Goal: Contribute content: Contribute content

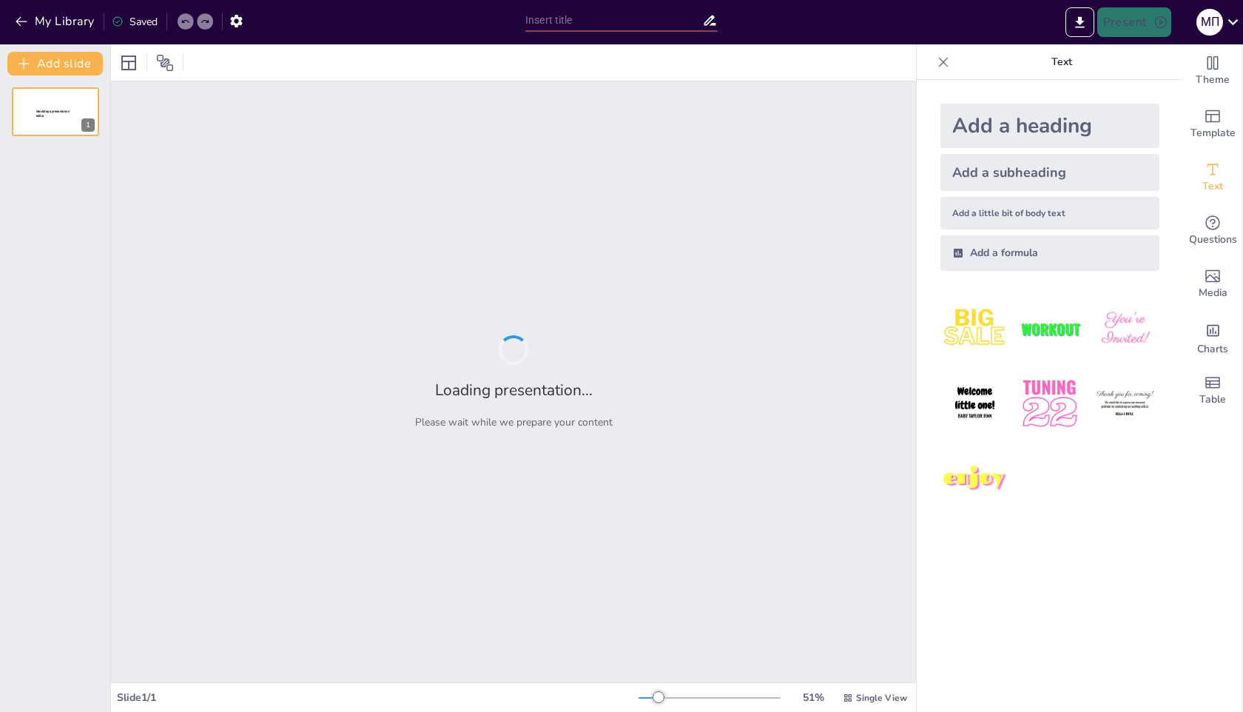
type input "У чому проявляється космоцентризм філософії Стародавнього світу?"
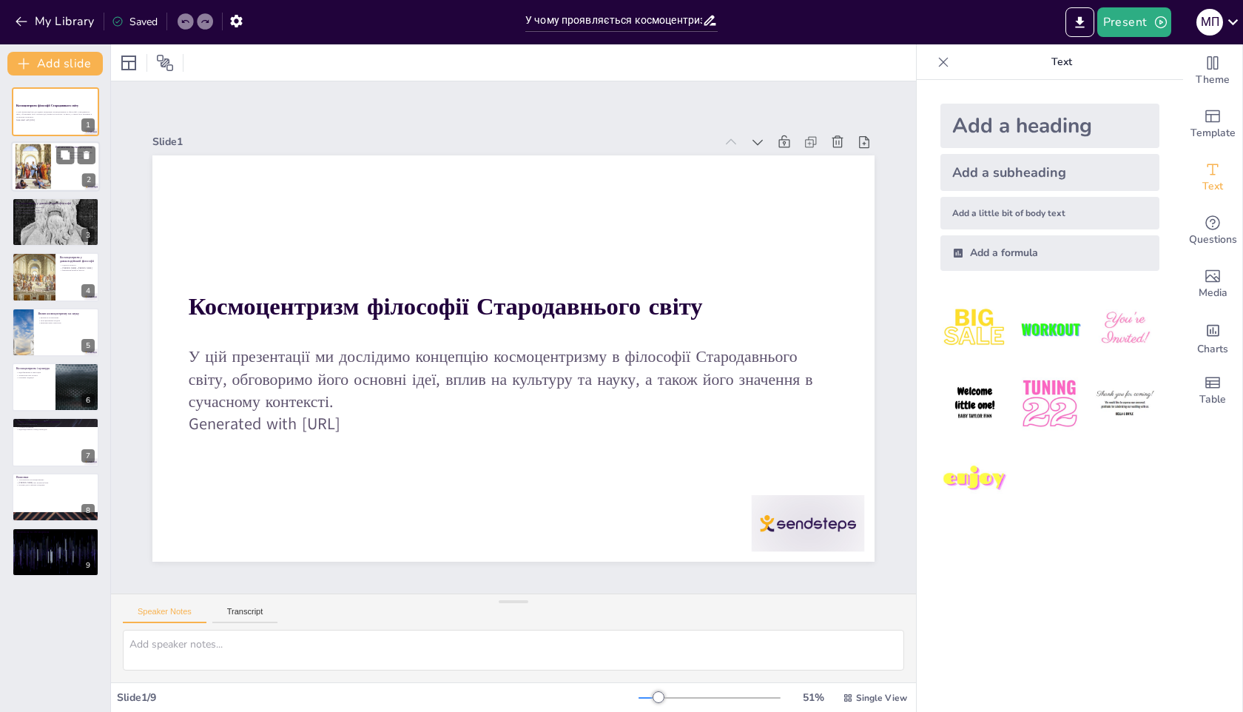
click at [68, 181] on div at bounding box center [55, 167] width 89 height 50
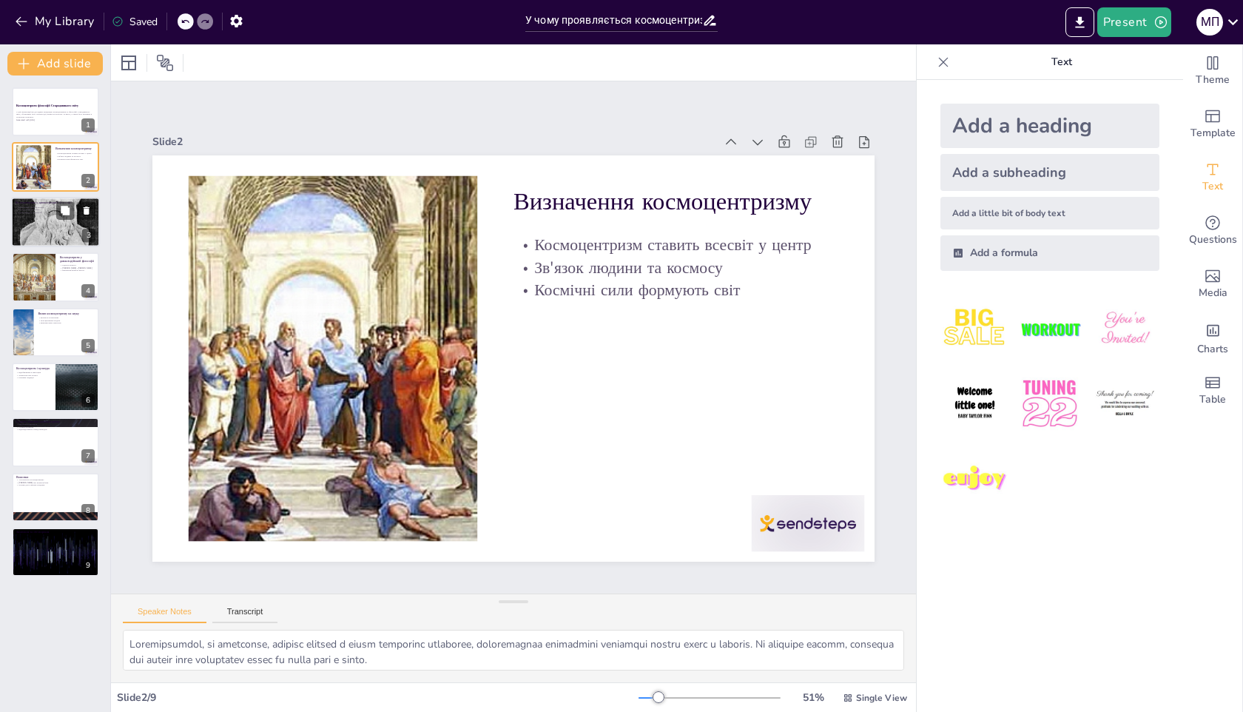
click at [55, 229] on div at bounding box center [55, 221] width 89 height 127
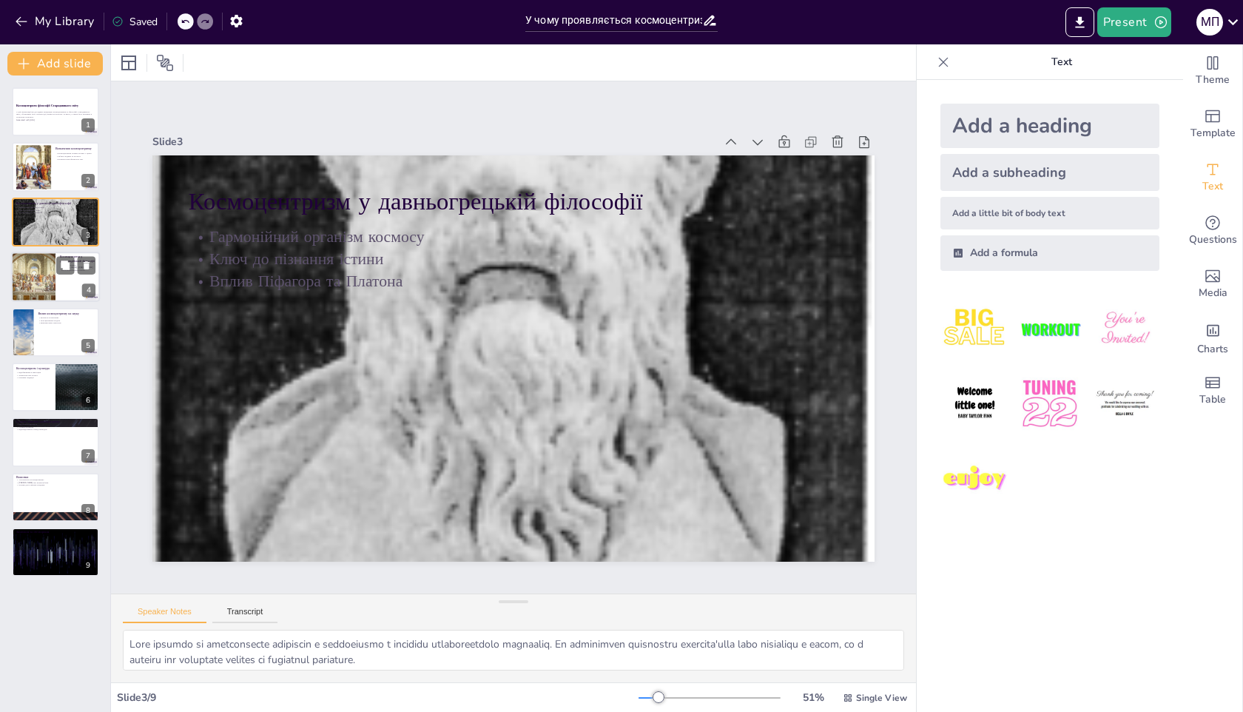
click at [37, 299] on div at bounding box center [33, 277] width 64 height 50
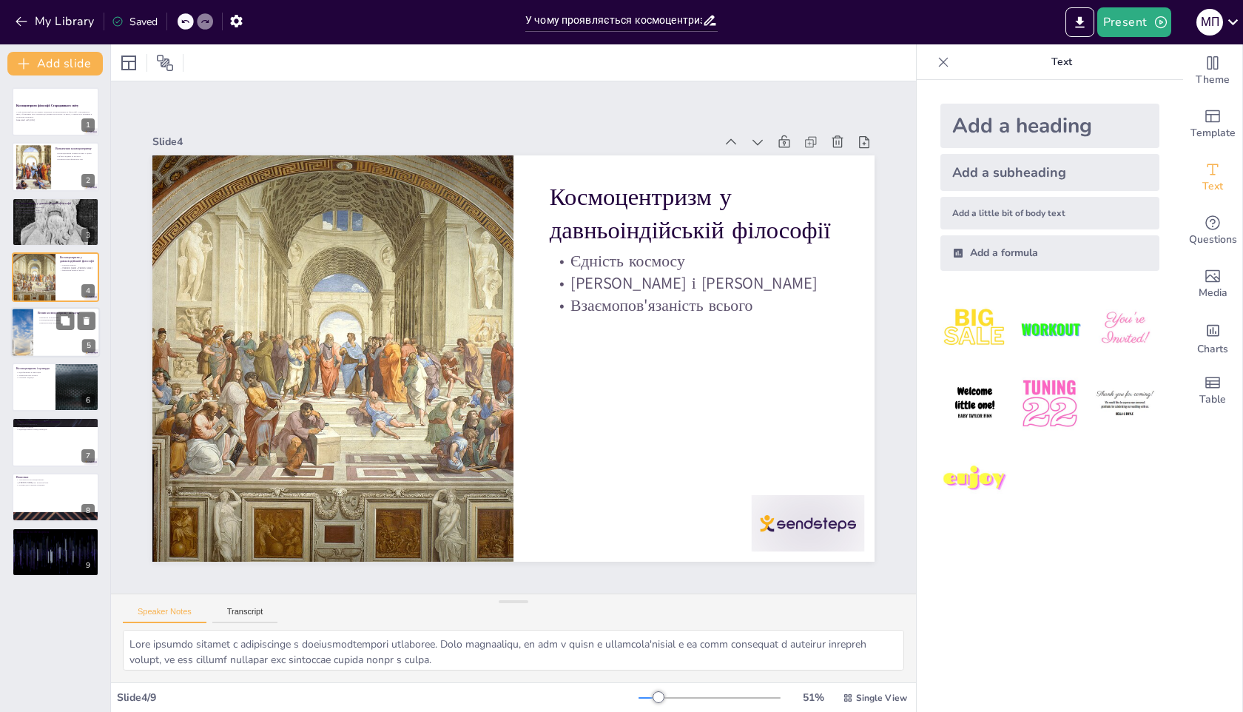
click at [14, 326] on div at bounding box center [21, 332] width 75 height 50
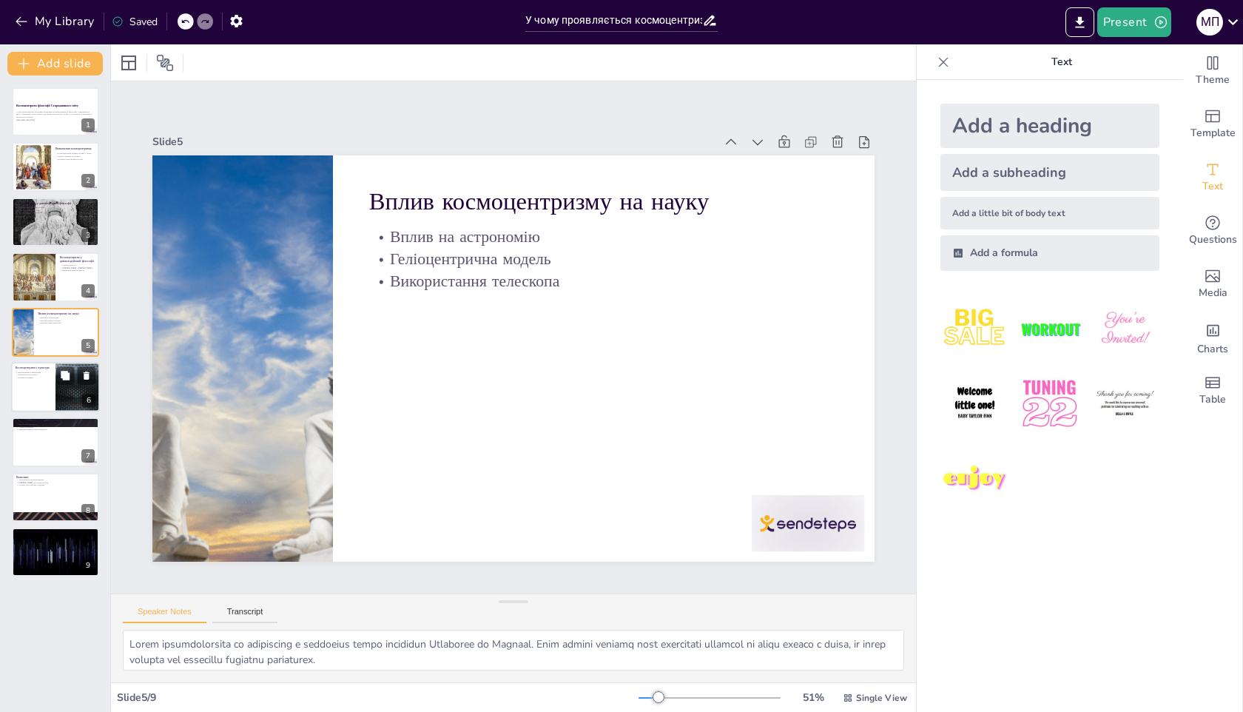
click at [42, 381] on div at bounding box center [55, 387] width 89 height 50
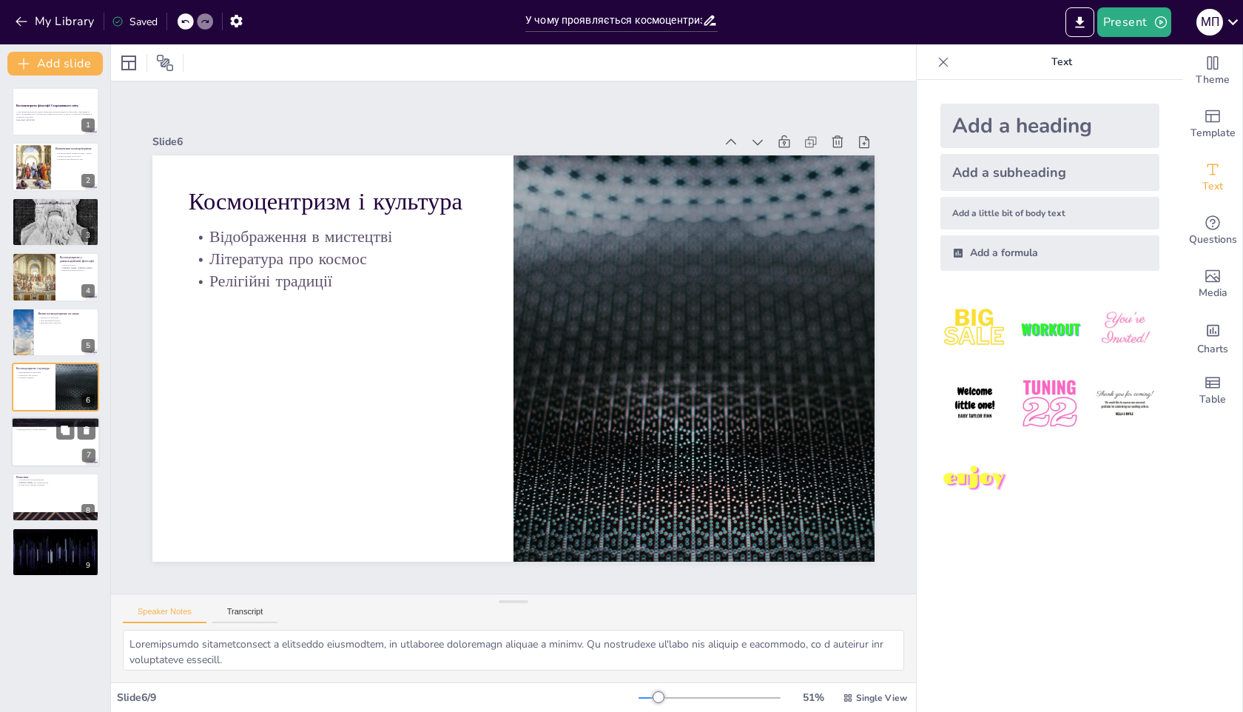
click at [36, 438] on div at bounding box center [55, 442] width 89 height 50
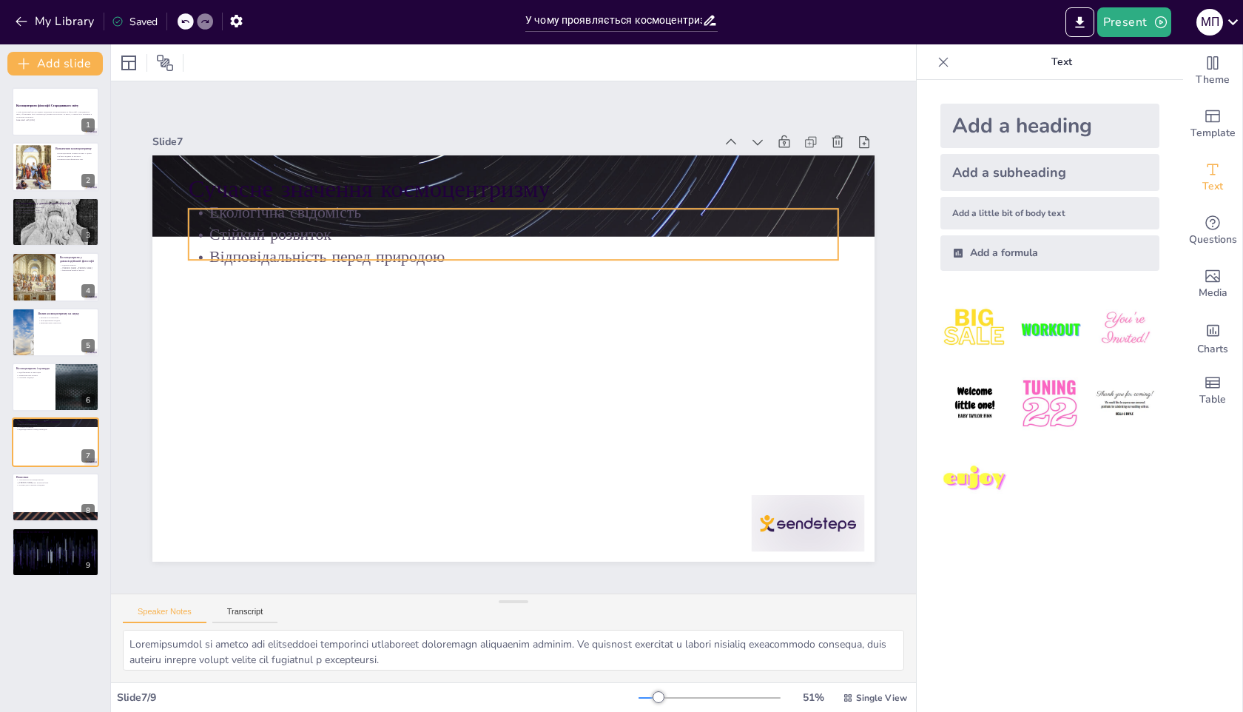
click at [234, 251] on p "Відповідальність перед природою" at bounding box center [514, 257] width 650 height 22
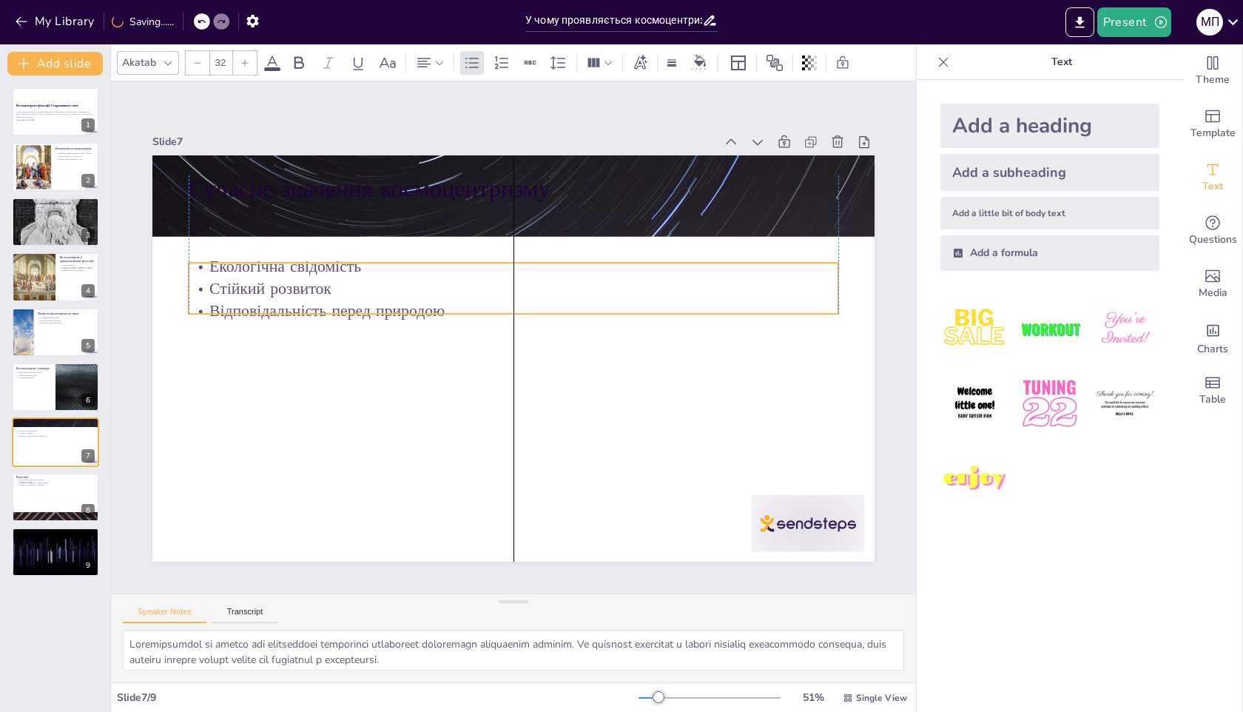
drag, startPoint x: 392, startPoint y: 231, endPoint x: 392, endPoint y: 285, distance: 54.0
click at [392, 285] on p "Стійкий розвиток" at bounding box center [514, 288] width 650 height 22
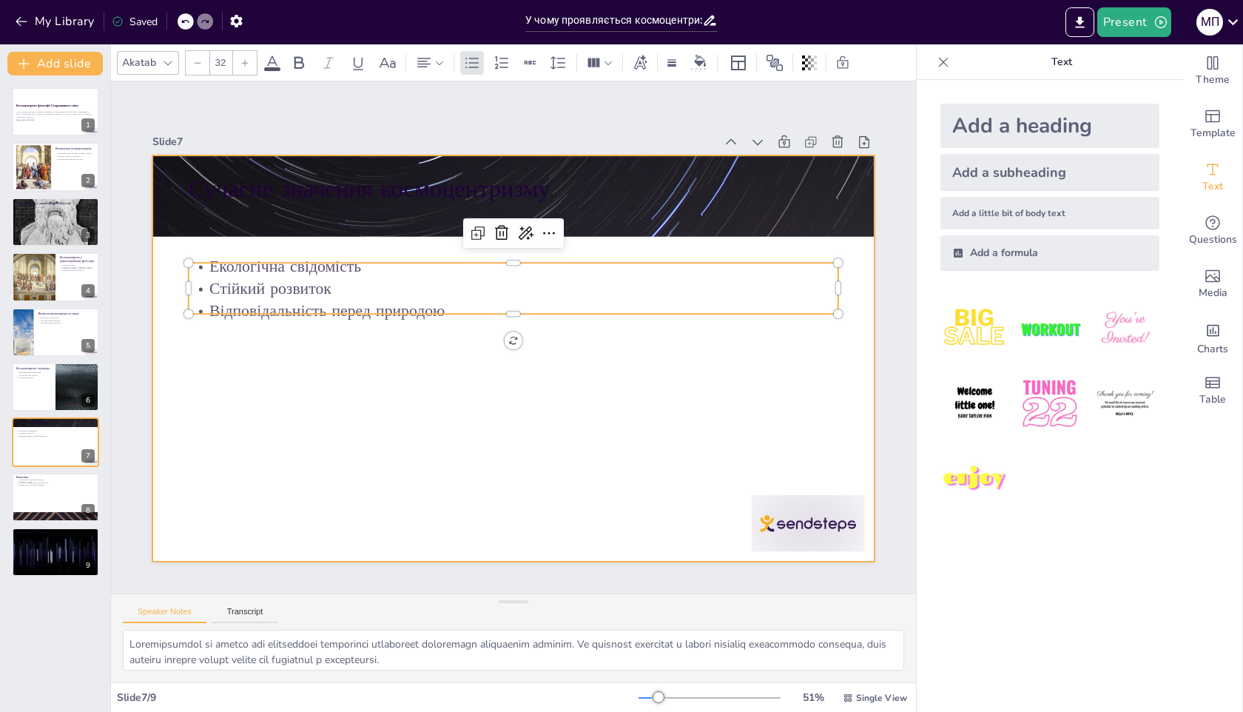
click at [333, 376] on div at bounding box center [513, 358] width 722 height 406
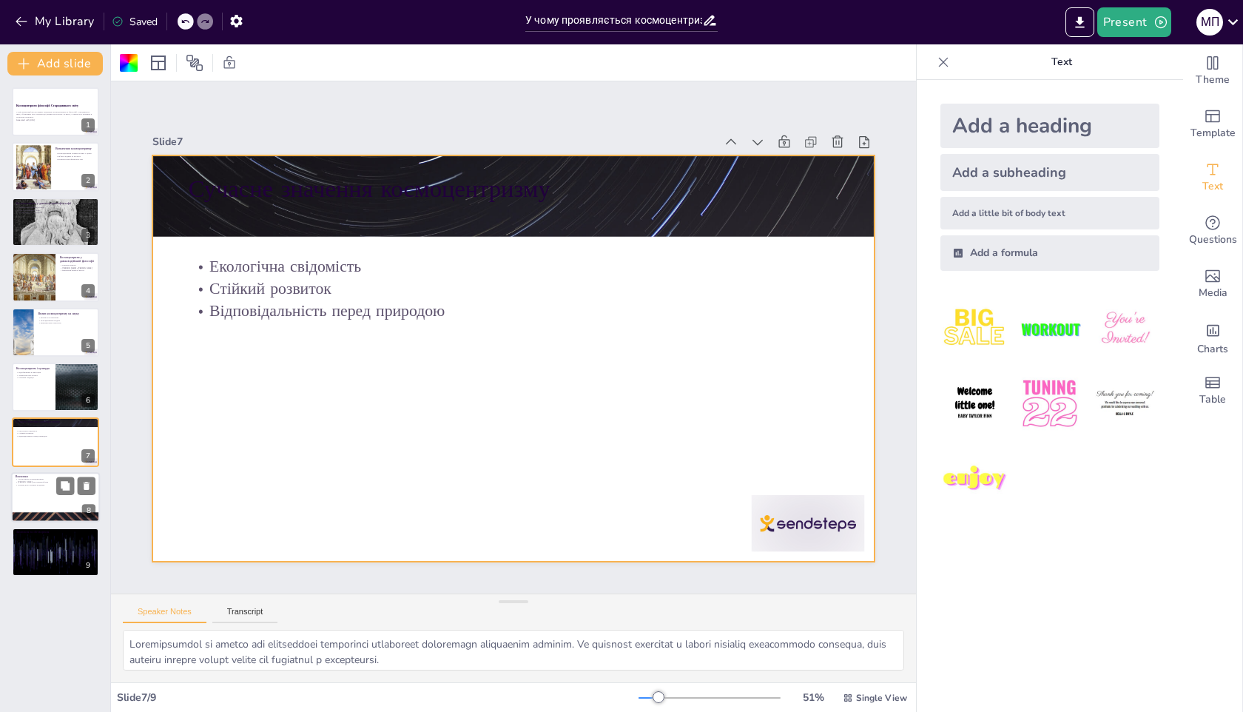
click at [55, 500] on div at bounding box center [55, 497] width 89 height 50
type textarea "Актуальність космоцентризму в сучасному світі підкреслює його важливість для ро…"
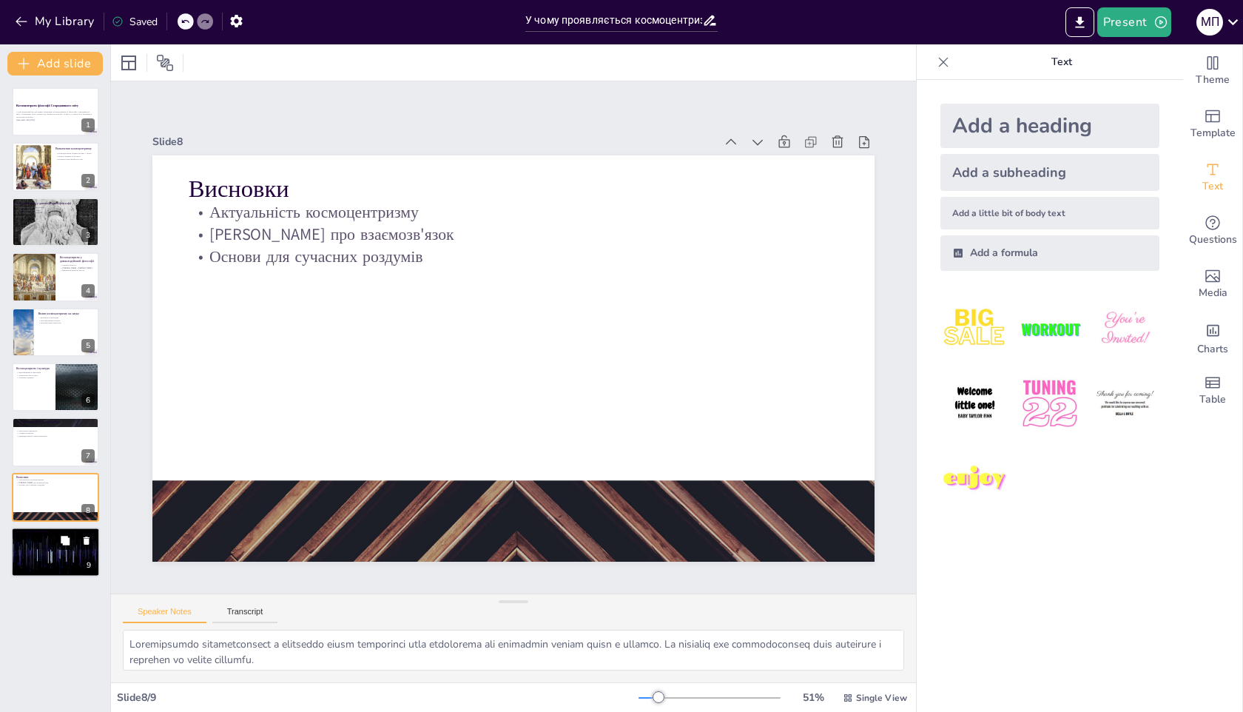
click at [56, 538] on button at bounding box center [65, 540] width 18 height 18
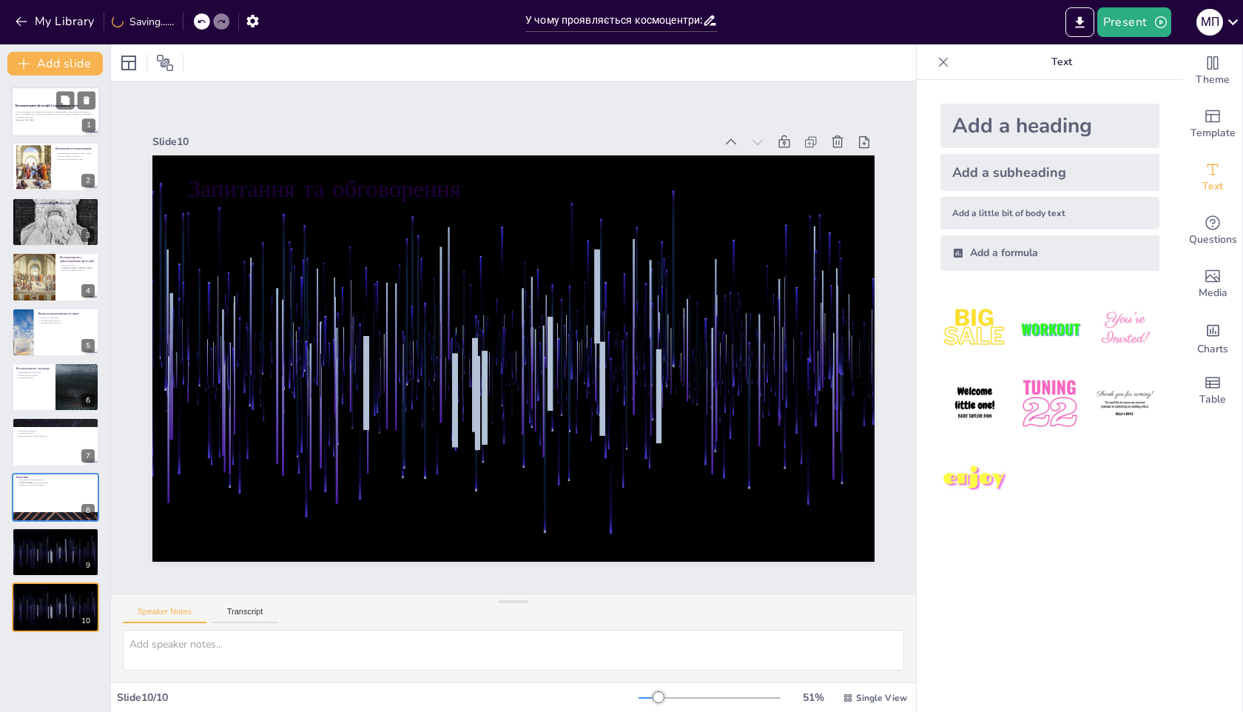
click at [58, 116] on p "У цій презентації ми дослідимо концепцію космоцентризму в філософії Стародавньо…" at bounding box center [56, 114] width 80 height 8
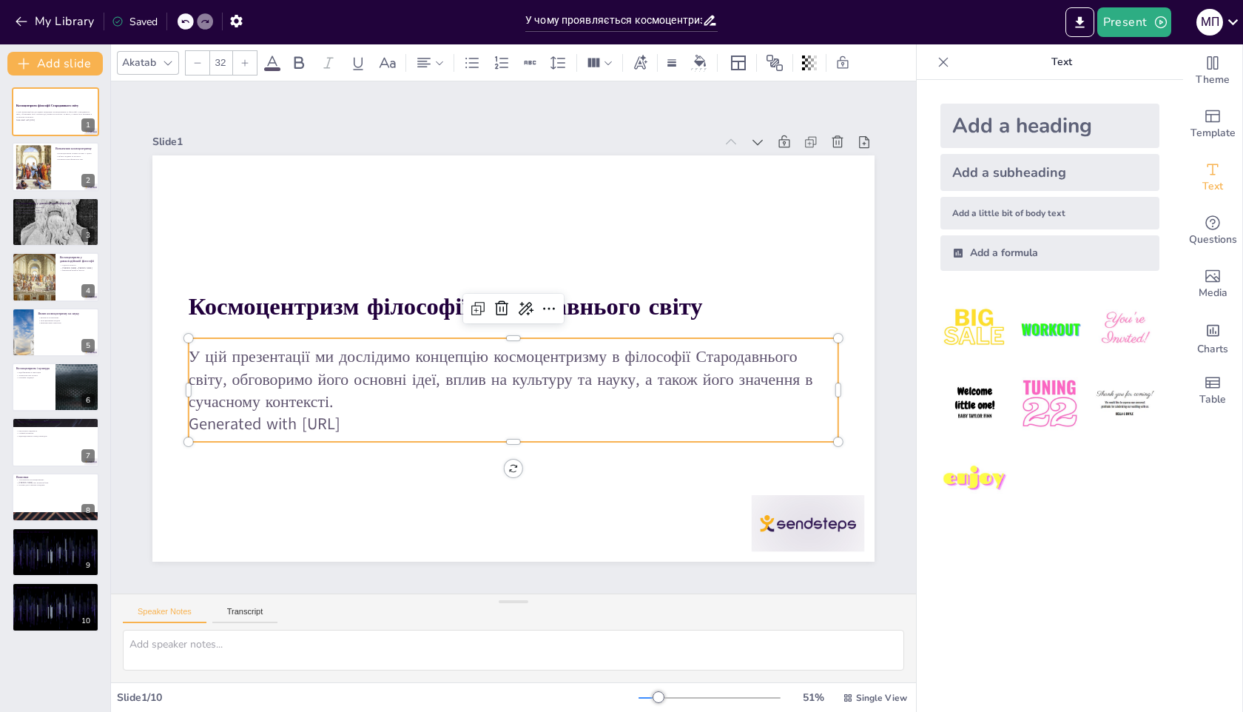
click at [269, 423] on p "Generated with [URL]" at bounding box center [514, 423] width 650 height 22
click at [298, 423] on p "Generated with [URL]" at bounding box center [514, 423] width 650 height 22
click at [1111, 506] on div at bounding box center [1050, 404] width 243 height 243
click at [1208, 59] on icon "Change the overall theme" at bounding box center [1213, 62] width 11 height 13
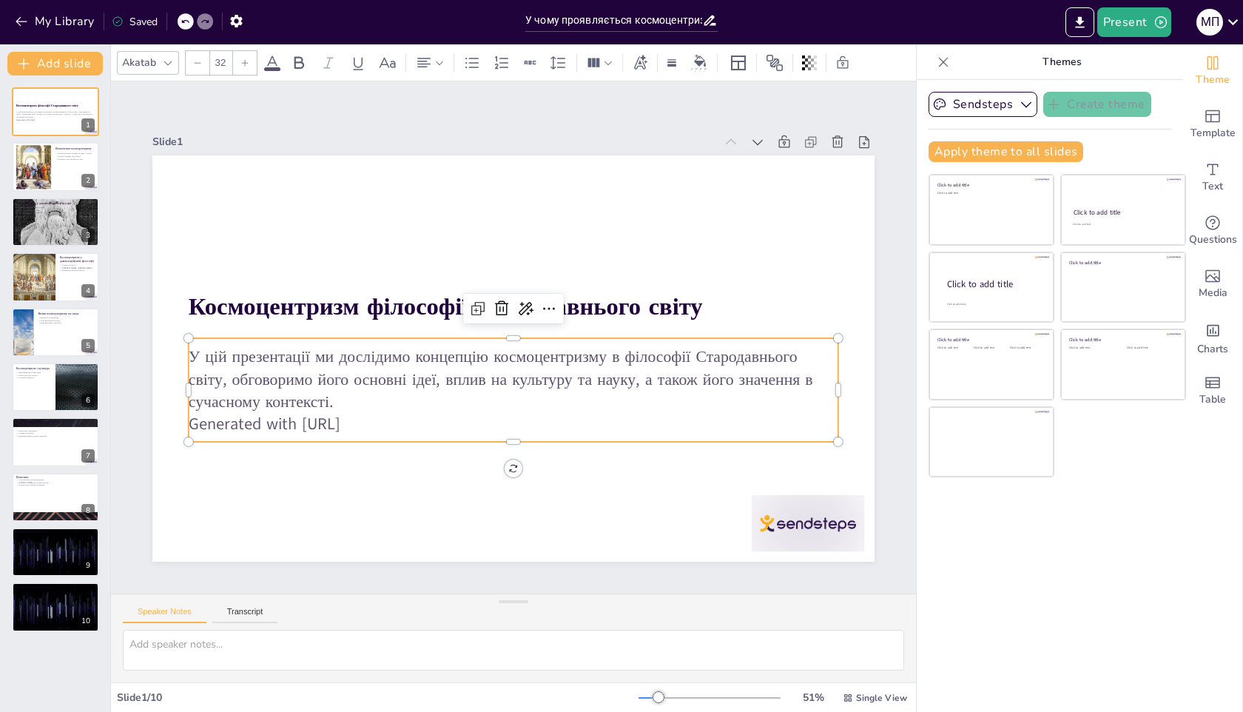
click at [189, 20] on icon at bounding box center [185, 21] width 9 height 9
type textarea "Актуальність космоцентризму в сучасному світі підкреслює його важливість для ро…"
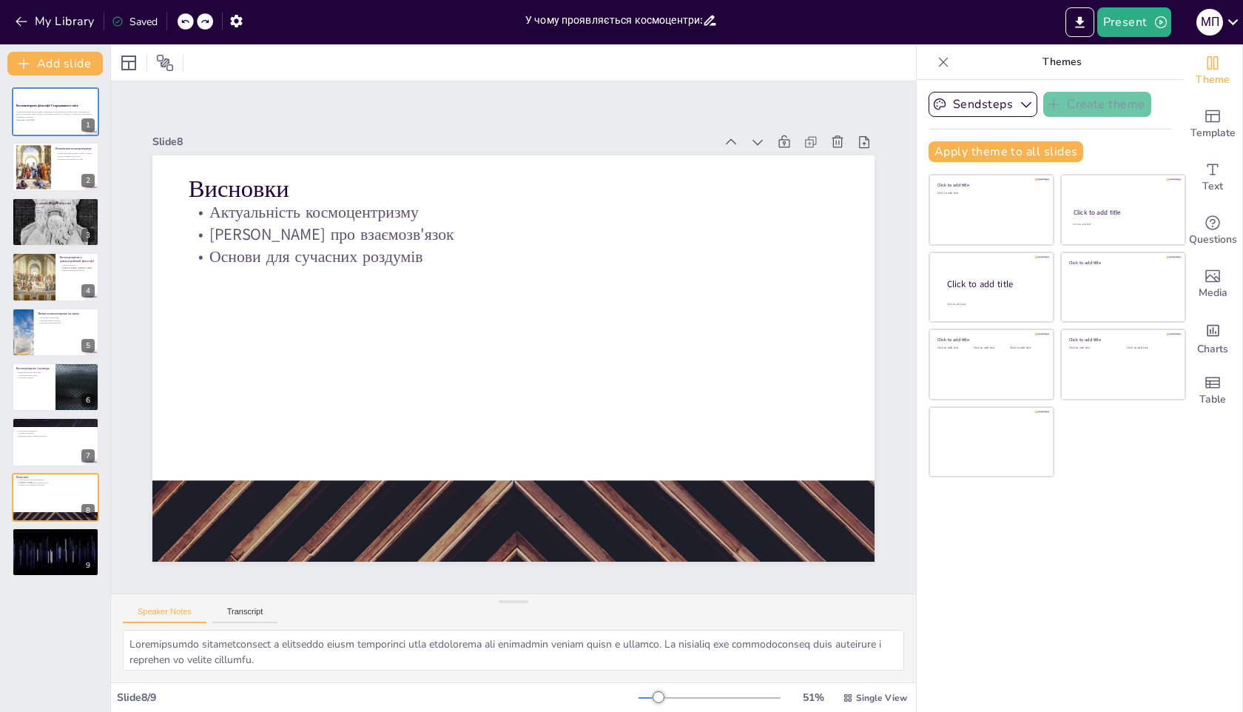
click at [613, 15] on input "У чому проявляється космоцентризм філософії Стародавнього світу?" at bounding box center [614, 20] width 177 height 21
click at [659, 16] on input "У чому проявляється космоцентризм філософії Стародавнього світу?" at bounding box center [614, 20] width 177 height 21
click at [974, 97] on button "Sendsteps" at bounding box center [983, 104] width 109 height 25
click at [987, 70] on p "Themes" at bounding box center [1062, 62] width 213 height 36
click at [55, 595] on div "Космоцентризм філософії Стародавнього світу У цій презентації ми дослідимо конц…" at bounding box center [55, 393] width 110 height 637
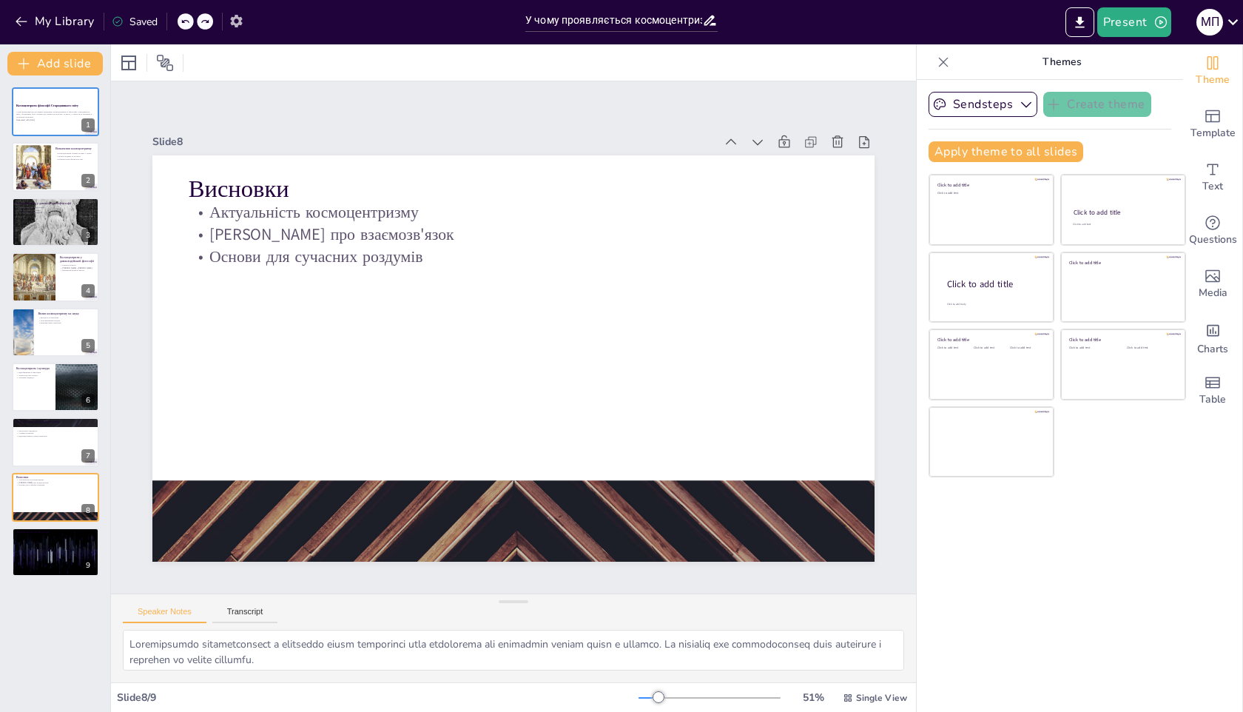
click at [240, 13] on icon "button" at bounding box center [237, 21] width 16 height 16
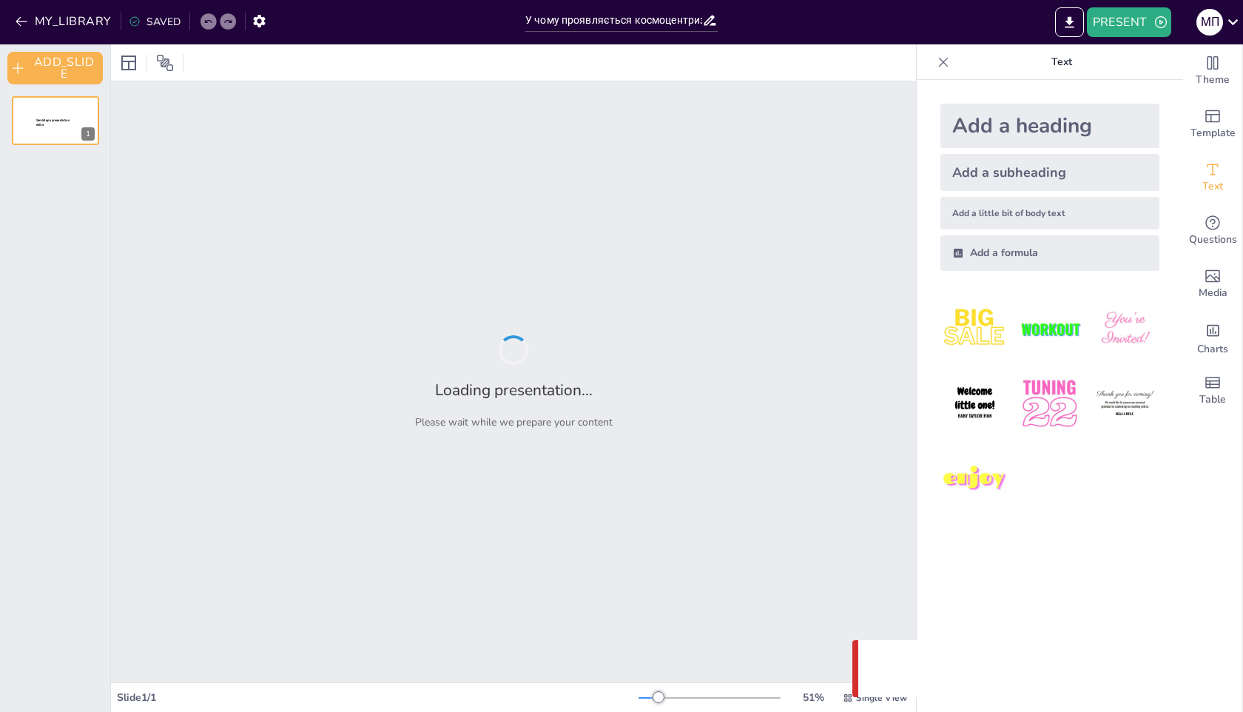
type input "У чому проявляється космоцентризм філософії Стародавнього світу?"
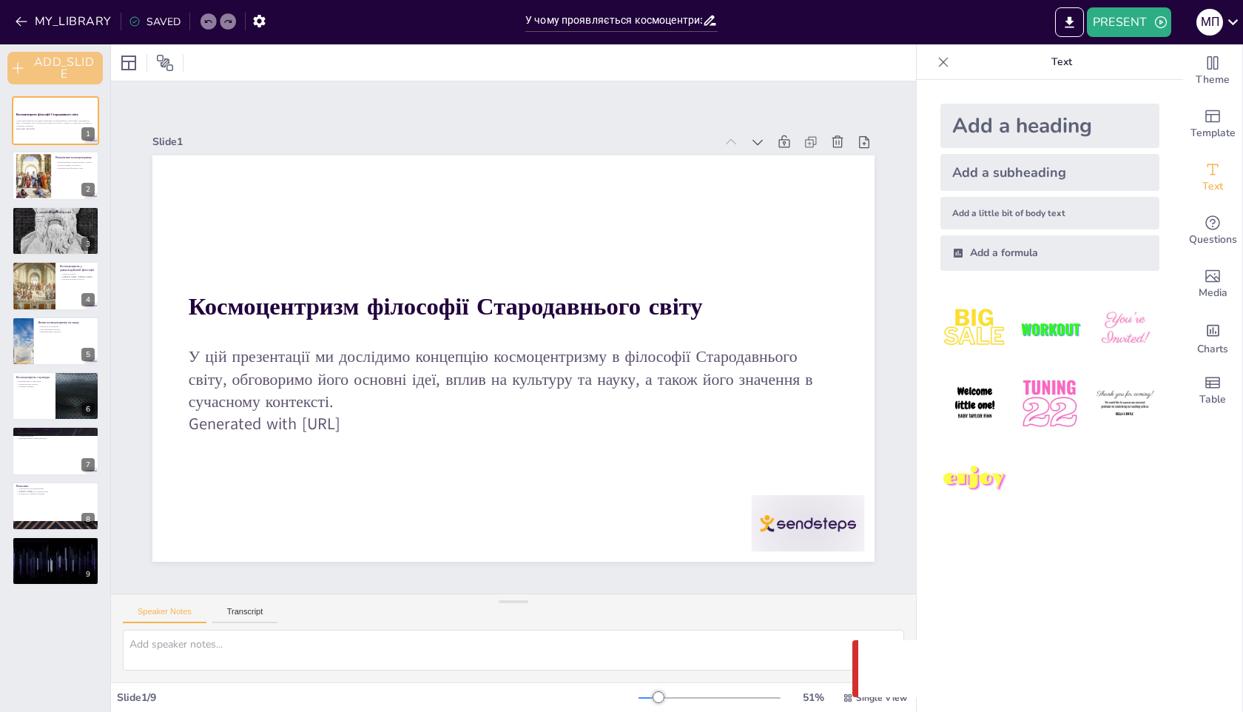
click at [50, 71] on button "ADD_SLIDE" at bounding box center [54, 68] width 95 height 33
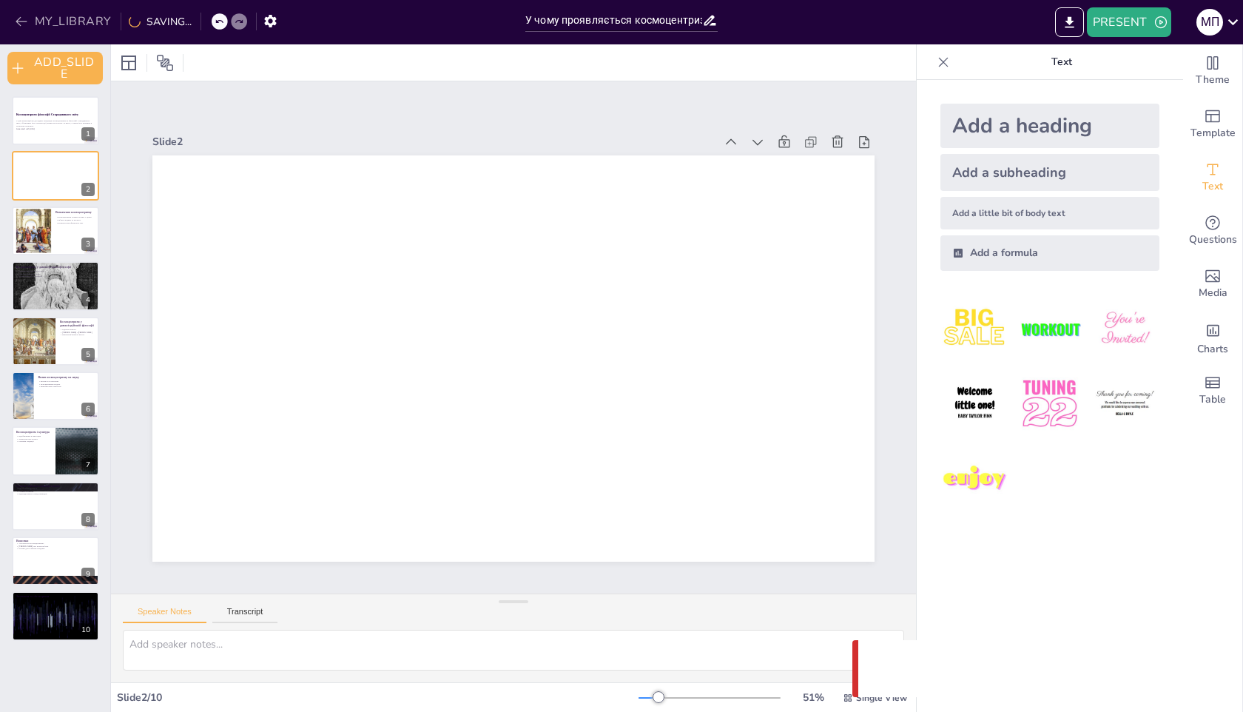
click at [21, 19] on icon "button" at bounding box center [21, 21] width 15 height 15
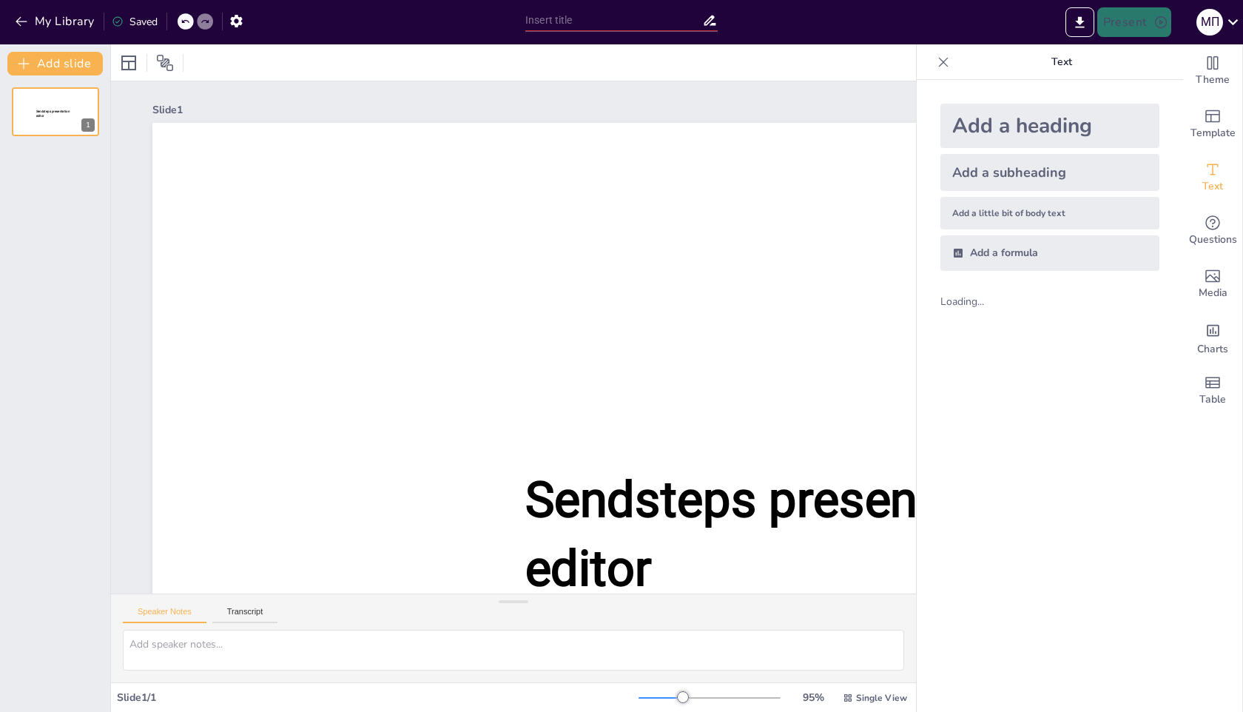
type input "У чому проявляється космоцентризм філософії Стародавнього світу?"
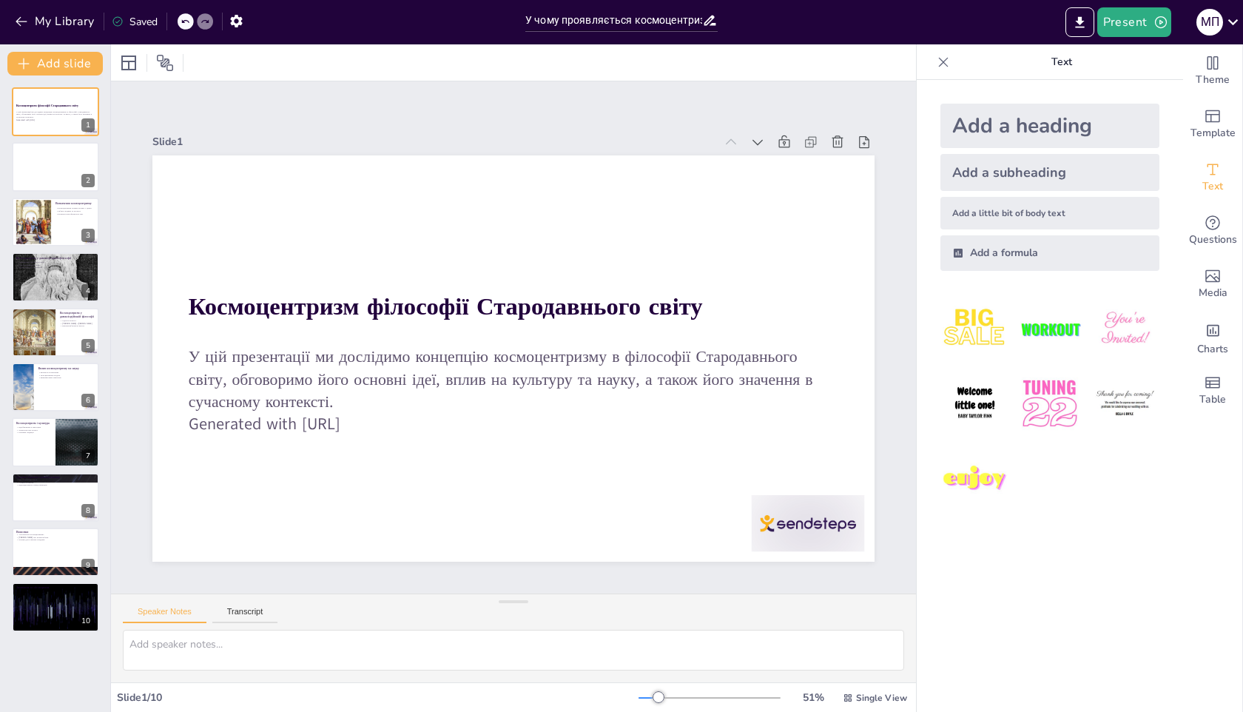
click at [357, 621] on div "Speaker Notes Transcript" at bounding box center [513, 612] width 805 height 36
click at [359, 642] on textarea at bounding box center [514, 650] width 782 height 41
click at [242, 608] on button "Transcript" at bounding box center [245, 615] width 66 height 16
click at [170, 611] on button "Speaker Notes" at bounding box center [165, 615] width 84 height 16
click at [219, 691] on div "Slide 1 / 10" at bounding box center [378, 698] width 522 height 14
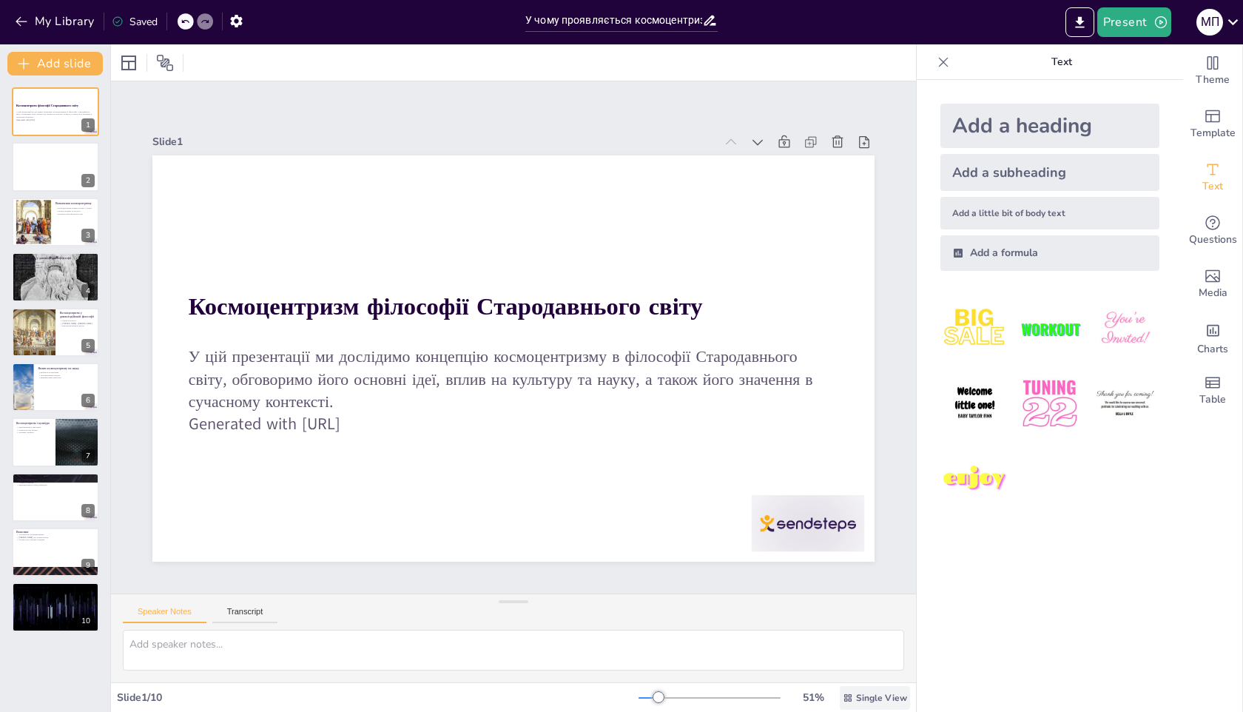
click at [858, 704] on div "Single View" at bounding box center [875, 698] width 70 height 24
click at [853, 670] on span "List View" at bounding box center [866, 665] width 78 height 14
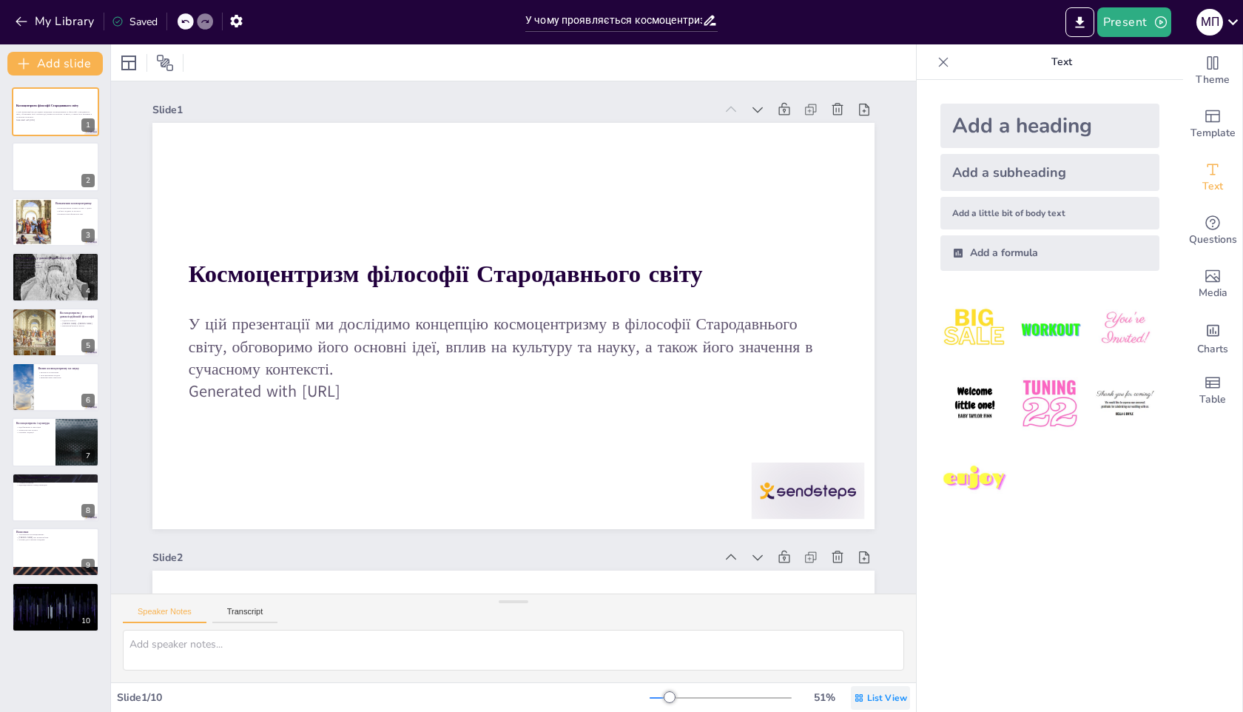
click at [877, 699] on span "List View" at bounding box center [887, 698] width 40 height 12
click at [864, 638] on span "Single View" at bounding box center [870, 635] width 67 height 14
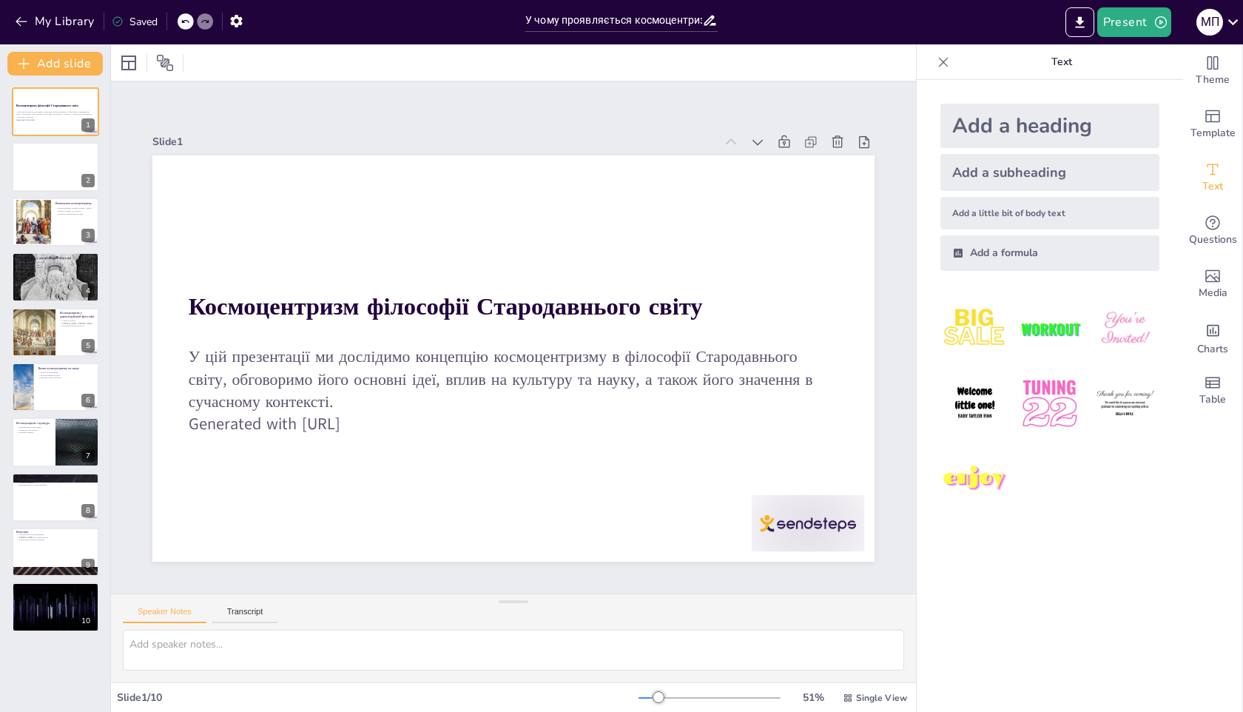
click at [984, 640] on div "Add a heading Add a subheading Add a little bit of body text Add a formula" at bounding box center [1050, 396] width 266 height 632
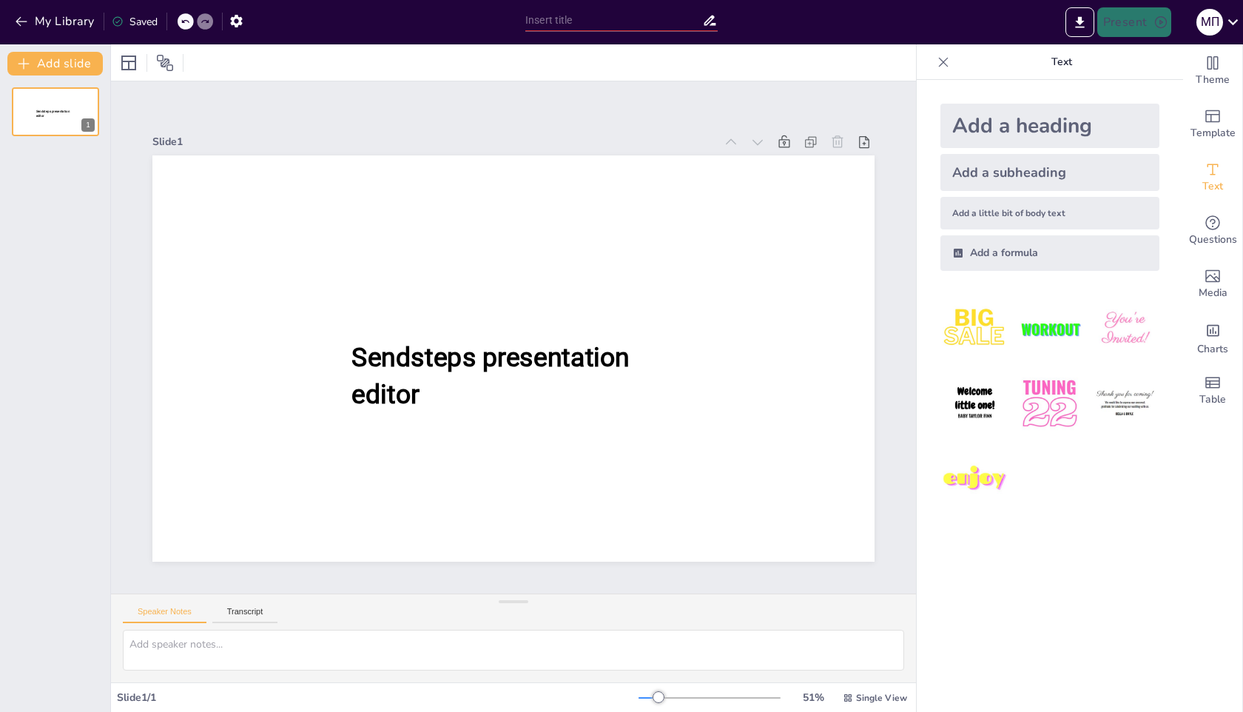
type input "У чому проявляється космоцентризм філософії Стародавнього світу?"
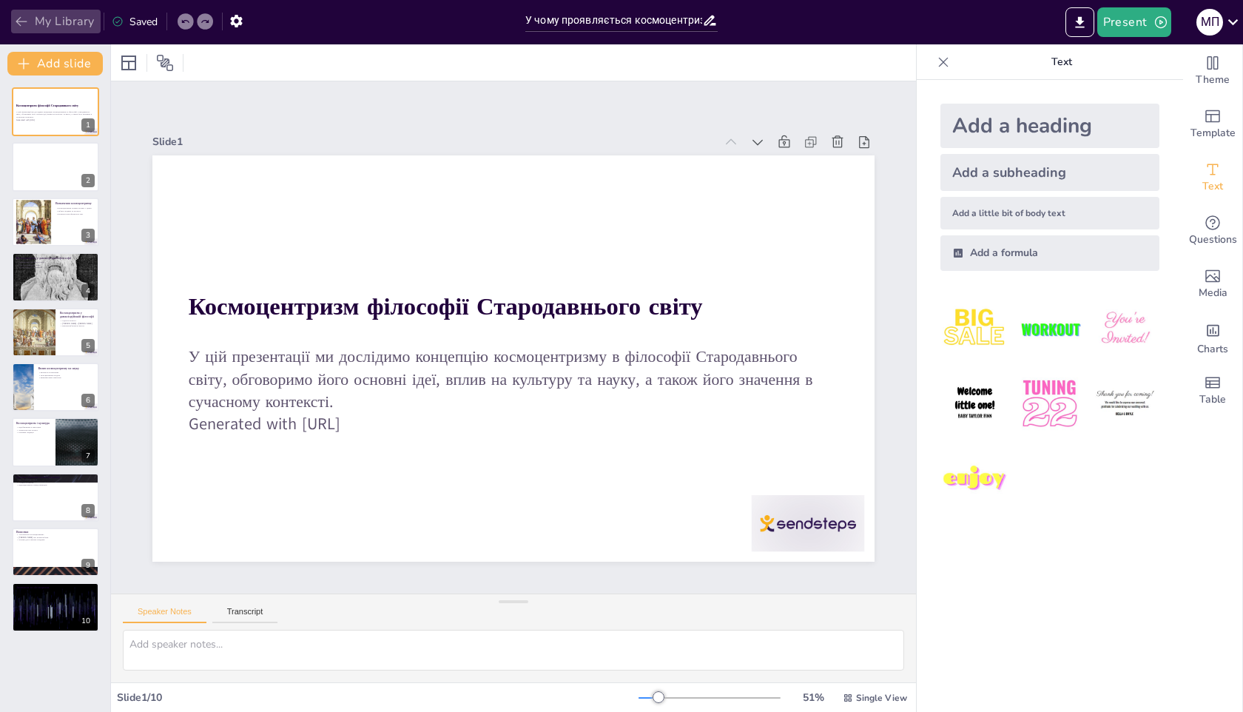
click at [82, 14] on button "My Library" at bounding box center [56, 22] width 90 height 24
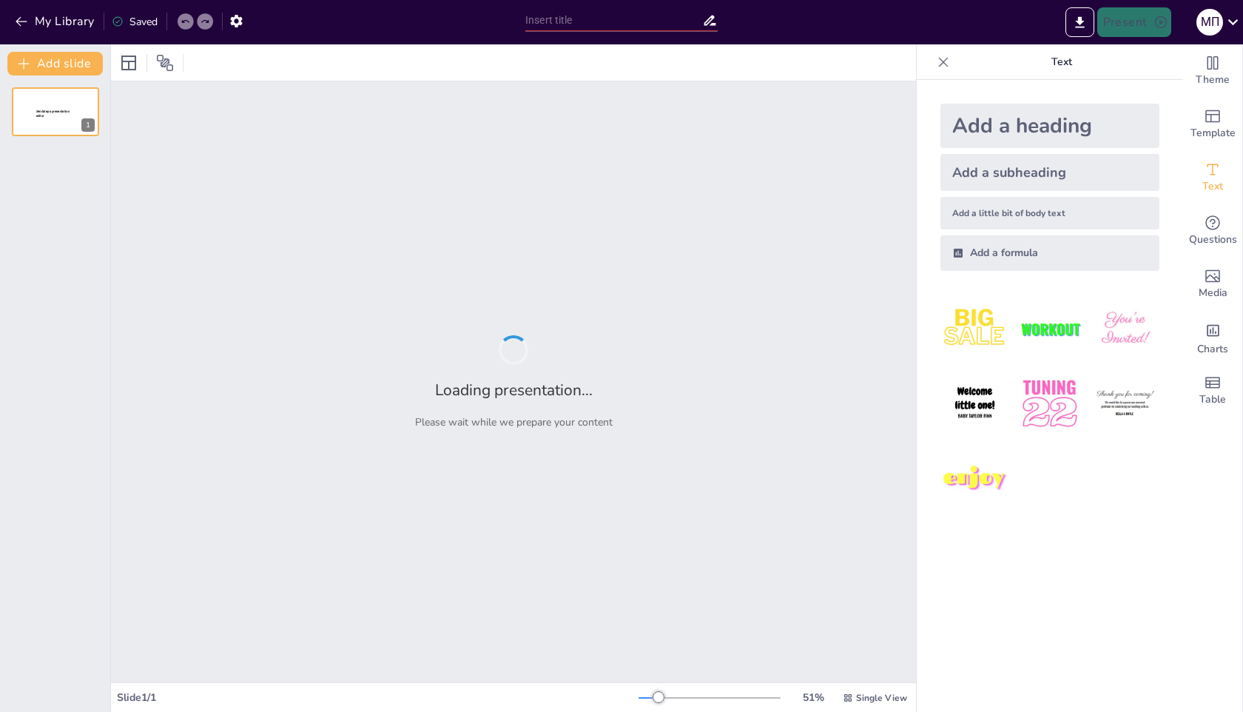
type input "Космоцентризм у філософії Стародавнього світу: Основи та значення"
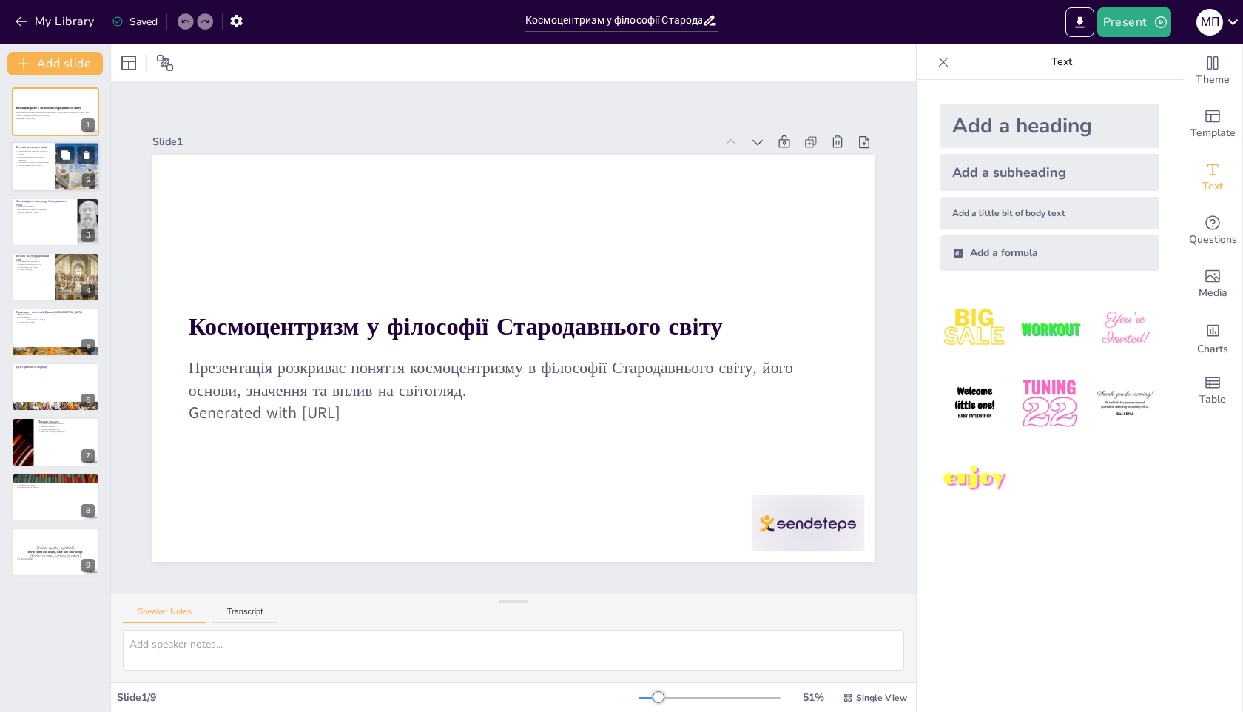
click at [33, 165] on p "Пошук істини через космос" at bounding box center [34, 165] width 36 height 3
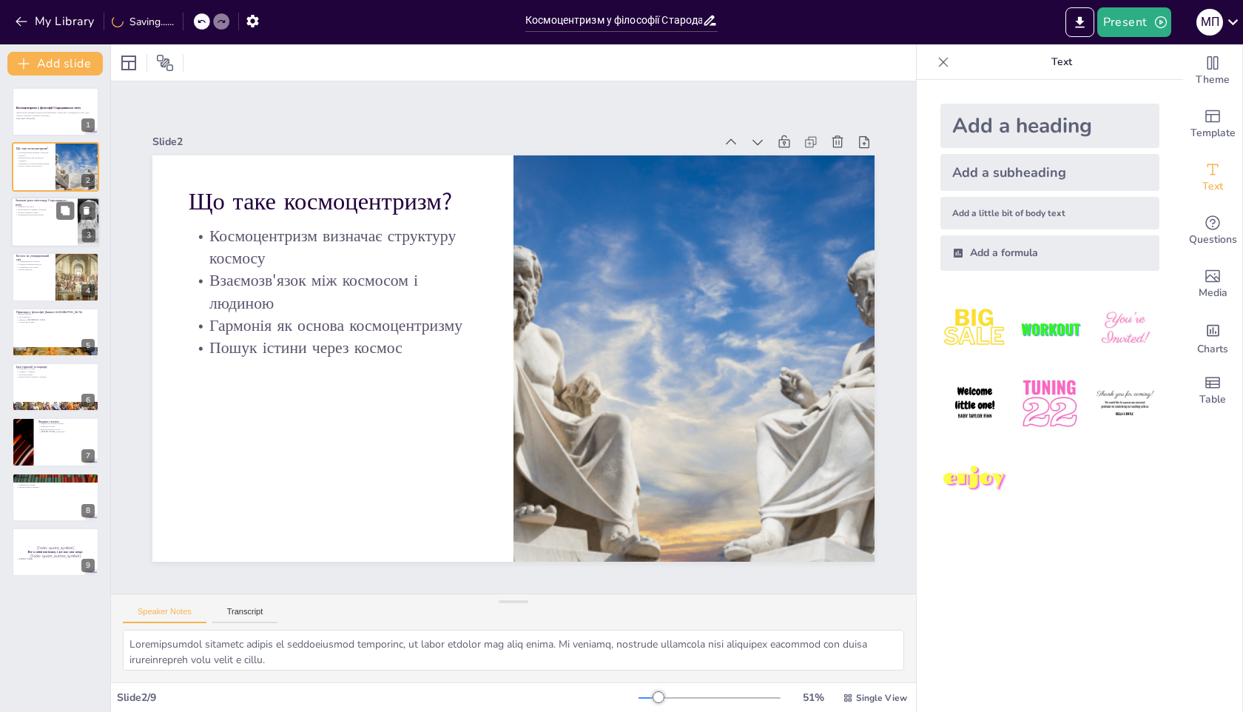
click at [34, 217] on div at bounding box center [55, 222] width 89 height 50
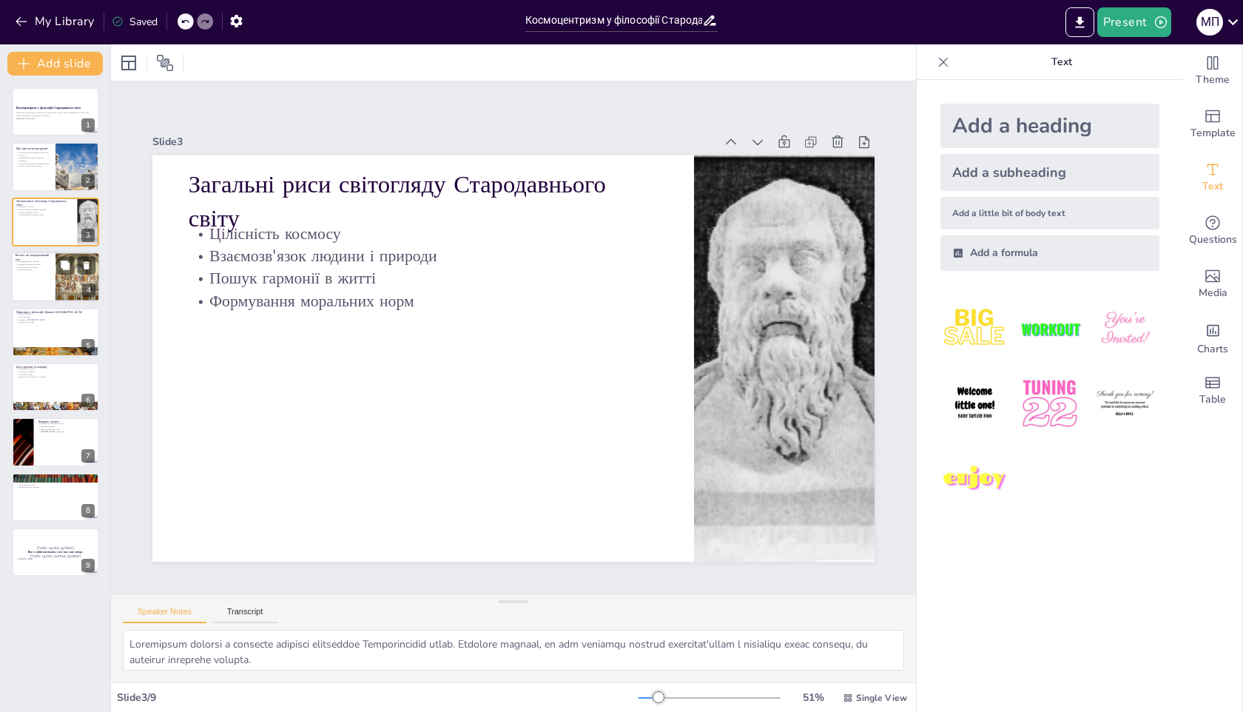
click at [53, 283] on div at bounding box center [55, 277] width 89 height 50
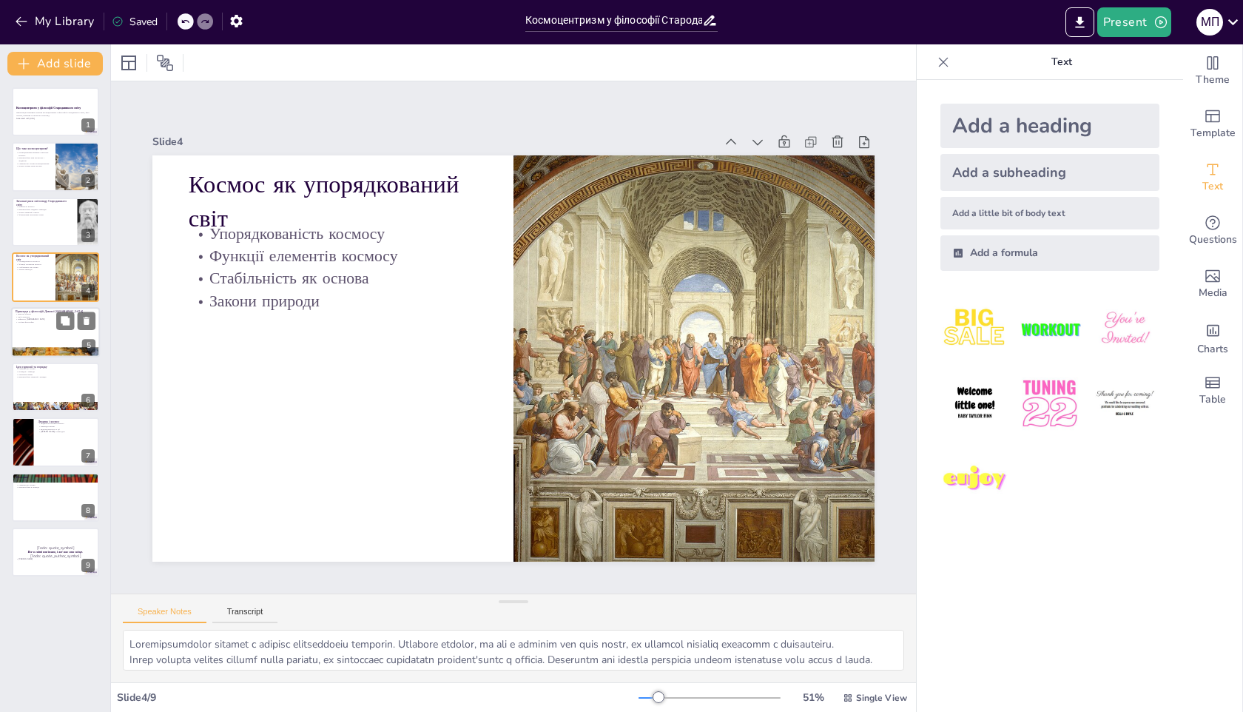
click at [54, 338] on div at bounding box center [55, 332] width 89 height 50
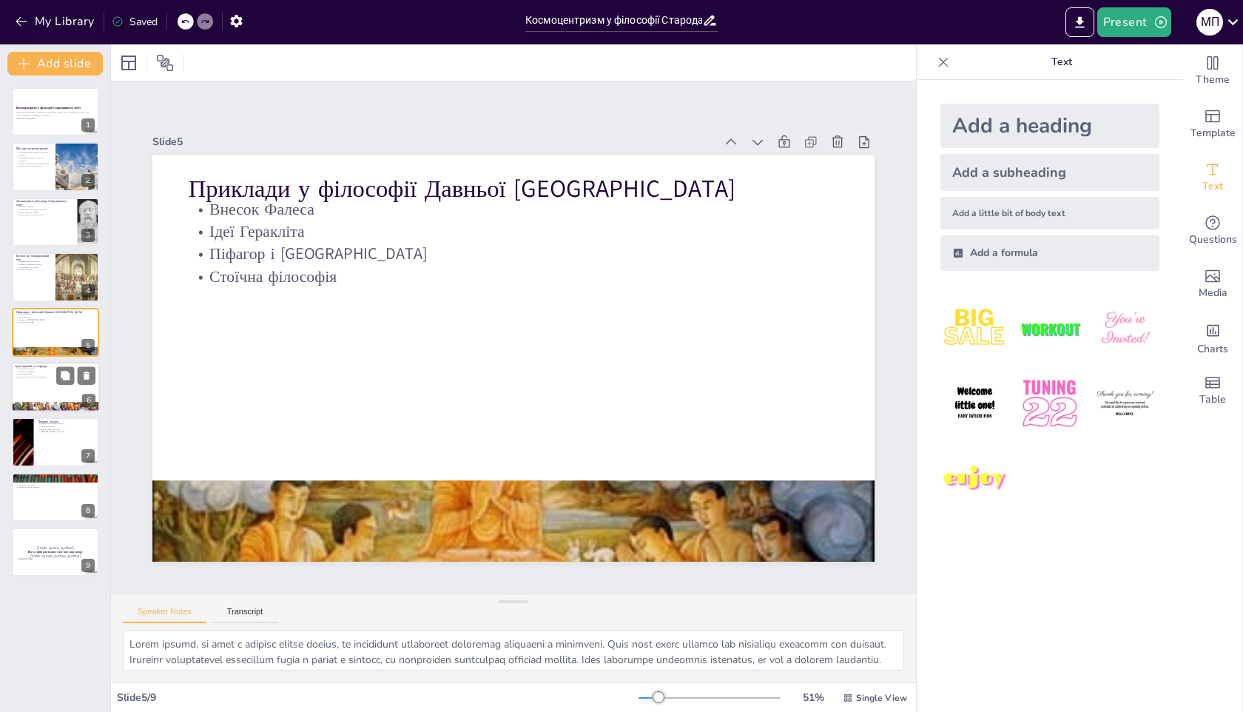
click at [32, 373] on p "Моральні норми" at bounding box center [56, 374] width 80 height 3
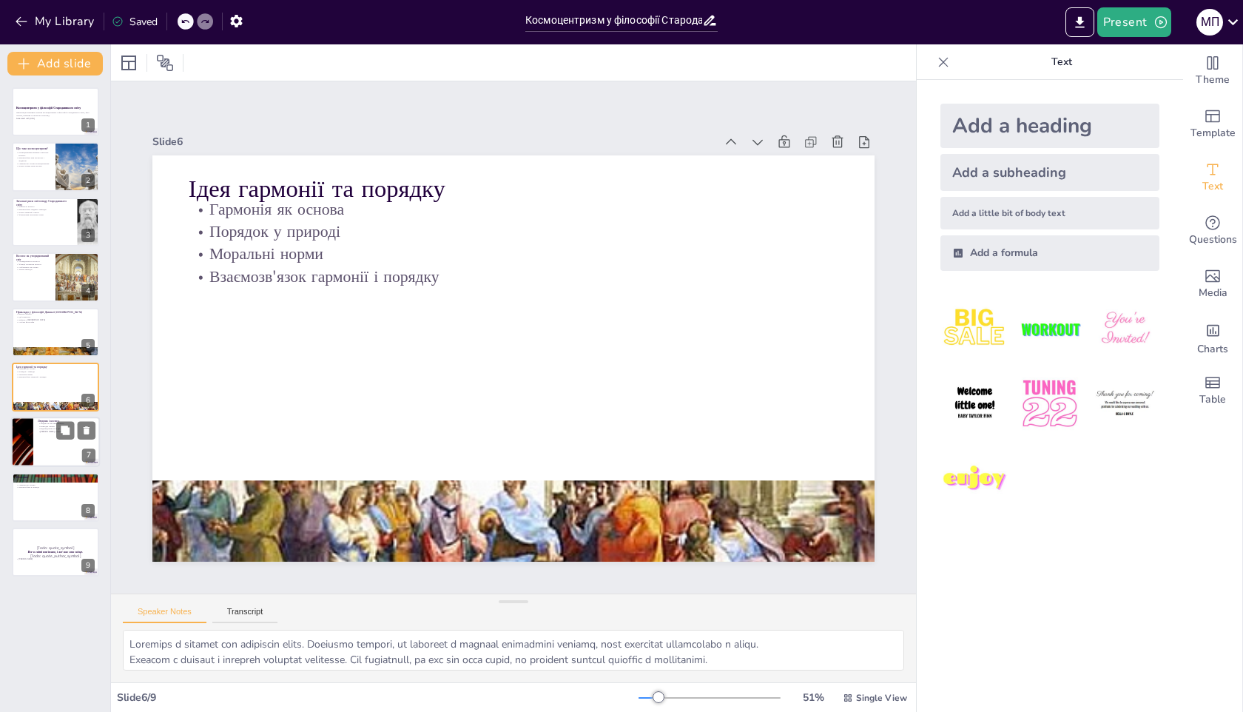
click at [38, 447] on div at bounding box center [55, 442] width 89 height 50
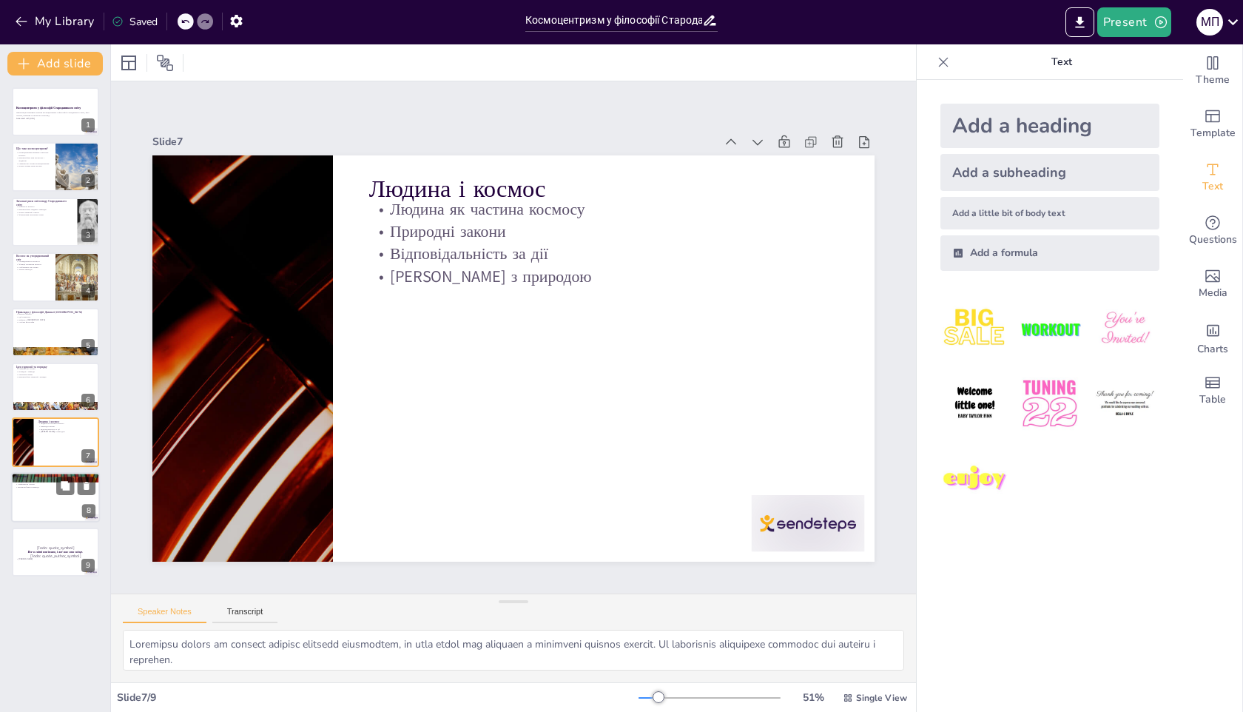
click at [47, 503] on div at bounding box center [55, 497] width 89 height 50
type textarea "Loremipsum dolorsitametco adipisc e sedd, ei tem incidi utla etdolorem aliqu. E…"
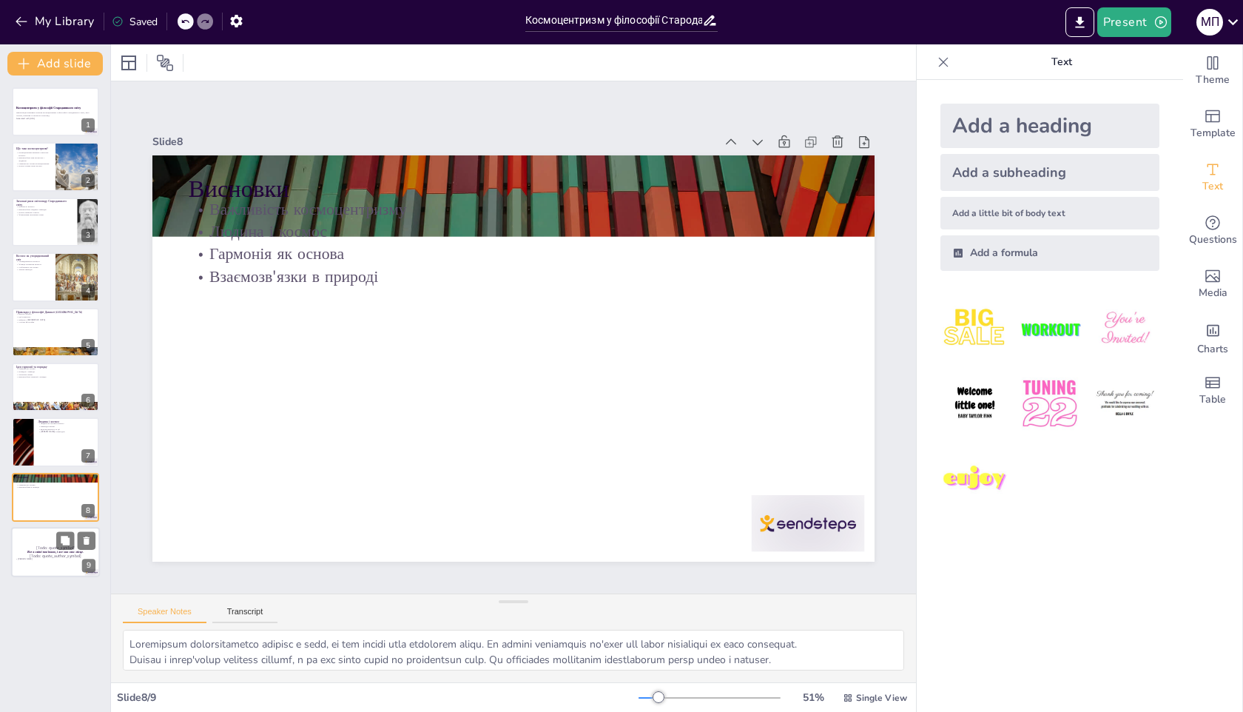
click at [38, 557] on p "[PERSON_NAME]" at bounding box center [56, 558] width 80 height 3
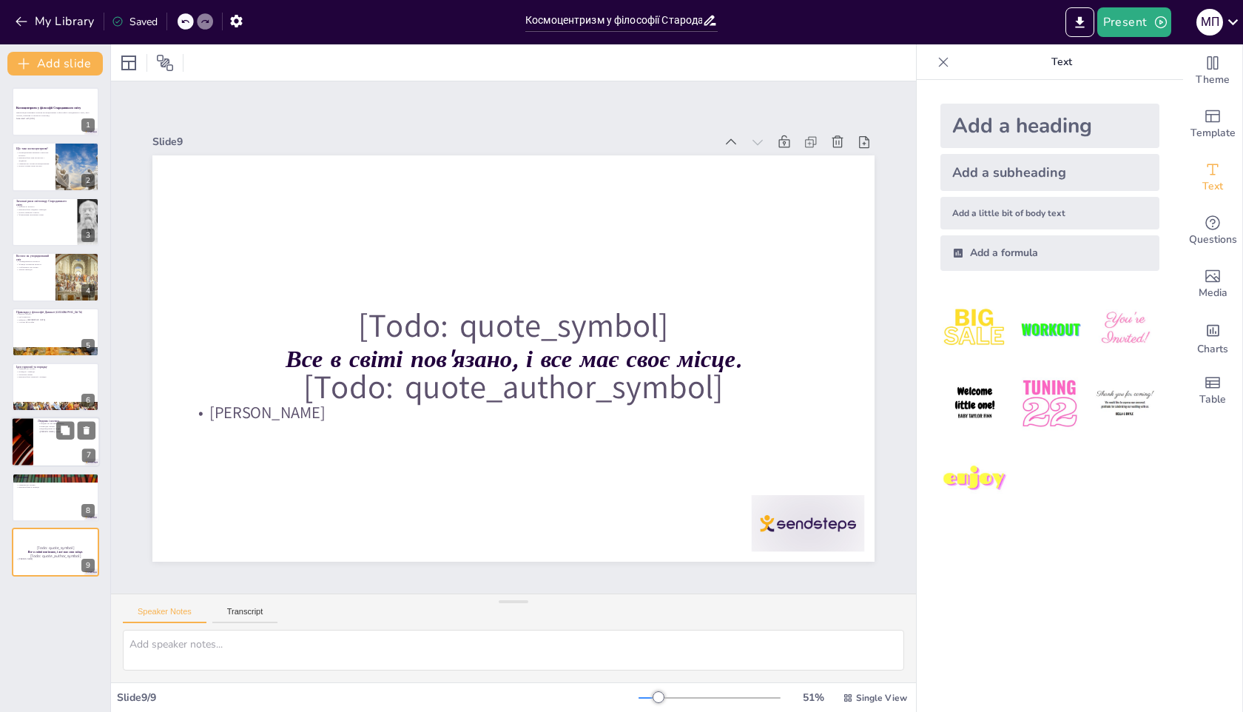
click at [32, 425] on div at bounding box center [22, 442] width 89 height 50
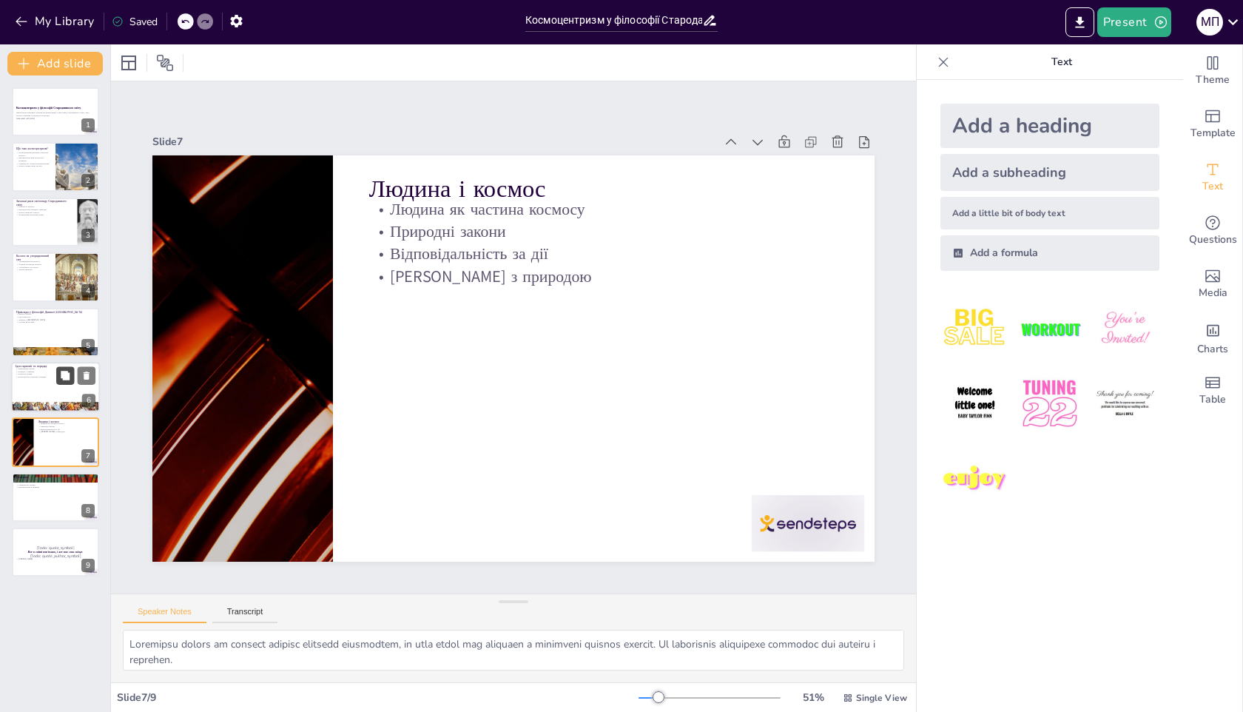
click at [61, 384] on button at bounding box center [65, 375] width 18 height 18
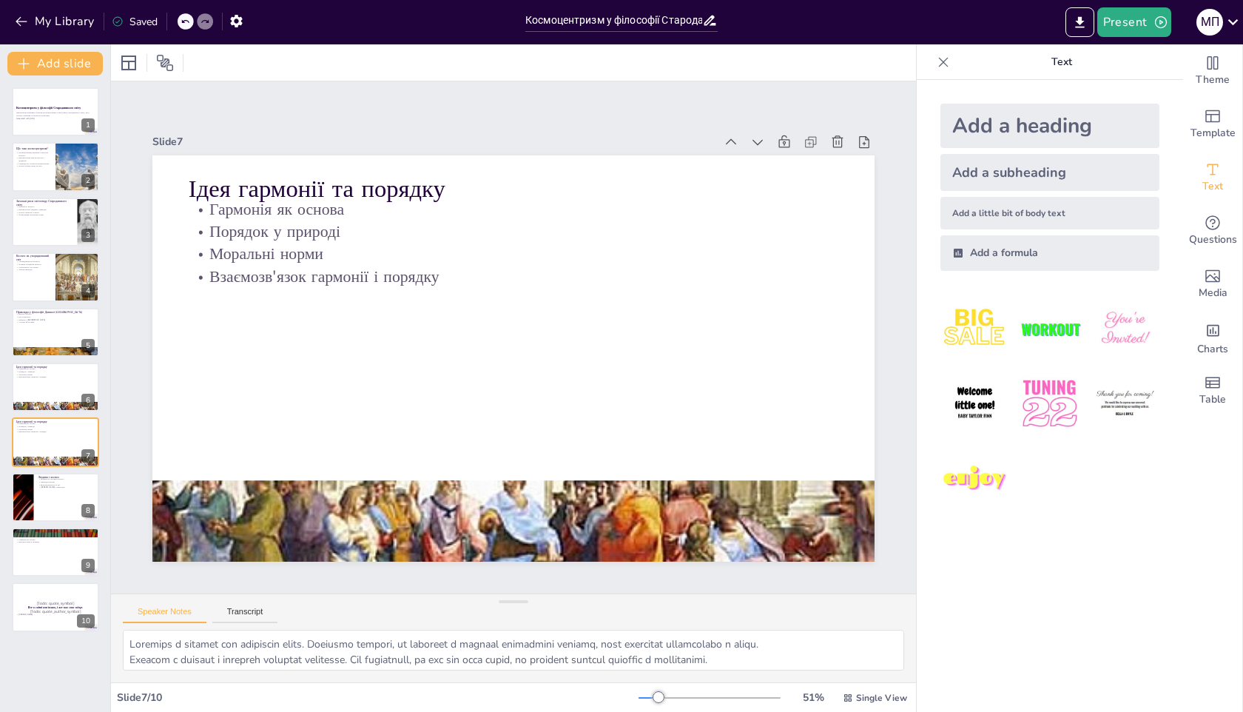
click at [187, 18] on icon at bounding box center [185, 21] width 9 height 9
type textarea "Loremipsu dolors am consect adipisc elitsedd eiusmodtem, in utla etdol mag aliq…"
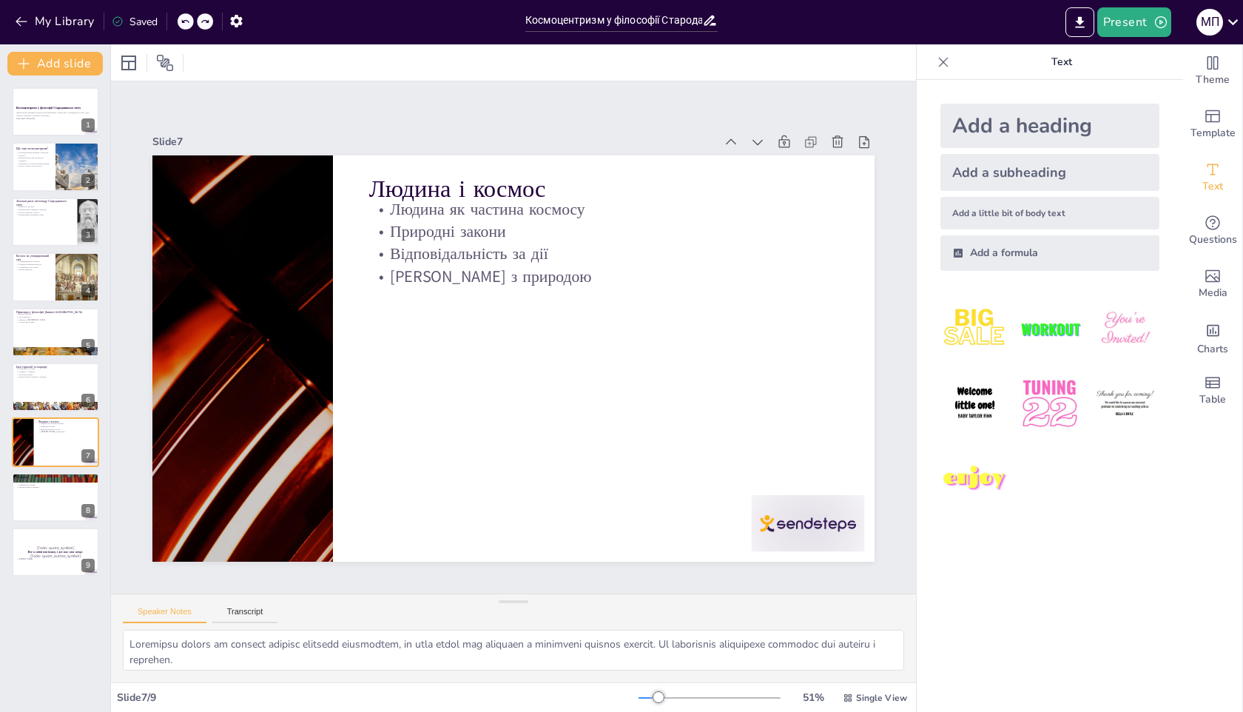
click at [187, 19] on icon at bounding box center [185, 21] width 9 height 9
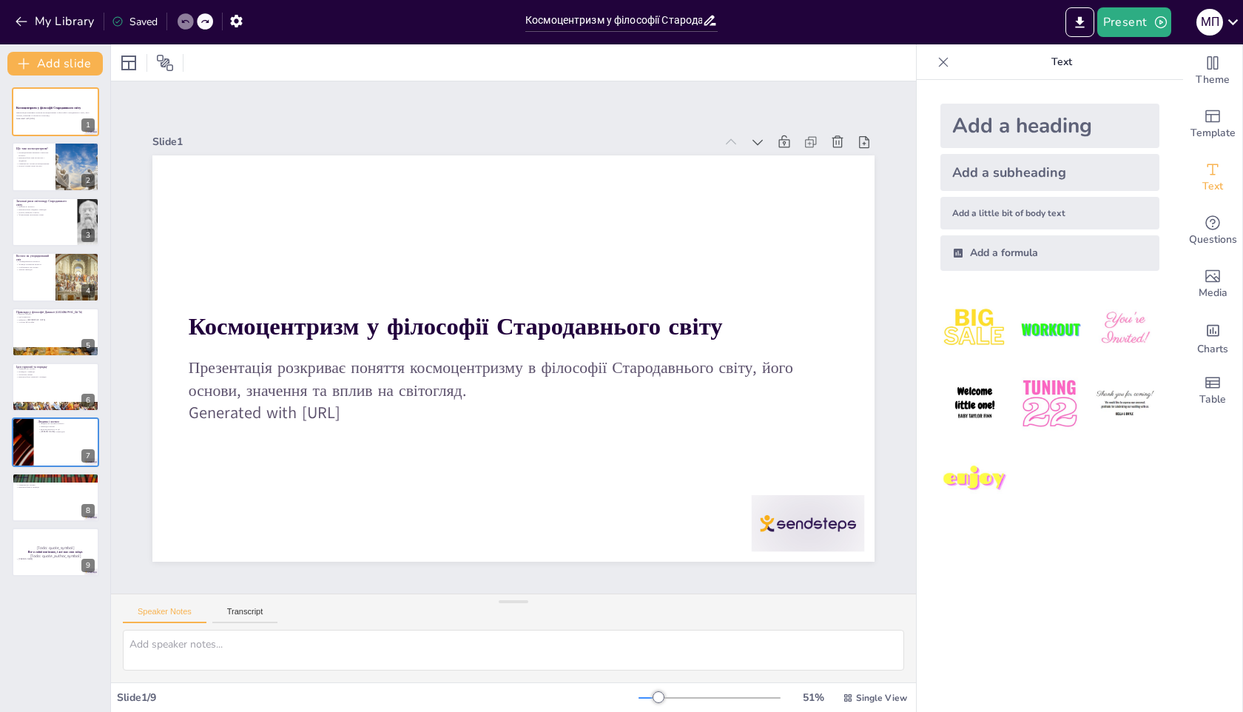
click at [187, 18] on icon at bounding box center [185, 21] width 9 height 9
click at [40, 374] on p "Моральні норми" at bounding box center [56, 374] width 80 height 3
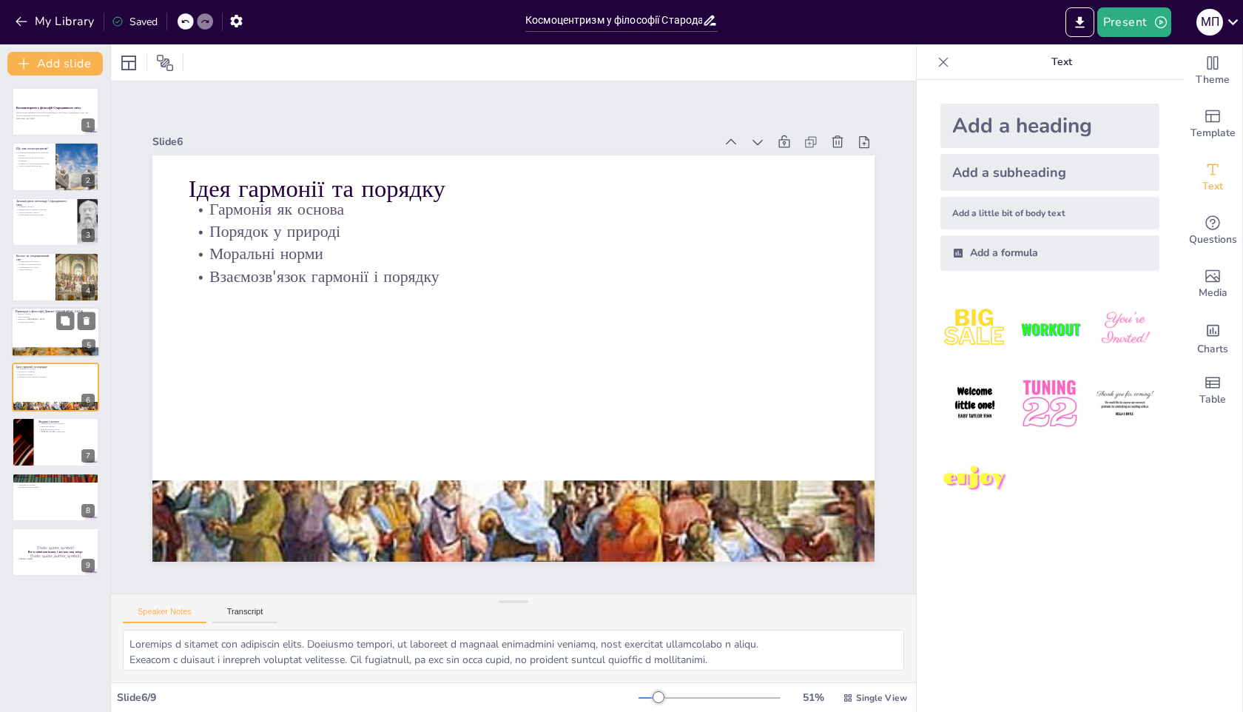
click at [30, 314] on p "Внесок Фалеса" at bounding box center [56, 313] width 80 height 3
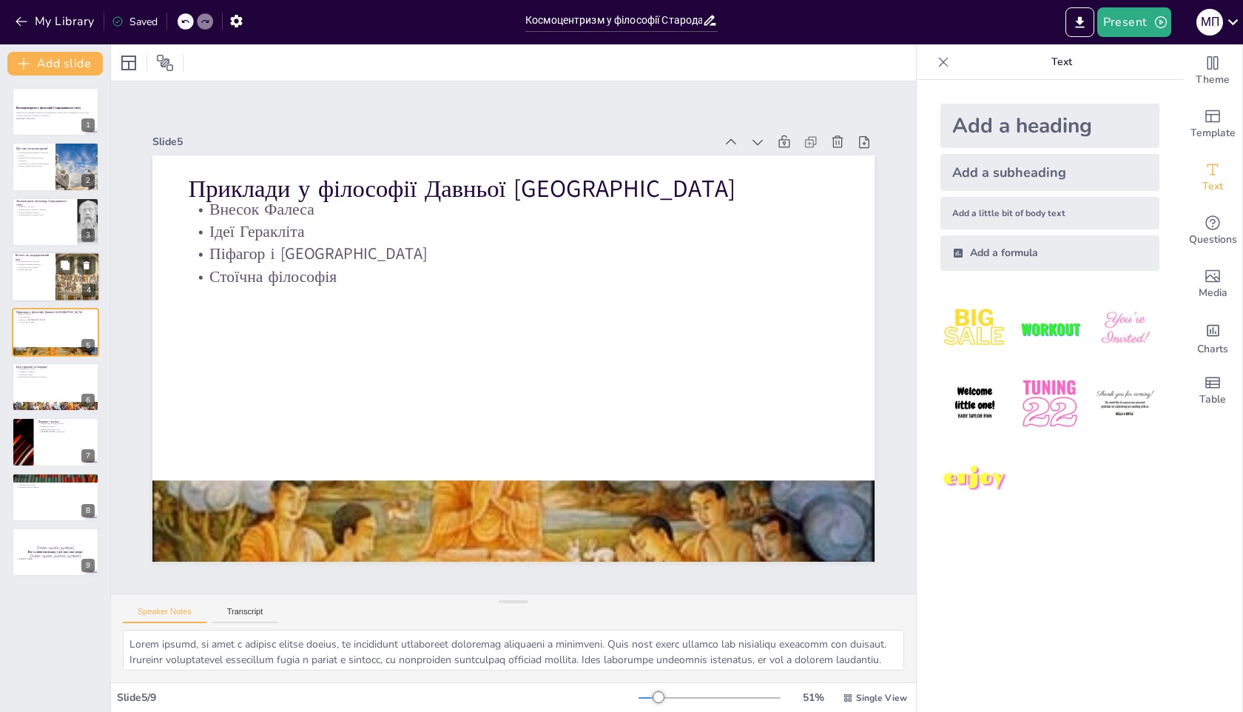
click at [34, 264] on p "Функції елементів космосу" at bounding box center [34, 264] width 36 height 3
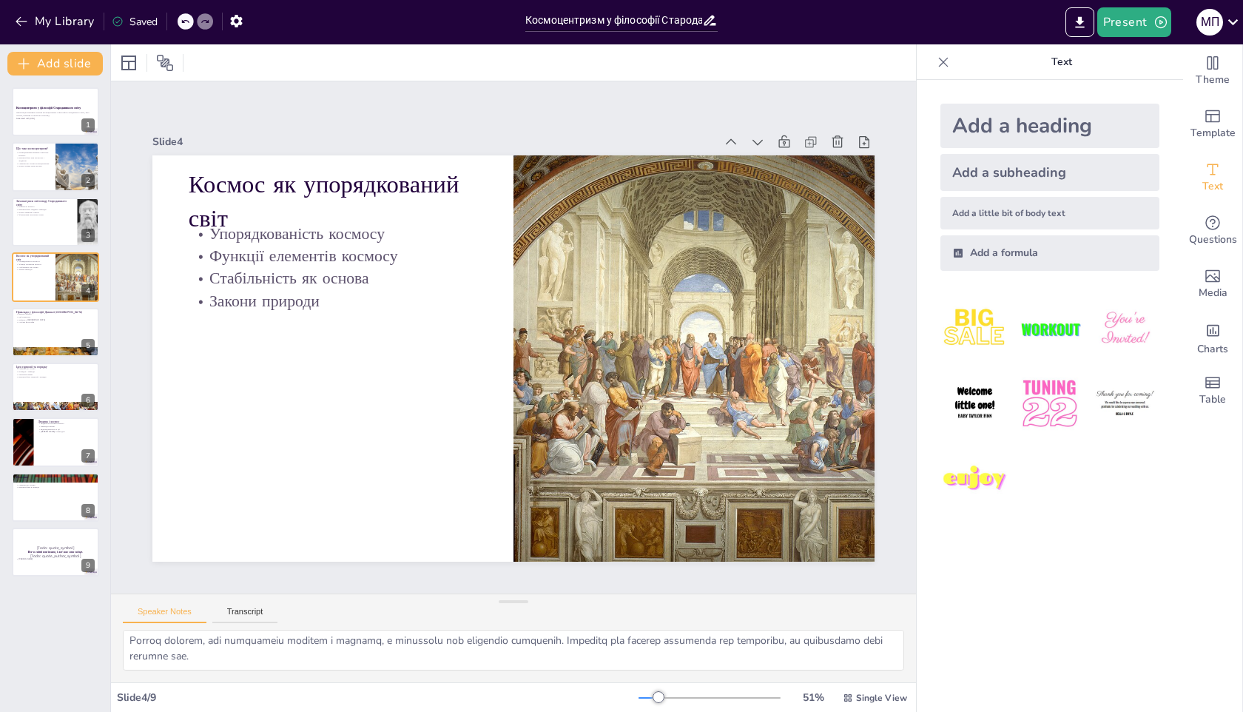
scroll to position [97, 0]
click at [35, 221] on div at bounding box center [55, 222] width 89 height 50
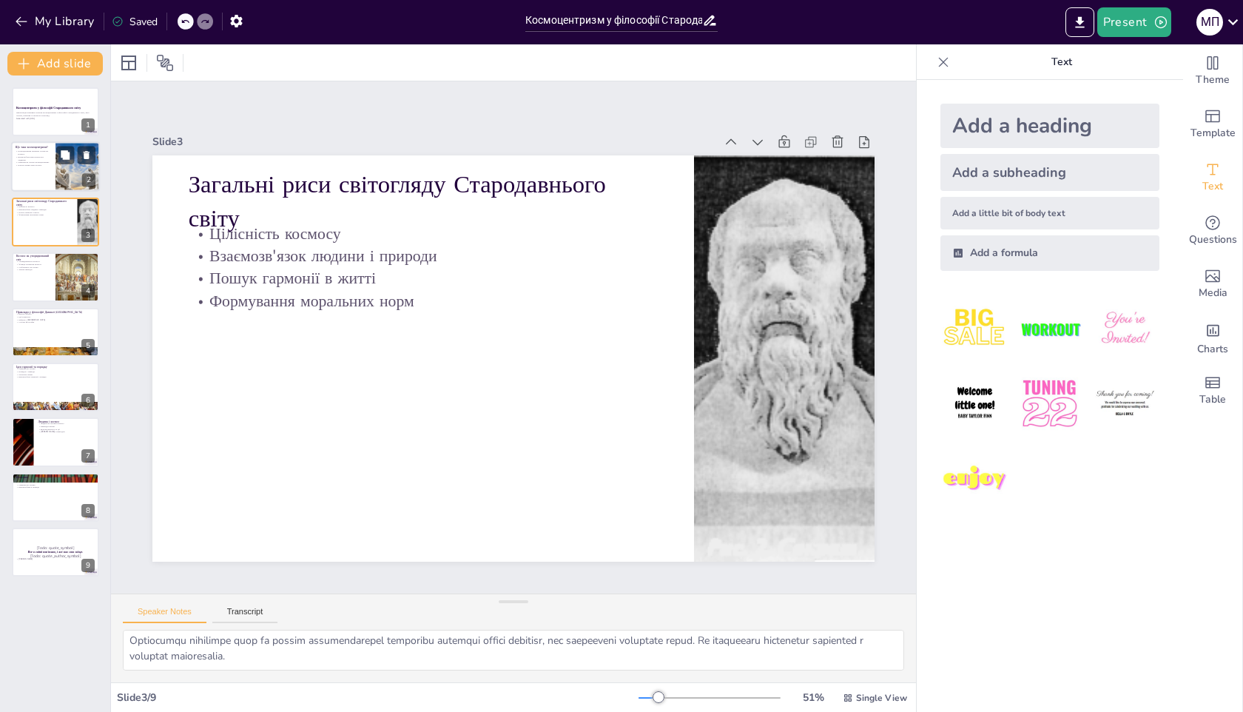
click at [36, 171] on div at bounding box center [55, 167] width 89 height 50
type textarea "Loremipsumdol sitametc adipis el seddoeiusmod temporinc, ut labor etdolor mag a…"
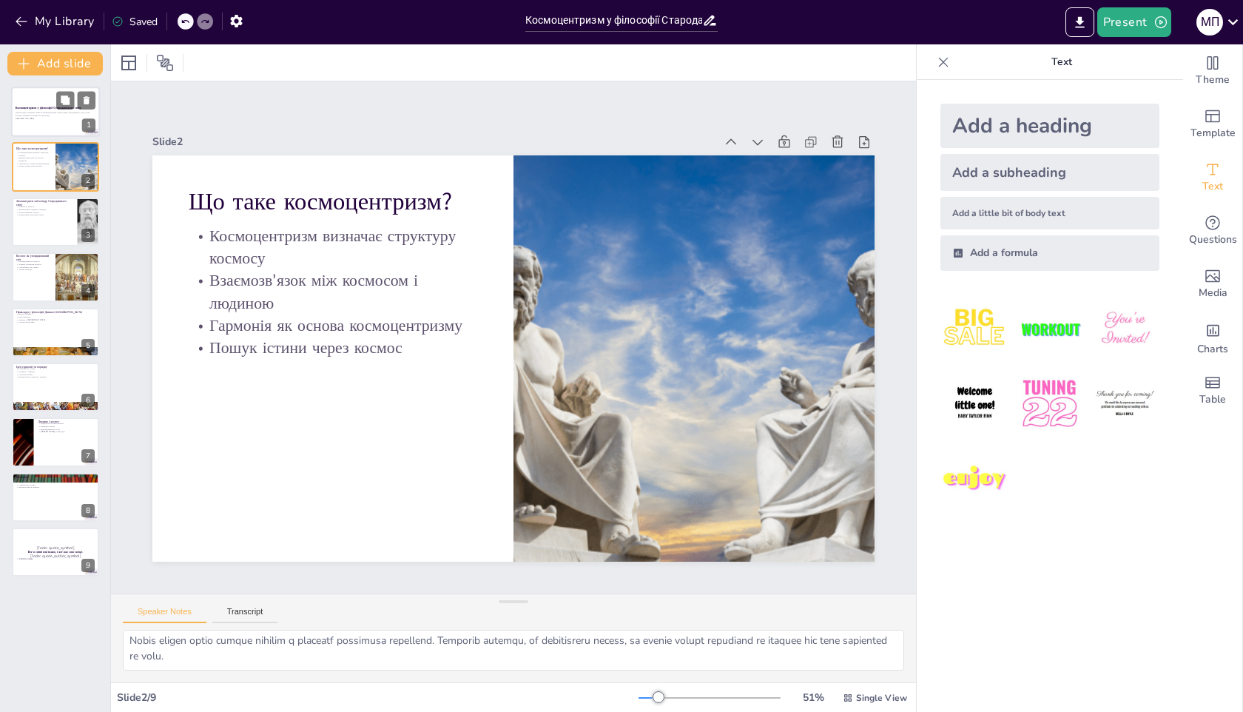
click at [21, 88] on div at bounding box center [55, 112] width 89 height 50
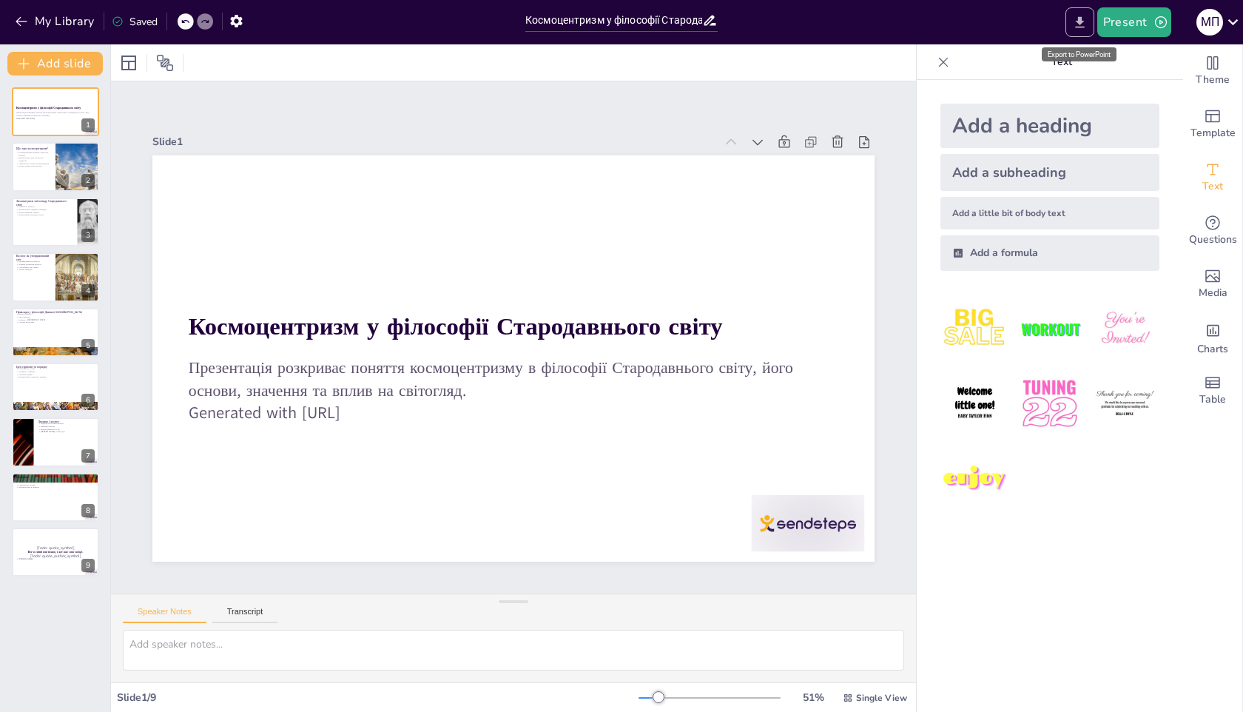
click at [1092, 23] on button "Export to PowerPoint" at bounding box center [1080, 22] width 29 height 30
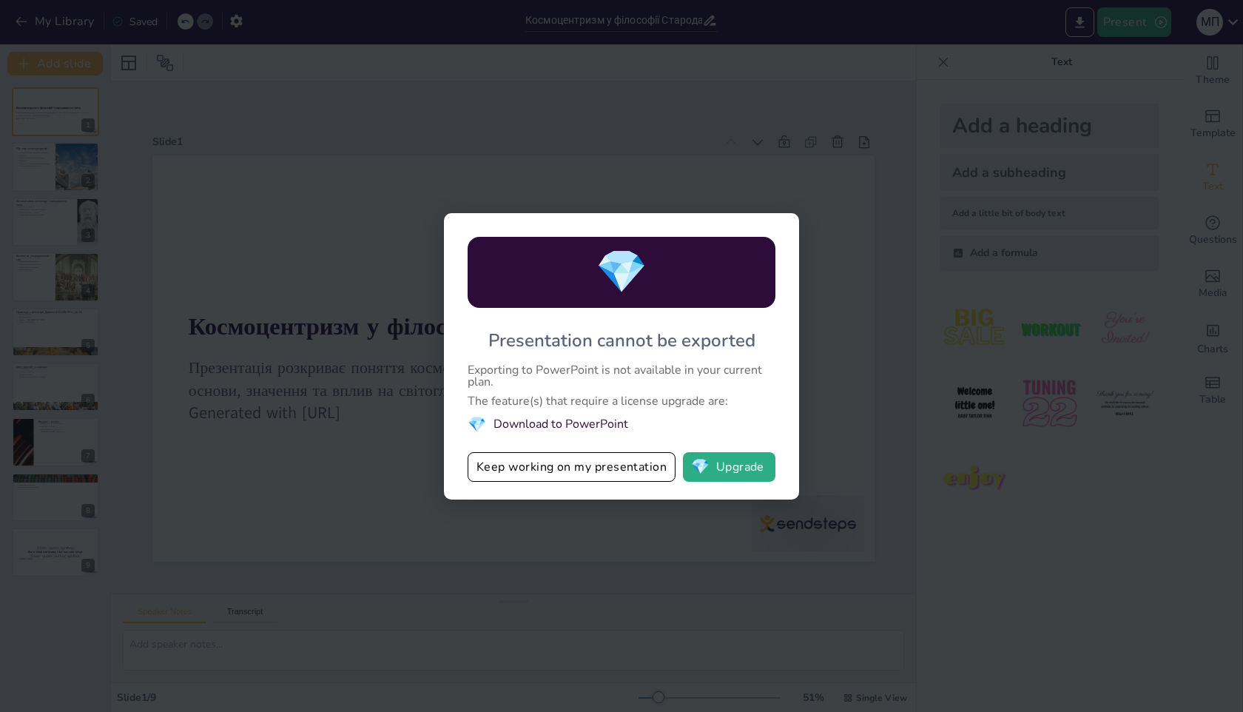
click at [603, 451] on div "💎 Presentation cannot be exported Exporting to PowerPoint is not available in y…" at bounding box center [621, 356] width 355 height 286
click at [605, 460] on button "Keep working on my presentation" at bounding box center [572, 467] width 208 height 30
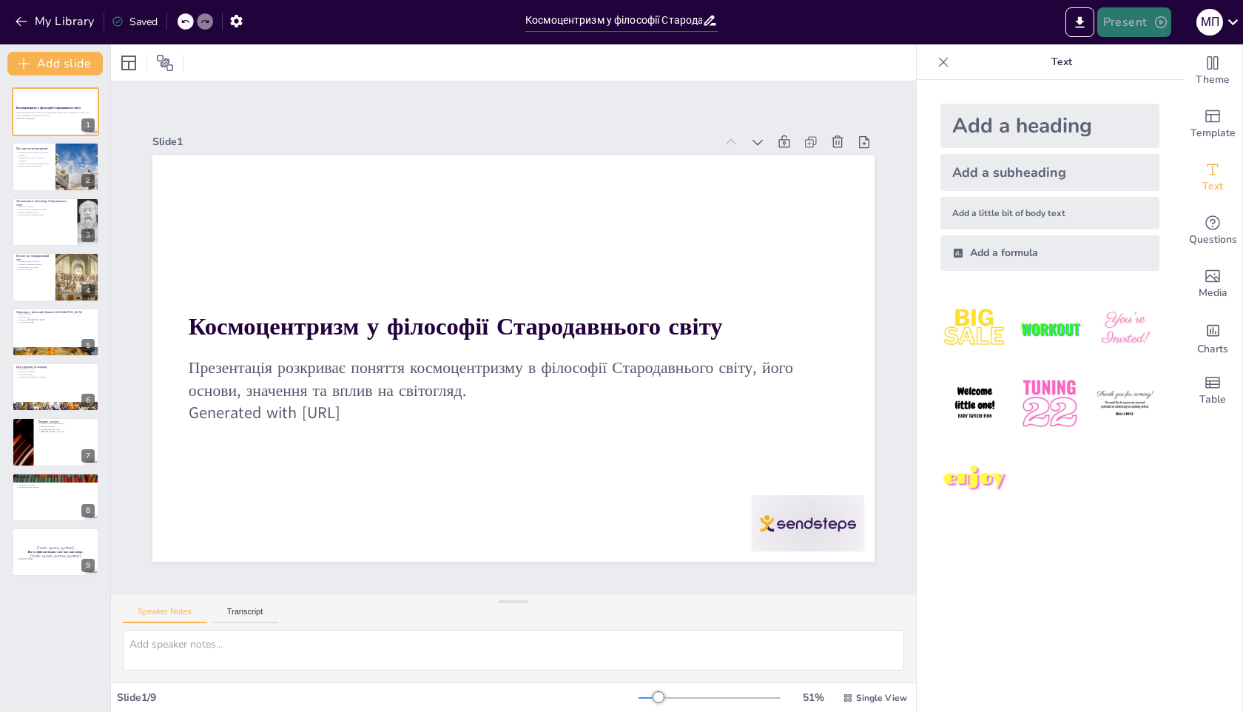
click at [1154, 10] on button "Present" at bounding box center [1135, 22] width 74 height 30
click at [1158, 54] on li "Preview presentation" at bounding box center [1157, 55] width 116 height 24
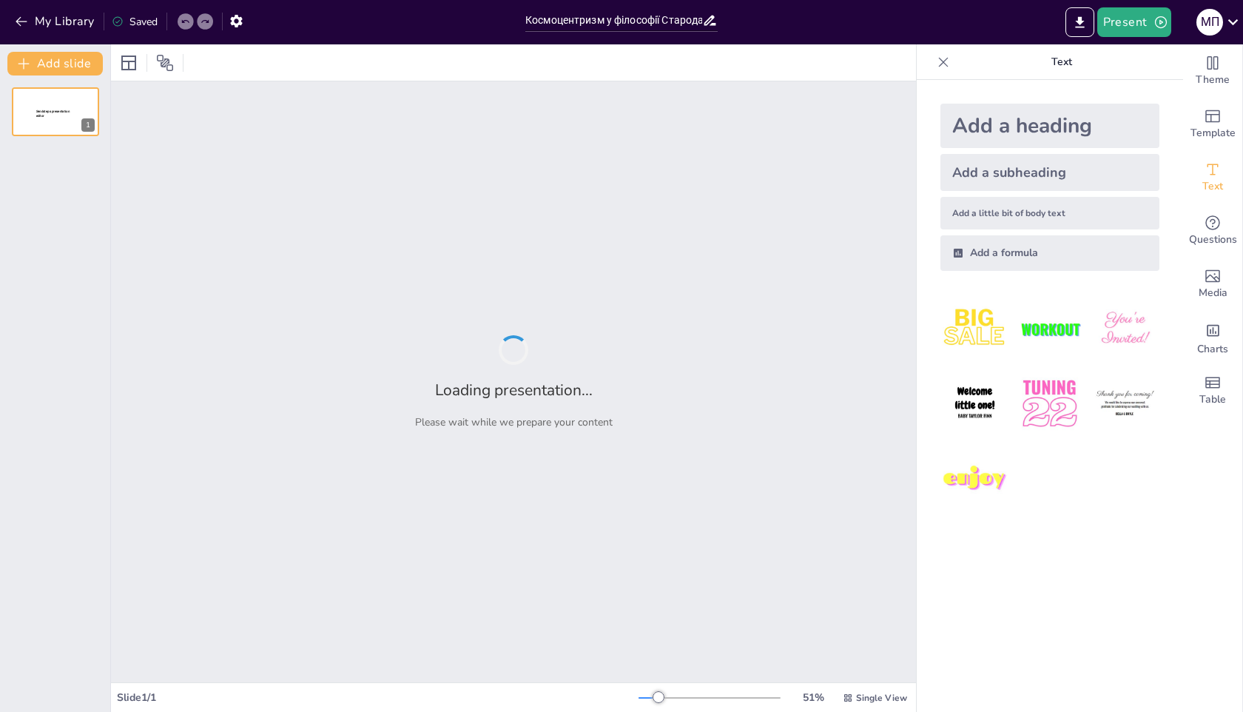
type input "Космоцентризм у філософії Стародавнього світу: Основи та значення"
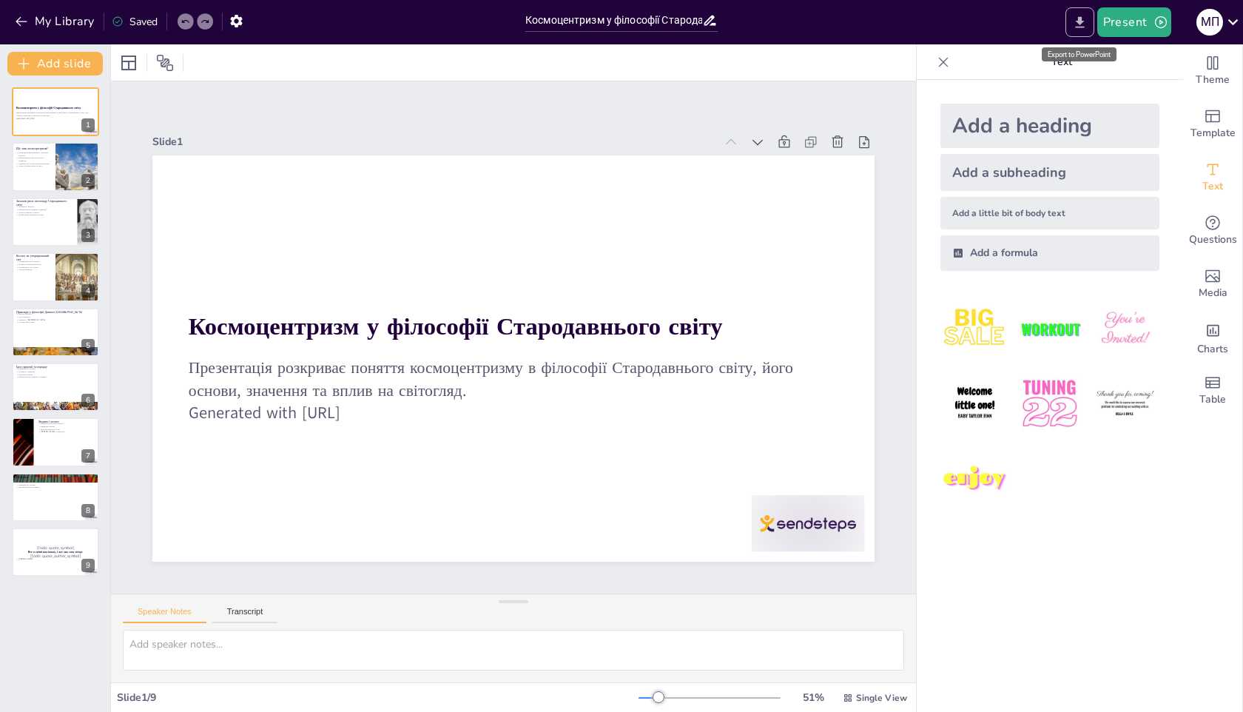
click at [1082, 13] on button "Export to PowerPoint" at bounding box center [1080, 22] width 29 height 30
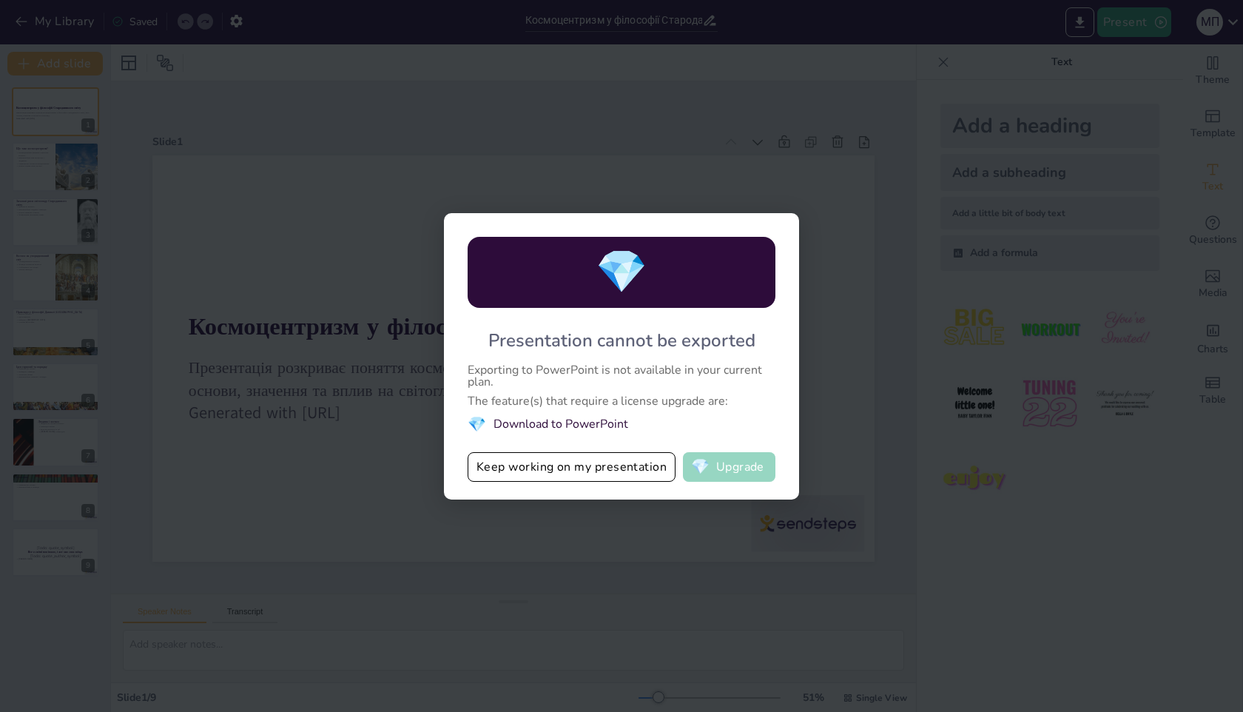
click at [725, 473] on button "💎 Upgrade" at bounding box center [729, 467] width 93 height 30
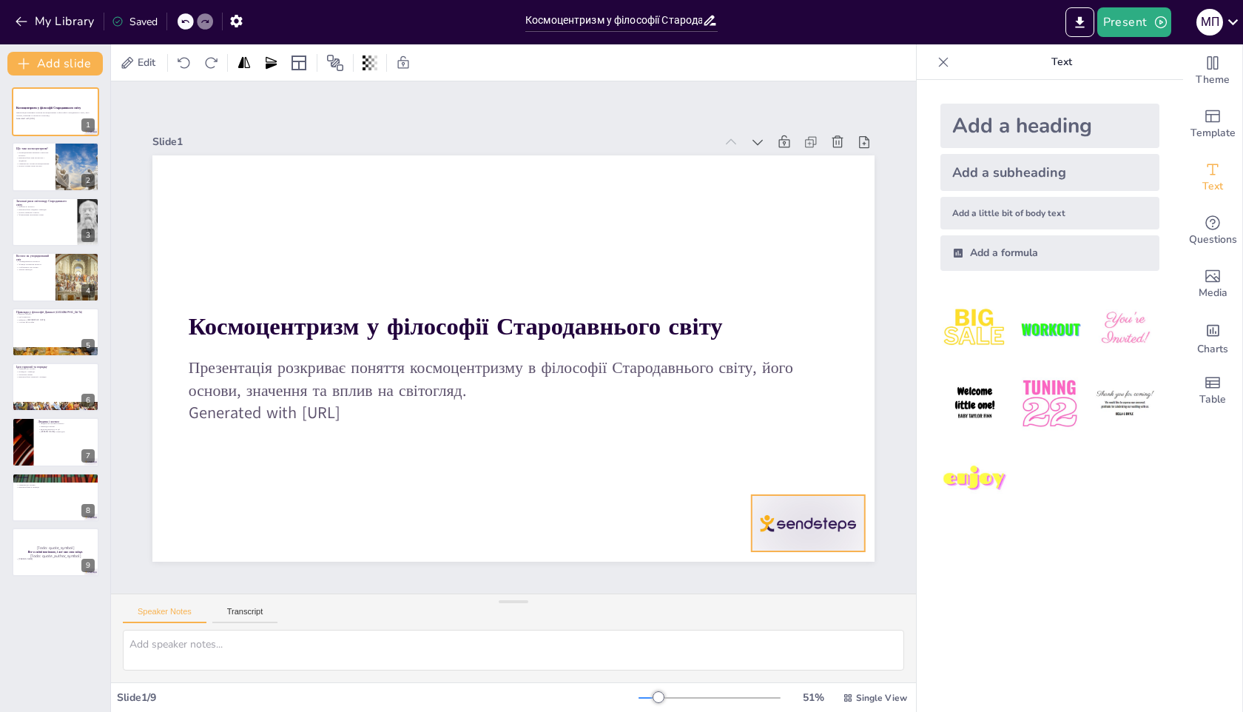
click at [778, 541] on div at bounding box center [763, 580] width 122 height 78
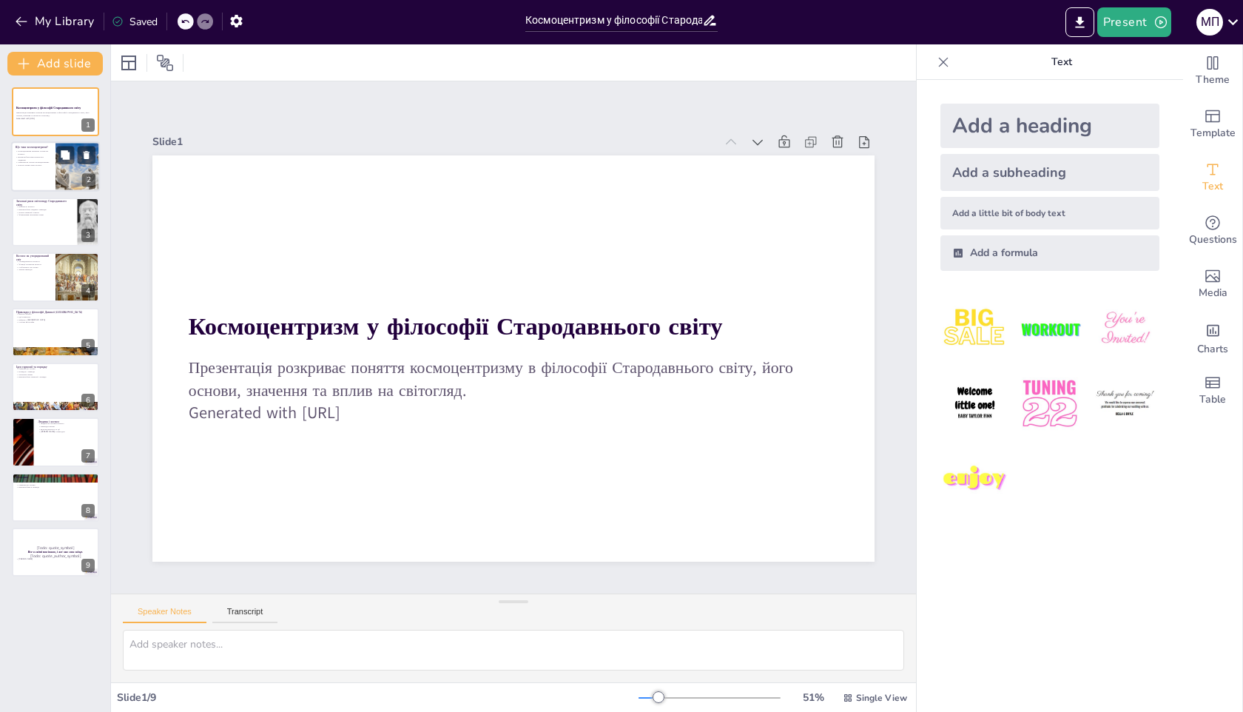
click at [56, 162] on div at bounding box center [77, 167] width 75 height 50
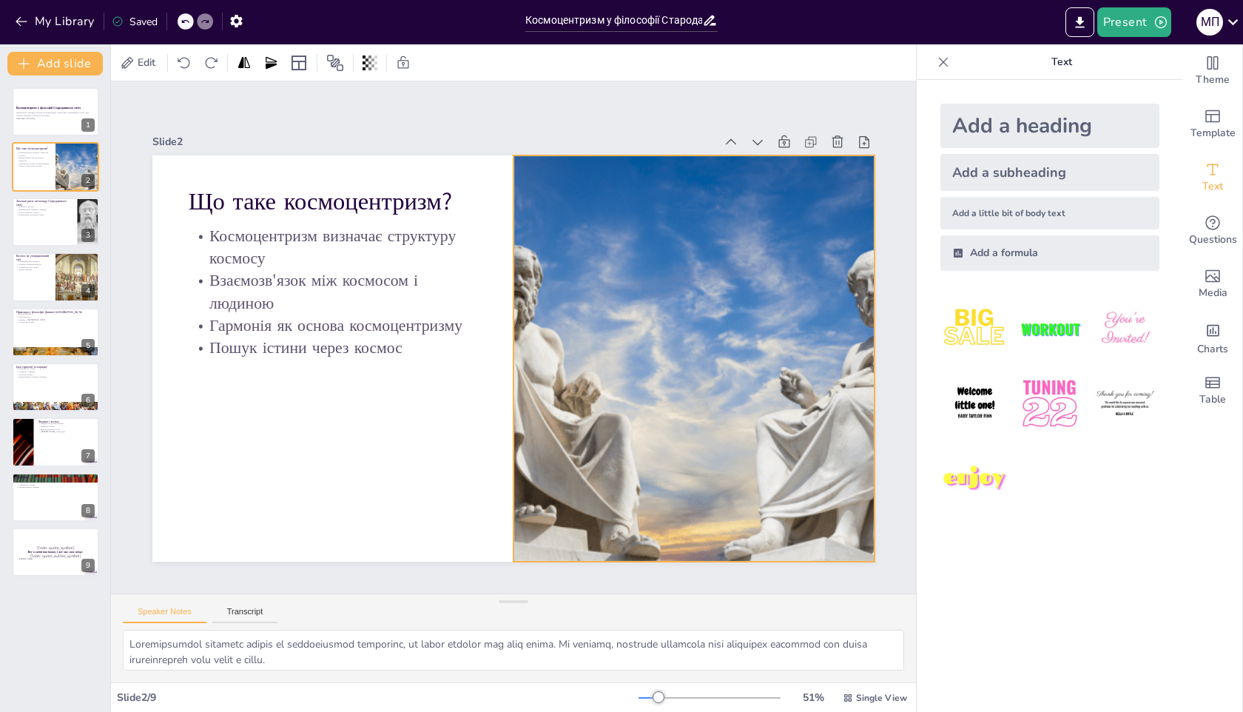
click at [654, 445] on div at bounding box center [686, 395] width 682 height 524
click at [34, 215] on p "Формування моральних норм" at bounding box center [45, 214] width 58 height 3
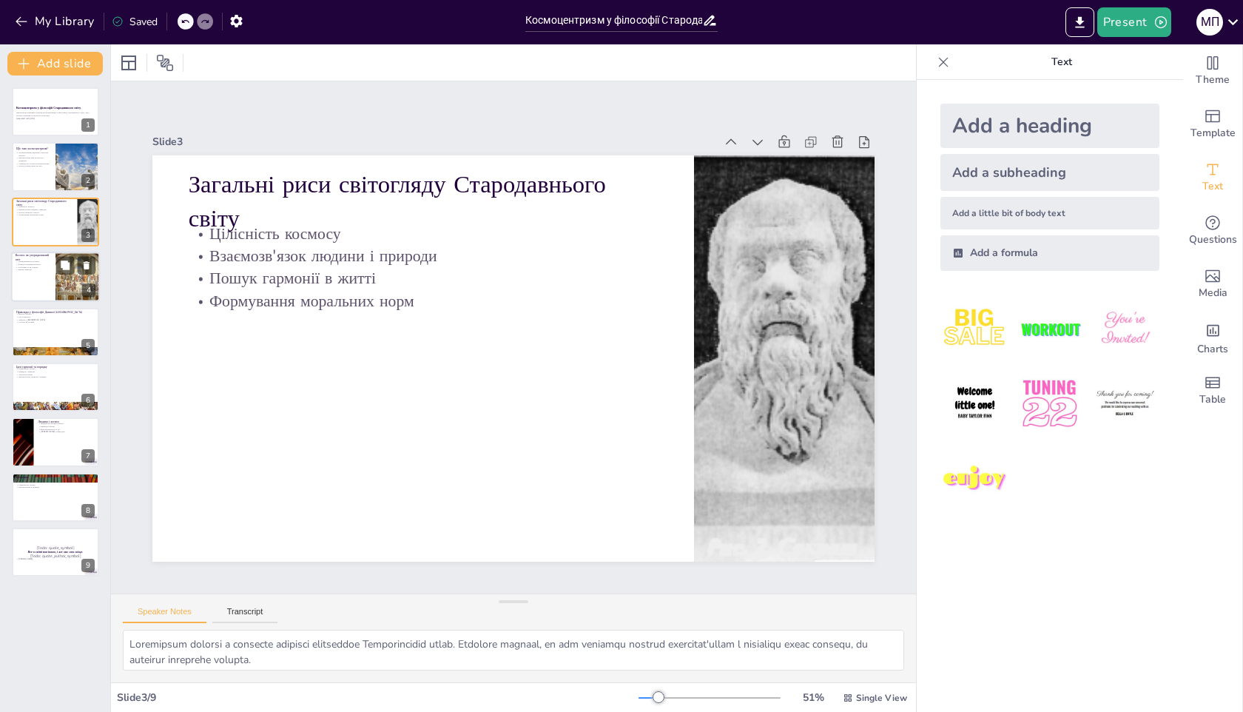
click at [38, 272] on div at bounding box center [55, 277] width 89 height 50
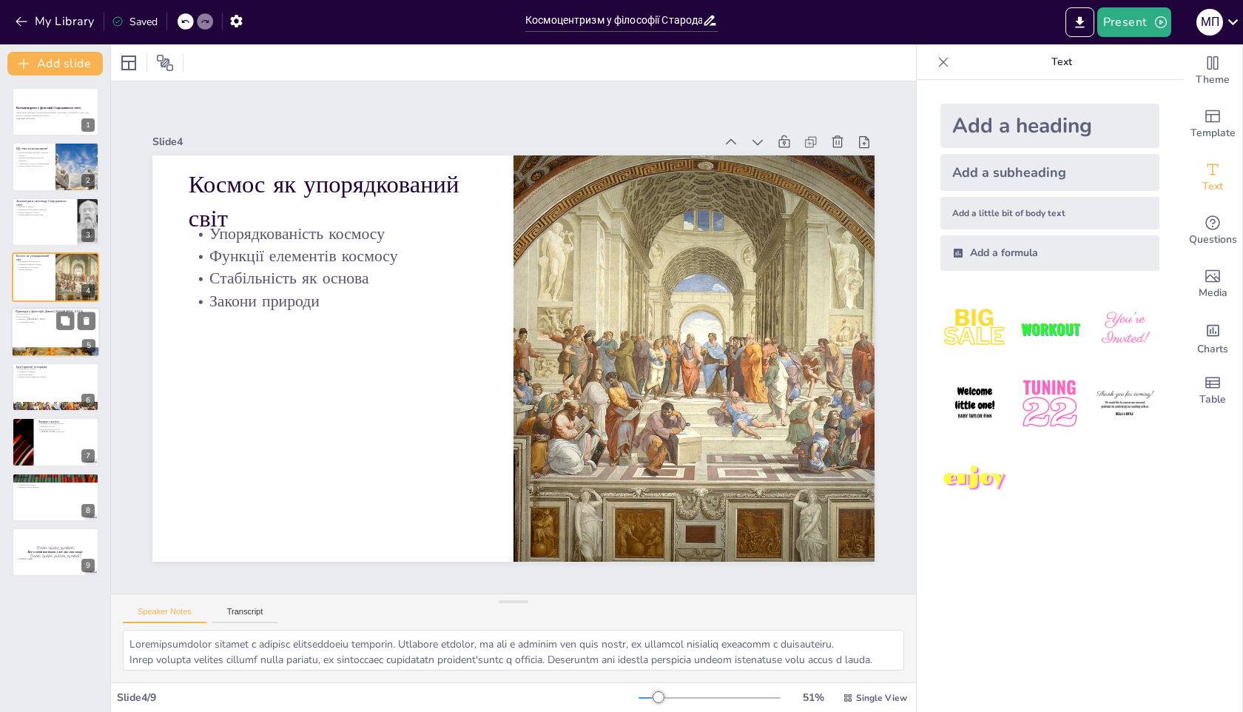
click at [40, 326] on div at bounding box center [55, 332] width 89 height 50
type textarea "Lorem ipsumd, si amet c adipisc elitse doeius, te incididunt utlaboreet dolorem…"
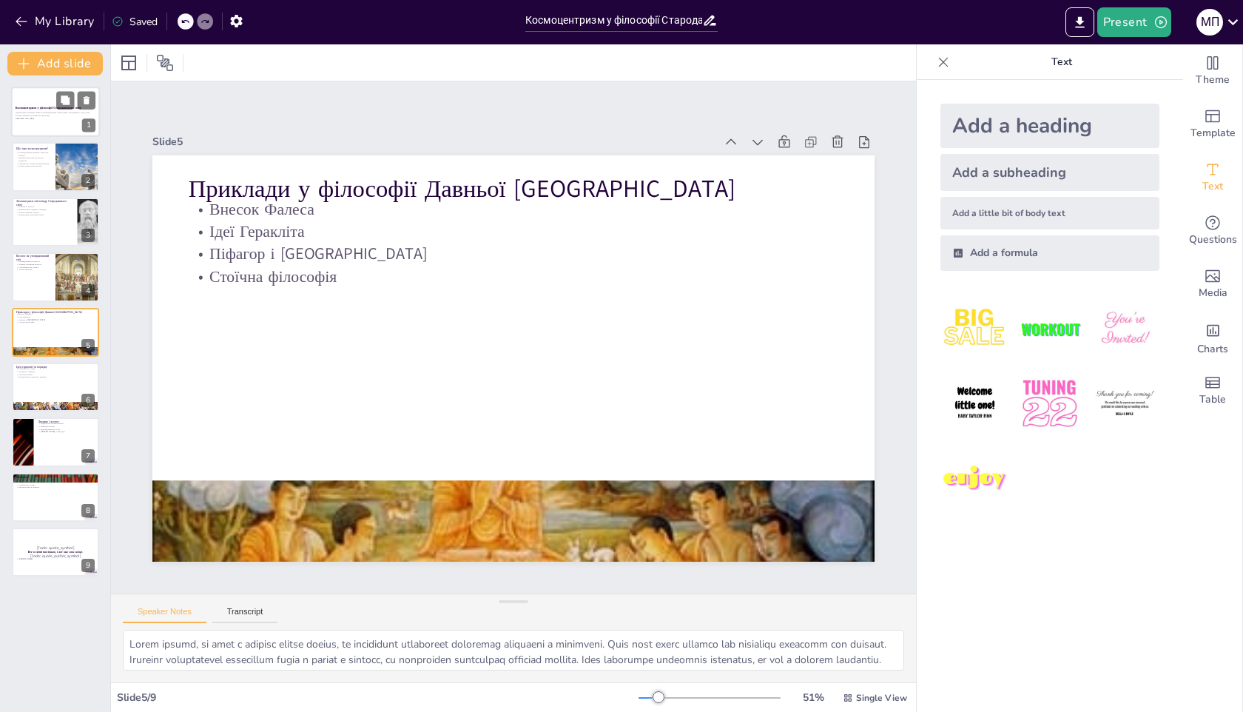
click at [38, 114] on p "Презентація розкриває поняття космоцентризму в філософії Стародавнього світу, й…" at bounding box center [56, 114] width 80 height 5
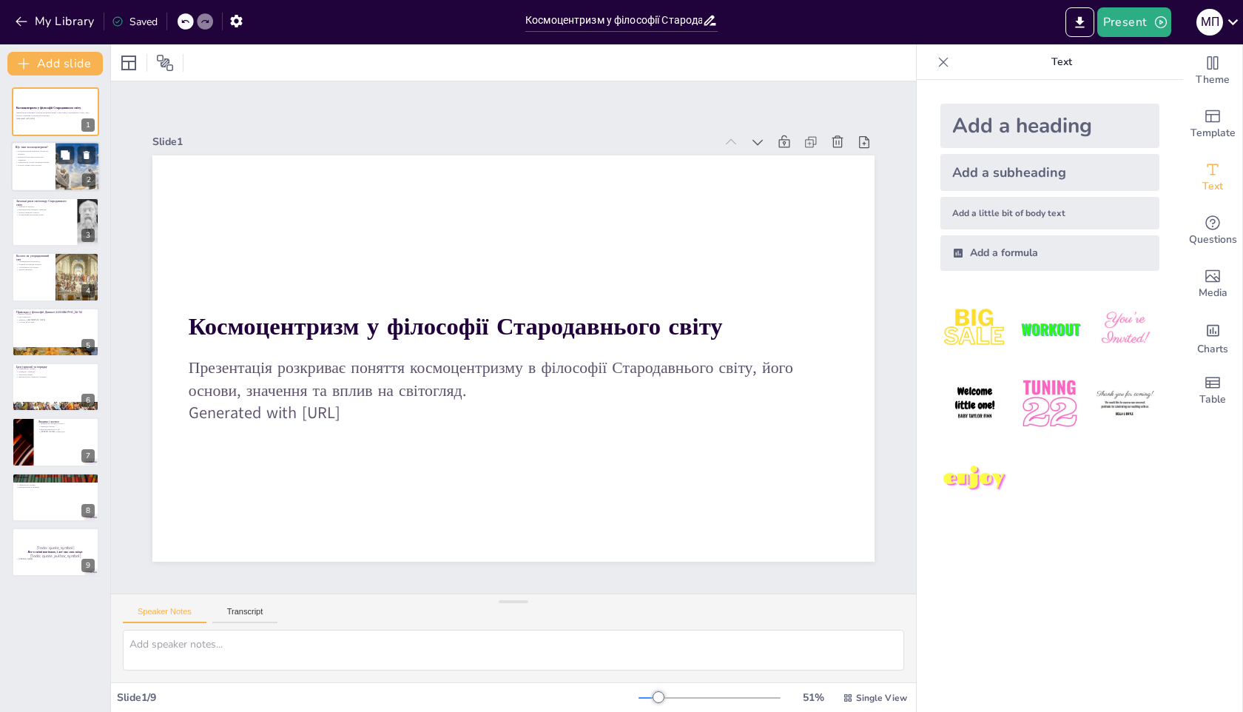
click at [26, 175] on div at bounding box center [55, 167] width 89 height 50
type textarea "Loremipsumdol sitametc adipis el seddoeiusmod temporinc, ut labor etdolor mag a…"
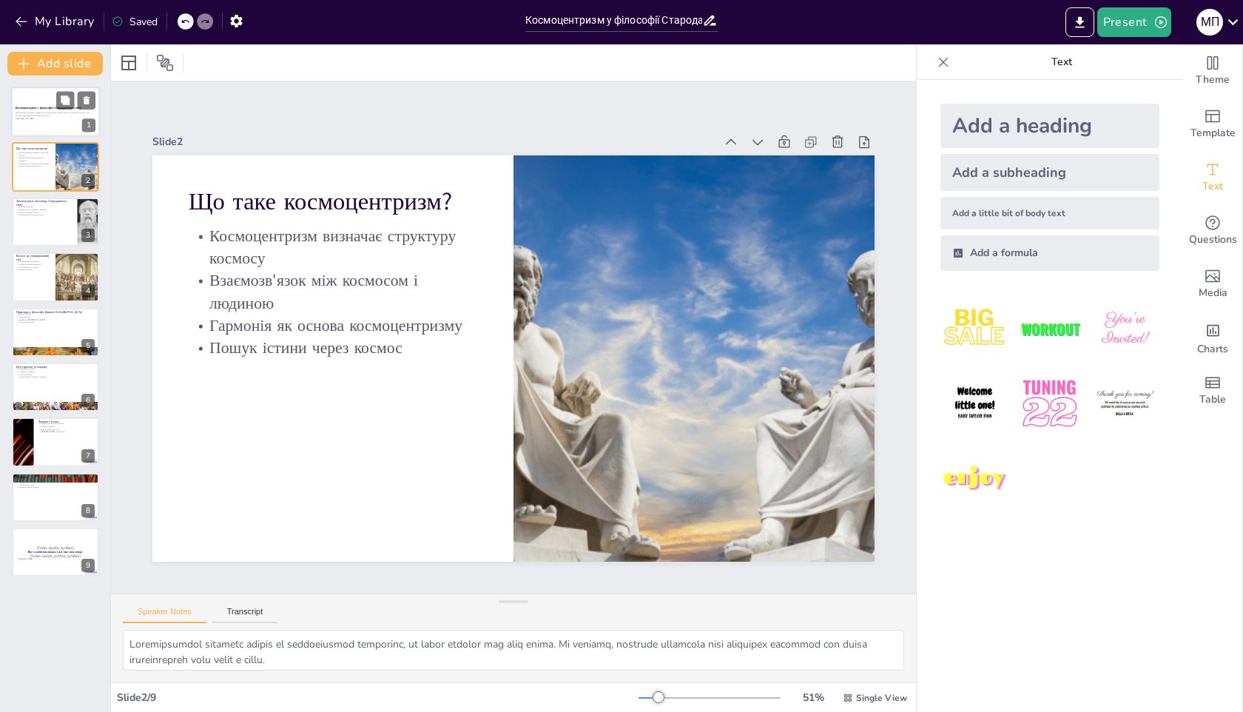
click at [16, 118] on p "Generated with [URL]" at bounding box center [56, 118] width 80 height 3
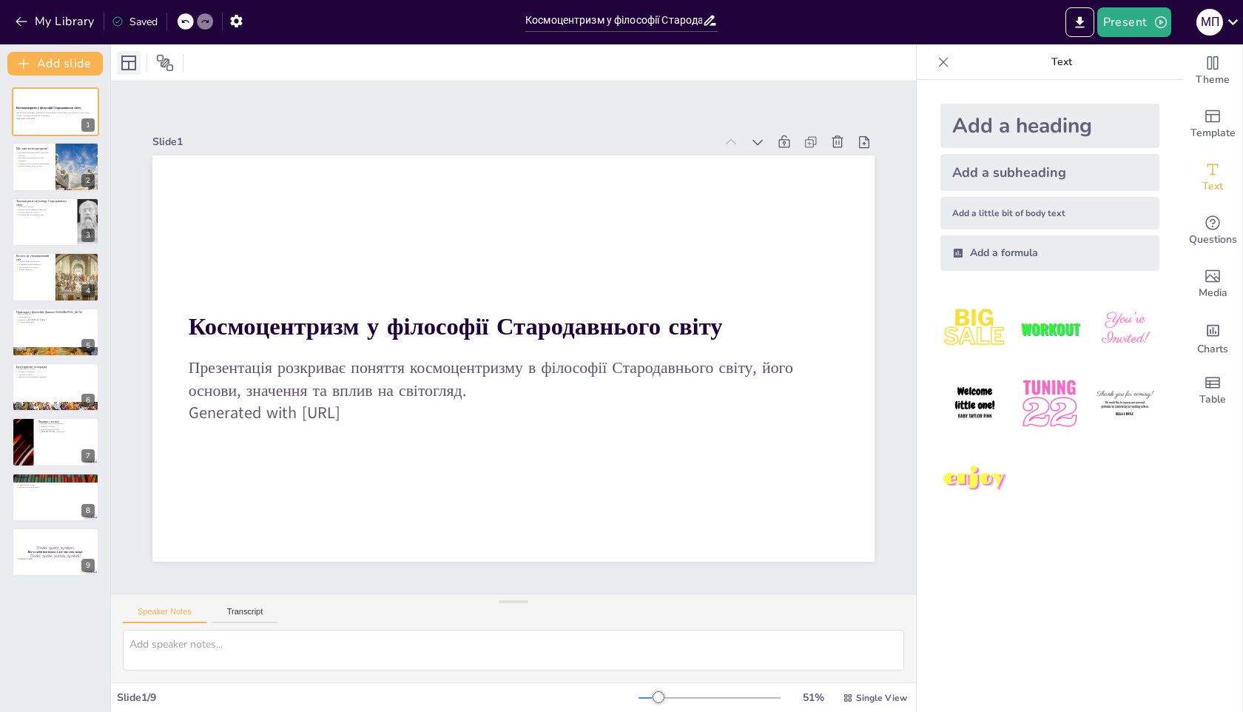
click at [121, 58] on icon at bounding box center [128, 63] width 15 height 15
click at [64, 98] on icon at bounding box center [65, 99] width 9 height 9
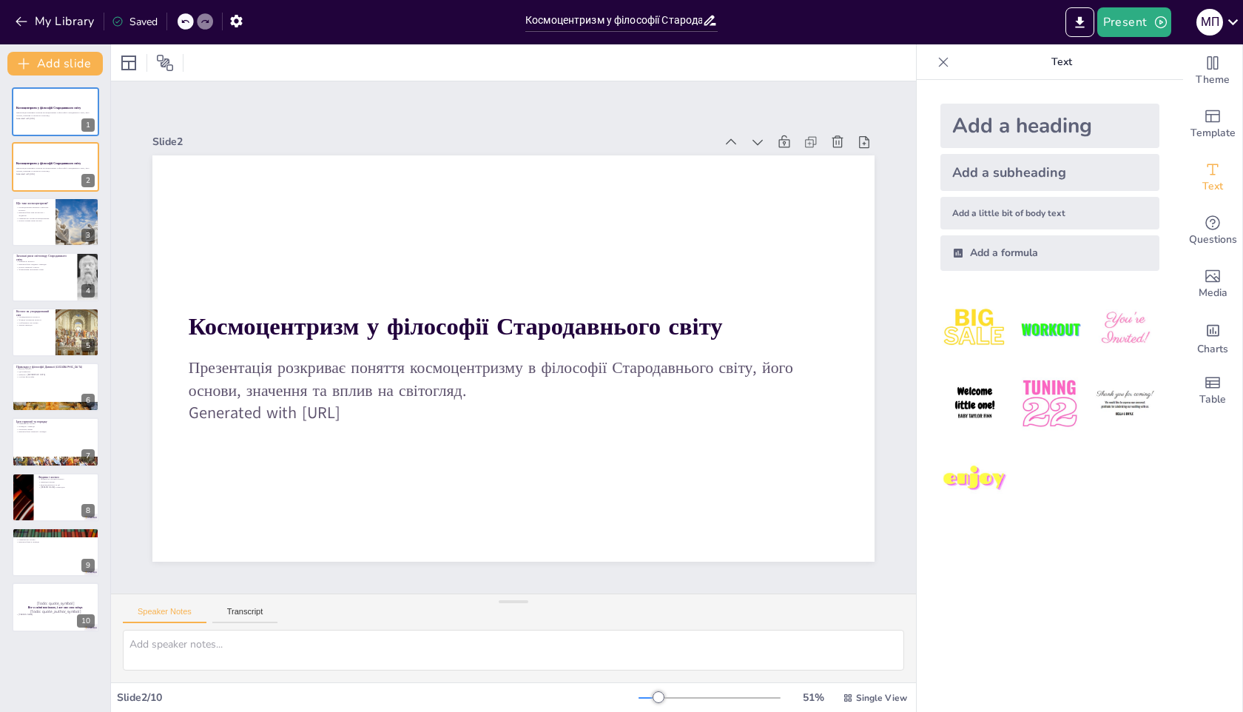
click at [189, 15] on div at bounding box center [186, 21] width 16 height 16
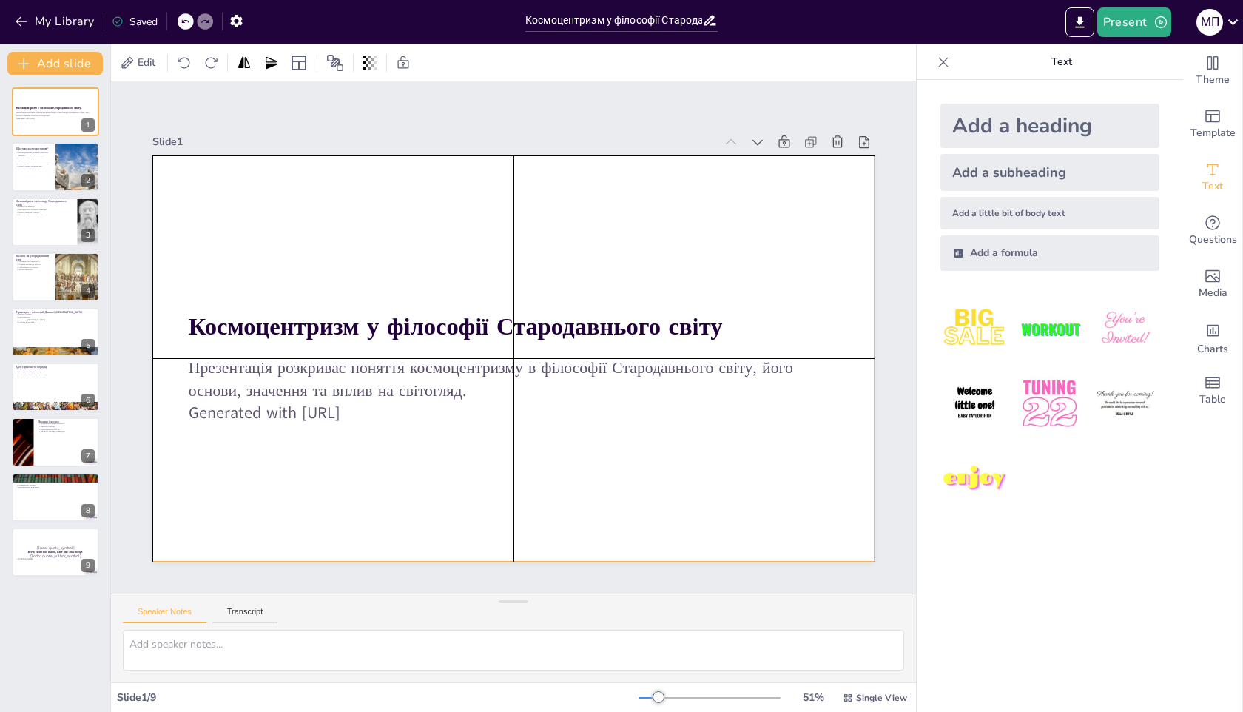
click at [339, 261] on div at bounding box center [511, 357] width 761 height 479
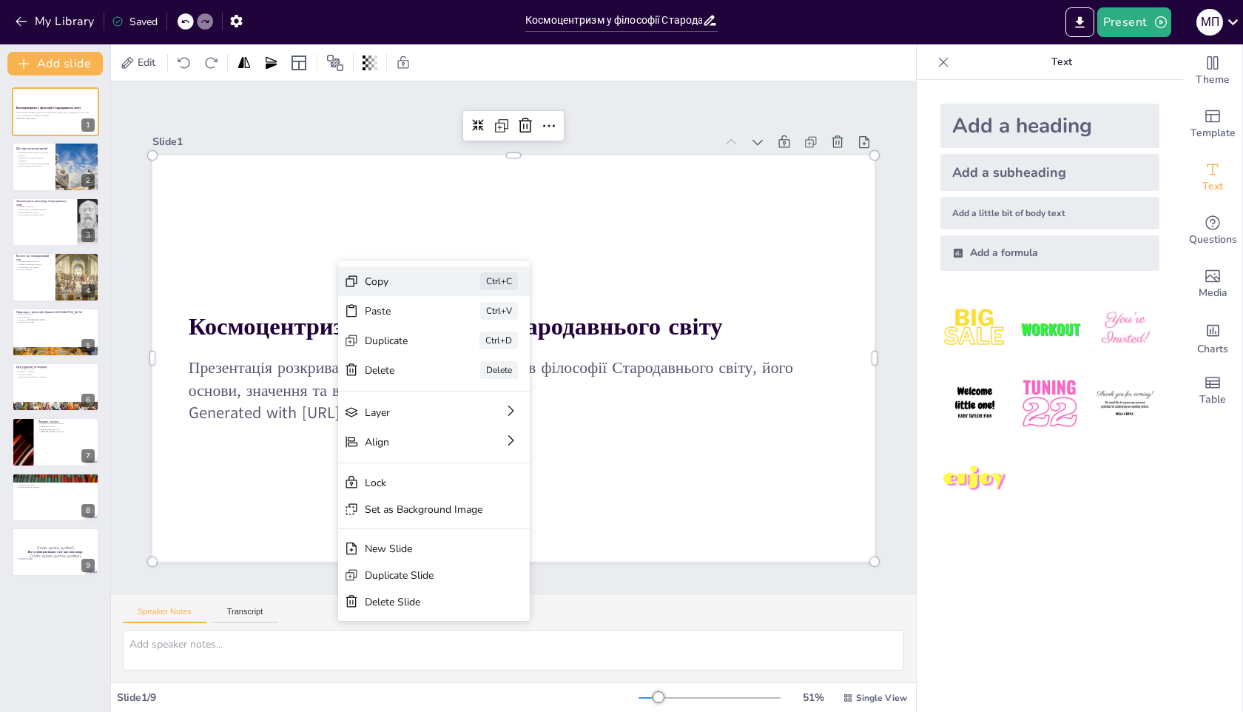
click at [456, 280] on div "Copy Ctrl+C" at bounding box center [499, 376] width 87 height 192
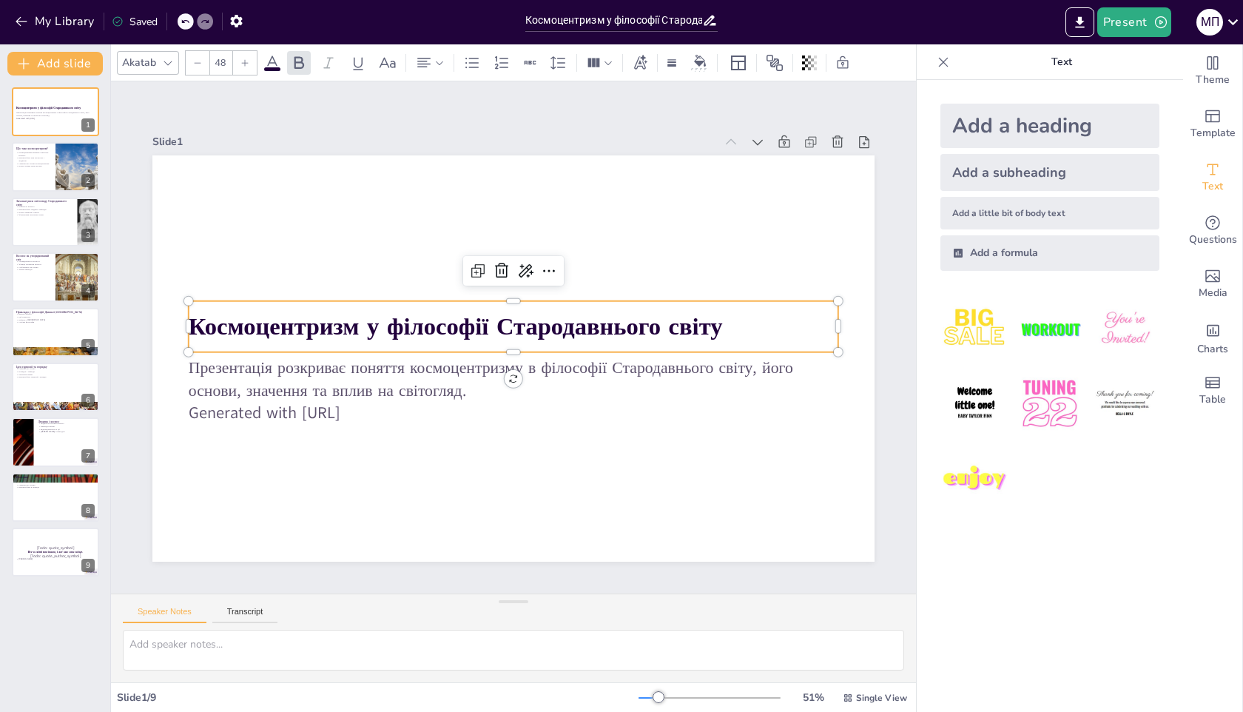
click at [257, 332] on strong "Космоцентризм у філософії Стародавнього світу" at bounding box center [456, 320] width 534 height 89
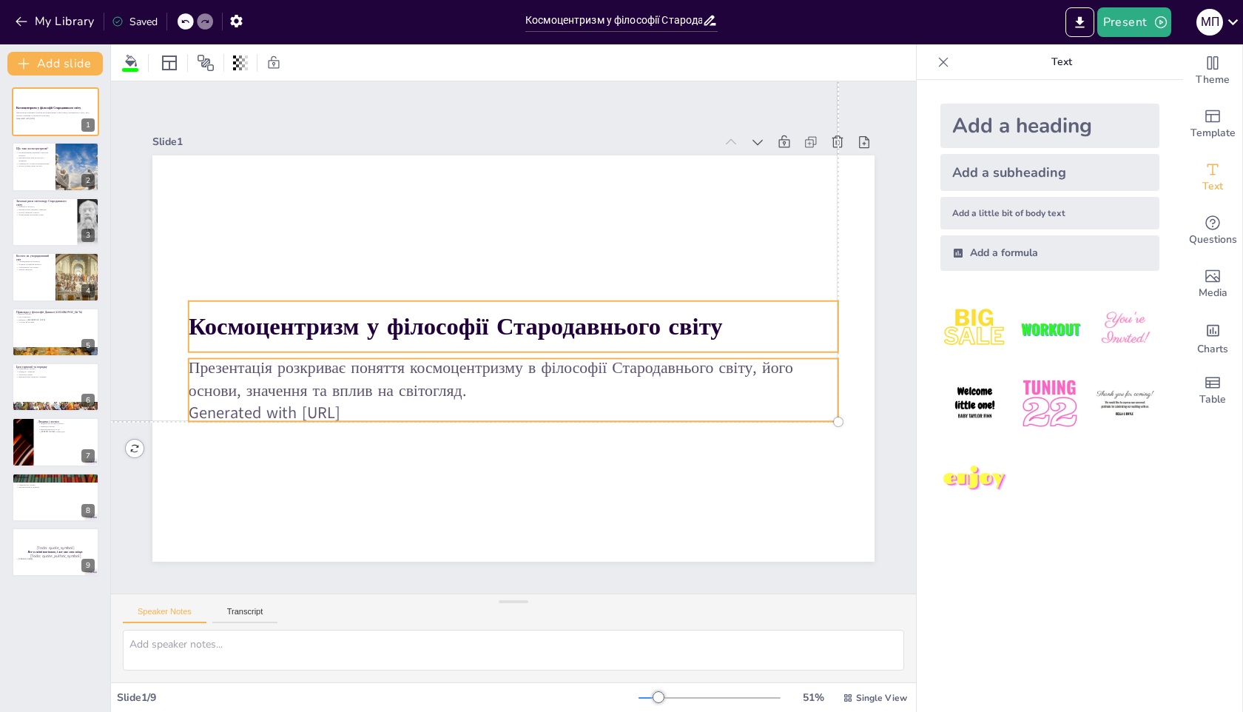
click at [608, 138] on div "Slide 1" at bounding box center [454, 134] width 561 height 73
click at [614, 328] on strong "Космоцентризм у філософії Стародавнього світу" at bounding box center [459, 315] width 529 height 144
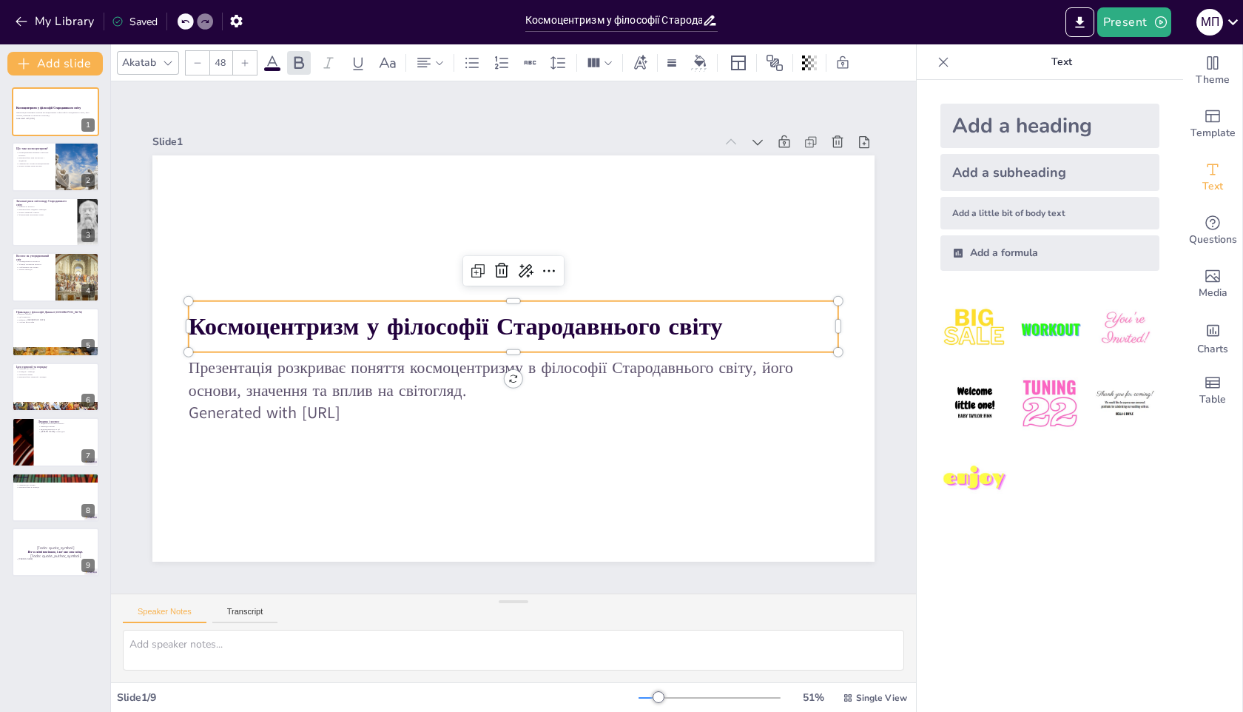
click at [719, 325] on strong "Космоцентризм у філософії Стародавнього світу" at bounding box center [462, 309] width 518 height 196
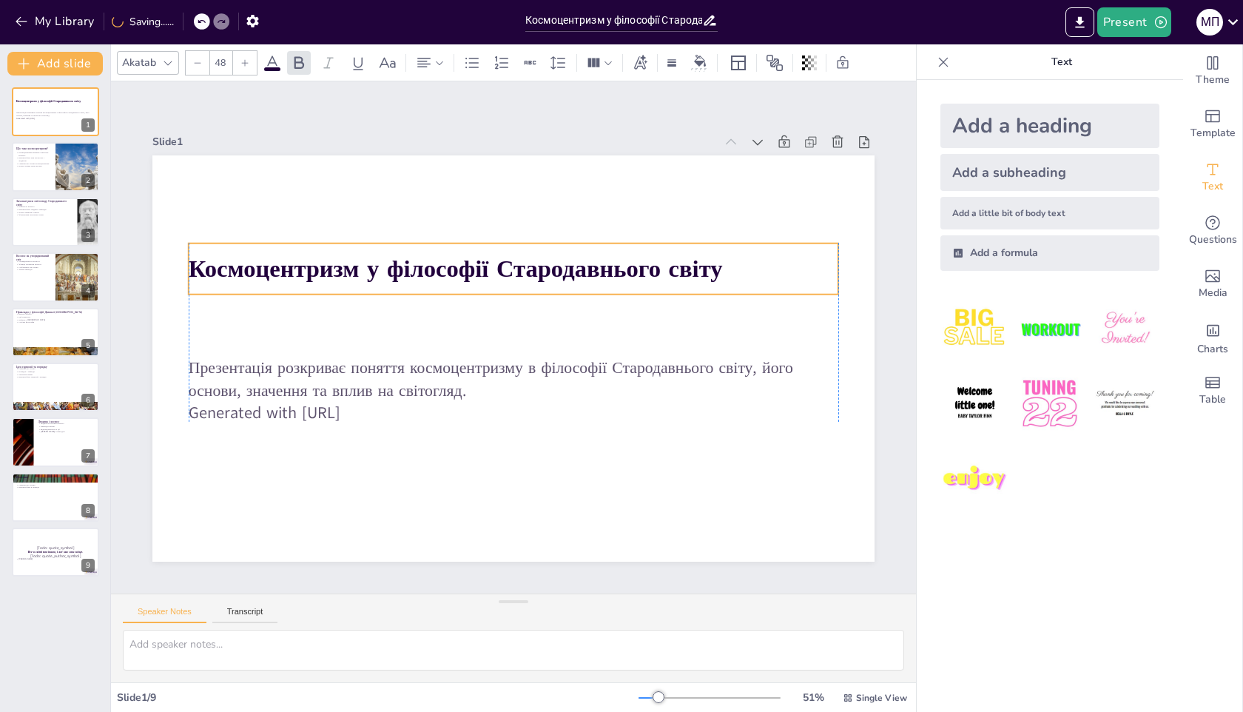
drag, startPoint x: 718, startPoint y: 325, endPoint x: 719, endPoint y: 267, distance: 57.7
click at [717, 267] on strong "Космоцентризм у філософії Стародавнього світу" at bounding box center [526, 247] width 382 height 419
click at [733, 267] on p "Космоцентризм у філософії Стародавнього світу" at bounding box center [527, 270] width 643 height 169
click at [690, 267] on strong "Космоцентризм у філософії Стародавнього світу" at bounding box center [516, 247] width 419 height 382
click at [690, 267] on strong "Космоцентризм у філософії Стародавнього світу" at bounding box center [470, 258] width 529 height 143
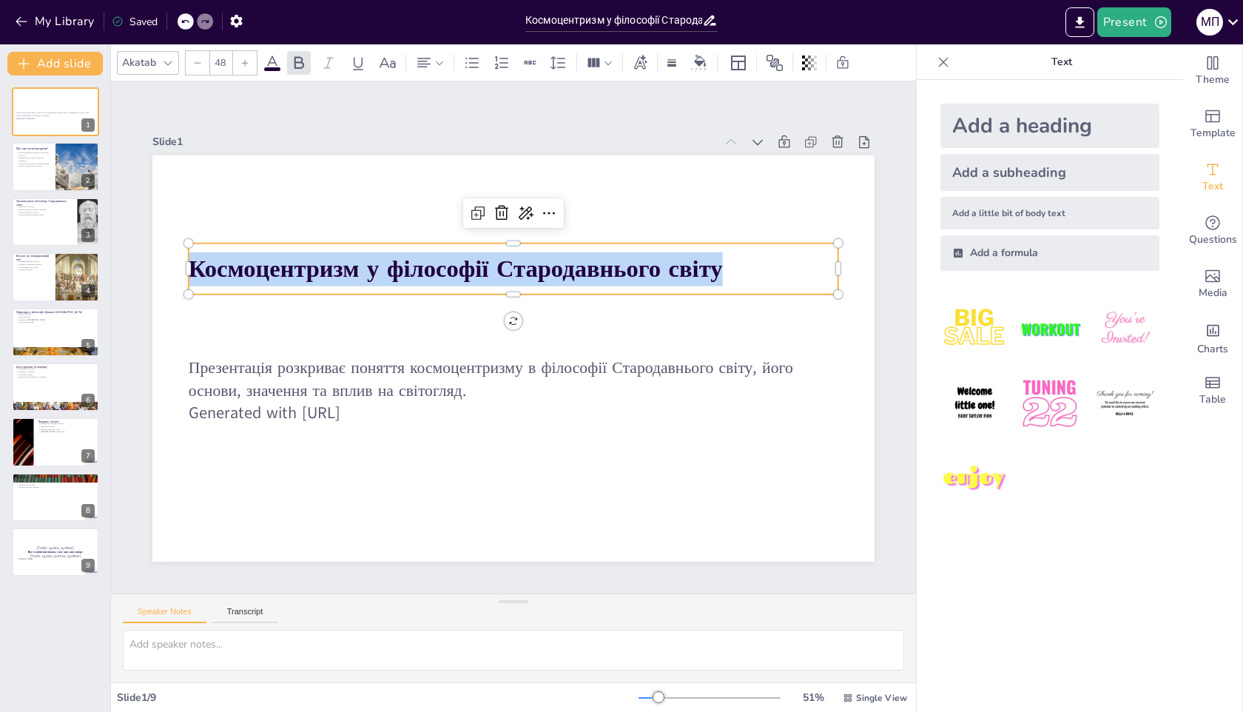
copy strong "Космоцентризм у філософії Стародавнього світу"
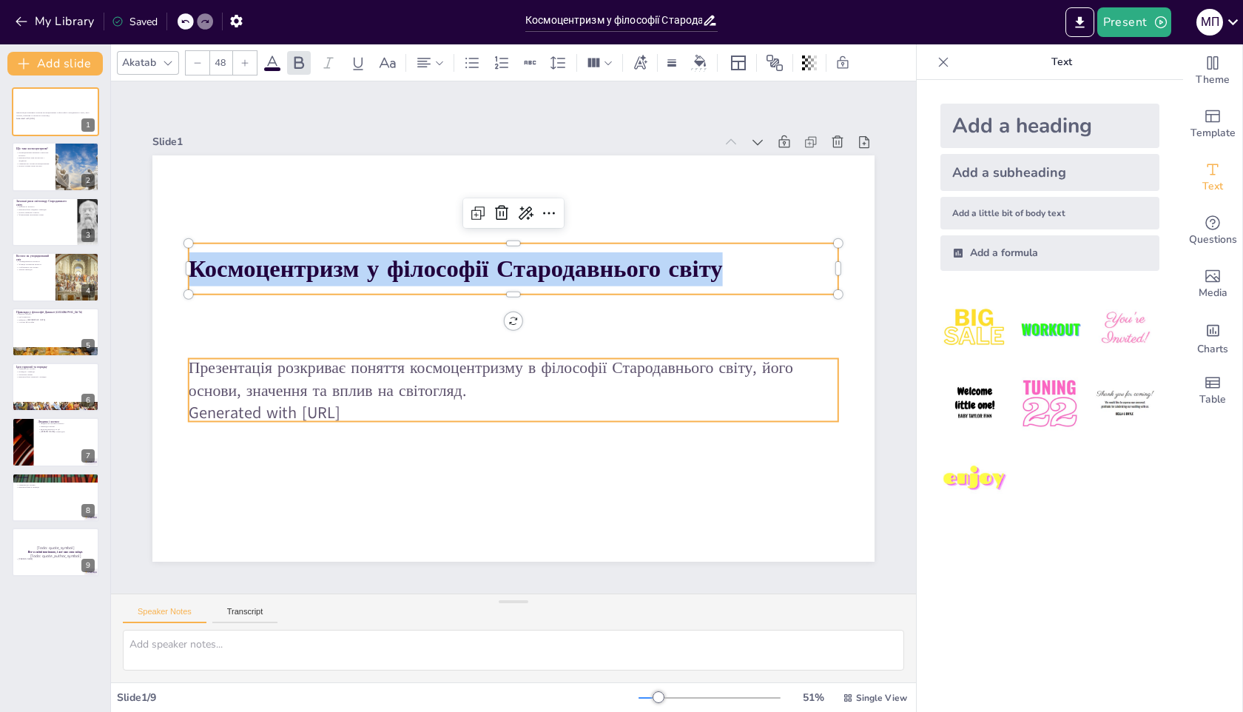
type input "32"
click at [360, 393] on p "Презентація розкриває поняття космоцентризму в філософії Стародавнього світу, й…" at bounding box center [504, 378] width 645 height 179
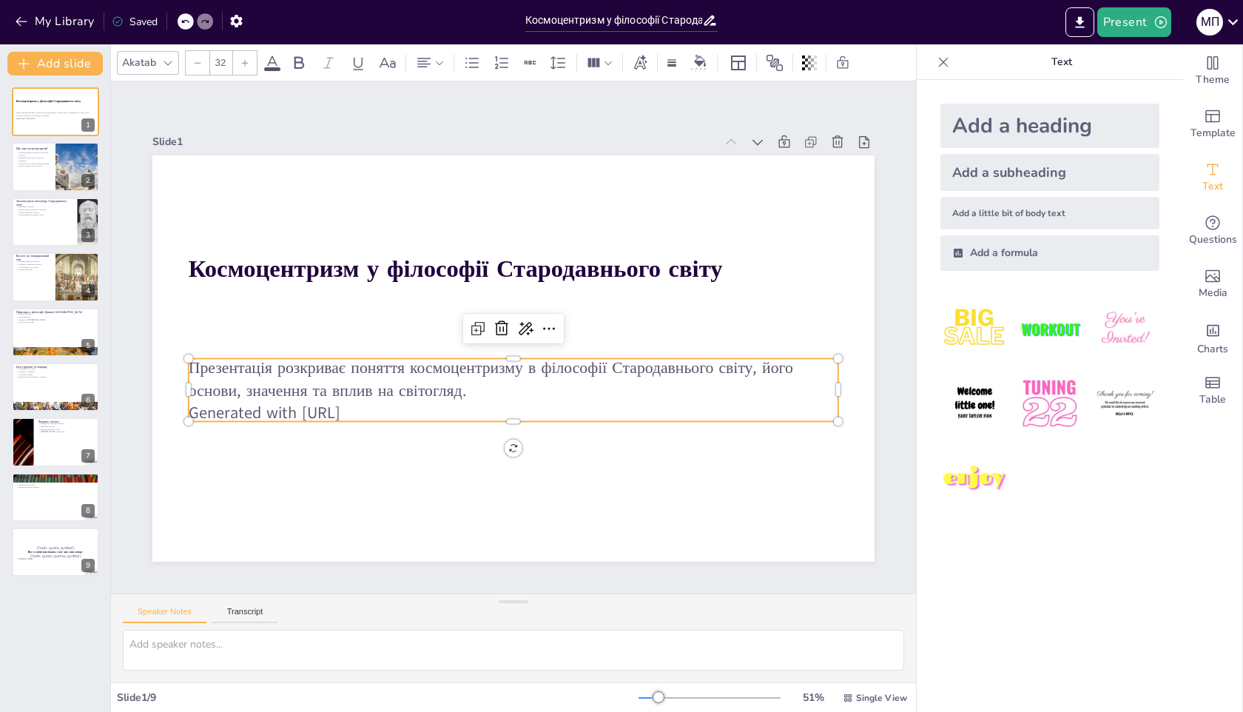
click at [403, 404] on p "Generated with [URL]" at bounding box center [498, 410] width 641 height 157
click at [455, 386] on p "Презентація розкриває поняття космоцентризму в філософії Стародавнього світу, й…" at bounding box center [493, 374] width 585 height 364
click at [455, 386] on p "Презентація розкриває поняття космоцентризму в філософії Стародавнього світу, й…" at bounding box center [485, 368] width 513 height 469
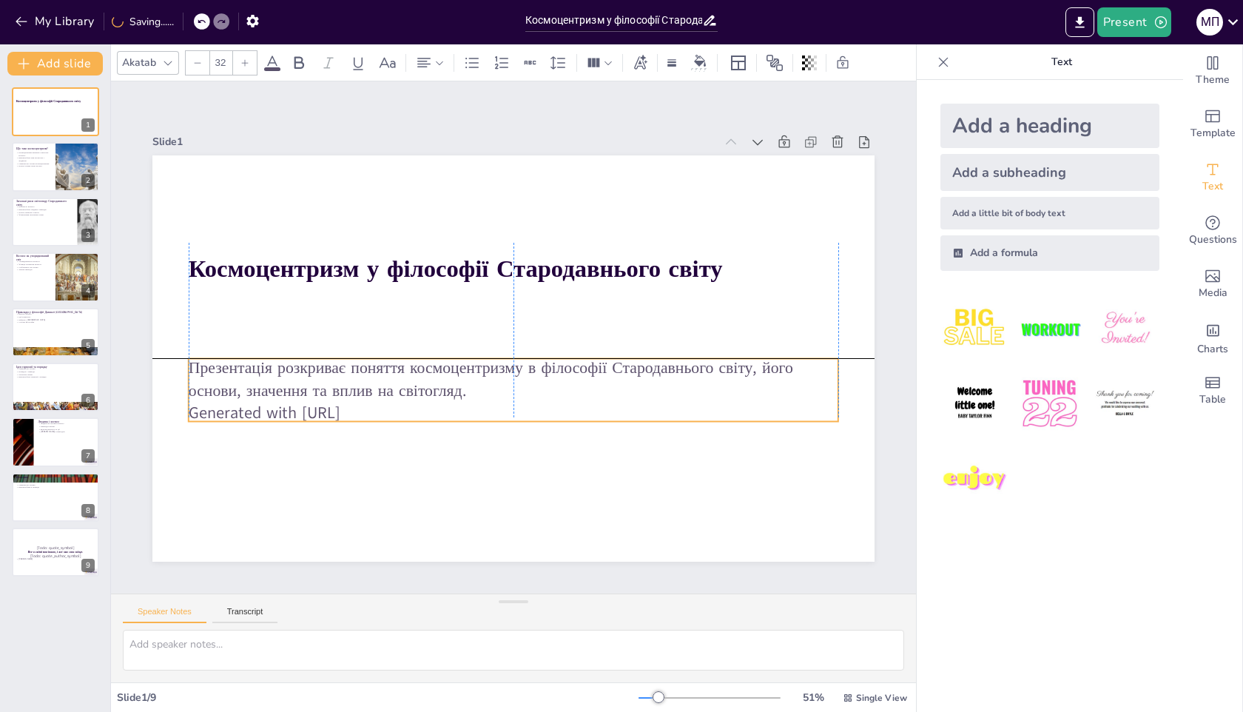
click at [453, 383] on p "Презентація розкриває поняття космоцентризму в філософії Стародавнього світу, й…" at bounding box center [504, 377] width 645 height 179
click at [454, 386] on p "Презентація розкриває поняття космоцентризму в філософії Стародавнього світу, й…" at bounding box center [503, 378] width 651 height 113
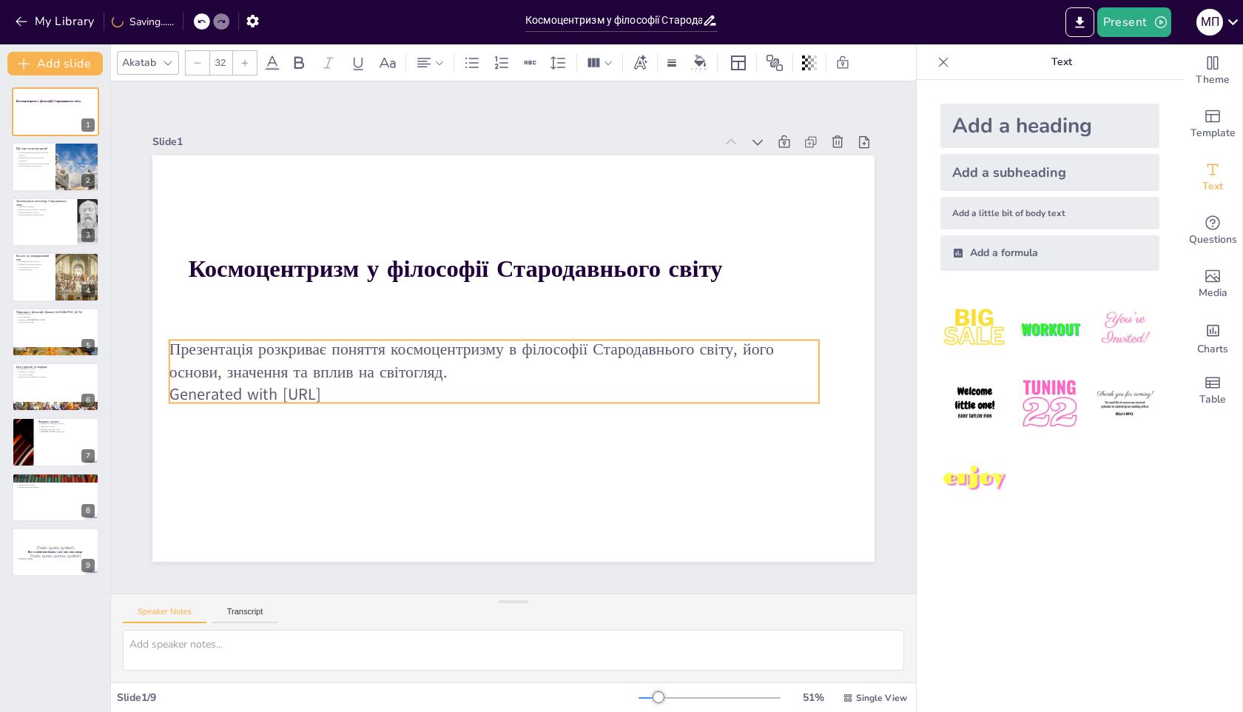
drag, startPoint x: 457, startPoint y: 389, endPoint x: 443, endPoint y: 371, distance: 22.8
click at [443, 371] on p "Презентація розкриває поняття космоцентризму в філософії Стародавнього світу, й…" at bounding box center [527, 310] width 645 height 179
drag, startPoint x: 173, startPoint y: 350, endPoint x: 183, endPoint y: 348, distance: 9.9
click at [218, 348] on p "Презентація розкриває поняття космоцентризму в філософії Стародавнього світу, й…" at bounding box center [494, 348] width 552 height 418
copy div "Презентація розкриває поняття космоцентризму в філософії Стародавнього світу, й…"
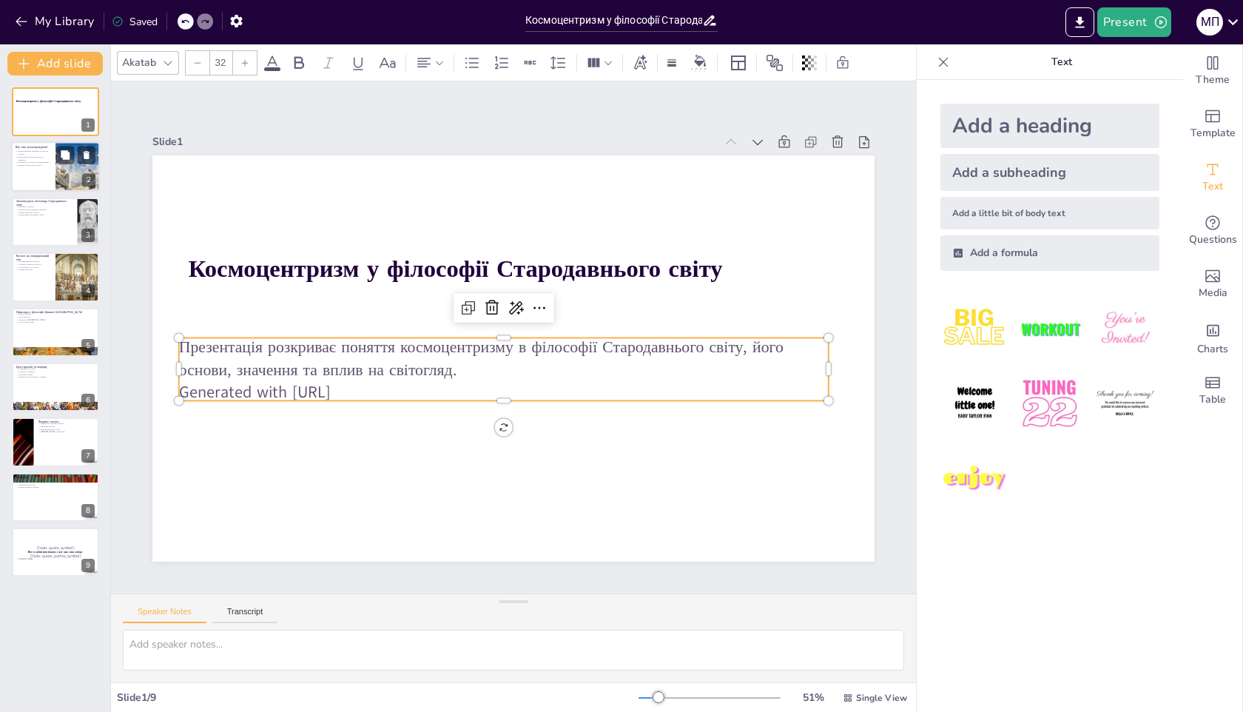
click at [40, 169] on div at bounding box center [55, 167] width 89 height 50
type textarea "Loremipsumdol sitametc adipis el seddoeiusmod temporinc, ut labor etdolor mag a…"
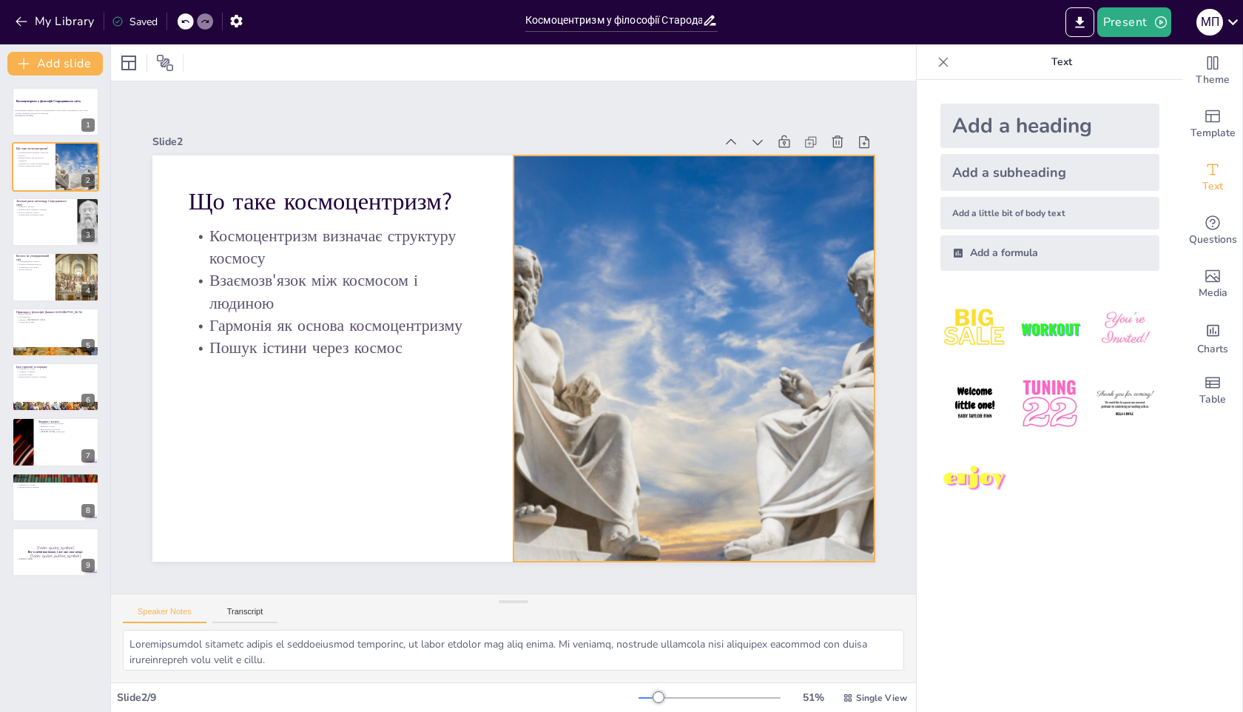
click at [688, 269] on div at bounding box center [420, 494] width 619 height 724
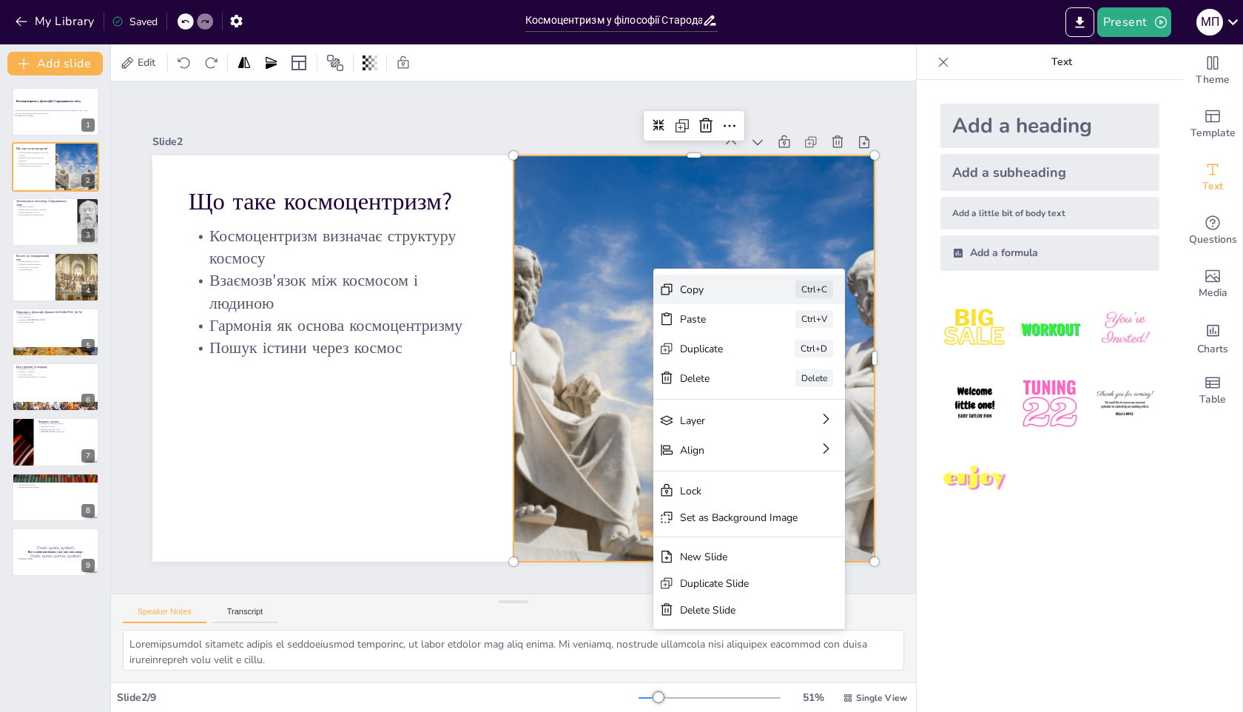
click at [698, 562] on div "Copy" at bounding box center [699, 594] width 60 height 64
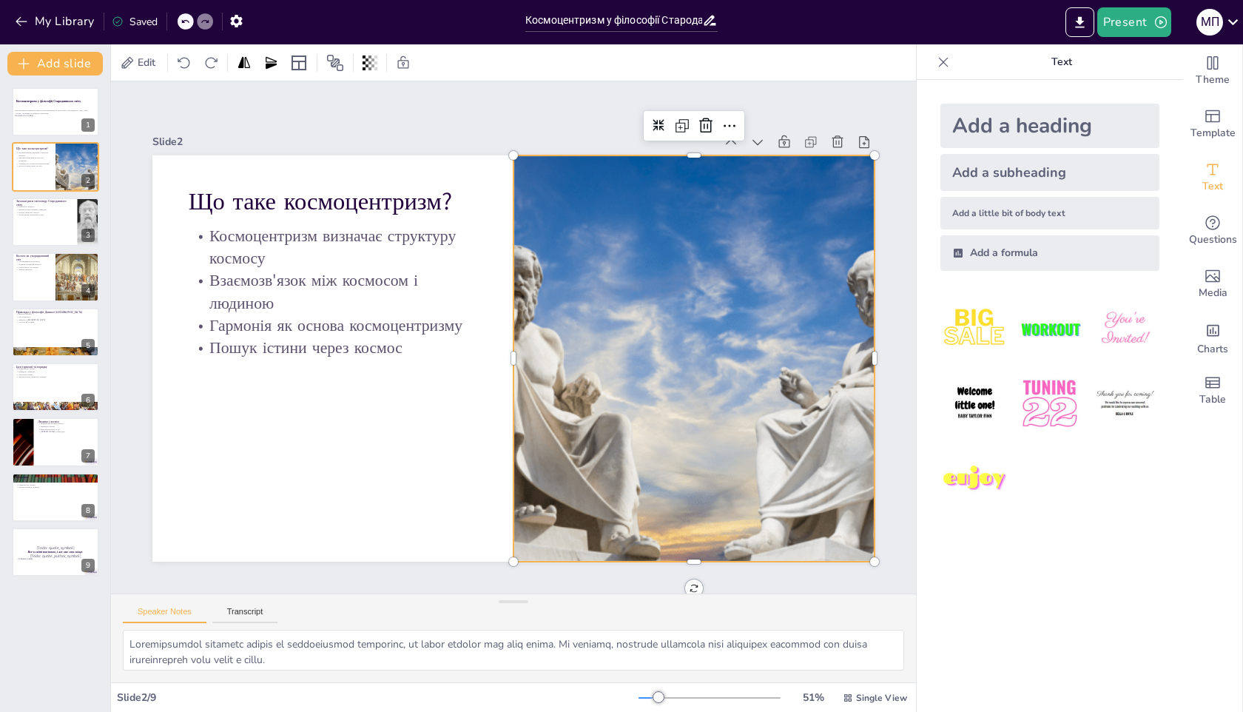
click at [672, 302] on div at bounding box center [660, 445] width 732 height 657
click at [676, 266] on div at bounding box center [670, 429] width 723 height 619
click at [703, 206] on div at bounding box center [647, 460] width 733 height 688
click at [801, 281] on icon at bounding box center [813, 293] width 25 height 25
click at [725, 195] on icon at bounding box center [733, 203] width 16 height 16
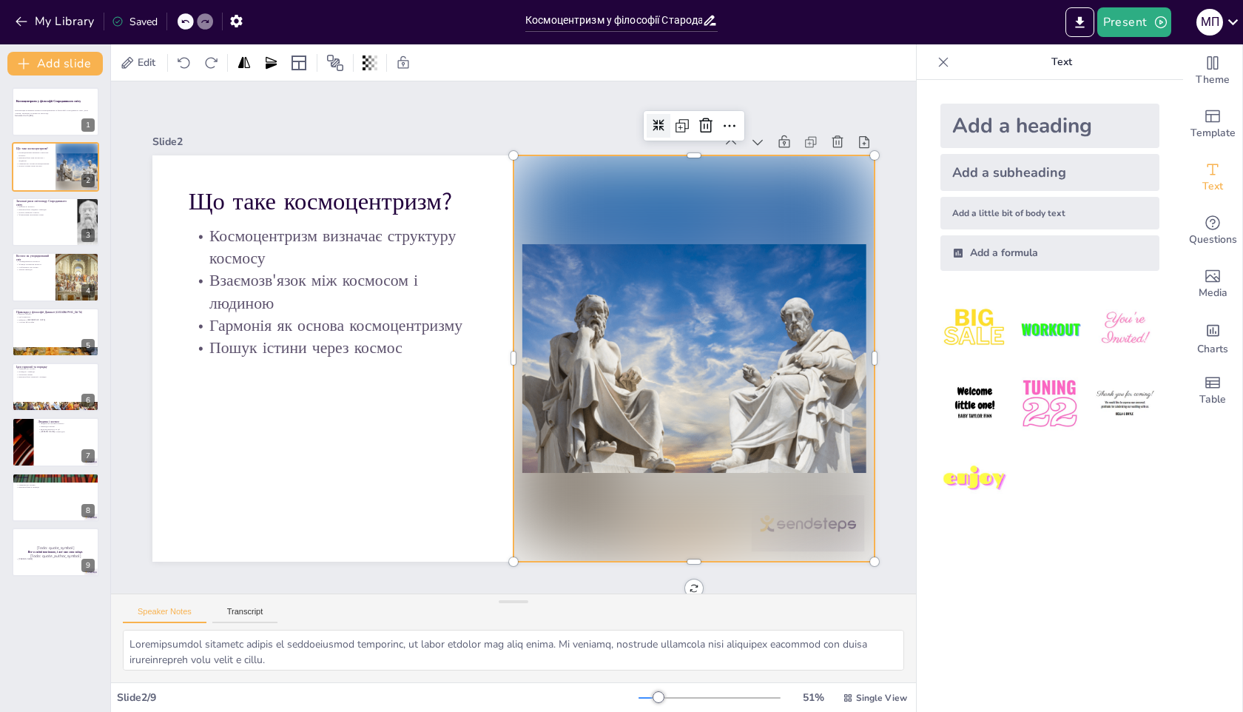
click at [754, 268] on icon at bounding box center [763, 277] width 18 height 18
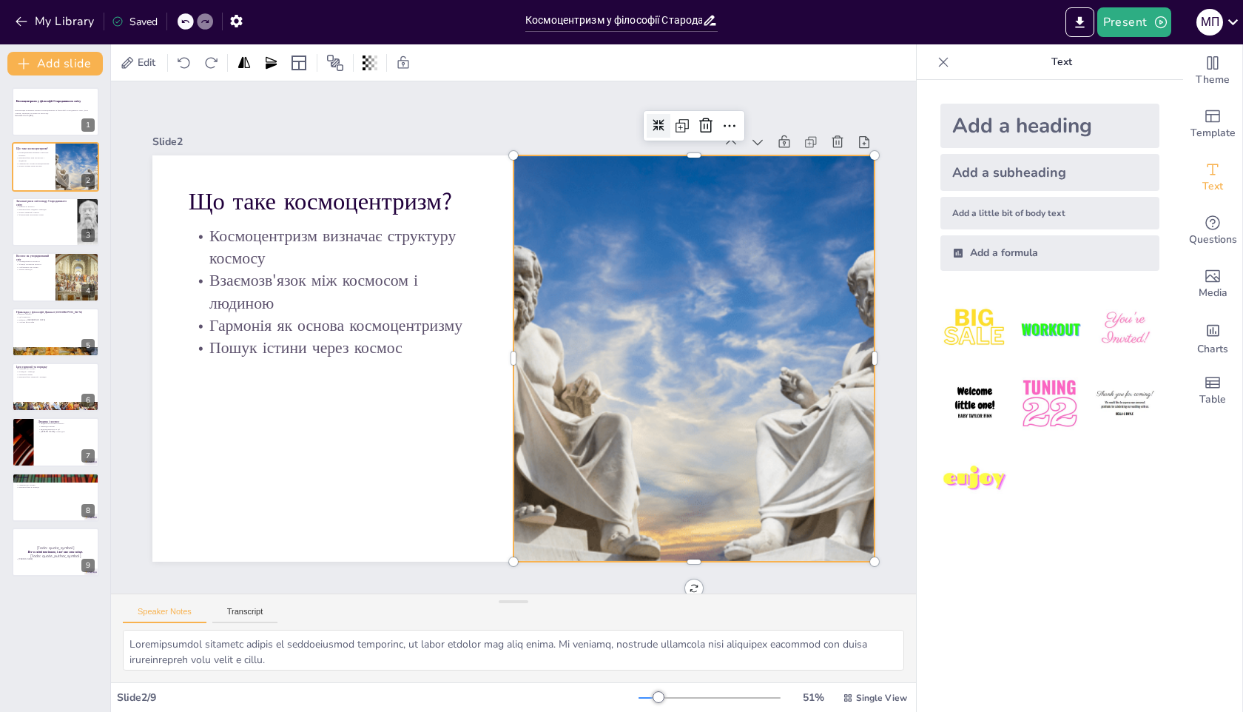
click at [674, 135] on icon at bounding box center [680, 141] width 13 height 13
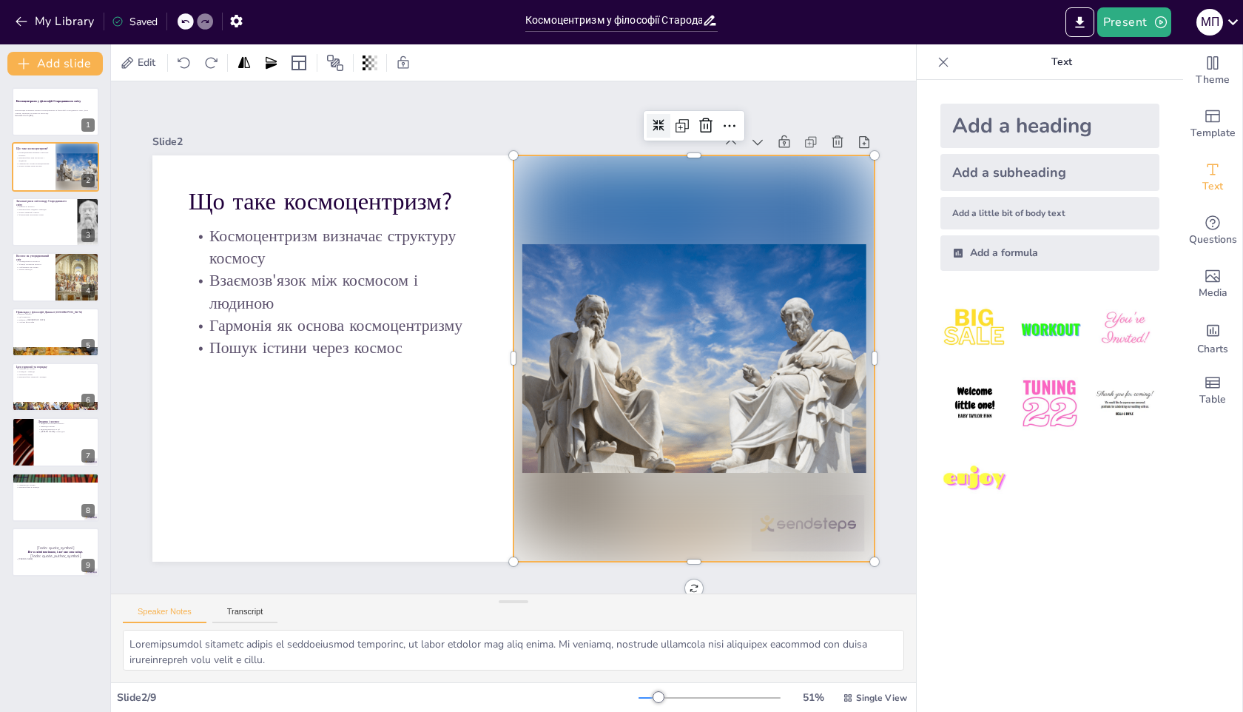
click at [820, 509] on div at bounding box center [670, 430] width 495 height 518
click at [820, 519] on div at bounding box center [691, 377] width 402 height 442
drag, startPoint x: 819, startPoint y: 520, endPoint x: 807, endPoint y: 514, distance: 13.6
click at [810, 516] on div at bounding box center [647, 460] width 531 height 541
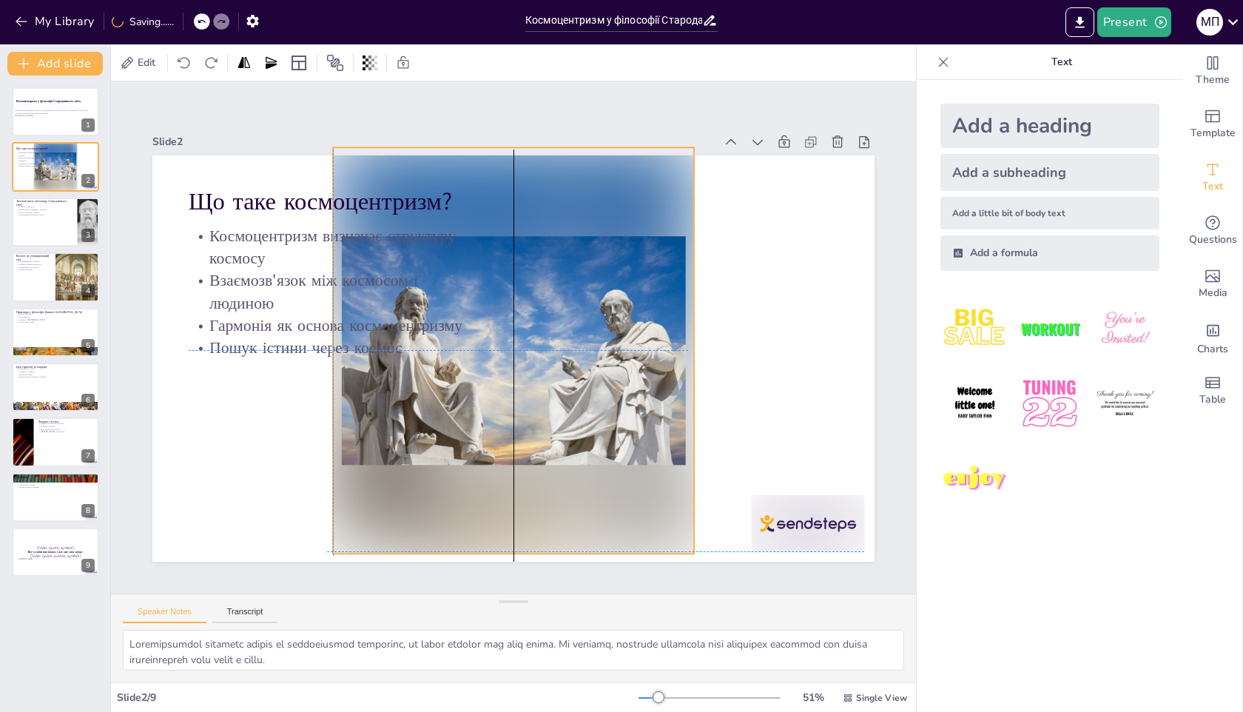
drag, startPoint x: 788, startPoint y: 376, endPoint x: 610, endPoint y: 369, distance: 177.8
click at [610, 368] on div at bounding box center [501, 334] width 472 height 437
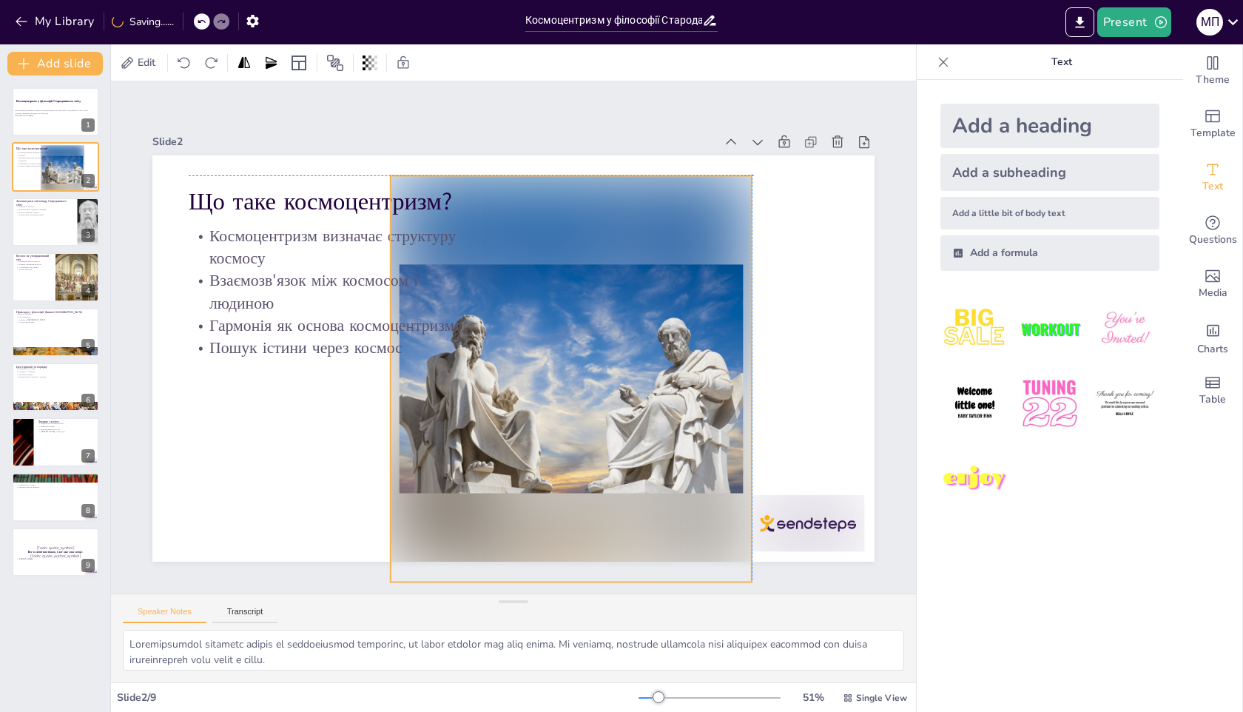
drag, startPoint x: 588, startPoint y: 369, endPoint x: 656, endPoint y: 394, distance: 72.9
click at [656, 394] on div at bounding box center [507, 408] width 532 height 516
click at [656, 394] on div at bounding box center [536, 404] width 531 height 541
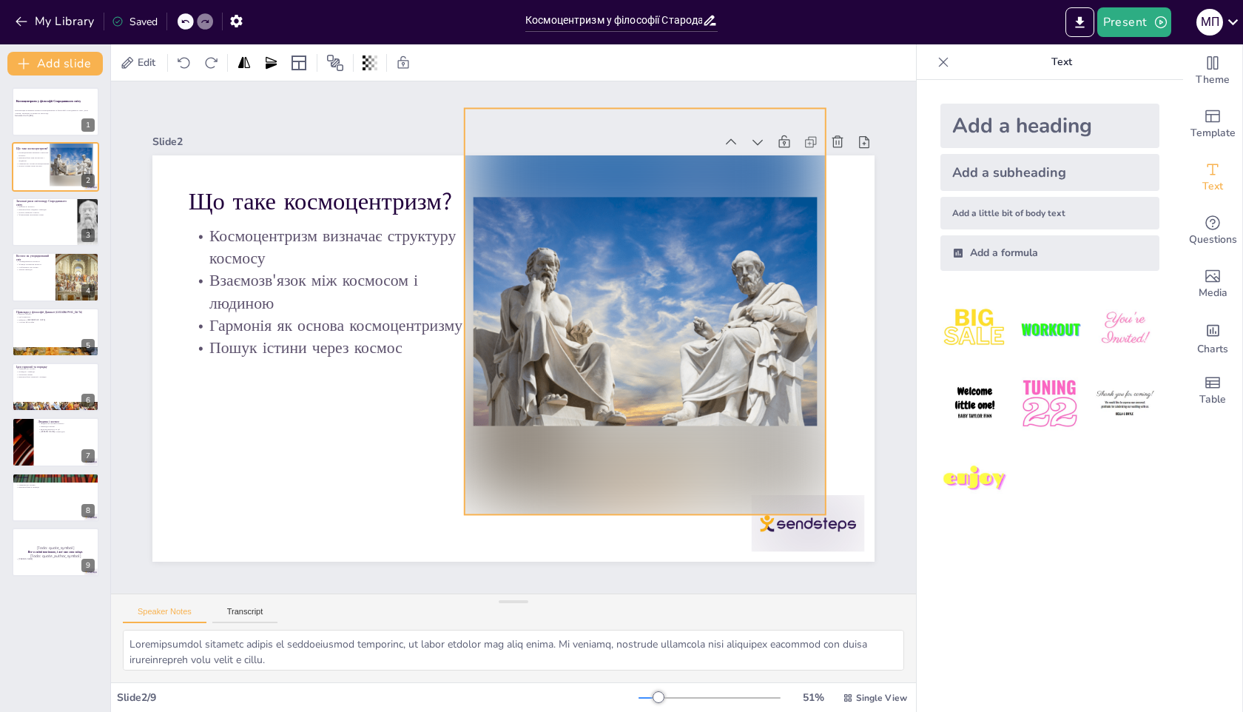
drag, startPoint x: 634, startPoint y: 381, endPoint x: 724, endPoint y: 312, distance: 113.5
click at [724, 313] on div at bounding box center [646, 353] width 469 height 498
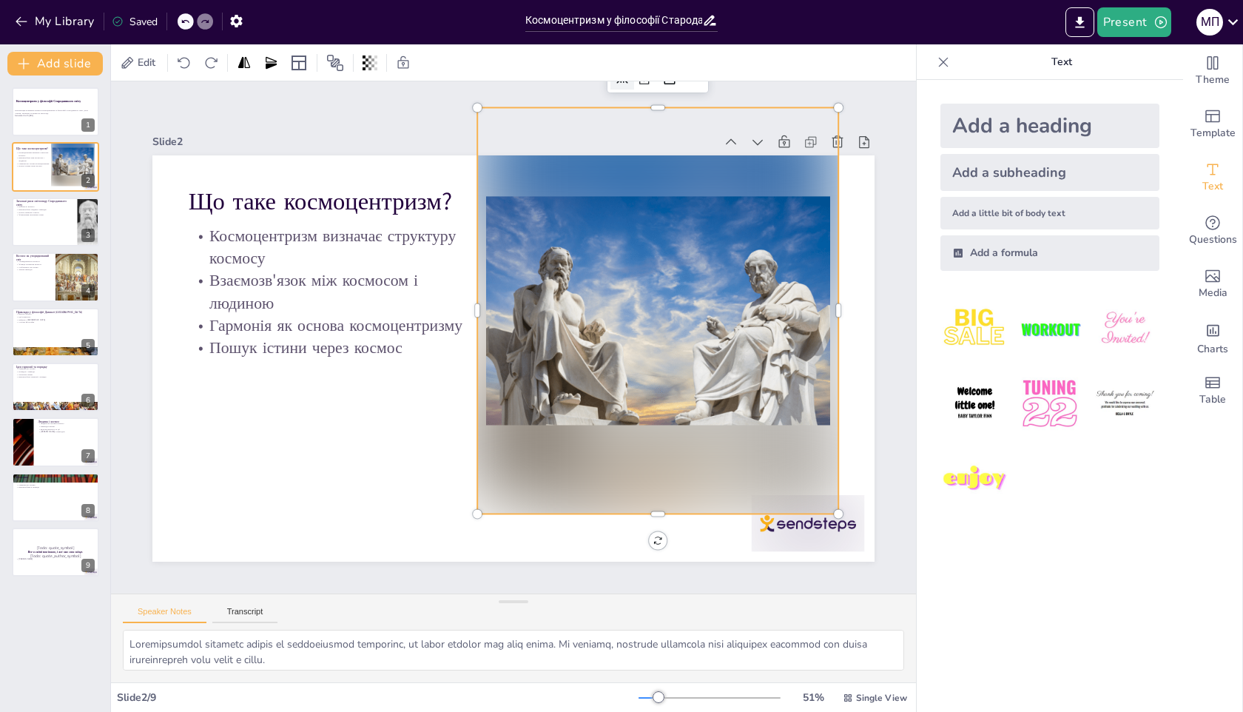
click at [669, 274] on div at bounding box center [652, 386] width 516 height 532
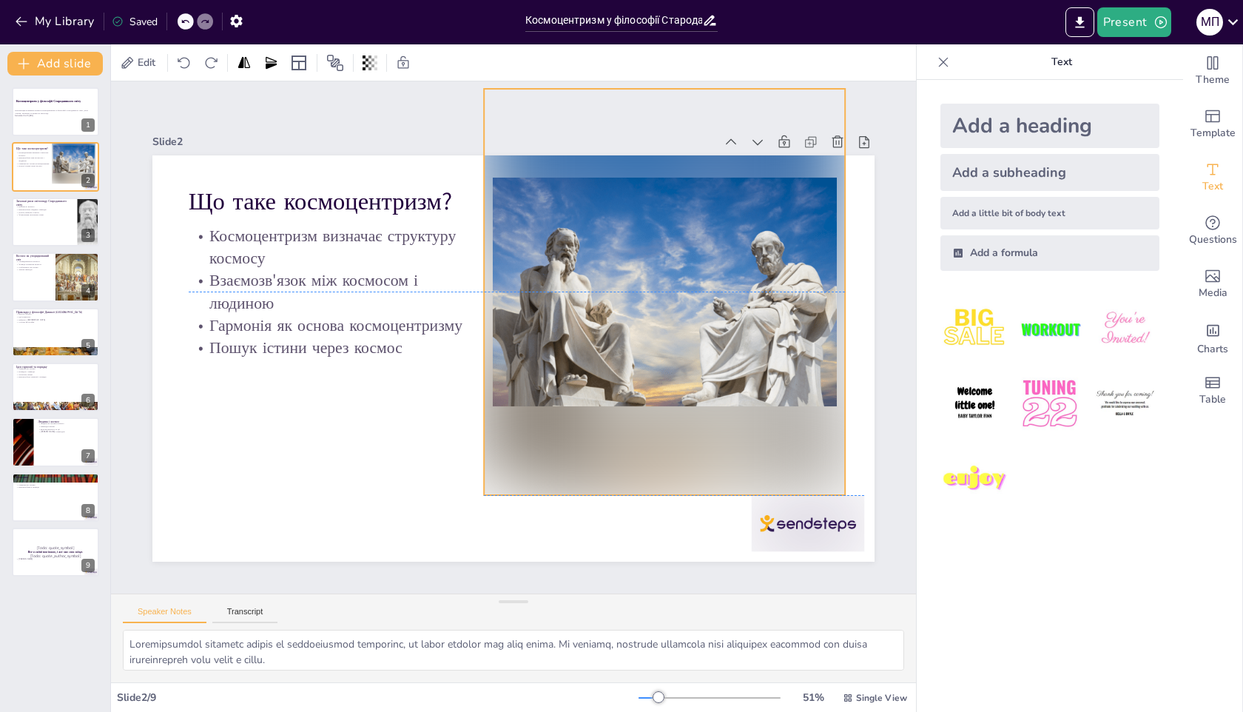
drag, startPoint x: 659, startPoint y: 294, endPoint x: 666, endPoint y: 279, distance: 16.2
click at [666, 279] on div at bounding box center [671, 341] width 469 height 498
click at [385, 193] on p "Що таке космоцентризм?" at bounding box center [494, 112] width 218 height 238
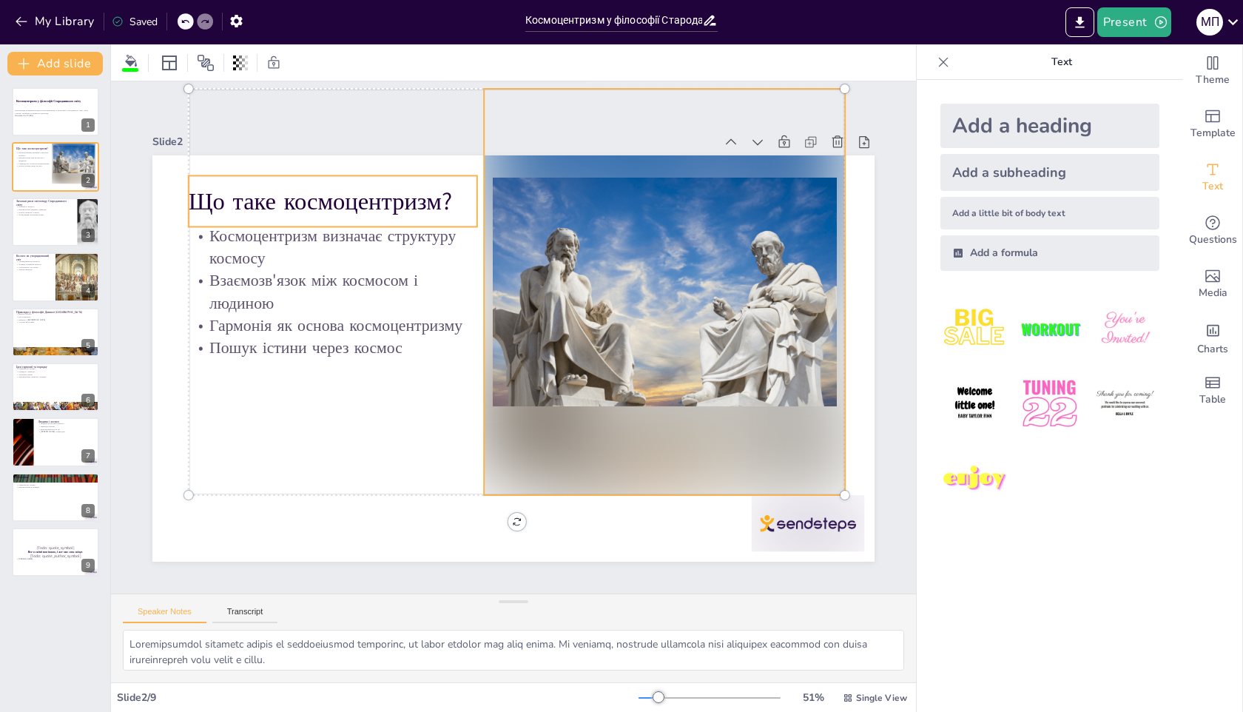
click at [419, 205] on p "Що таке космоцентризм?" at bounding box center [517, 111] width 197 height 254
click at [420, 198] on p "Що таке космоцентризм?" at bounding box center [518, 111] width 197 height 254
click at [422, 198] on p "Що таке космоцентризм?" at bounding box center [404, 139] width 278 height 148
click at [339, 213] on p "Що таке космоцентризм?" at bounding box center [365, 166] width 289 height 93
click at [360, 195] on p "Що таке космоцентризм?" at bounding box center [348, 183] width 291 height 64
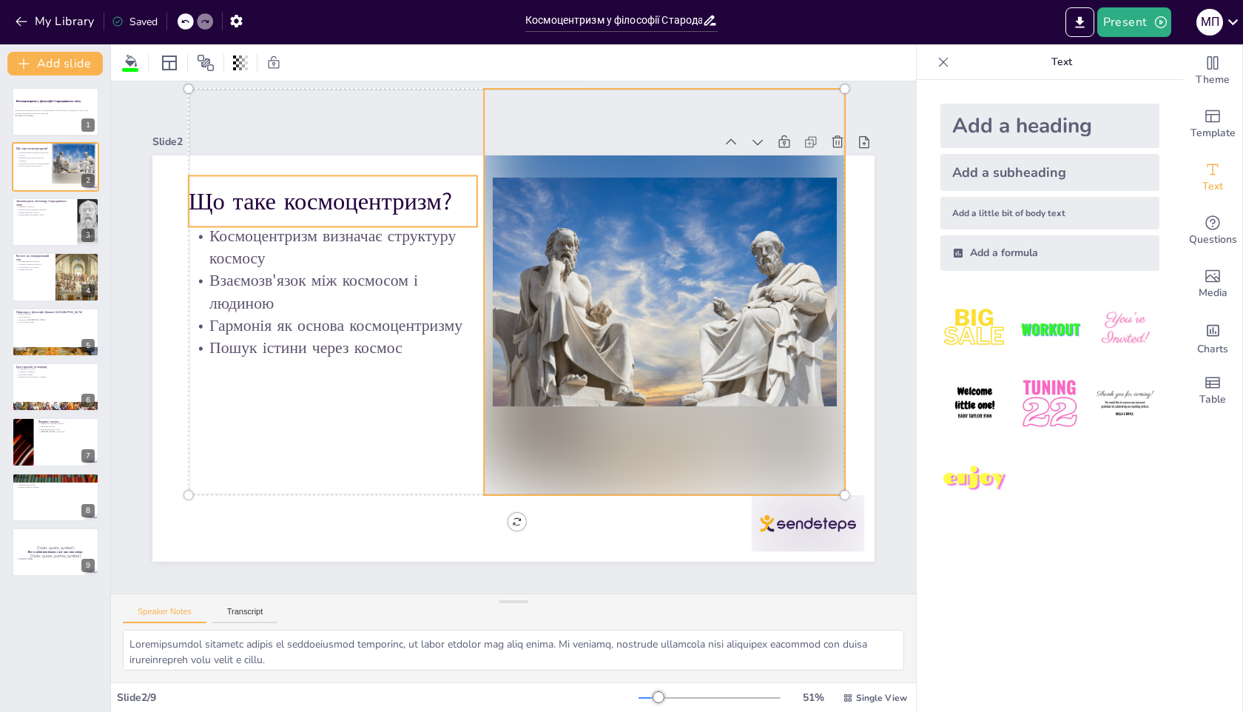
click at [444, 204] on p "Що таке космоцентризм?" at bounding box center [471, 115] width 238 height 218
click at [445, 204] on p "Що таке космоцентризм?" at bounding box center [383, 151] width 285 height 121
click at [439, 201] on p "Що таке космоцентризм?" at bounding box center [365, 166] width 289 height 93
click at [440, 201] on p "Що таке космоцентризм?" at bounding box center [348, 183] width 291 height 64
click at [288, 321] on p "Гармонія як основа космоцентризму" at bounding box center [353, 253] width 273 height 138
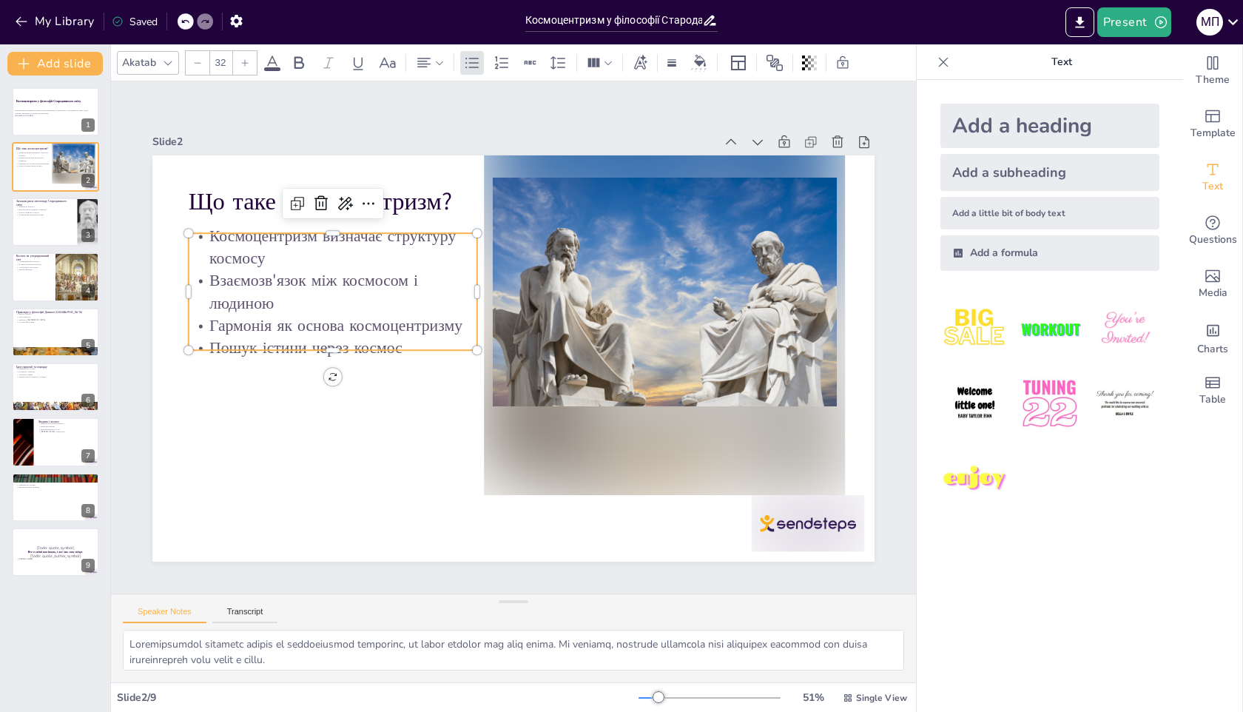
click at [356, 302] on p "Взаємозв'язок між космосом і людиною" at bounding box center [347, 255] width 292 height 104
click at [399, 315] on p "Гармонія як основа космоцентризму" at bounding box center [362, 237] width 261 height 164
click at [399, 315] on p "Гармонія як основа космоцентризму" at bounding box center [346, 270] width 282 height 110
click at [405, 318] on p "Гармонія як основа космоцентризму" at bounding box center [362, 237] width 261 height 164
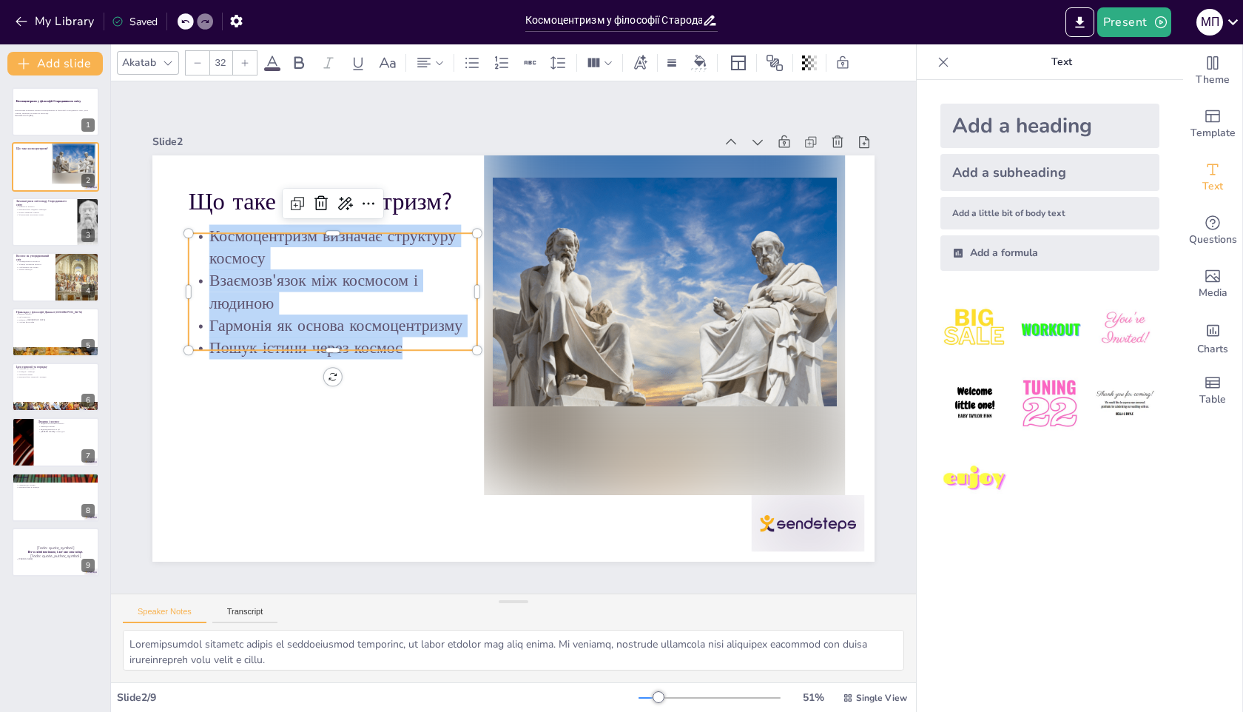
copy div "Космоцентризм визначає структуру космосу Взаємозв'язок між космосом і людиною […"
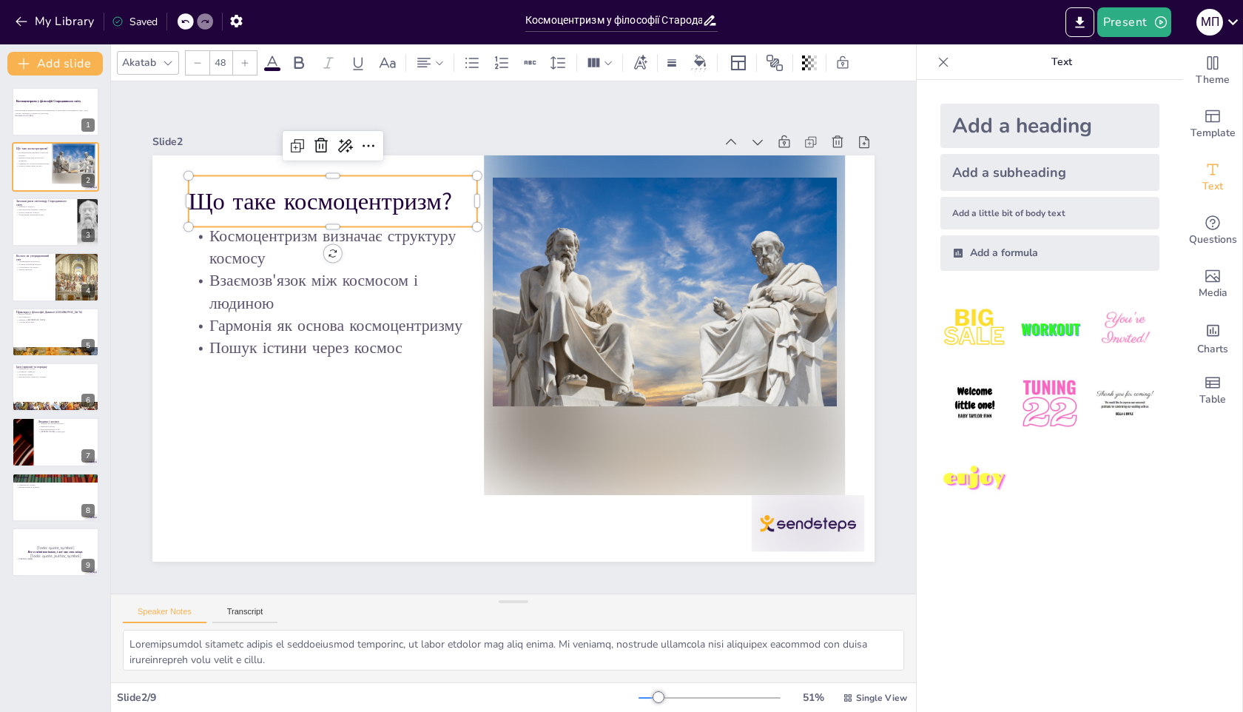
click at [235, 198] on p "Що таке космоцентризм?" at bounding box center [348, 183] width 291 height 64
click at [260, 198] on p "Що таке космоцентризм?" at bounding box center [383, 151] width 285 height 121
click at [265, 198] on p "Що таке космоцентризм?" at bounding box center [404, 139] width 278 height 148
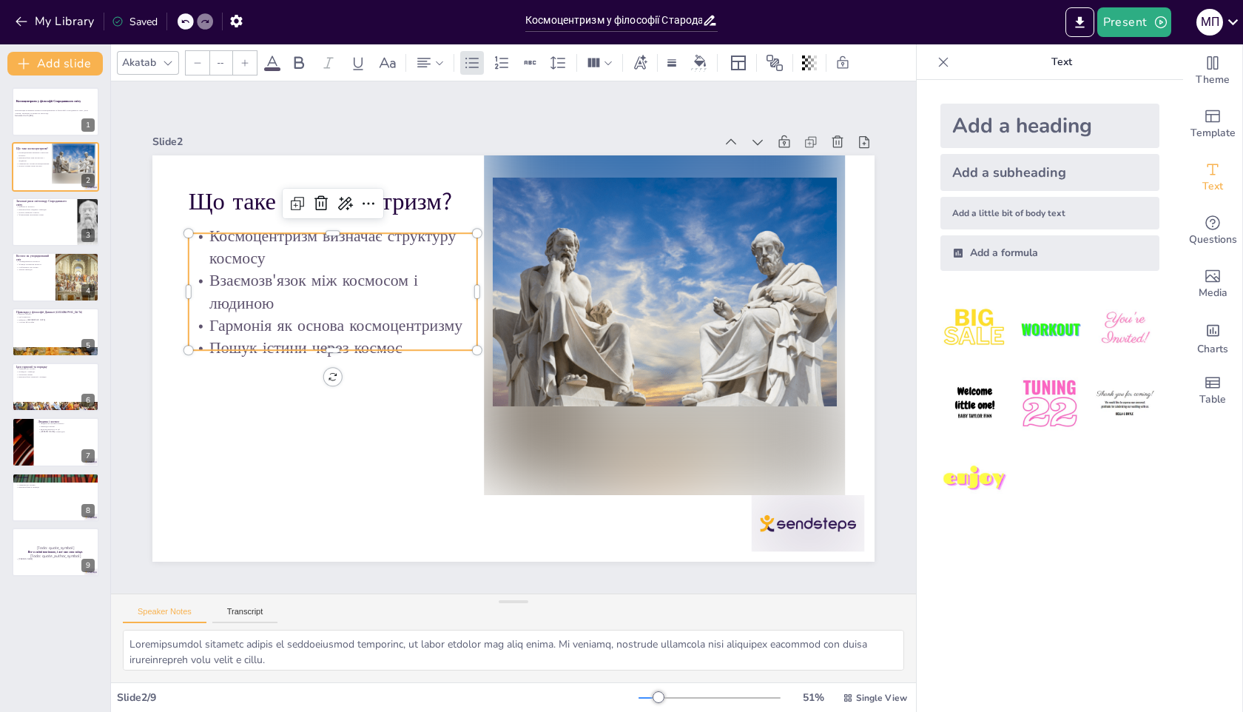
type input "32"
click at [271, 303] on p "Взаємозв'язок між космосом і людиною" at bounding box center [333, 291] width 289 height 45
click at [69, 108] on button at bounding box center [65, 100] width 18 height 18
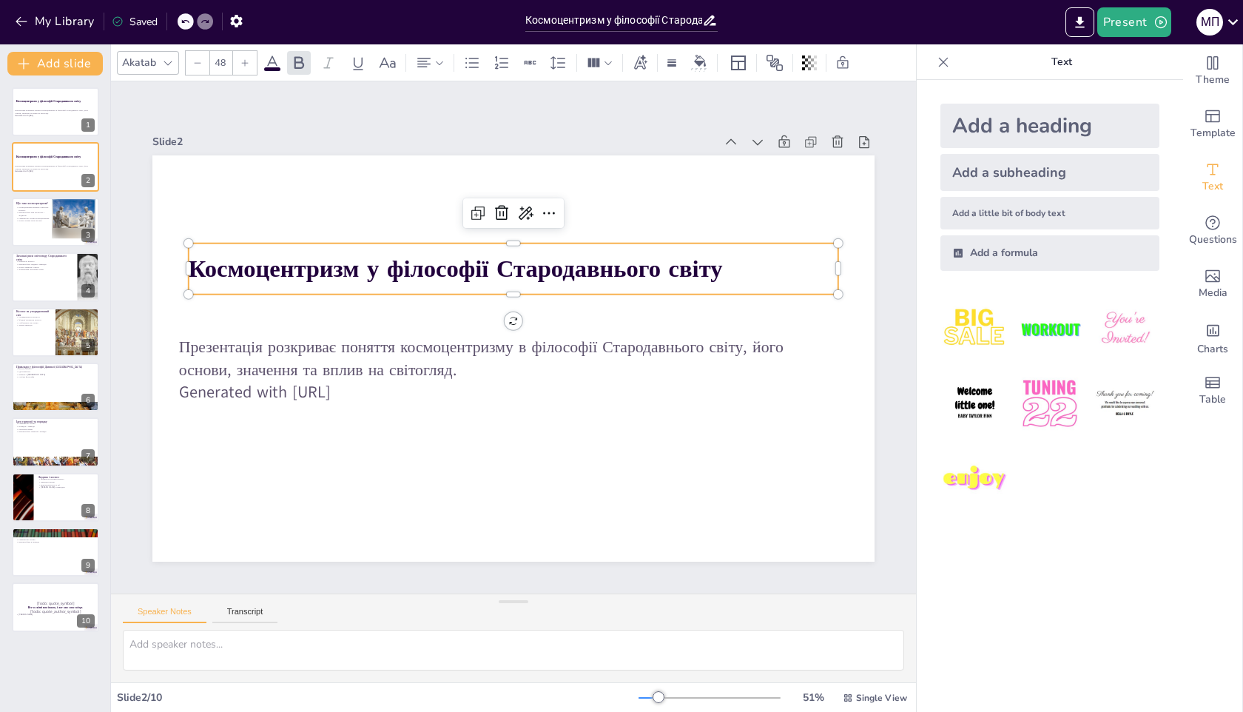
click at [303, 258] on strong "Космоцентризм у філософії Стародавнього світу" at bounding box center [470, 258] width 529 height 143
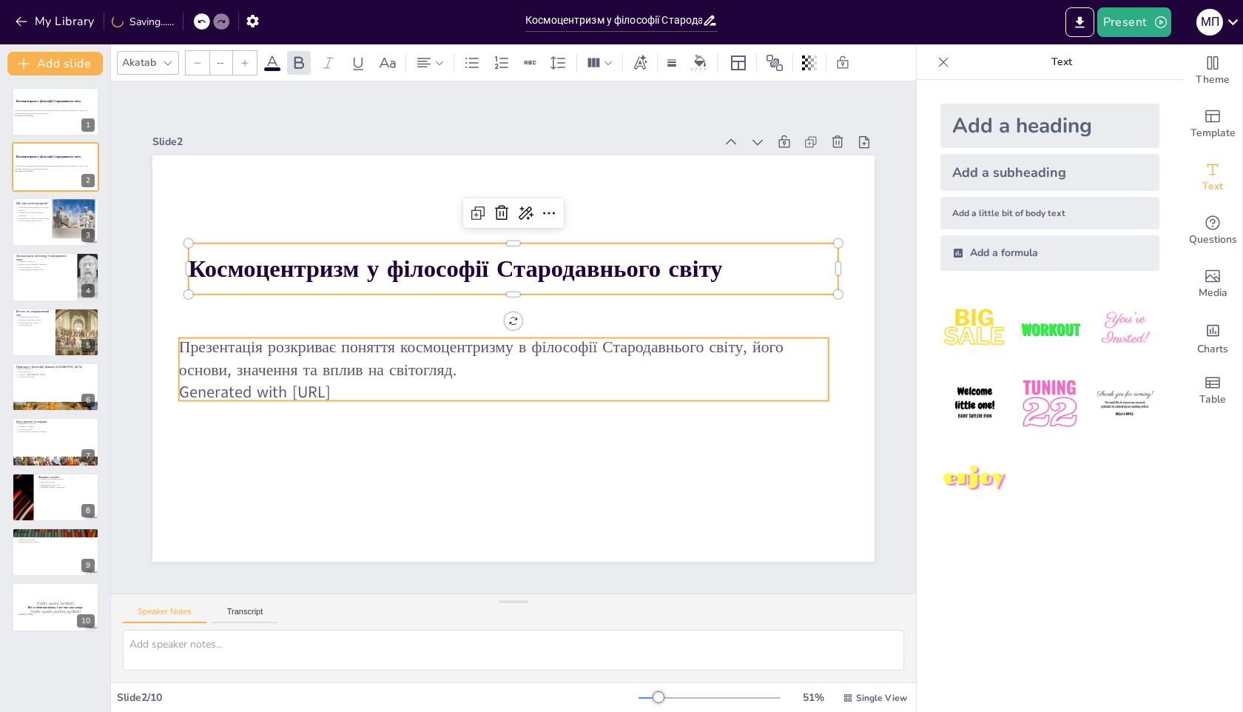
type input "32"
click at [299, 374] on p "Презентація розкриває поняття космоцентризму в філософії Стародавнього світу, й…" at bounding box center [496, 353] width 612 height 306
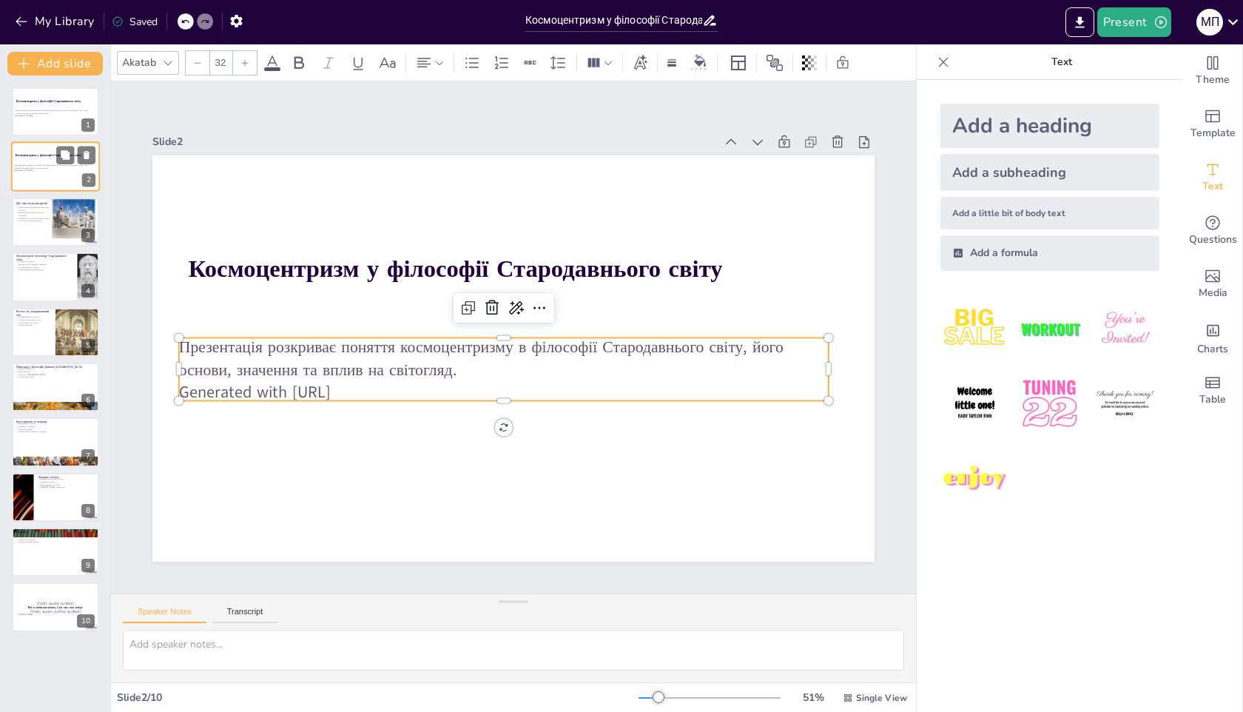
click at [55, 172] on p "Generated with [URL]" at bounding box center [54, 170] width 80 height 3
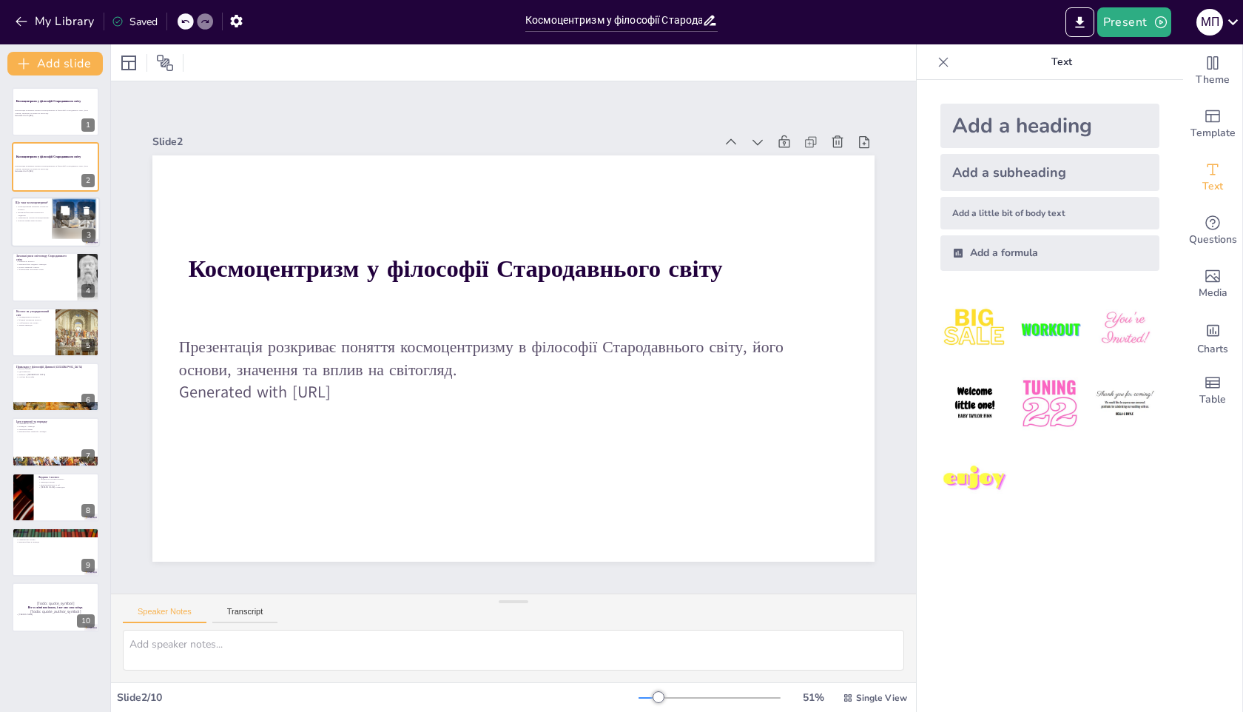
click at [44, 229] on div at bounding box center [55, 222] width 89 height 50
type textarea "Loremipsumdol sitametc adipis el seddoeiusmod temporinc, ut labor etdolor mag a…"
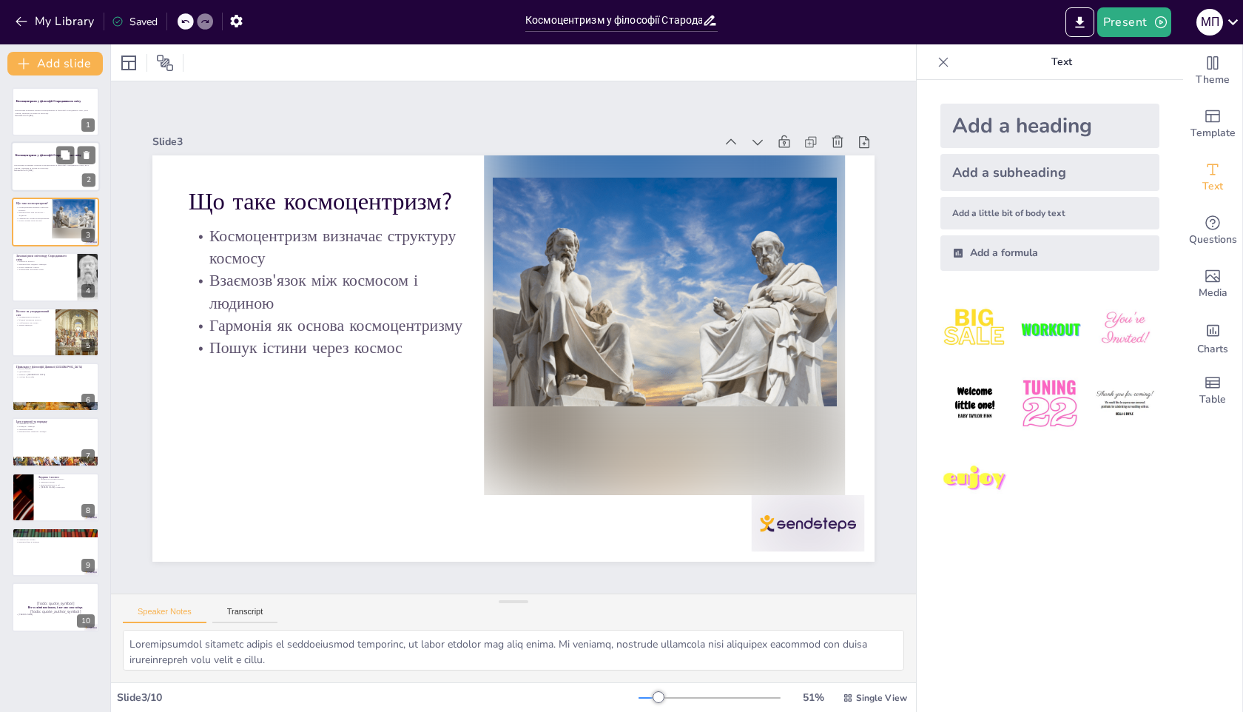
click at [30, 162] on div at bounding box center [55, 167] width 89 height 50
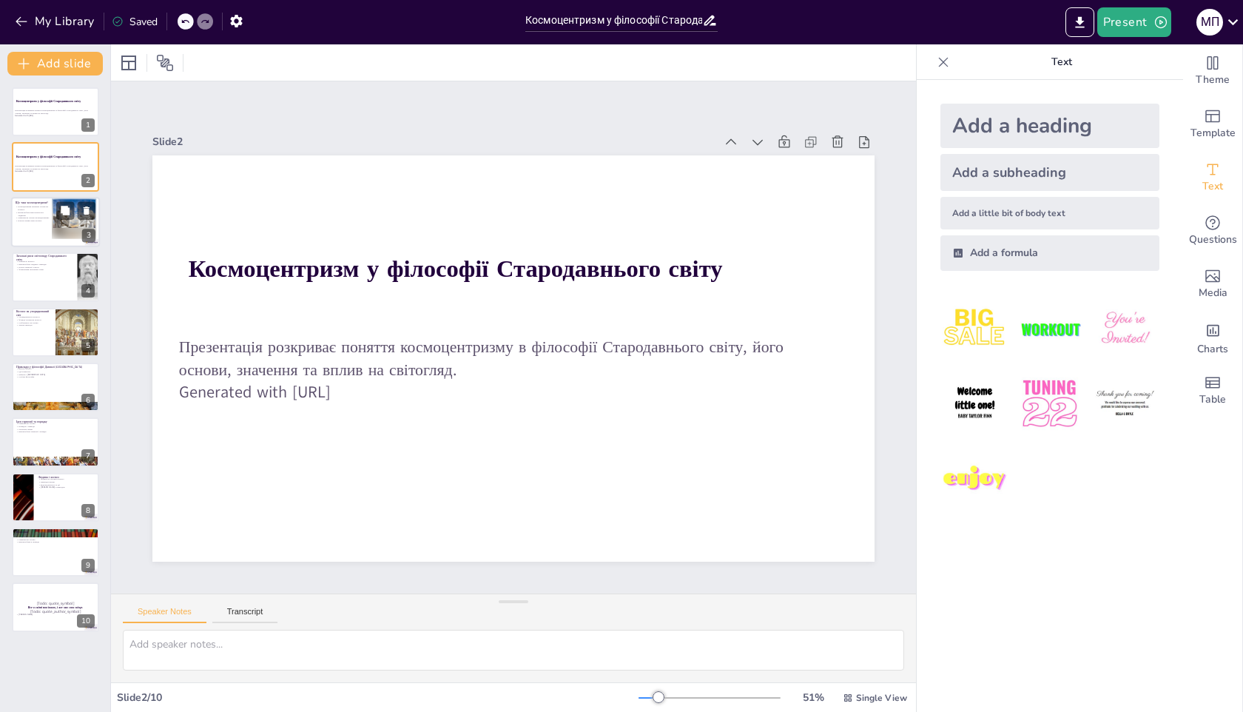
click at [30, 217] on p "Гармонія як основа космоцентризму" at bounding box center [34, 218] width 36 height 3
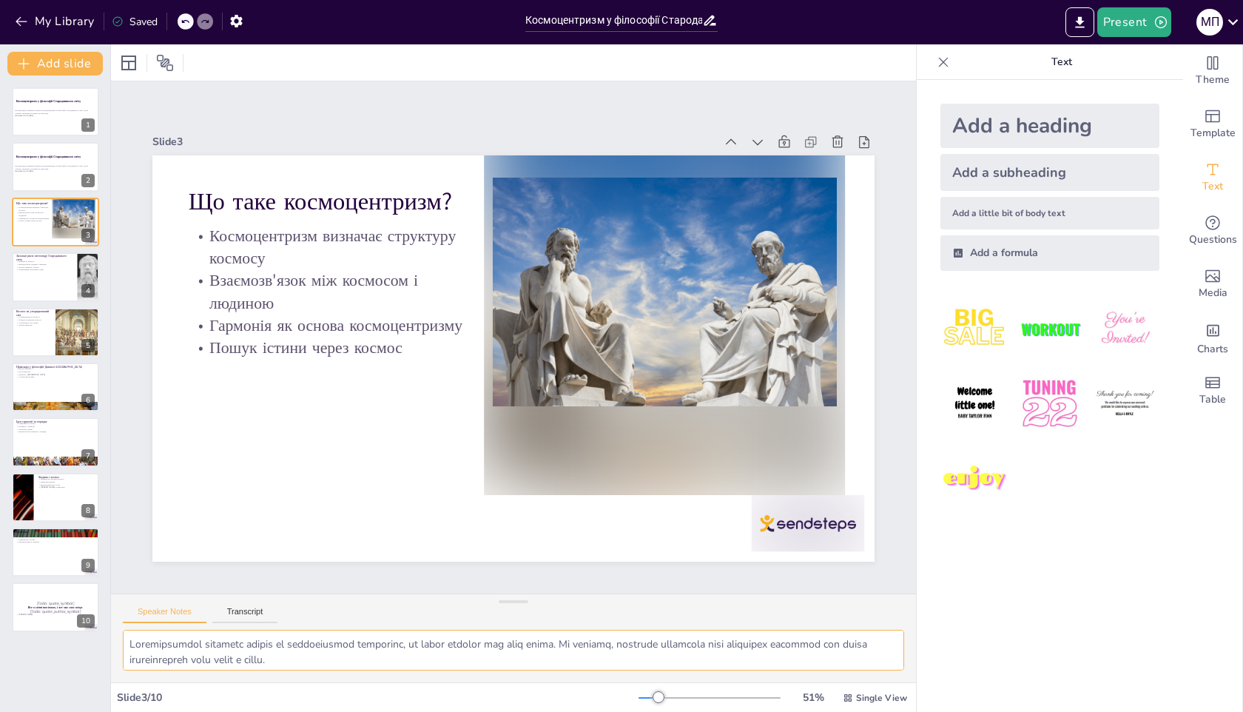
click at [257, 661] on textarea at bounding box center [514, 650] width 782 height 41
click at [26, 283] on div at bounding box center [55, 277] width 89 height 50
type textarea "Loremipsum dolorsi a consecte adipisci elitseddoe Temporincidid utlab. Etdolore…"
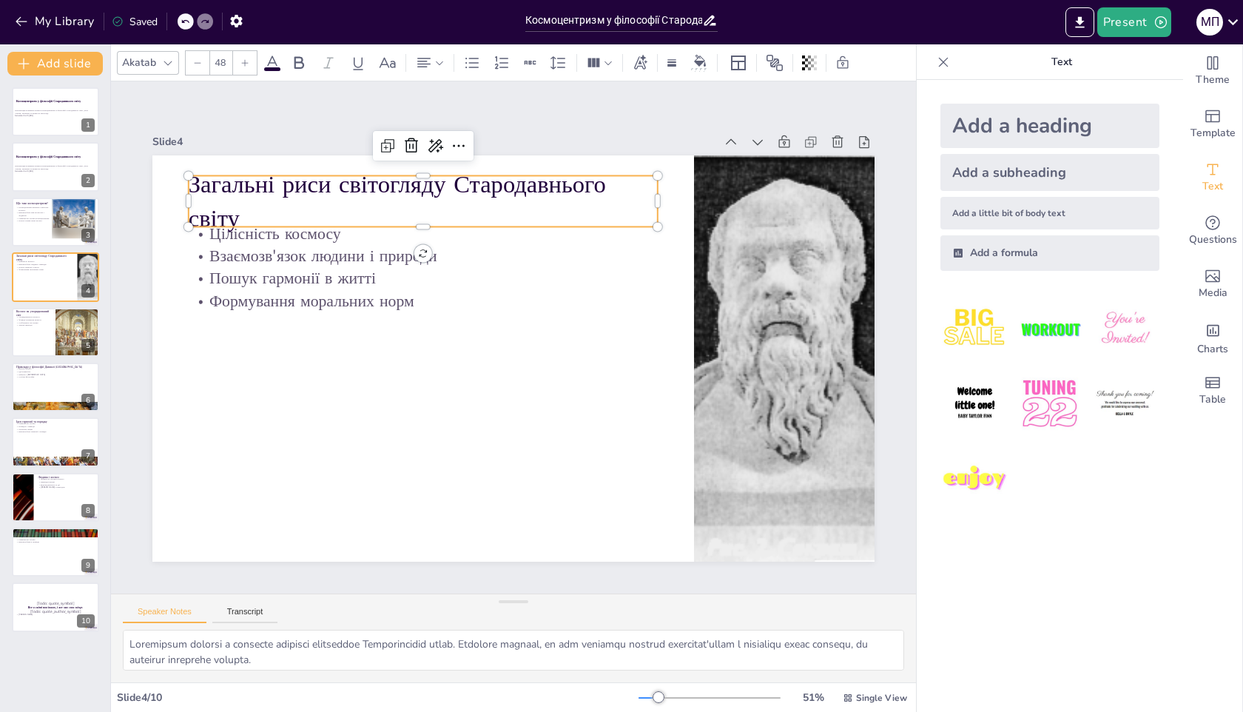
click at [298, 196] on p "Загальні риси світогляду Стародавнього світу" at bounding box center [453, 186] width 473 height 164
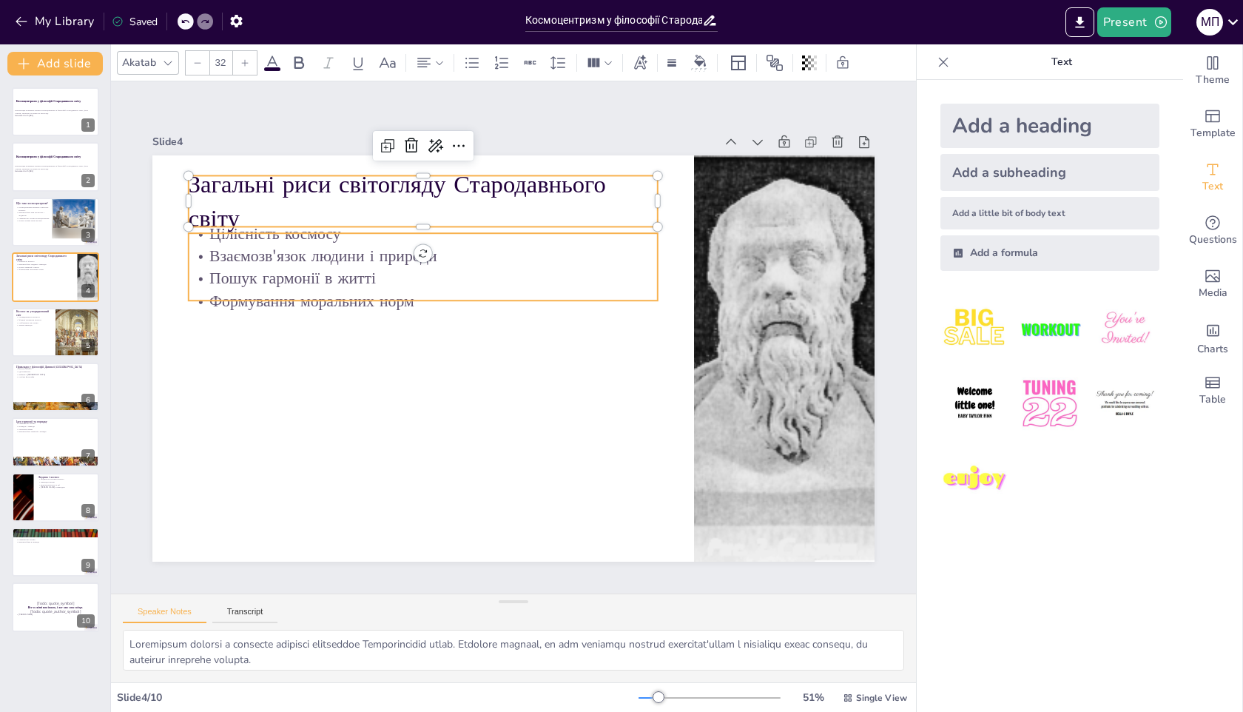
click at [266, 304] on div "Загальні риси світогляду Стародавнього світу Цілісність космосу Взаємозв'язок л…" at bounding box center [511, 358] width 761 height 480
click at [257, 193] on p "Загальні риси світогляду Стародавнього світу" at bounding box center [470, 179] width 468 height 209
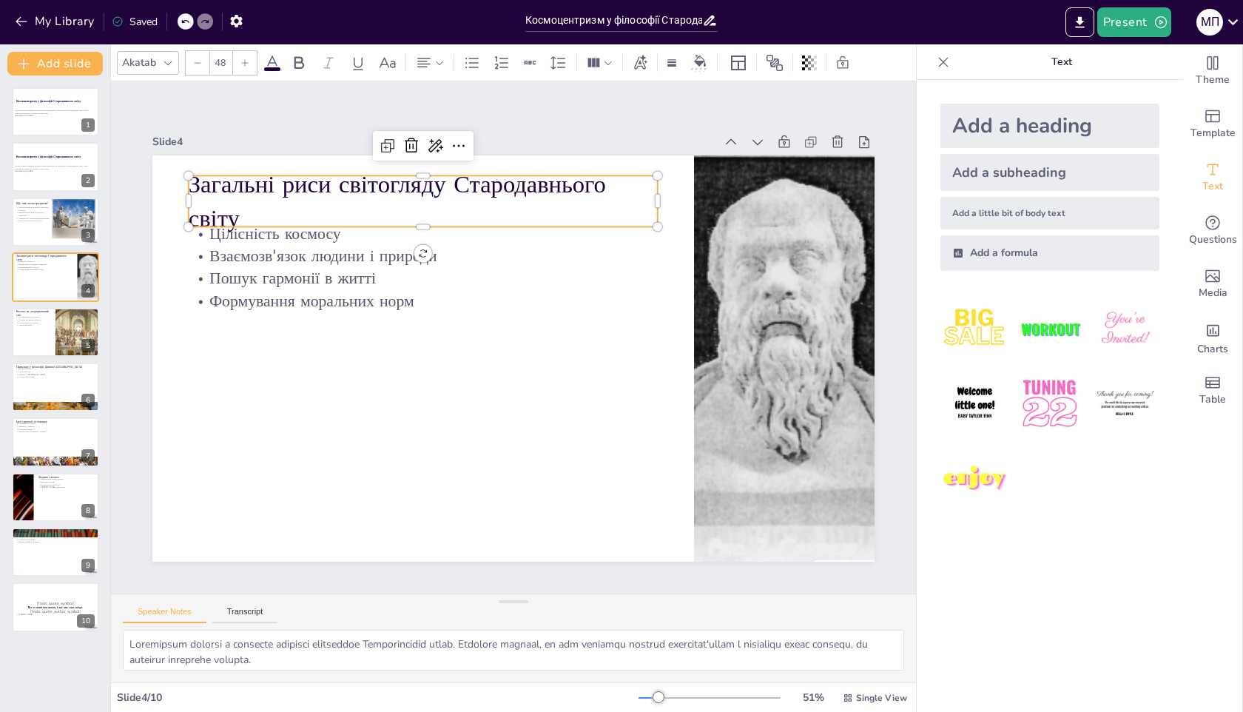
click at [258, 204] on p "Загальні риси світогляду Стародавнього світу" at bounding box center [486, 176] width 457 height 252
click at [283, 216] on p "Загальні риси світогляду Стародавнього світу" at bounding box center [503, 173] width 440 height 293
click at [236, 216] on p "Загальні риси світогляду Стародавнього світу" at bounding box center [469, 179] width 467 height 209
click at [272, 211] on p "Загальні риси світогляду Стародавнього світу" at bounding box center [438, 193] width 474 height 116
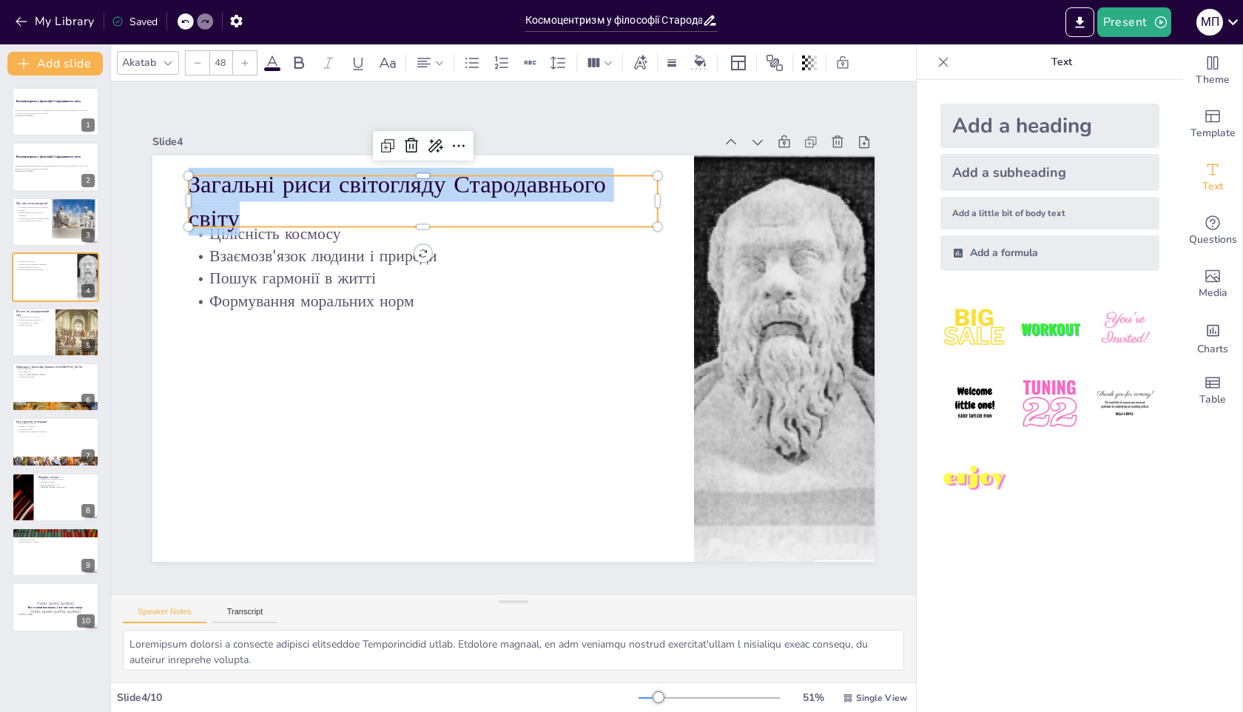
copy p "Загальні риси світогляду Стародавнього світу"
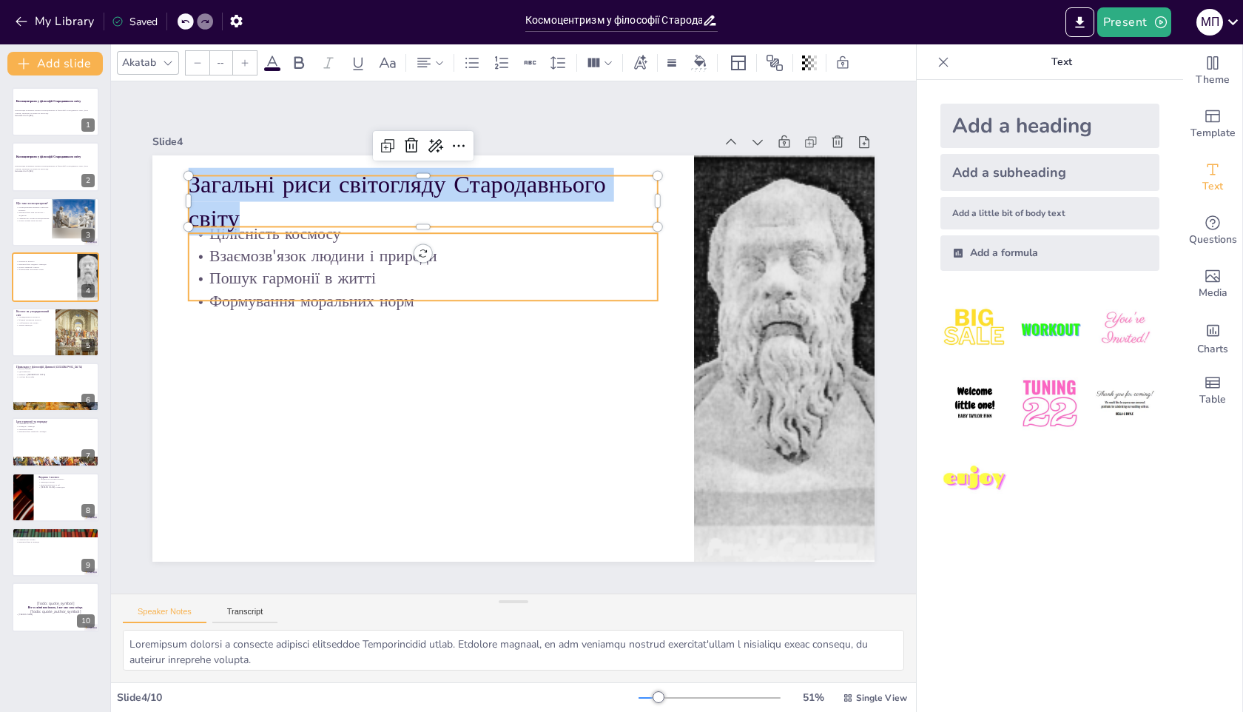
type input "32"
click at [332, 293] on p "Формування моральних норм" at bounding box center [427, 290] width 469 height 71
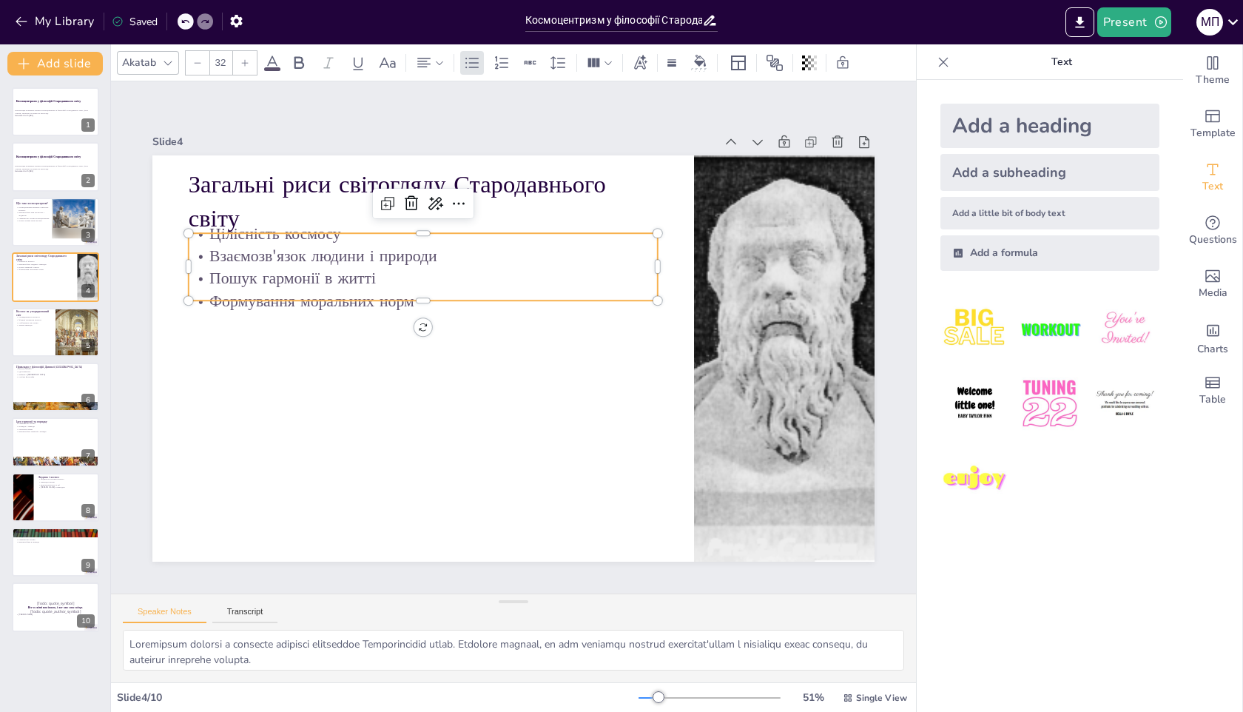
click at [429, 287] on p "Пошук гармонії в житті" at bounding box center [429, 269] width 469 height 72
click at [429, 287] on p "Пошук гармонії в житті" at bounding box center [455, 247] width 438 height 212
click at [429, 287] on p "Пошук гармонії в житті" at bounding box center [446, 253] width 454 height 167
click at [429, 287] on p "Пошук гармонії в житті" at bounding box center [508, 229] width 295 height 393
click at [429, 287] on p "Пошук гармонії в житті" at bounding box center [446, 252] width 454 height 167
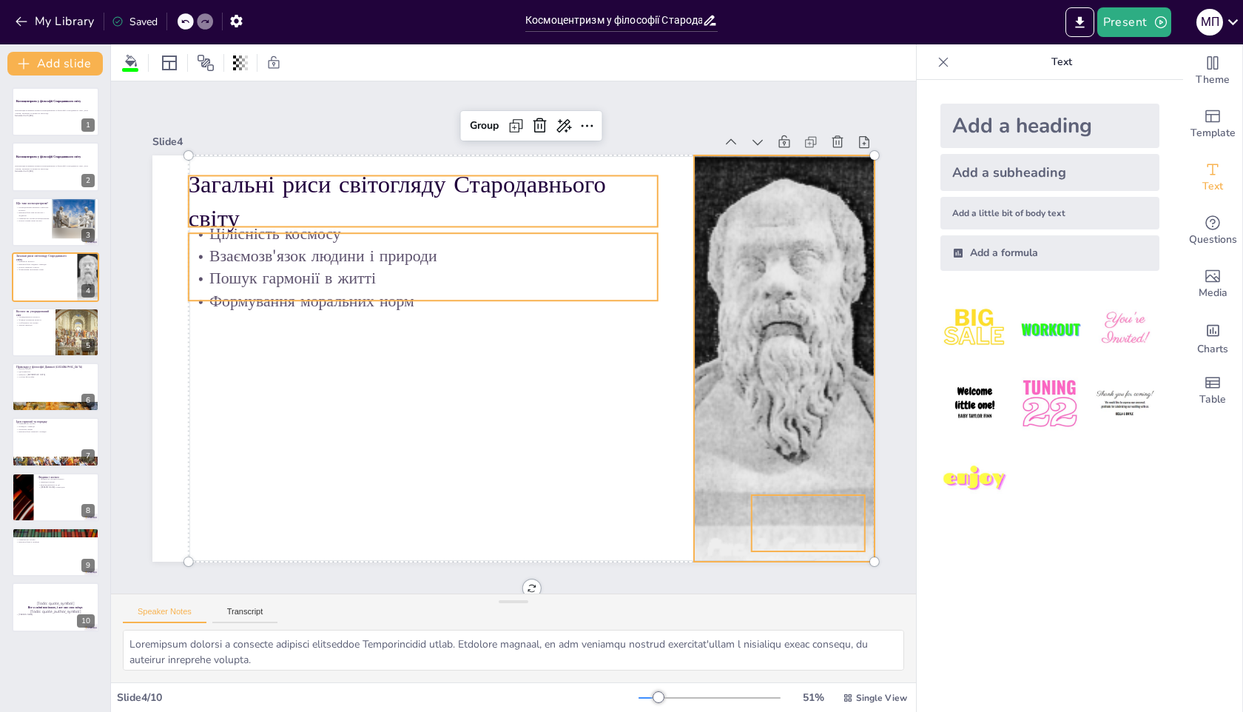
click at [429, 287] on p "Пошук гармонії в житті" at bounding box center [465, 241] width 418 height 254
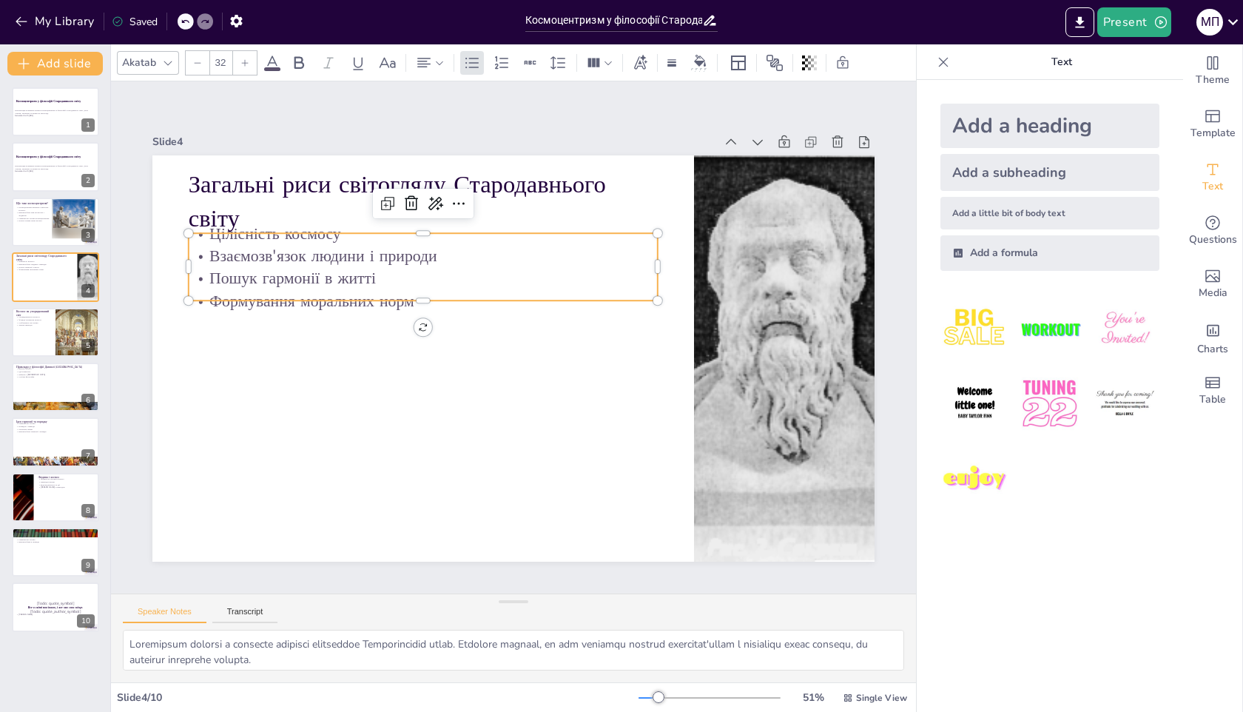
click at [463, 285] on p "Пошук гармонії в житті" at bounding box center [429, 269] width 469 height 72
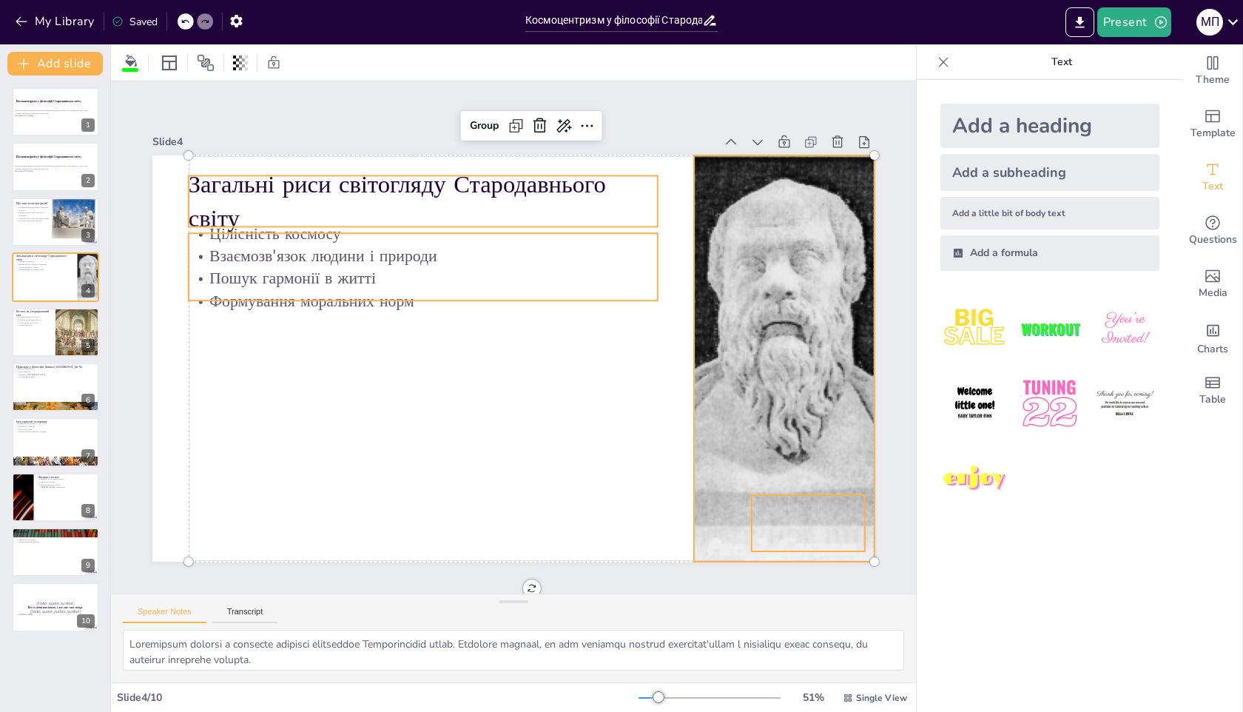
click at [531, 271] on p "Пошук гармонії в житті" at bounding box center [591, 262] width 120 height 464
click at [384, 271] on p "Пошук гармонії в житті" at bounding box center [438, 260] width 464 height 119
click at [369, 271] on p "Пошук гармонії в житті" at bounding box center [486, 232] width 364 height 331
click at [369, 271] on p "Пошук гармонії в житті" at bounding box center [447, 252] width 454 height 167
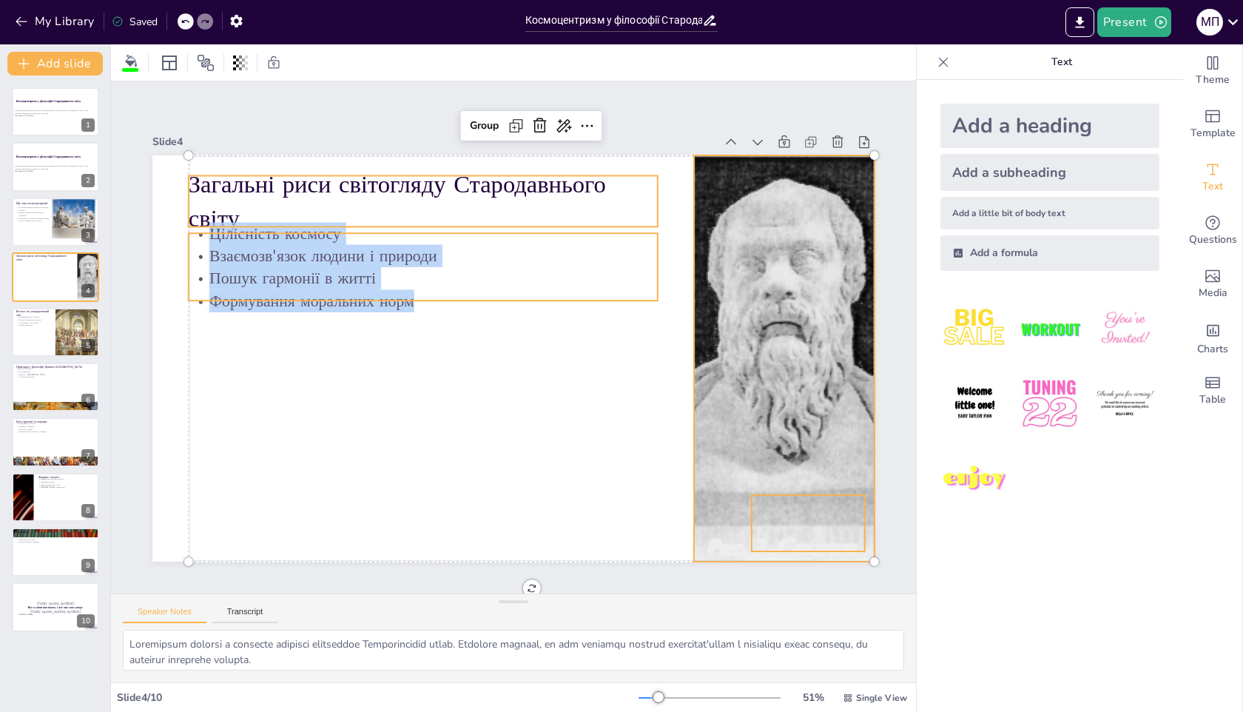
copy div "Цілісність космосу Взаємозв'язок людини і природи Пошук гармонії в житті Формув…"
click at [842, 293] on div at bounding box center [737, 491] width 449 height 494
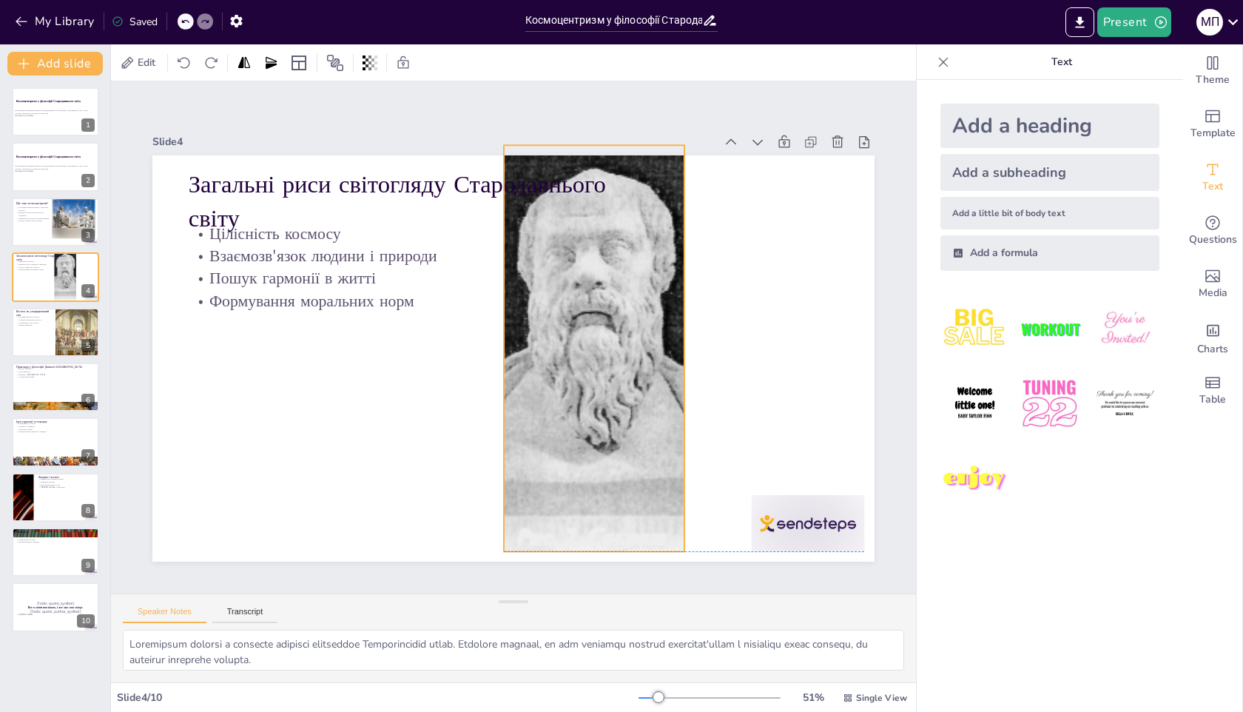
drag, startPoint x: 816, startPoint y: 299, endPoint x: 626, endPoint y: 288, distance: 190.5
click at [626, 235] on div "Загальні риси світогляду Стародавнього світу Цілісність космосу Взаємозв'язок л…" at bounding box center [551, 159] width 707 height 150
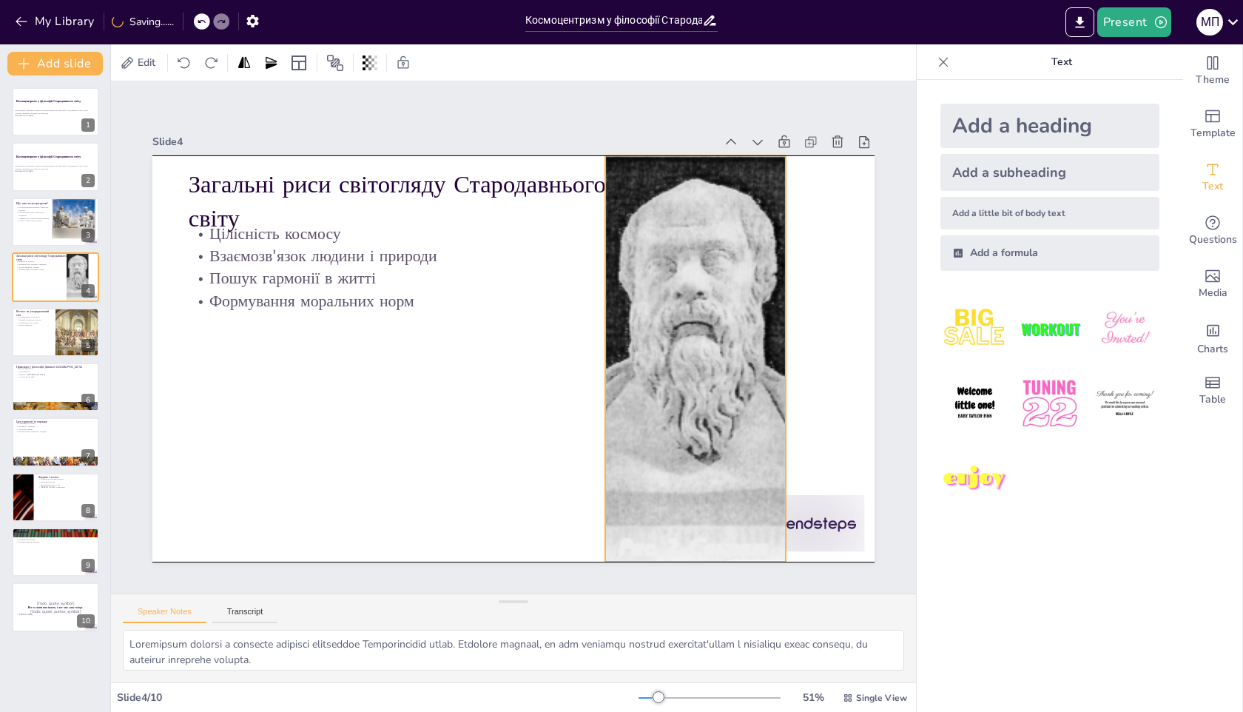
drag, startPoint x: 586, startPoint y: 312, endPoint x: 688, endPoint y: 323, distance: 102.1
click at [688, 323] on div at bounding box center [693, 378] width 326 height 434
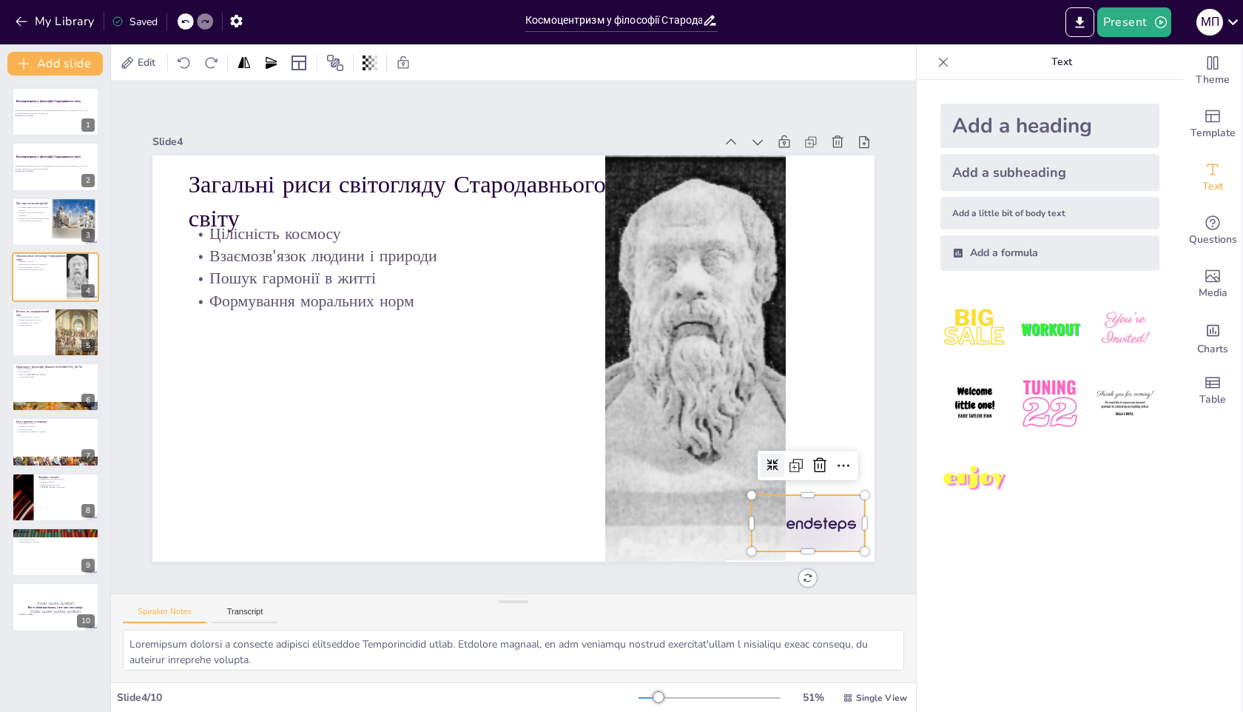
click at [815, 522] on div at bounding box center [787, 553] width 118 height 68
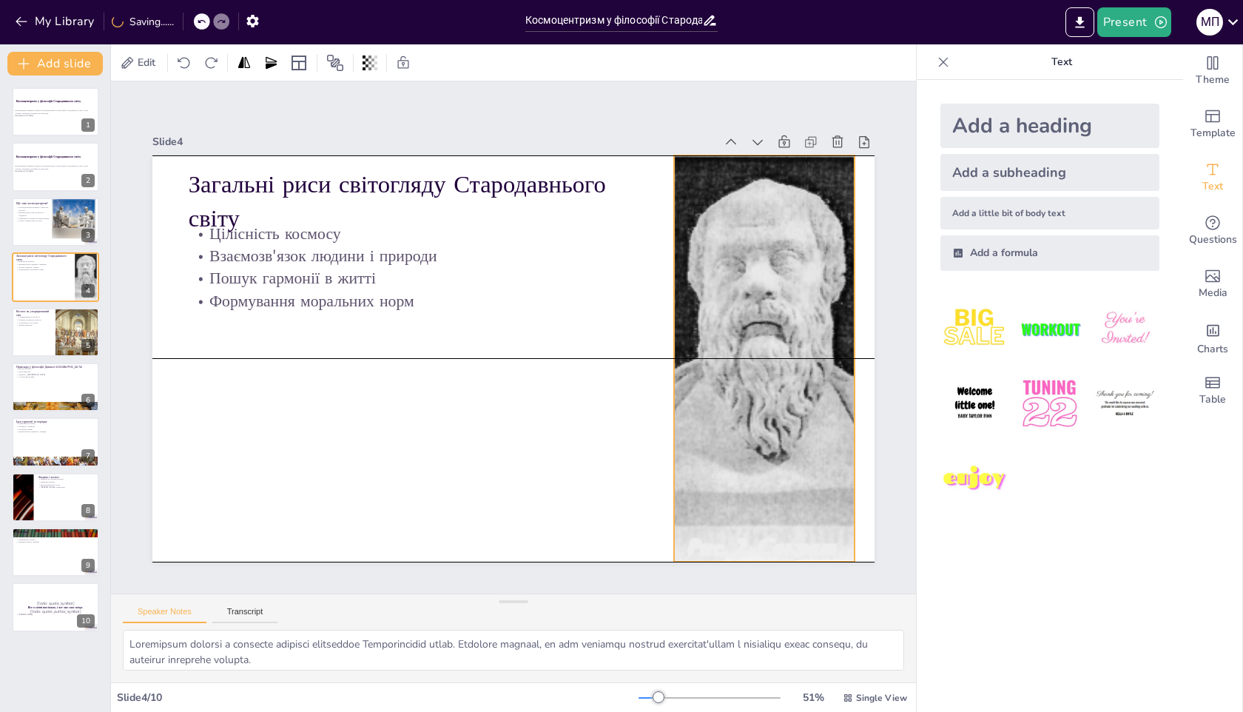
drag, startPoint x: 719, startPoint y: 393, endPoint x: 773, endPoint y: 395, distance: 54.1
click at [773, 395] on div at bounding box center [755, 409] width 363 height 457
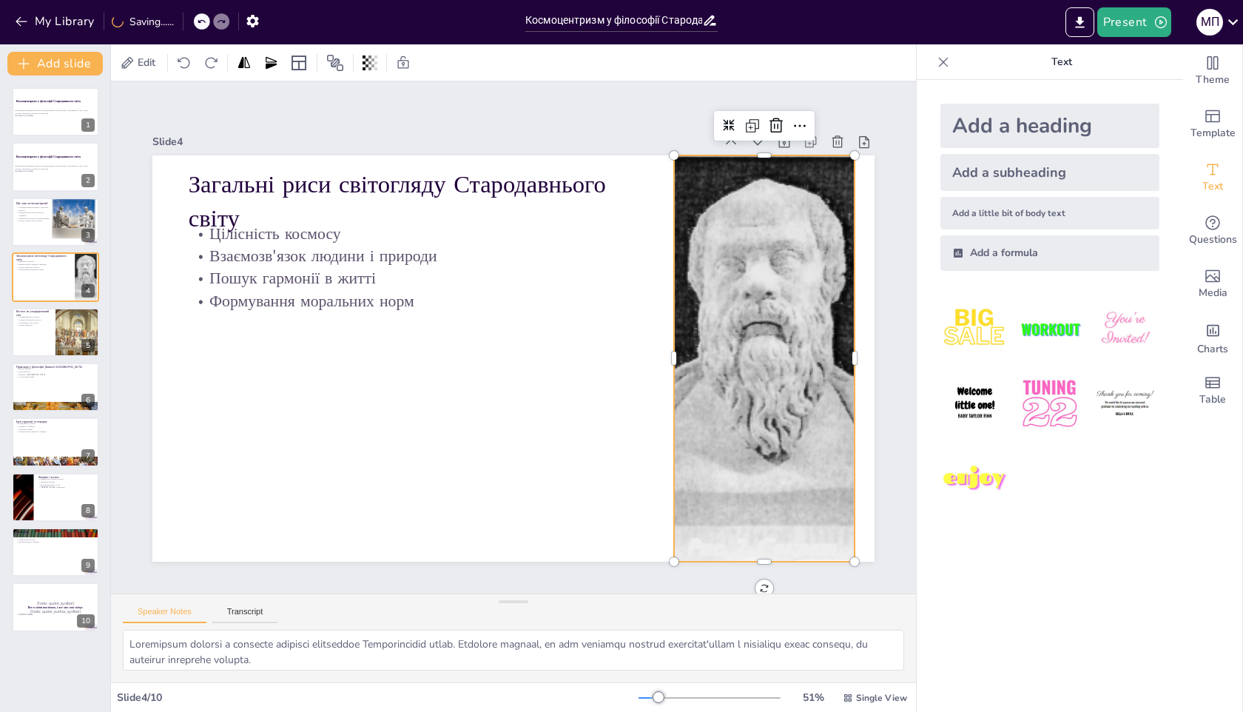
click at [773, 395] on div at bounding box center [755, 409] width 363 height 457
click at [769, 187] on div at bounding box center [784, 202] width 30 height 30
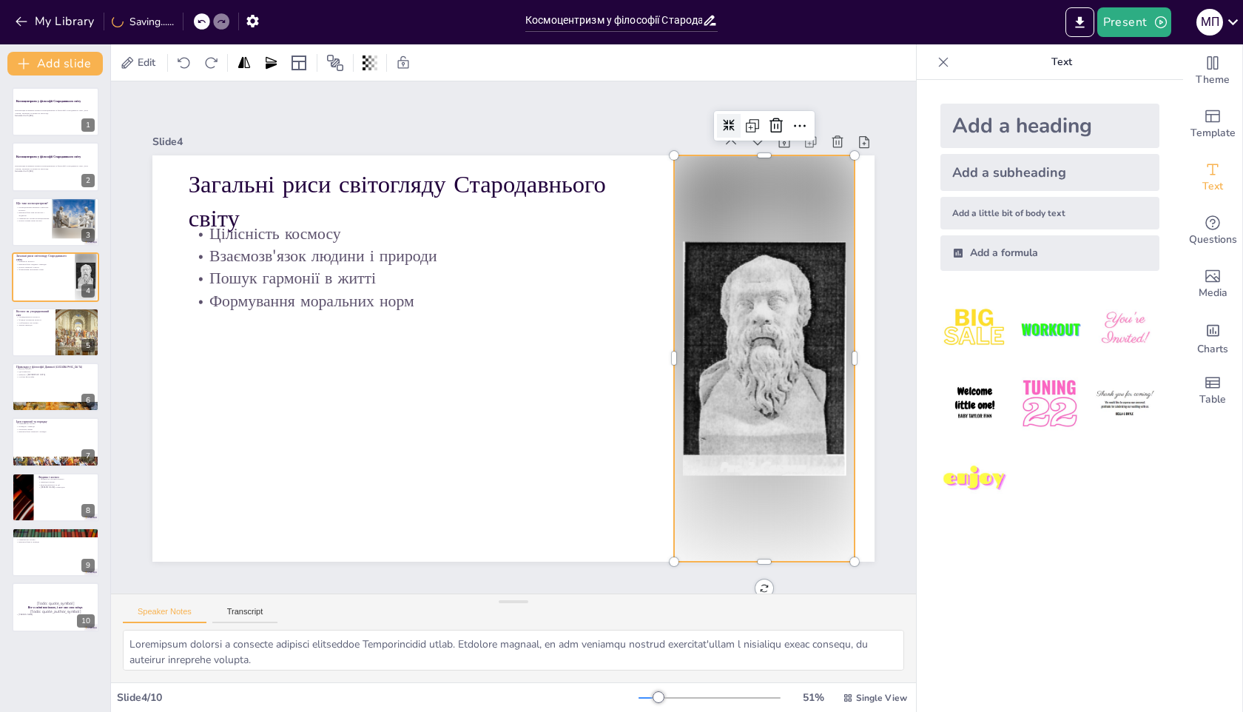
click at [729, 126] on icon at bounding box center [729, 125] width 13 height 13
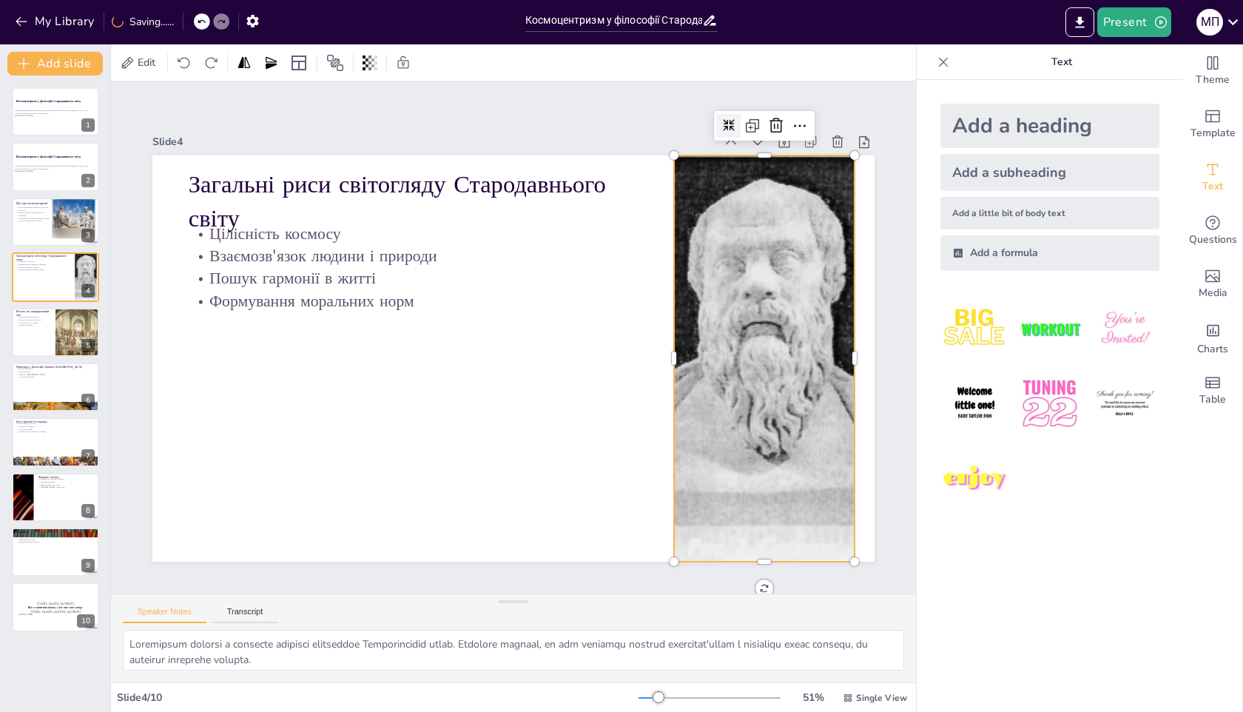
click at [761, 167] on icon at bounding box center [768, 174] width 15 height 15
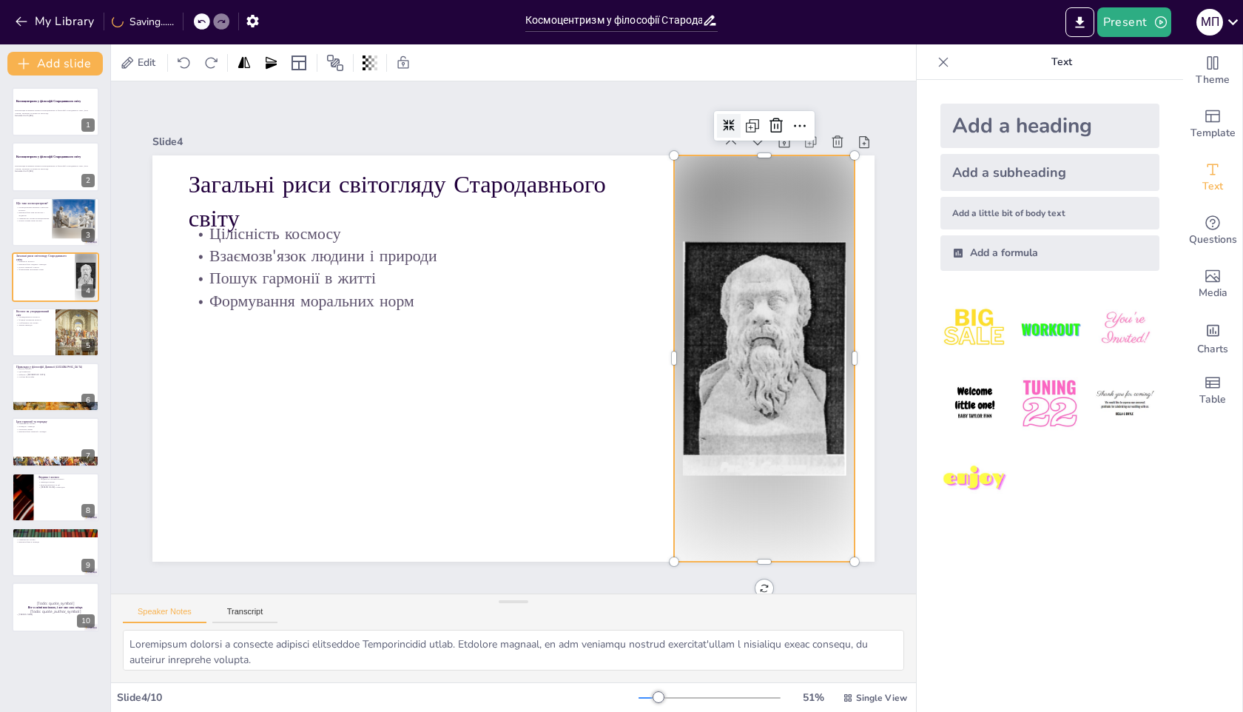
click at [807, 315] on icon at bounding box center [816, 324] width 18 height 18
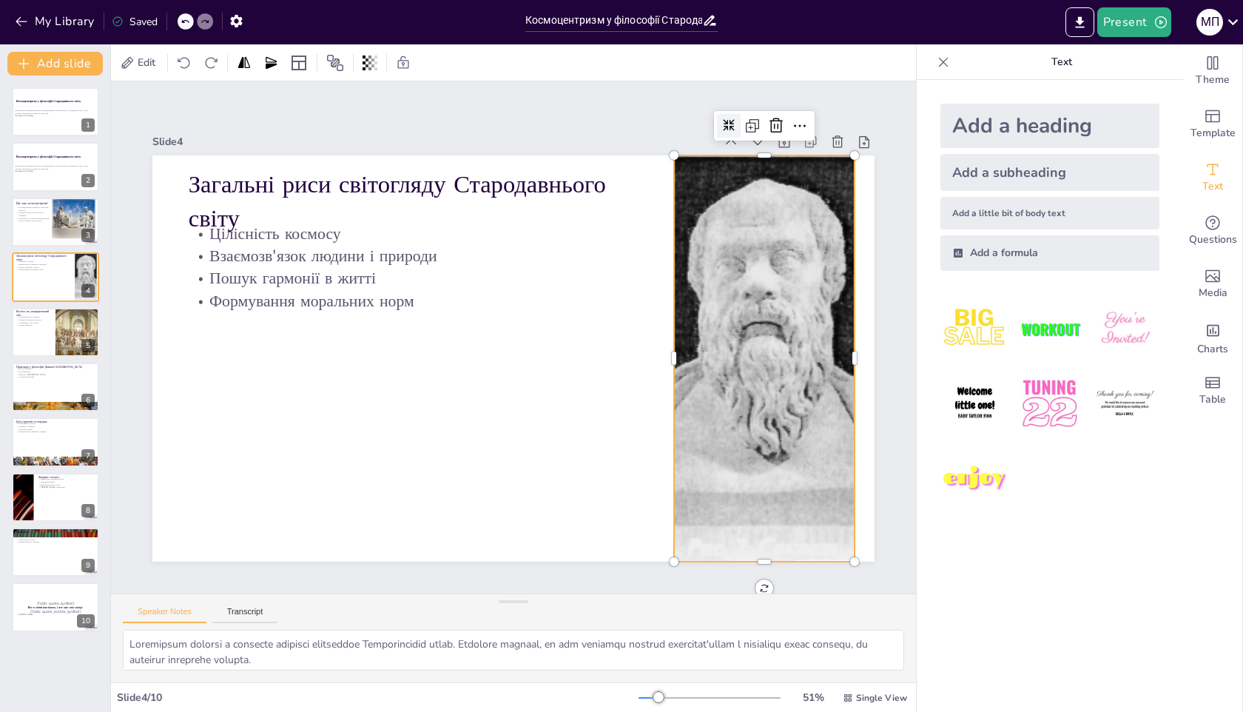
click at [788, 224] on icon at bounding box center [796, 232] width 16 height 16
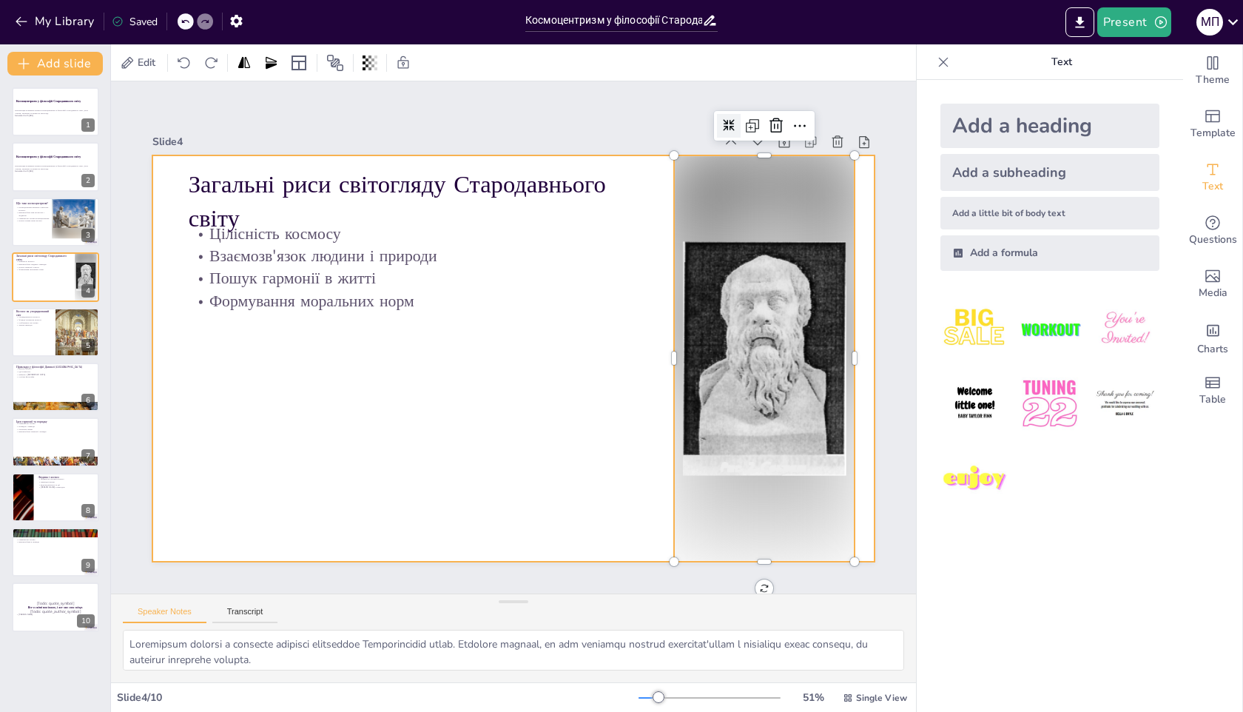
click at [620, 347] on div at bounding box center [507, 358] width 813 height 610
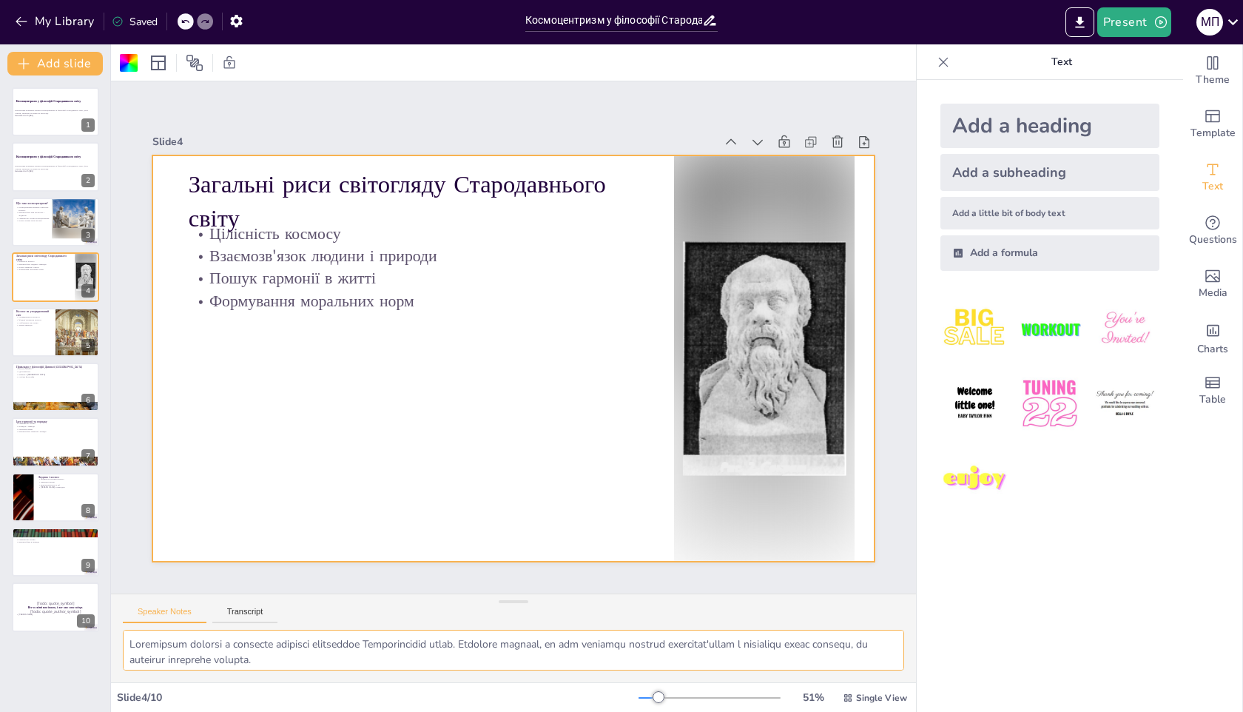
click at [244, 641] on textarea at bounding box center [514, 650] width 782 height 41
click at [44, 335] on div at bounding box center [55, 332] width 89 height 50
type textarea "Loremipsumdolor sitamet c adipisc elitseddoeiu temporin. Utlabore etdolor, ma a…"
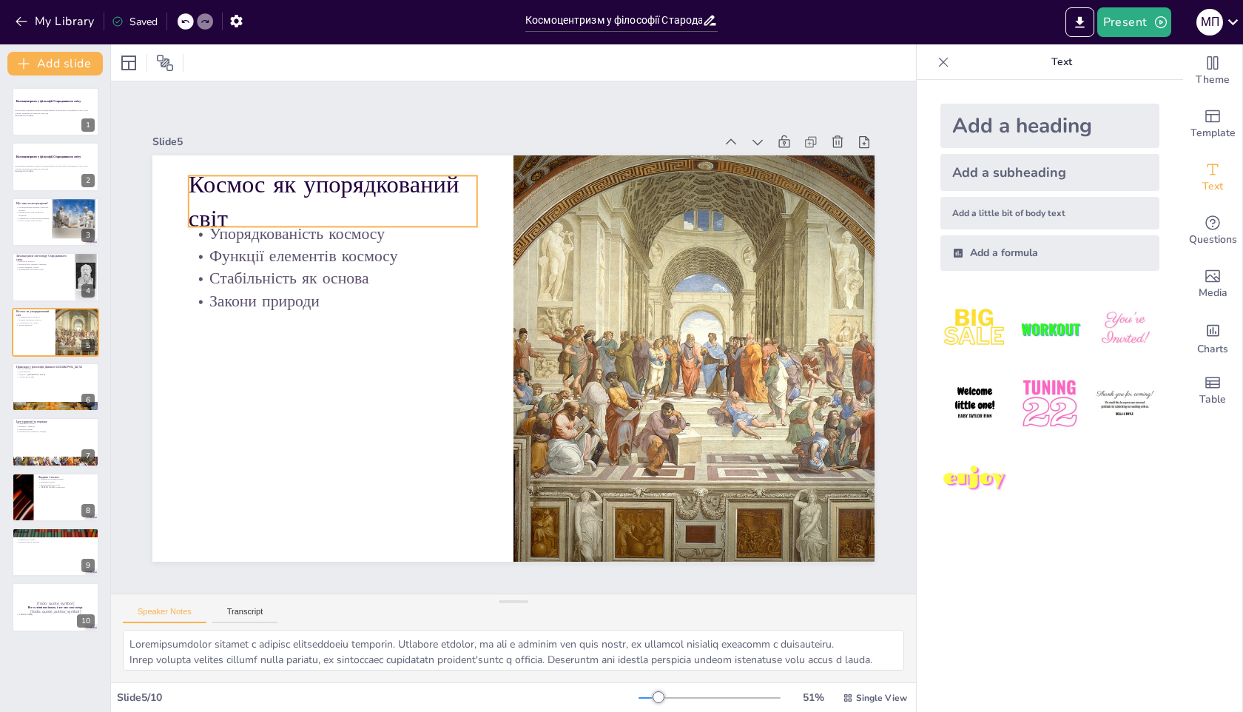
click at [311, 202] on p "Космос як упорядкований світ" at bounding box center [447, 121] width 273 height 224
click at [236, 209] on p "Космос як упорядкований світ" at bounding box center [383, 151] width 295 height 153
click at [258, 213] on p "Космос як упорядкований світ" at bounding box center [404, 139] width 292 height 179
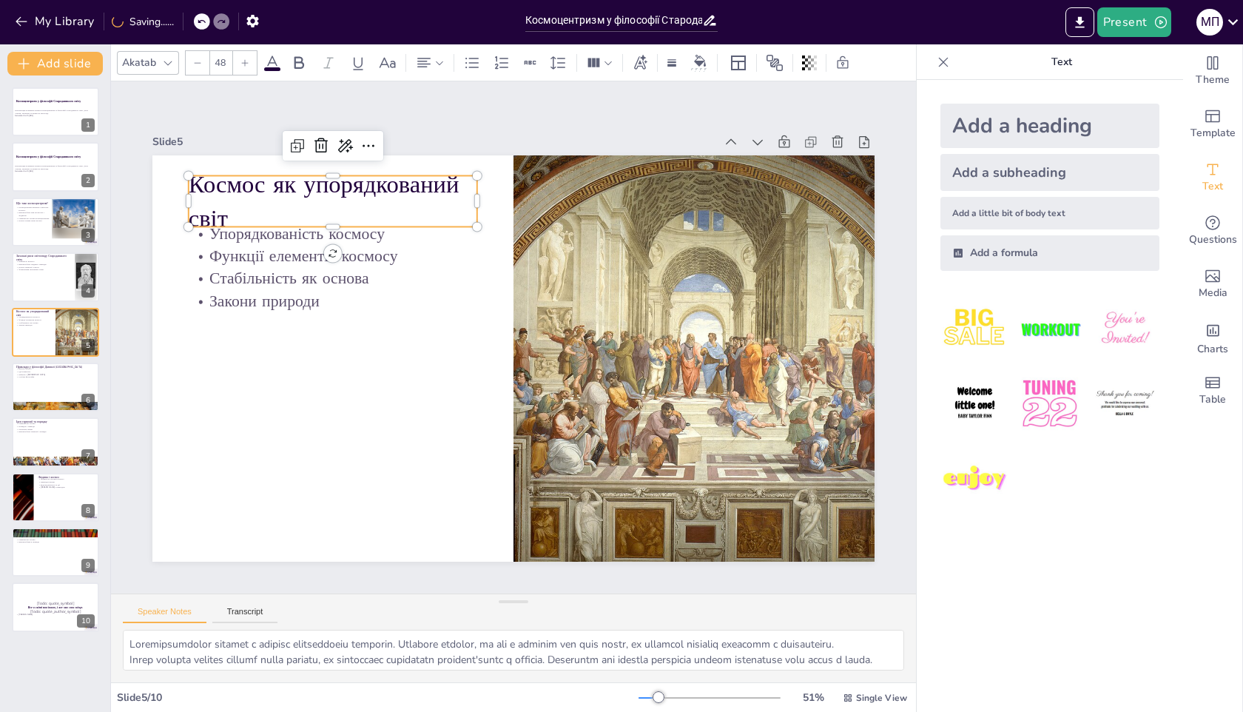
click at [341, 216] on p "Космос як упорядкований світ" at bounding box center [471, 115] width 260 height 244
click at [236, 201] on p "Космос як упорядкований світ" at bounding box center [383, 151] width 295 height 153
click at [215, 221] on p "Космос як упорядкований світ" at bounding box center [348, 183] width 295 height 97
click at [236, 217] on p "Космос як упорядкований світ" at bounding box center [383, 151] width 295 height 153
click at [258, 217] on p "Космос як упорядкований світ" at bounding box center [404, 139] width 292 height 179
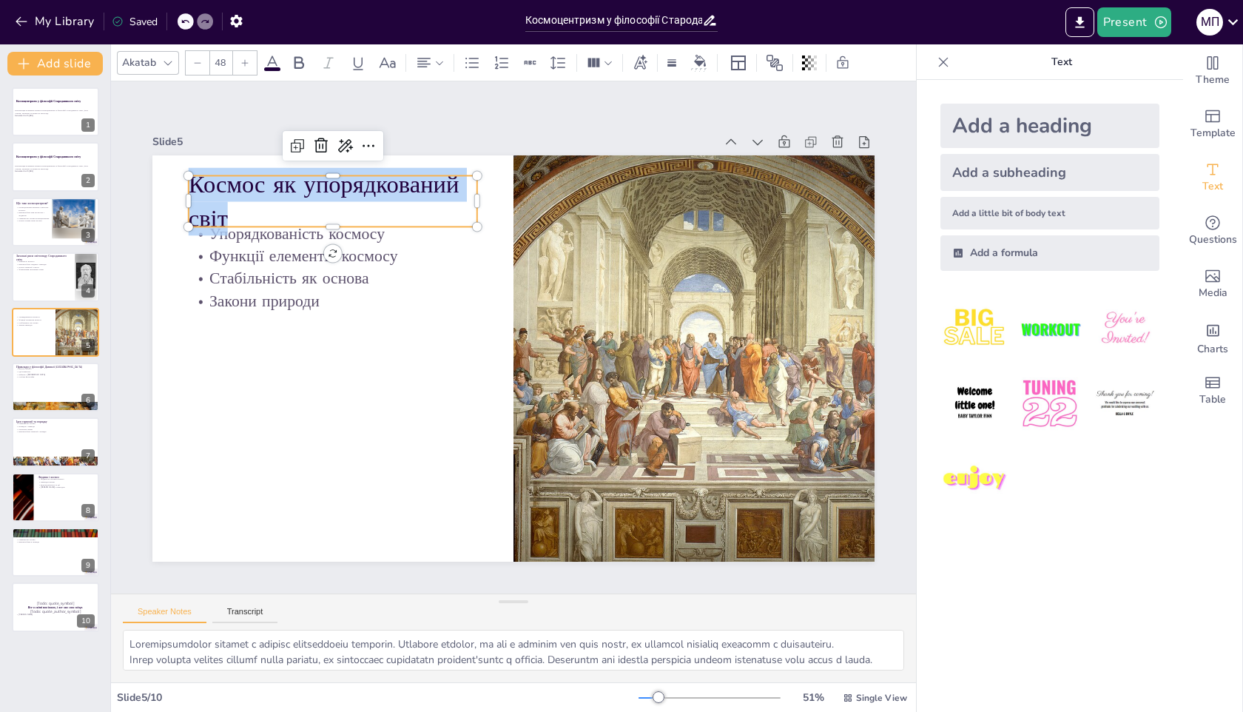
copy p "Космос як упорядкований світ"
type input "32"
click at [350, 278] on p "Стабільність як основа" at bounding box center [372, 210] width 273 height 138
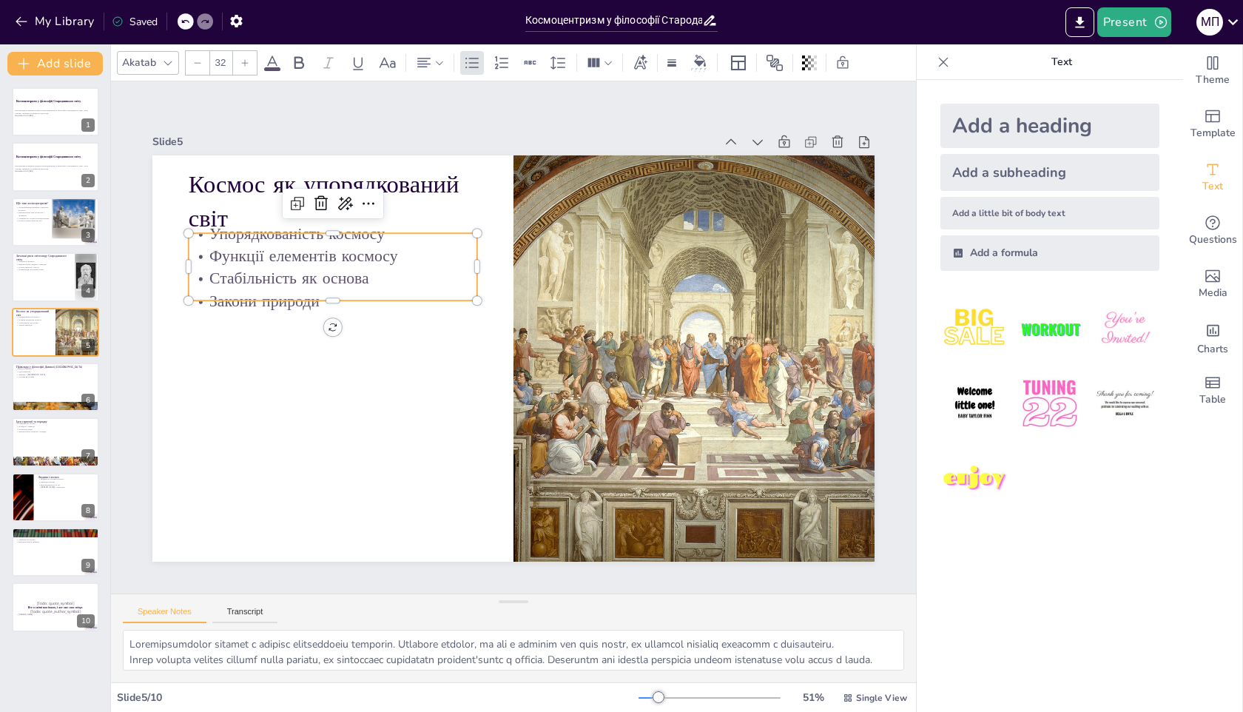
click at [348, 277] on p "Стабільність як основа" at bounding box center [372, 210] width 273 height 138
click at [342, 275] on p "Стабільність як основа" at bounding box center [360, 224] width 282 height 110
click at [342, 275] on p "Стабільність як основа" at bounding box center [361, 224] width 282 height 111
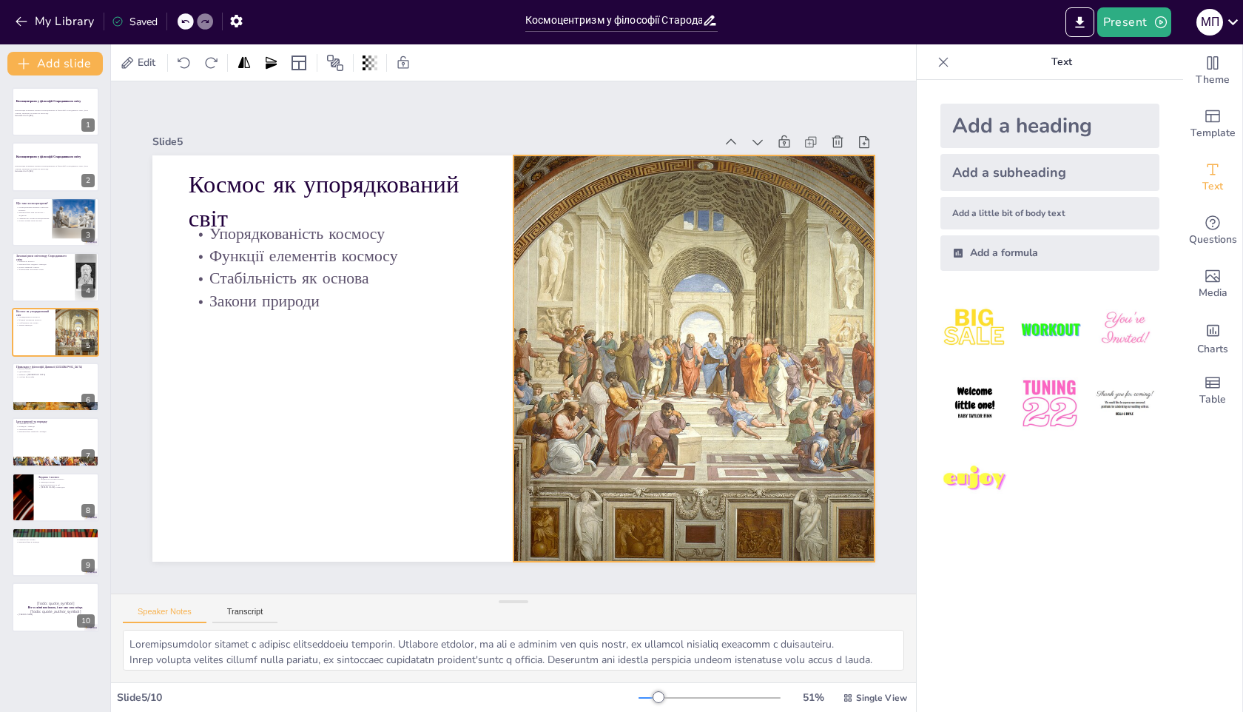
click at [799, 322] on div at bounding box center [686, 395] width 597 height 506
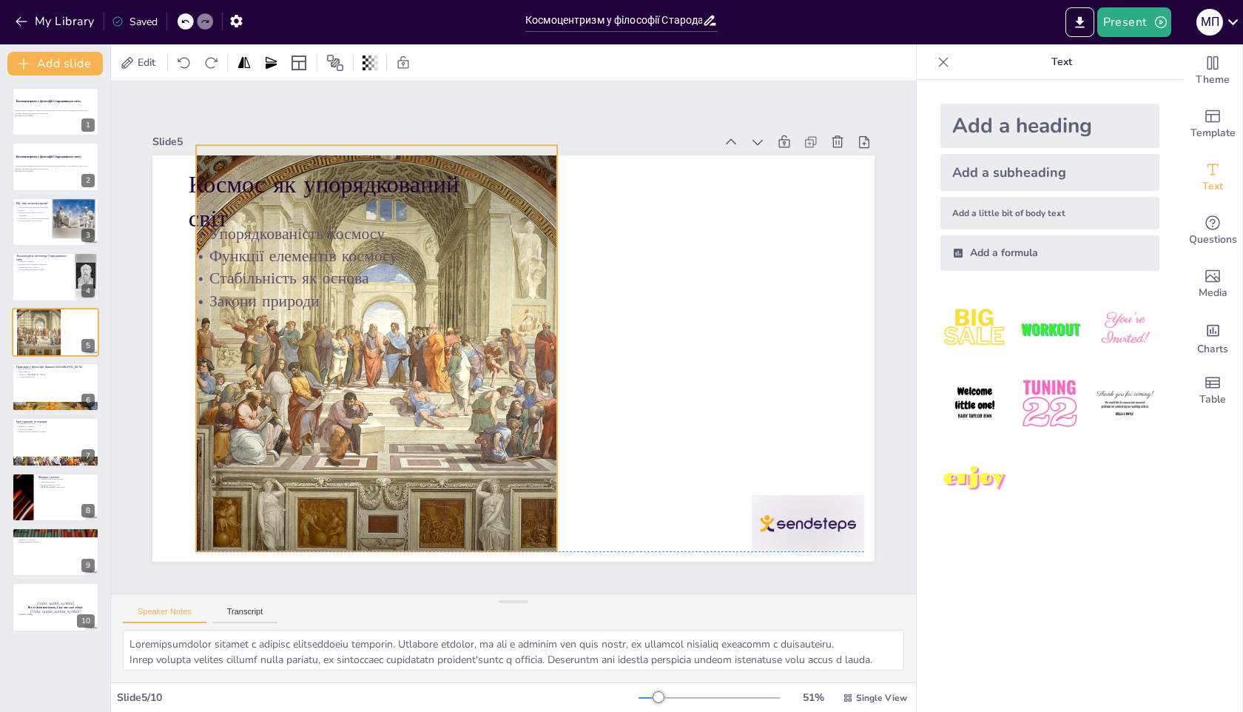
drag, startPoint x: 665, startPoint y: 300, endPoint x: 471, endPoint y: 295, distance: 194.0
click at [471, 194] on div "Космос як упорядкований світ Упорядкованість космосу Функції елементів космосу …" at bounding box center [532, 155] width 719 height 75
click at [808, 541] on div at bounding box center [763, 580] width 122 height 78
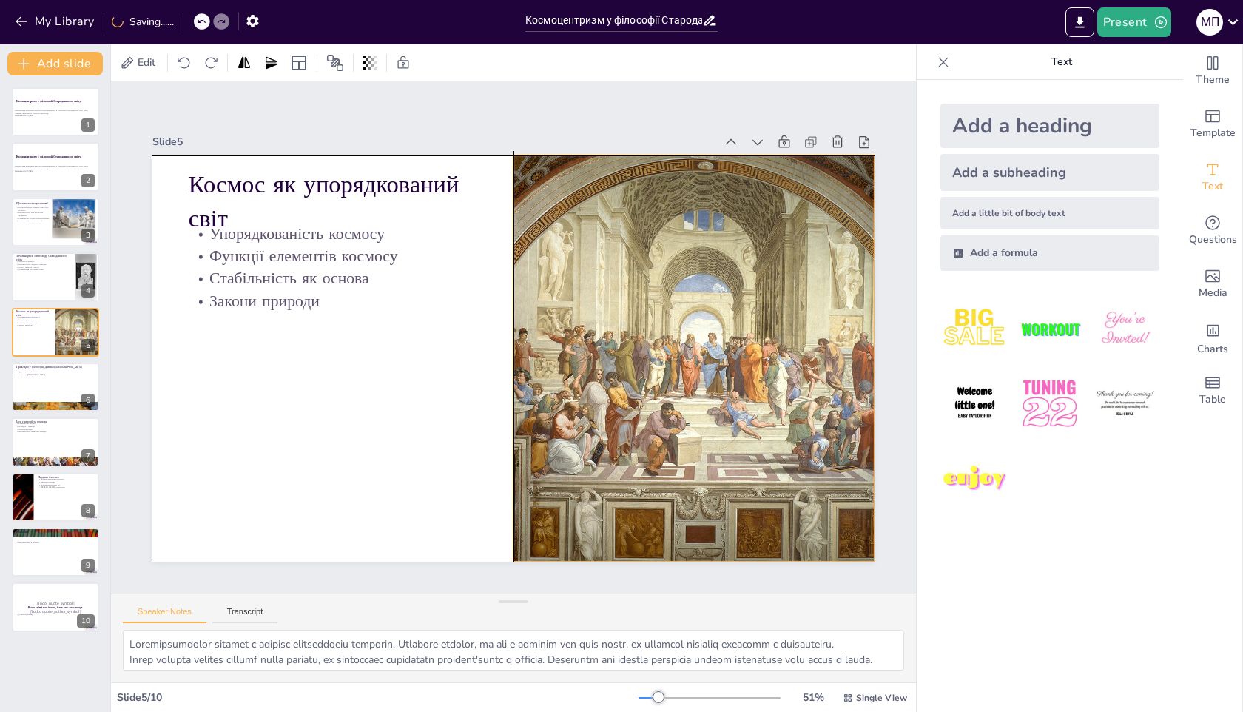
drag, startPoint x: 323, startPoint y: 392, endPoint x: 633, endPoint y: 397, distance: 310.2
click at [634, 397] on div at bounding box center [690, 376] width 563 height 459
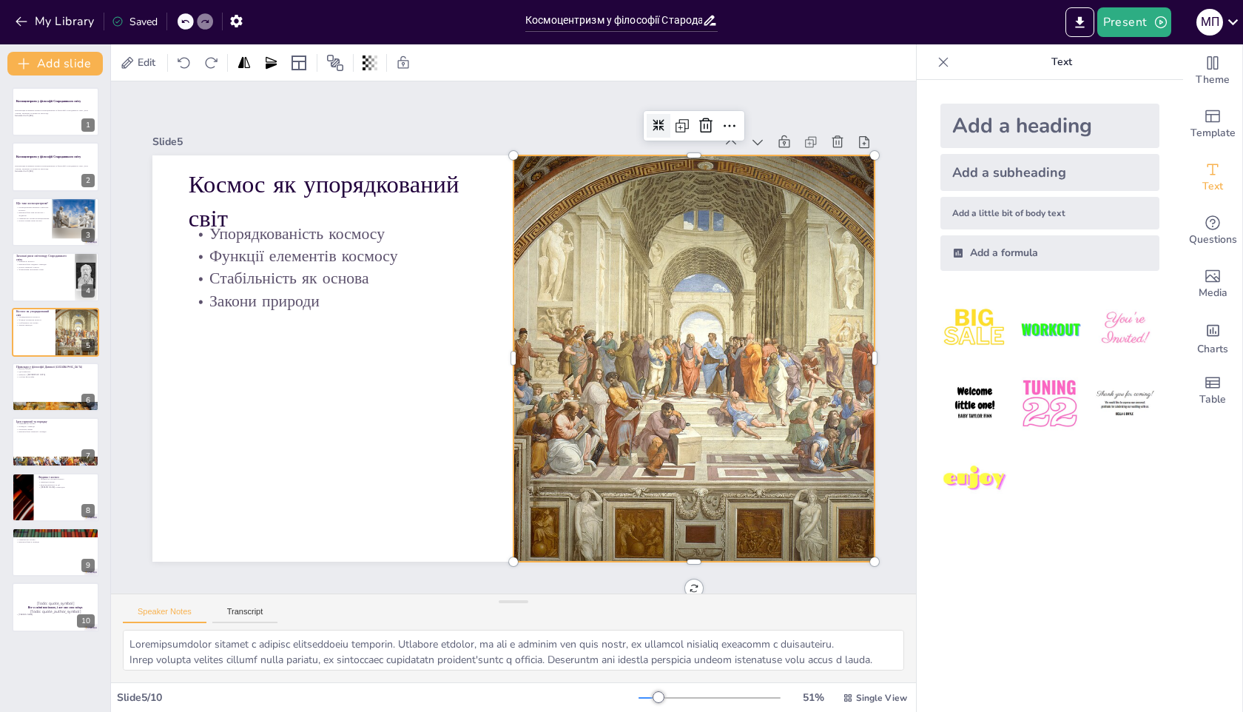
click at [702, 166] on div at bounding box center [717, 181] width 30 height 30
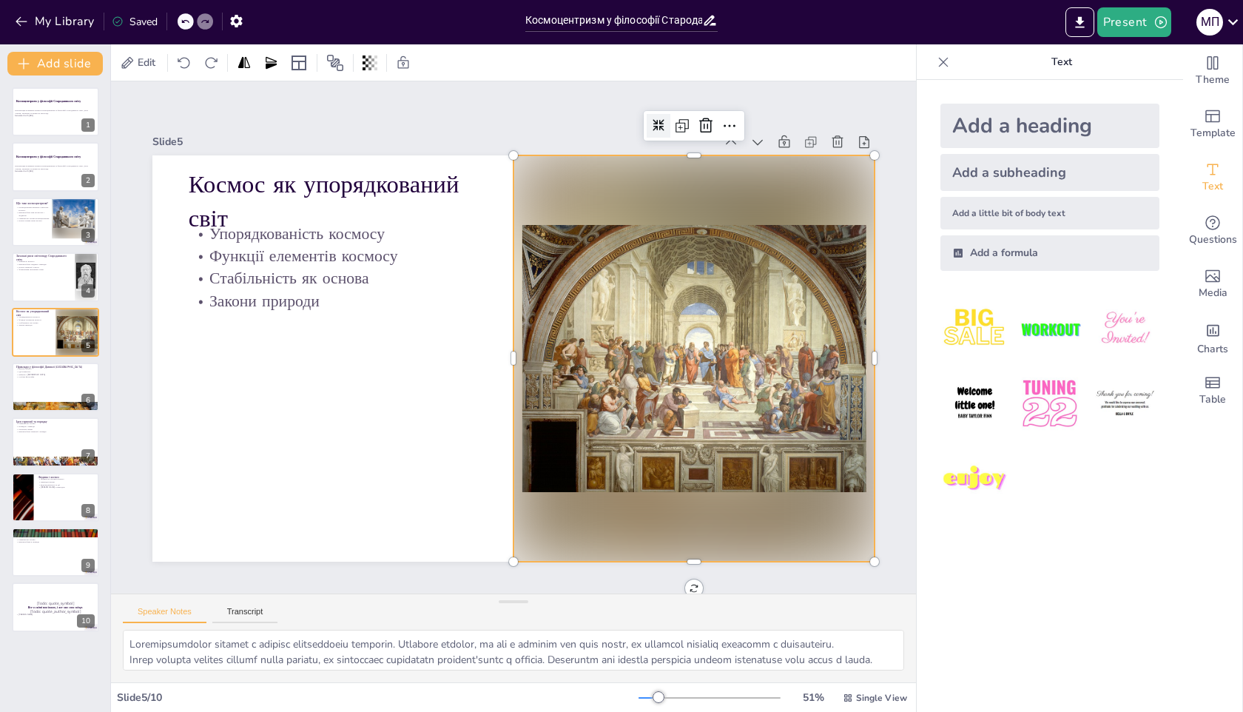
click at [685, 146] on div at bounding box center [699, 160] width 28 height 28
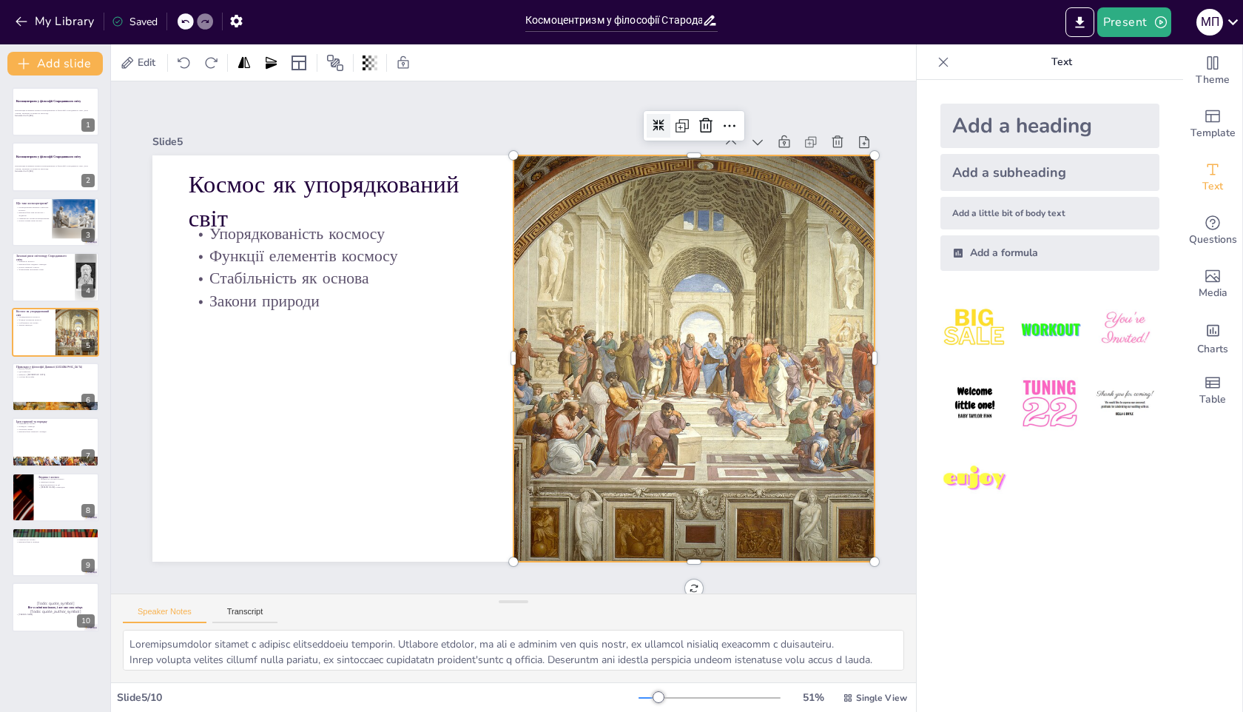
click at [747, 261] on div at bounding box center [763, 277] width 33 height 33
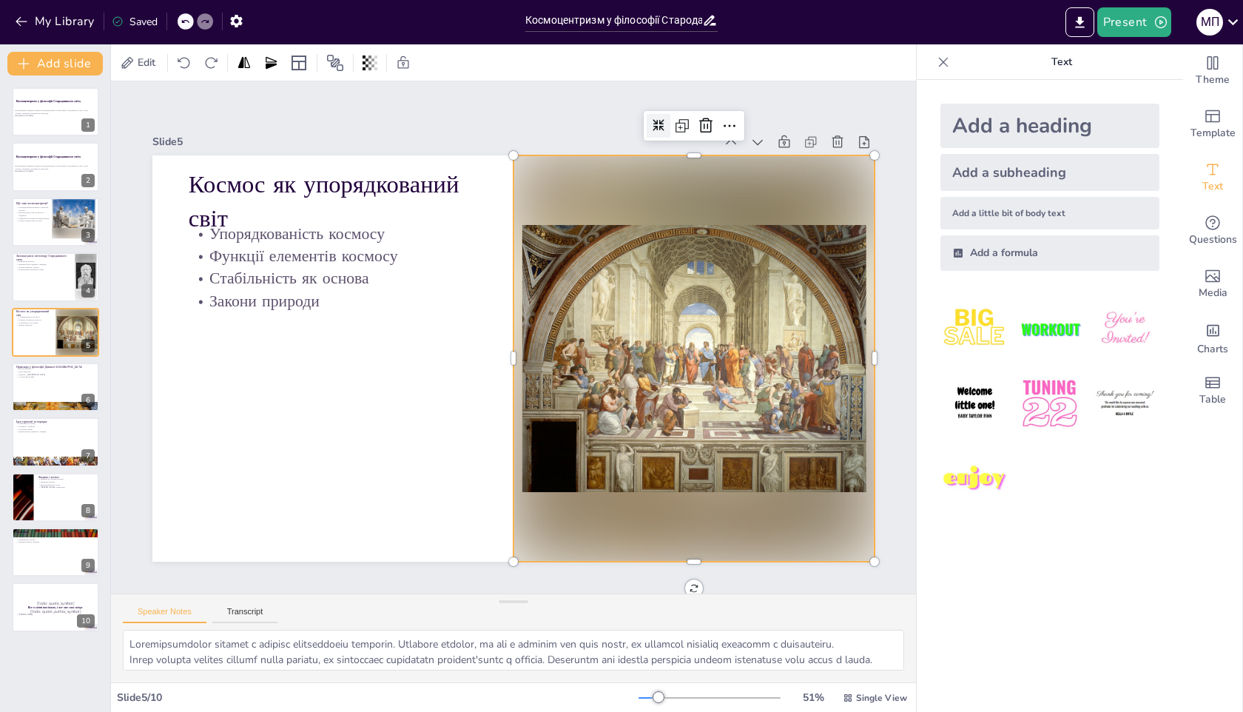
click at [685, 146] on div at bounding box center [699, 160] width 28 height 28
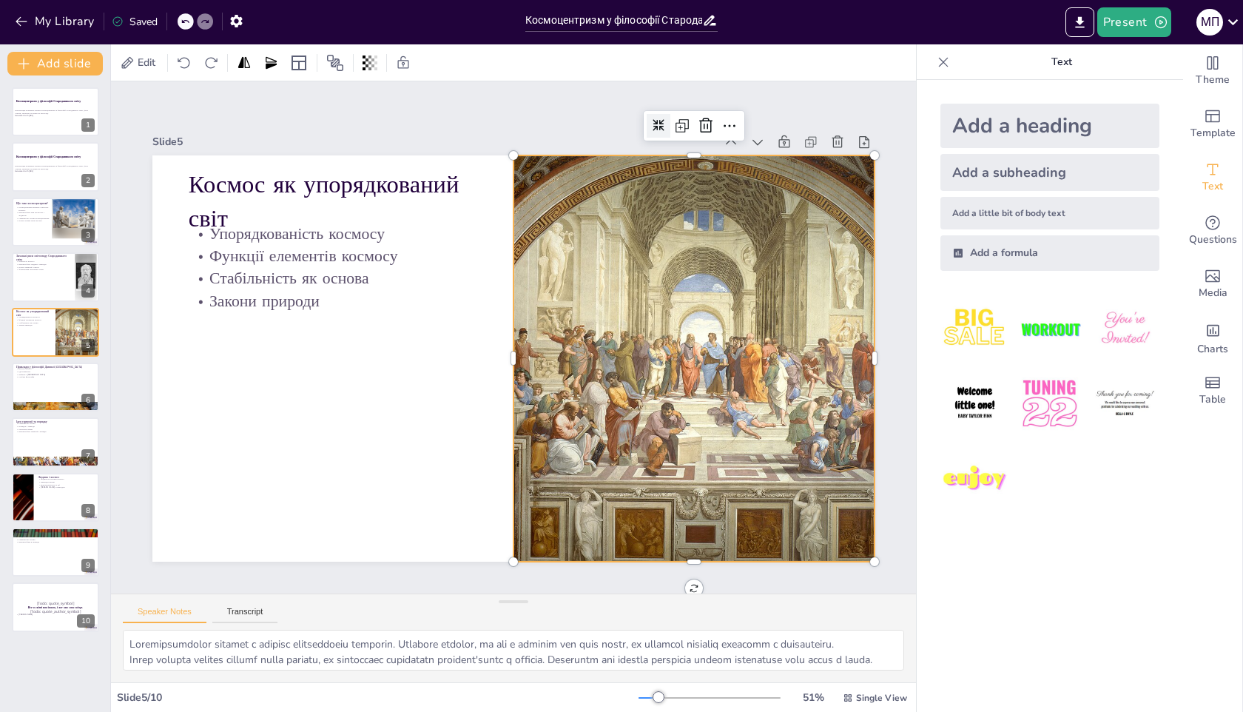
click at [685, 147] on div at bounding box center [699, 161] width 28 height 28
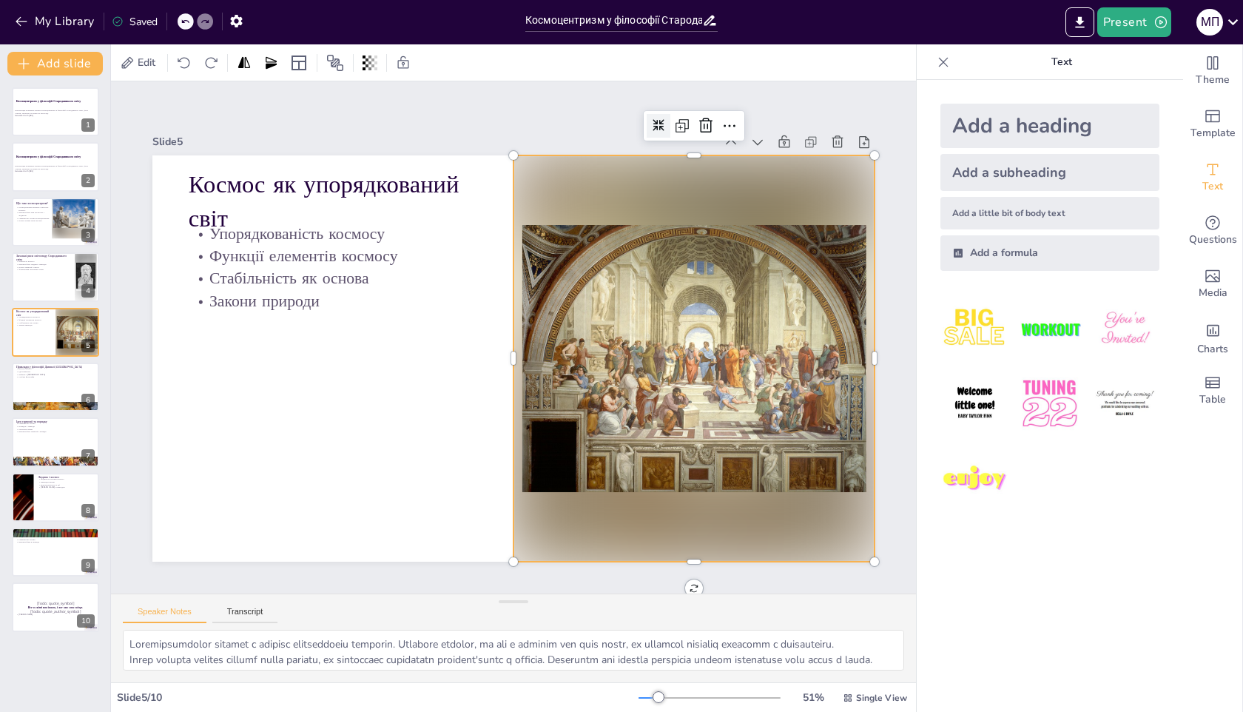
click at [667, 133] on div at bounding box center [680, 142] width 26 height 26
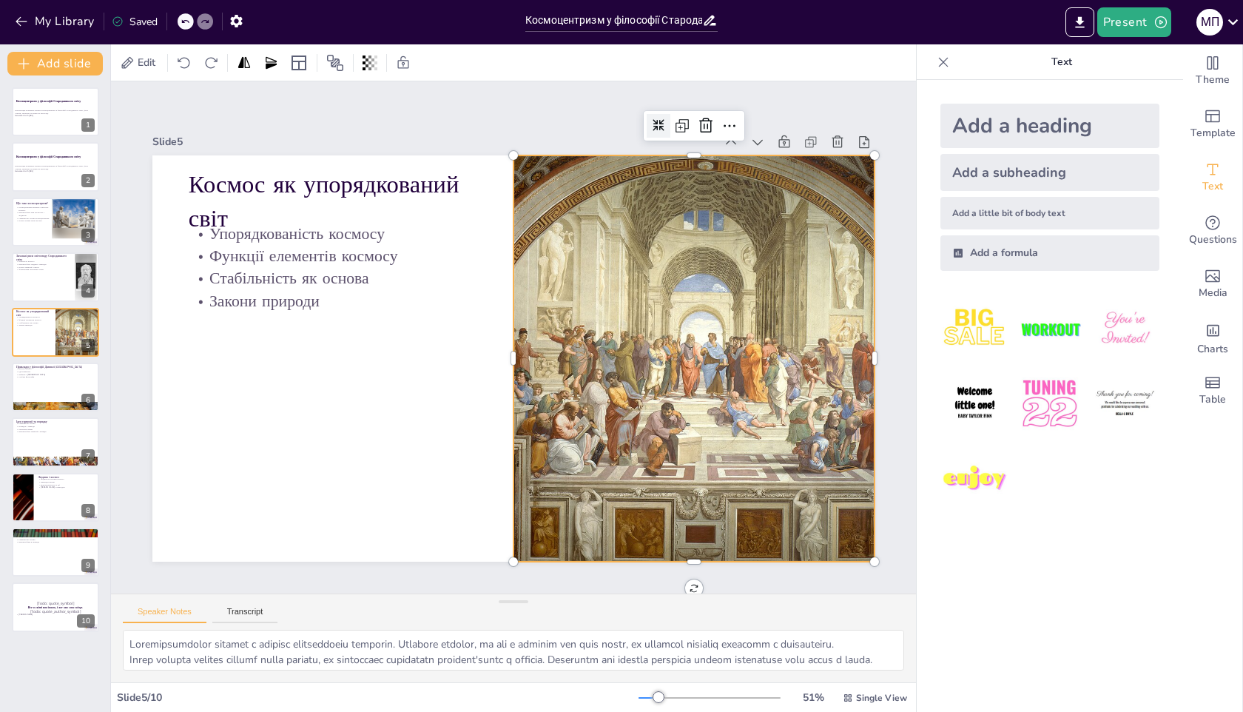
click at [716, 187] on div at bounding box center [731, 202] width 31 height 31
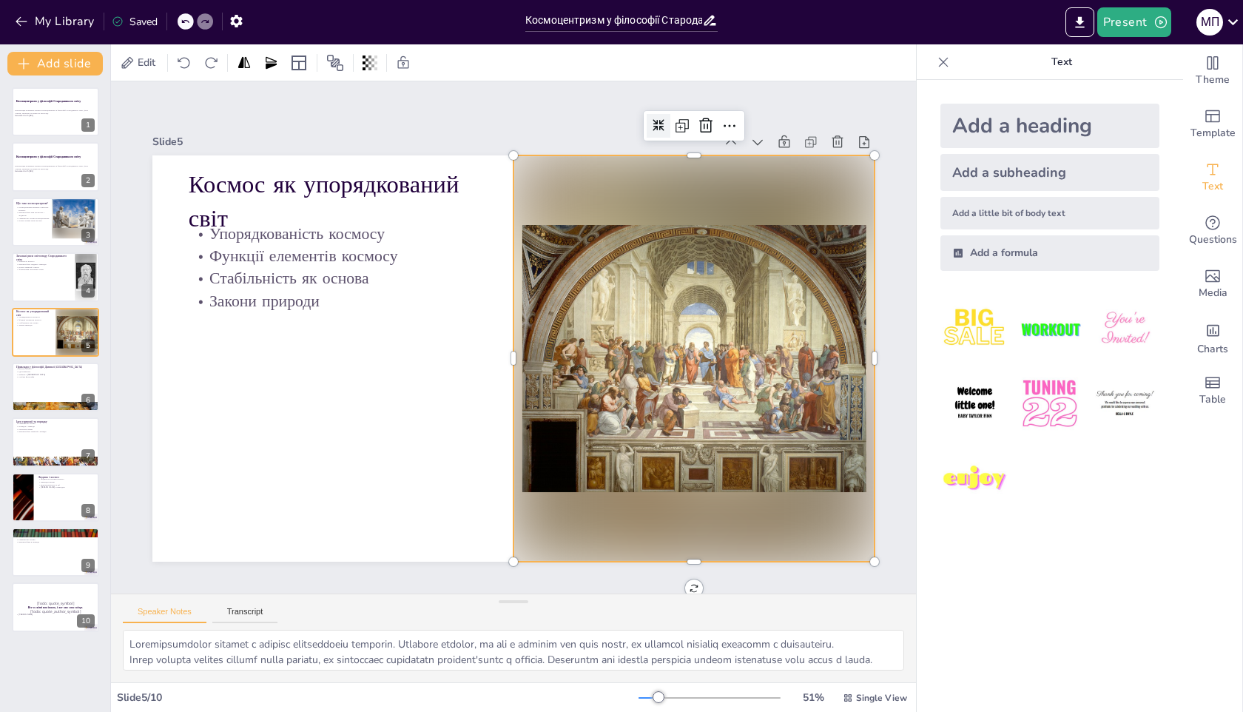
click at [657, 531] on div at bounding box center [678, 413] width 469 height 498
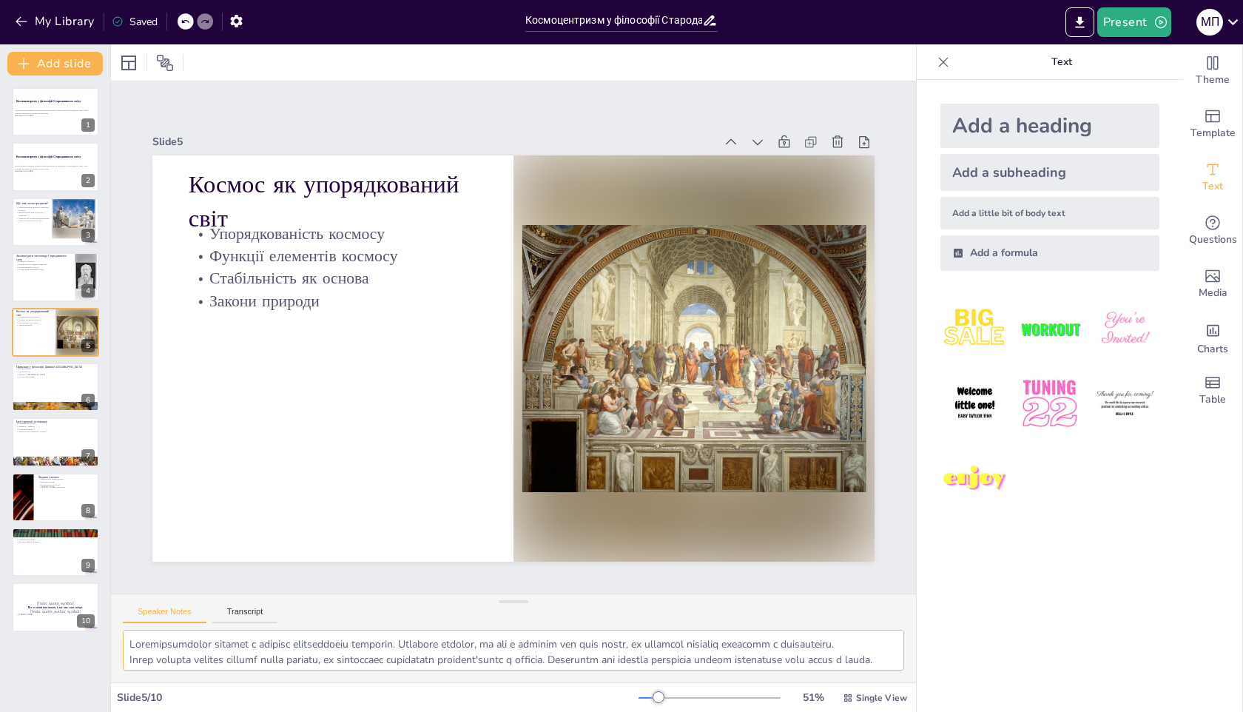
click at [177, 654] on textarea at bounding box center [514, 650] width 782 height 41
click at [24, 380] on div at bounding box center [55, 387] width 89 height 50
type textarea "Lorem ipsumd, si amet c adipisc elitse doeius, te incididunt utlaboreet dolorem…"
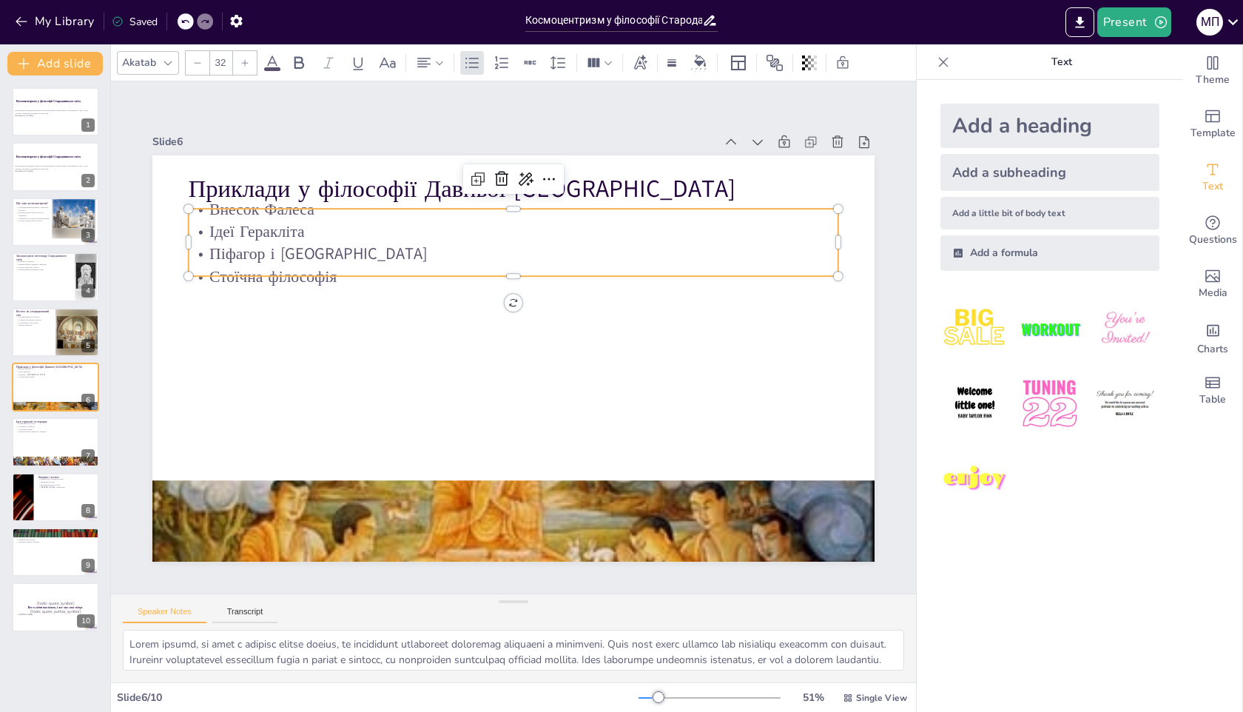
click at [382, 197] on p "Внесок Фалеса" at bounding box center [527, 209] width 649 height 90
type input "48"
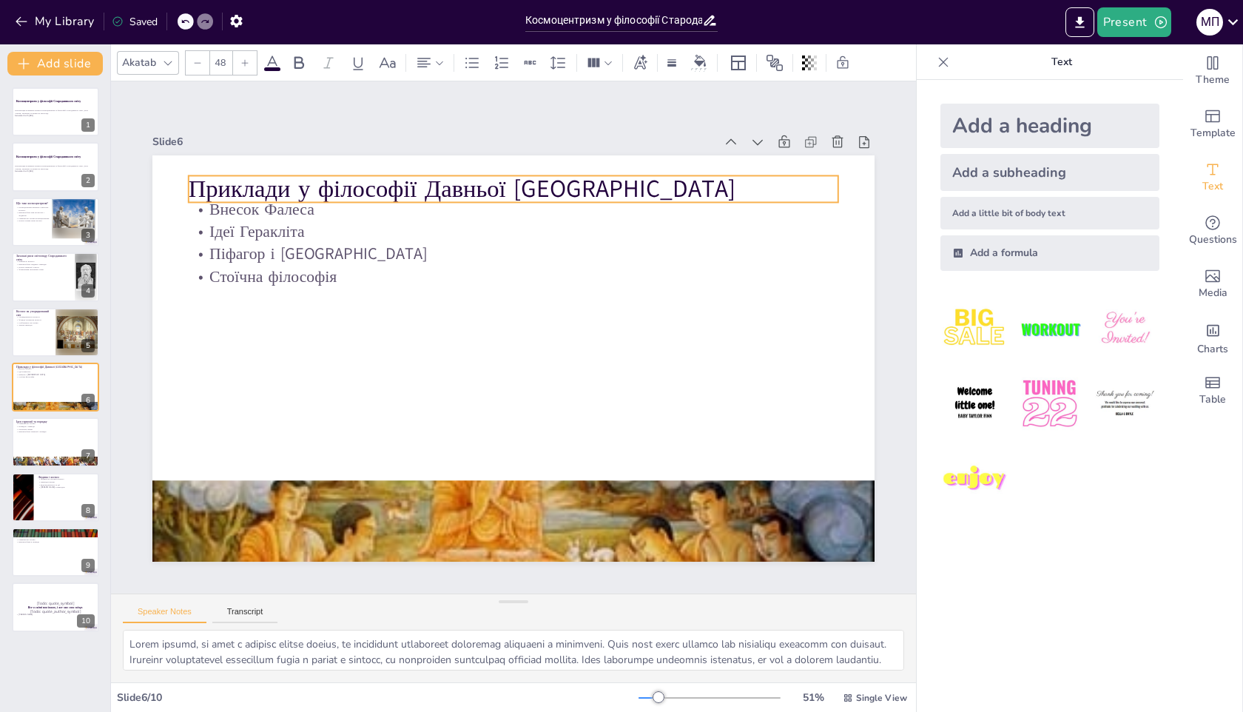
click at [375, 192] on p "Приклади у філософії Давньої [GEOGRAPHIC_DATA]" at bounding box center [529, 189] width 650 height 101
click at [391, 190] on p "Приклади у філософії Давньої [GEOGRAPHIC_DATA]" at bounding box center [544, 192] width 643 height 168
click at [403, 186] on p "Приклади у філософії Давньої [GEOGRAPHIC_DATA]" at bounding box center [560, 195] width 628 height 233
click at [403, 186] on p "Приклади у філософії Давньої [GEOGRAPHIC_DATA]" at bounding box center [545, 191] width 643 height 168
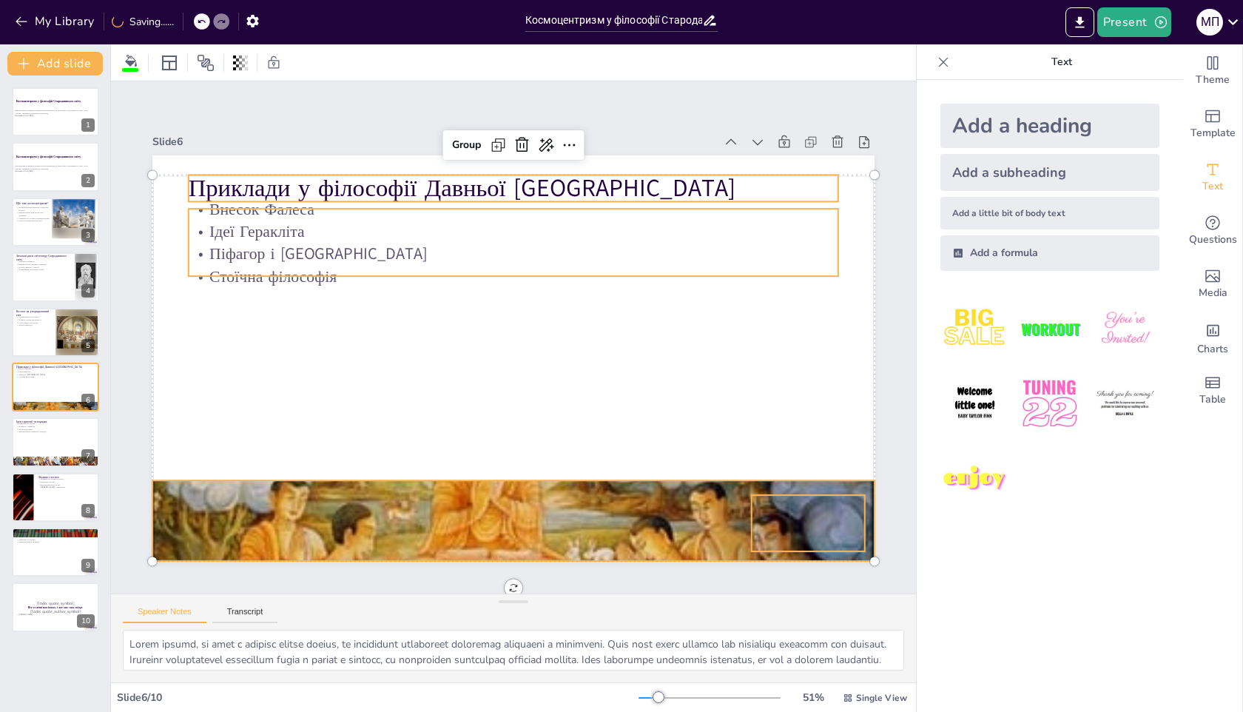
click at [397, 186] on p "Приклади у філософії Давньої [GEOGRAPHIC_DATA]" at bounding box center [529, 188] width 650 height 101
click at [418, 186] on p "Приклади у філософії Давньої [GEOGRAPHIC_DATA]" at bounding box center [529, 188] width 650 height 101
click at [401, 253] on p "Піфагор і [GEOGRAPHIC_DATA]" at bounding box center [522, 254] width 649 height 90
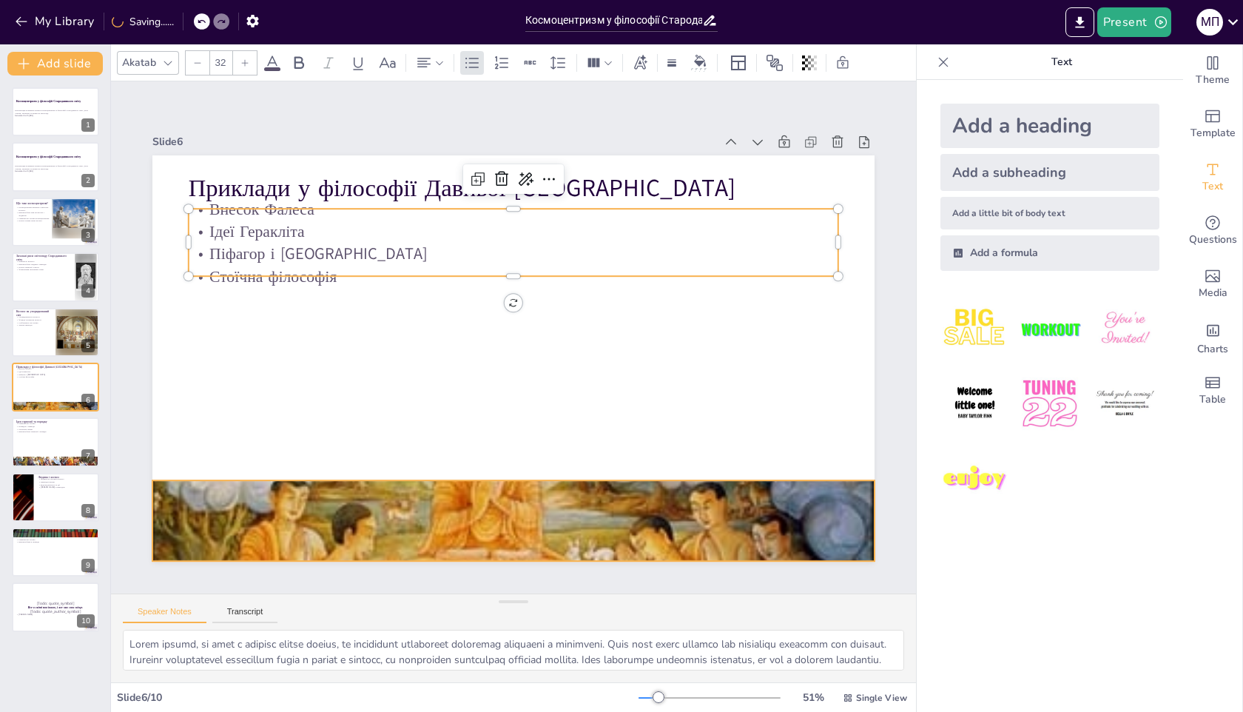
click at [491, 509] on div at bounding box center [513, 520] width 722 height 429
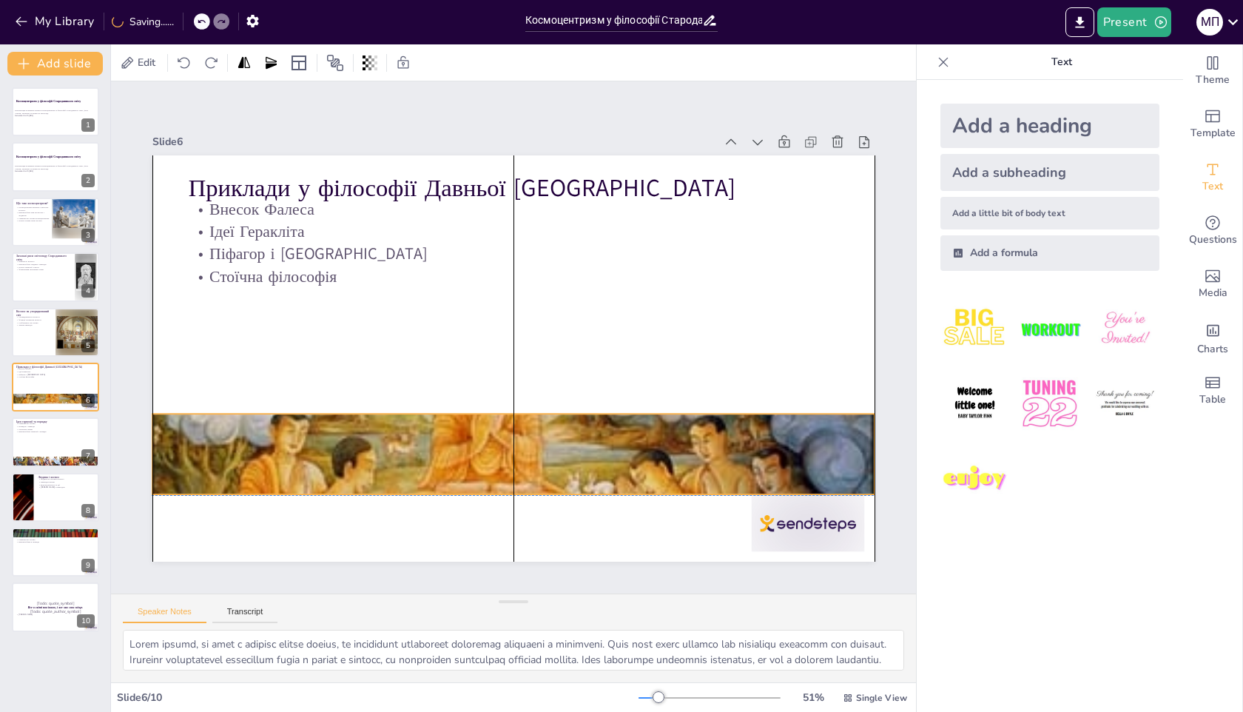
drag, startPoint x: 480, startPoint y: 521, endPoint x: 481, endPoint y: 464, distance: 57.0
click at [480, 464] on div at bounding box center [490, 452] width 796 height 570
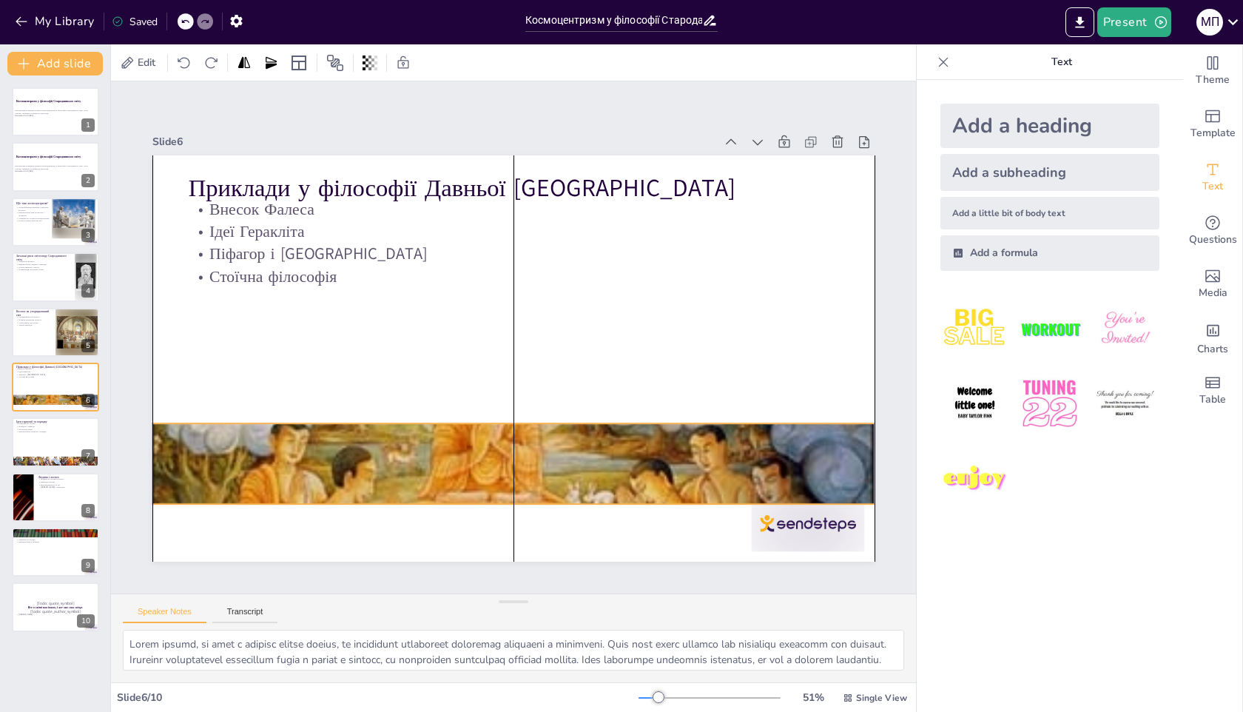
click at [397, 437] on div at bounding box center [500, 462] width 763 height 501
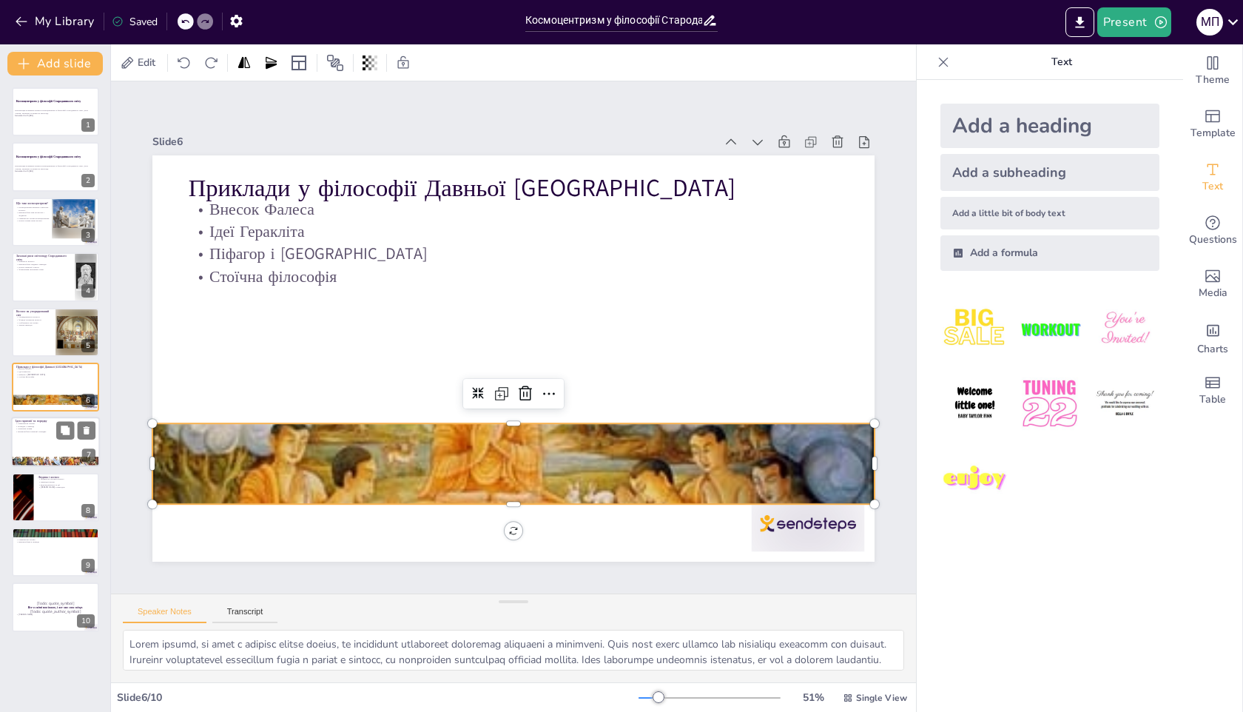
click at [15, 448] on div at bounding box center [55, 442] width 89 height 50
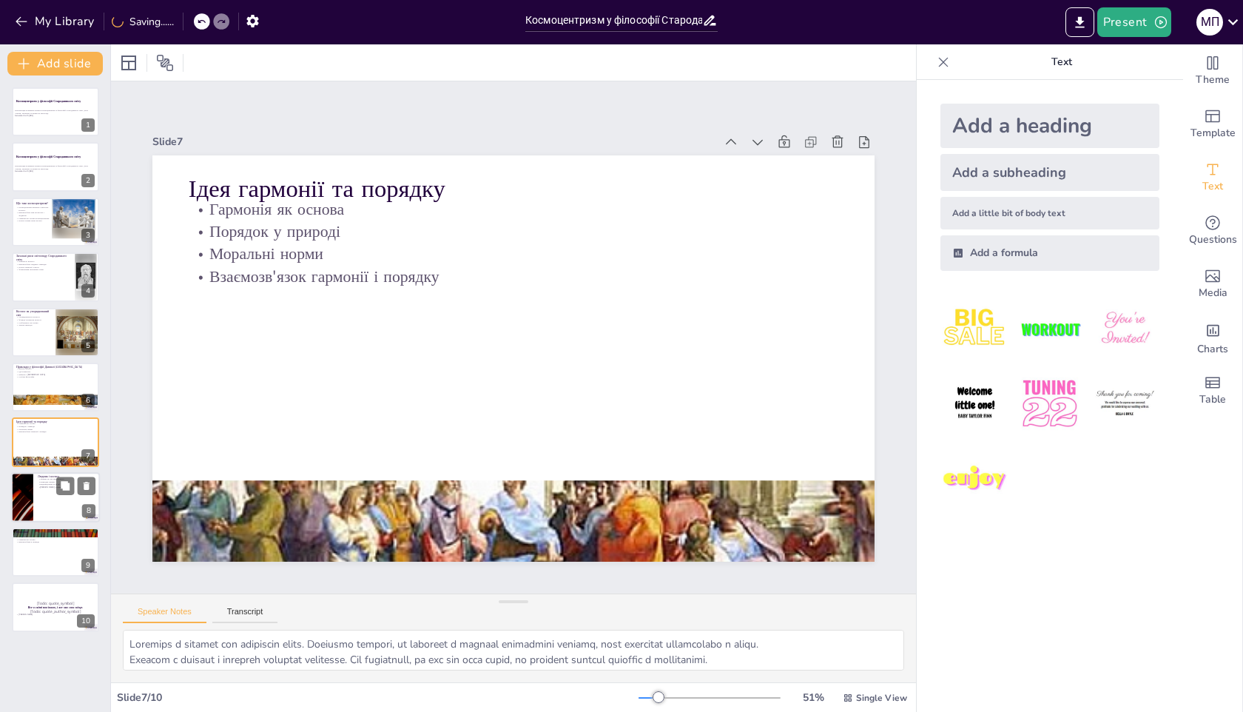
click at [19, 486] on div at bounding box center [22, 497] width 89 height 50
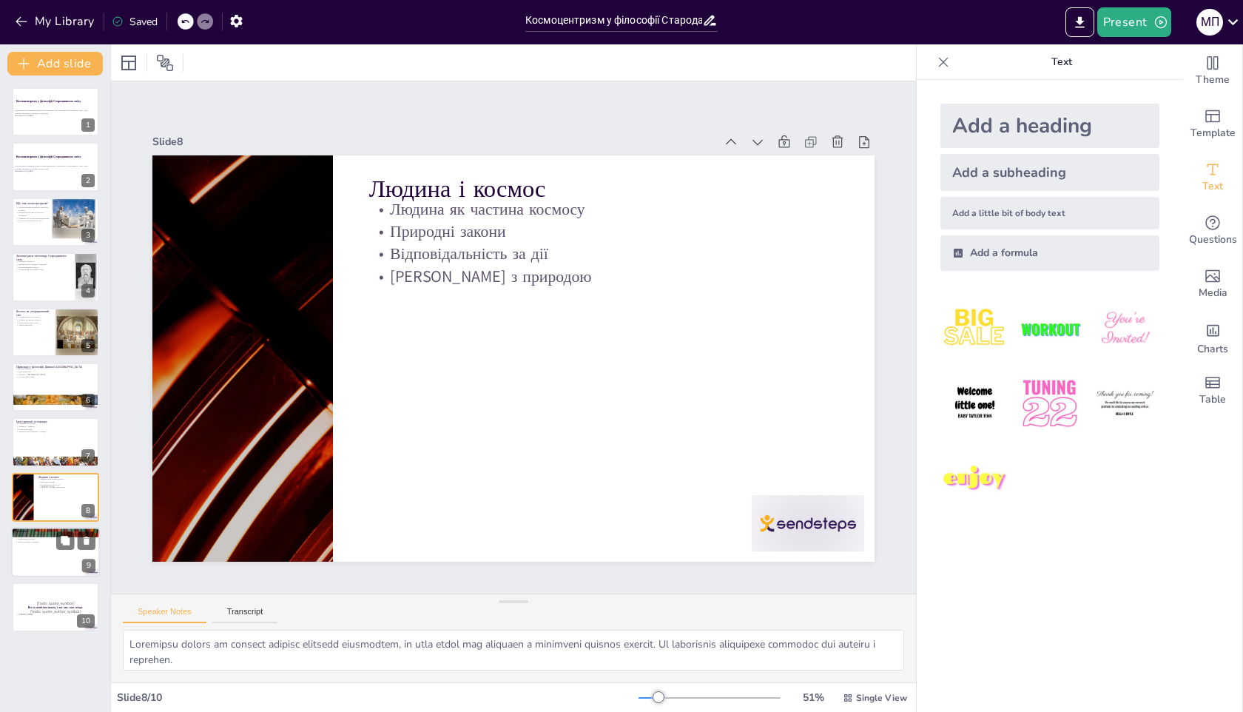
click at [24, 539] on p "Гармонія як основа" at bounding box center [56, 539] width 80 height 3
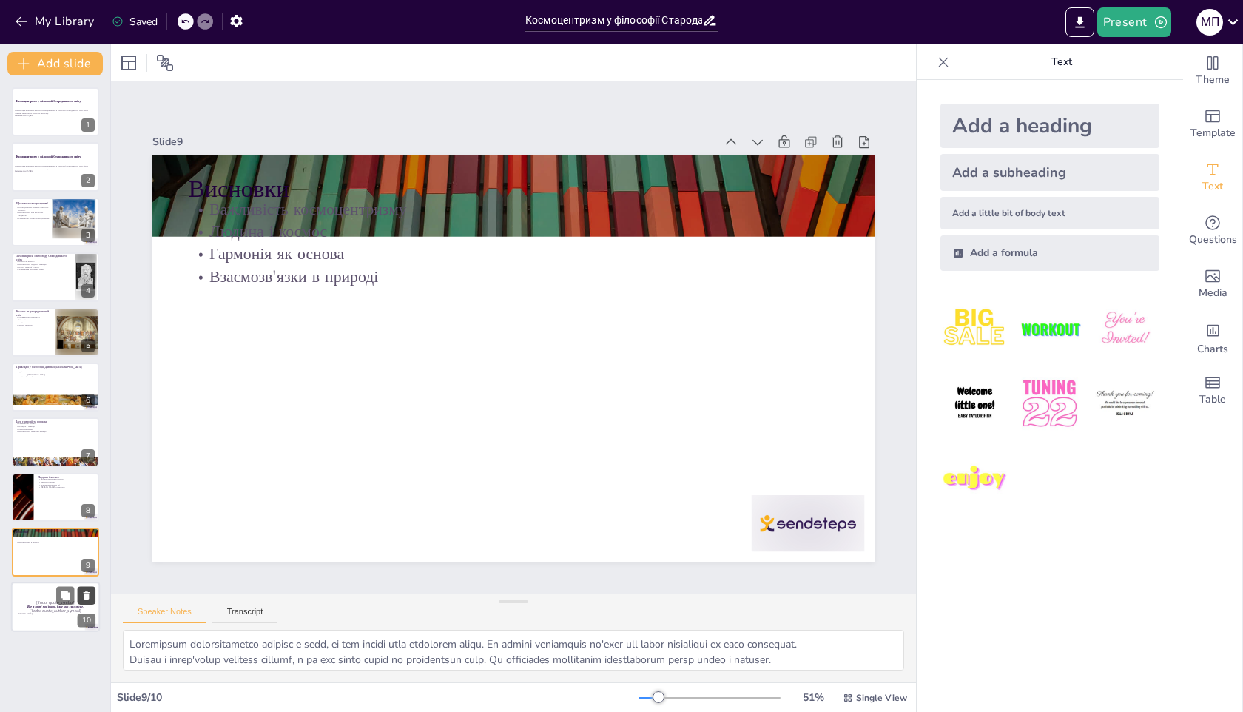
click at [83, 594] on icon at bounding box center [86, 596] width 10 height 10
click at [33, 517] on div at bounding box center [55, 497] width 89 height 50
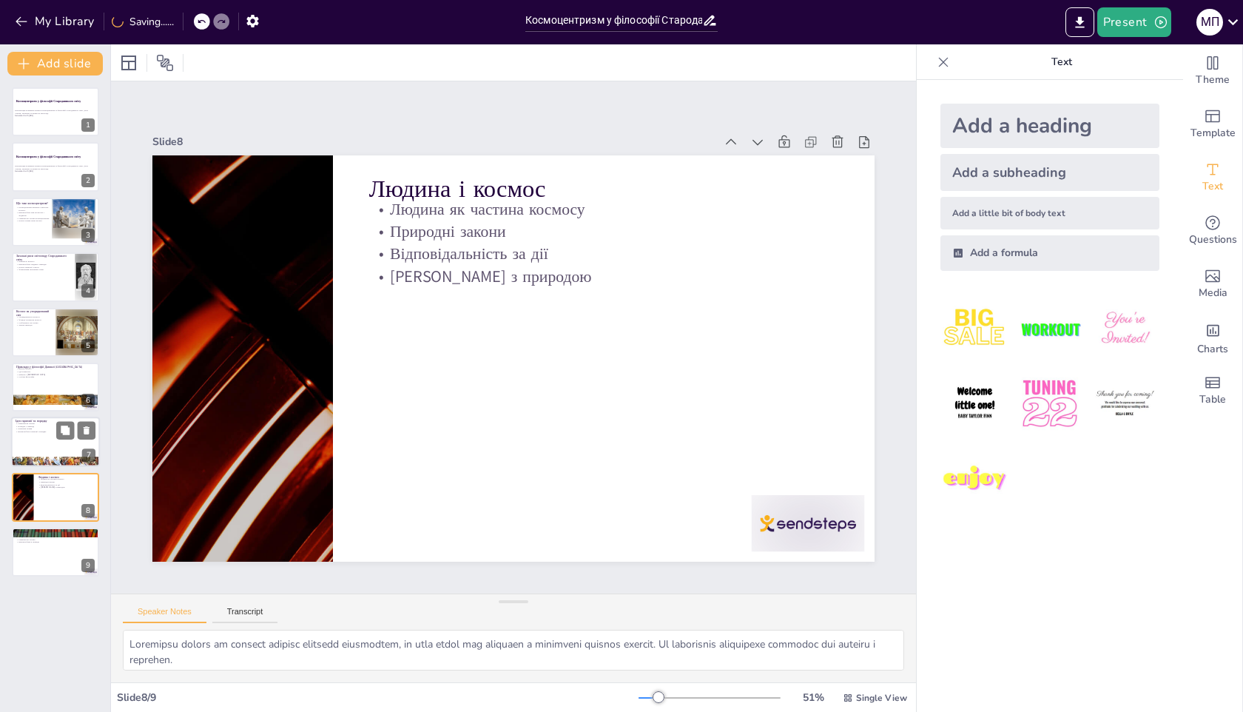
click at [30, 448] on div at bounding box center [55, 442] width 89 height 50
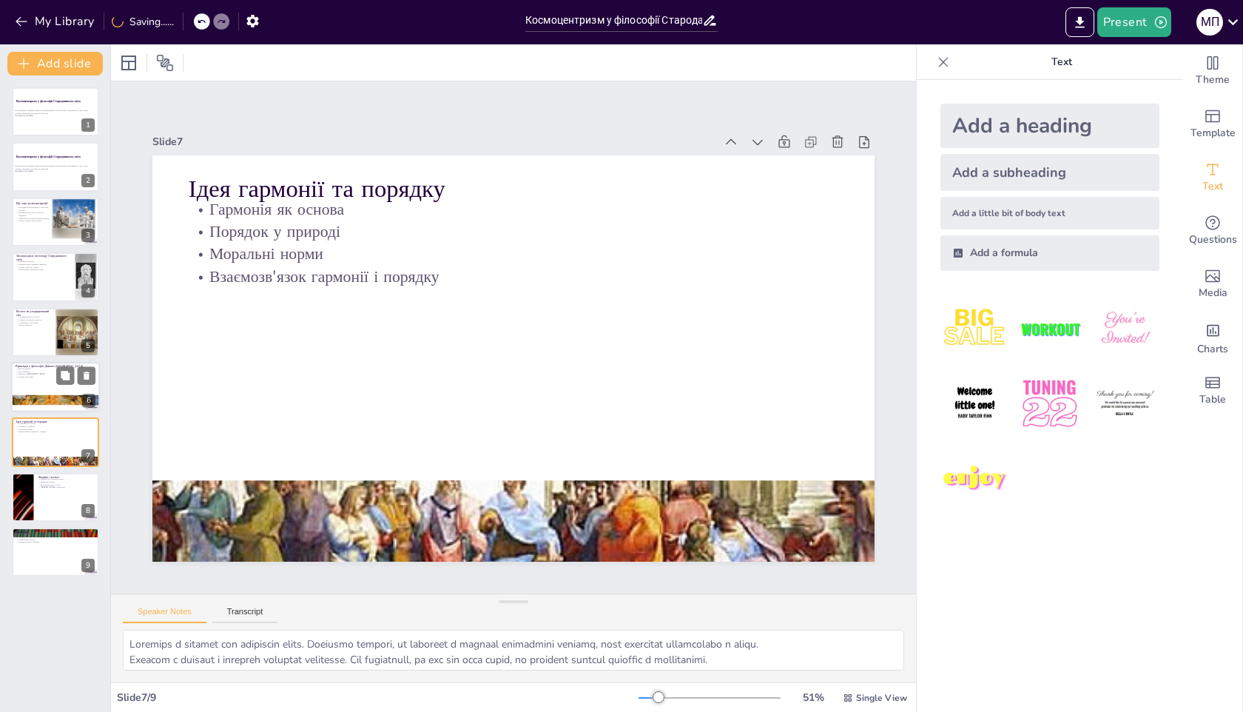
click at [22, 380] on div at bounding box center [55, 387] width 89 height 50
type textarea "Lorem ipsumd, si amet c adipisc elitse doeius, te incididunt utlaboreet dolorem…"
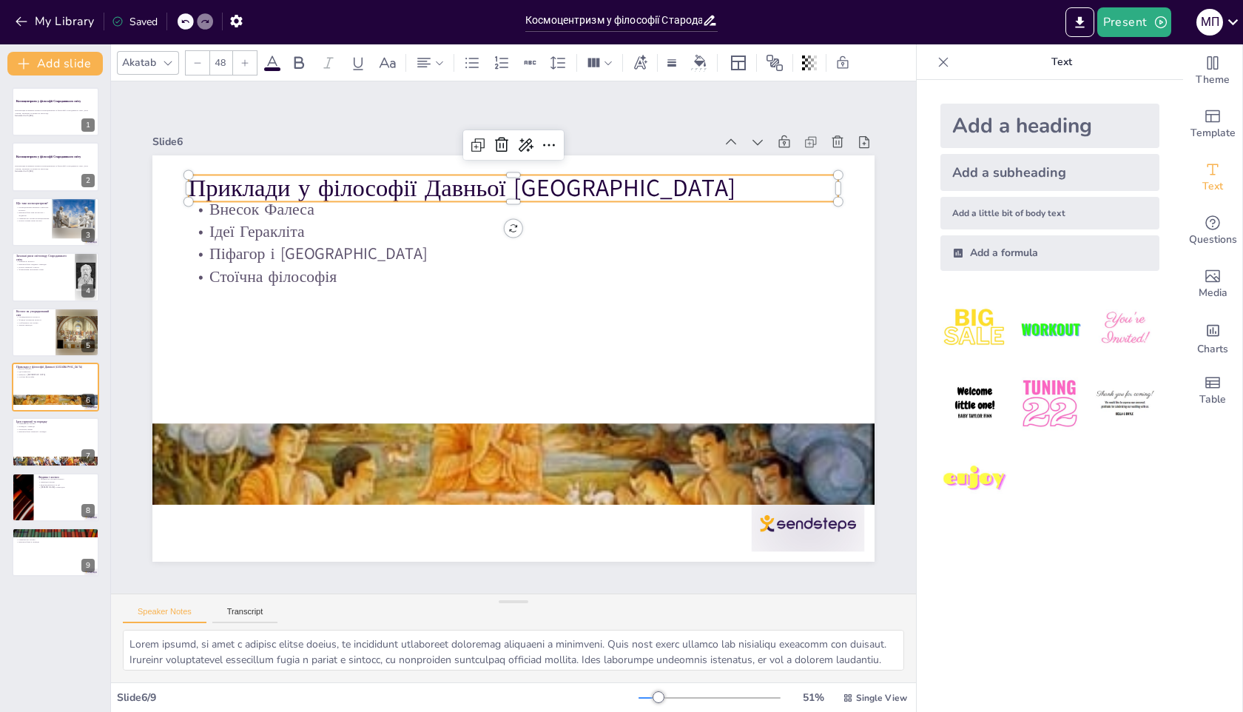
click at [352, 187] on p "Приклади у філософії Давньої [GEOGRAPHIC_DATA]" at bounding box center [529, 188] width 650 height 101
click at [392, 187] on p "Приклади у філософії Давньої [GEOGRAPHIC_DATA]" at bounding box center [545, 191] width 643 height 168
click at [511, 183] on p "Приклади у філософії Давньої [GEOGRAPHIC_DATA]" at bounding box center [560, 195] width 629 height 232
click at [474, 183] on p "Приклади у філософії Давньої [GEOGRAPHIC_DATA]" at bounding box center [529, 188] width 650 height 101
click at [488, 187] on p "Приклади у філософії Давньої [GEOGRAPHIC_DATA]" at bounding box center [588, 208] width 580 height 355
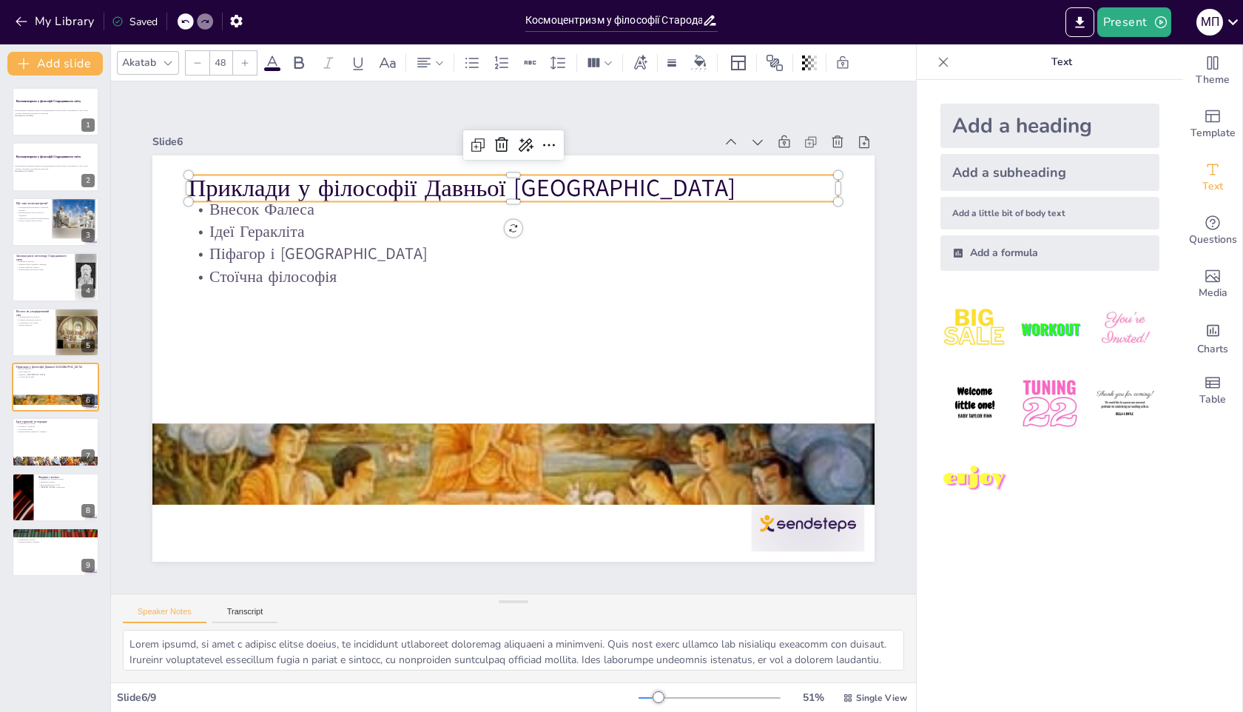
click at [488, 187] on p "Приклади у філософії Давньої [GEOGRAPHIC_DATA]" at bounding box center [529, 188] width 650 height 101
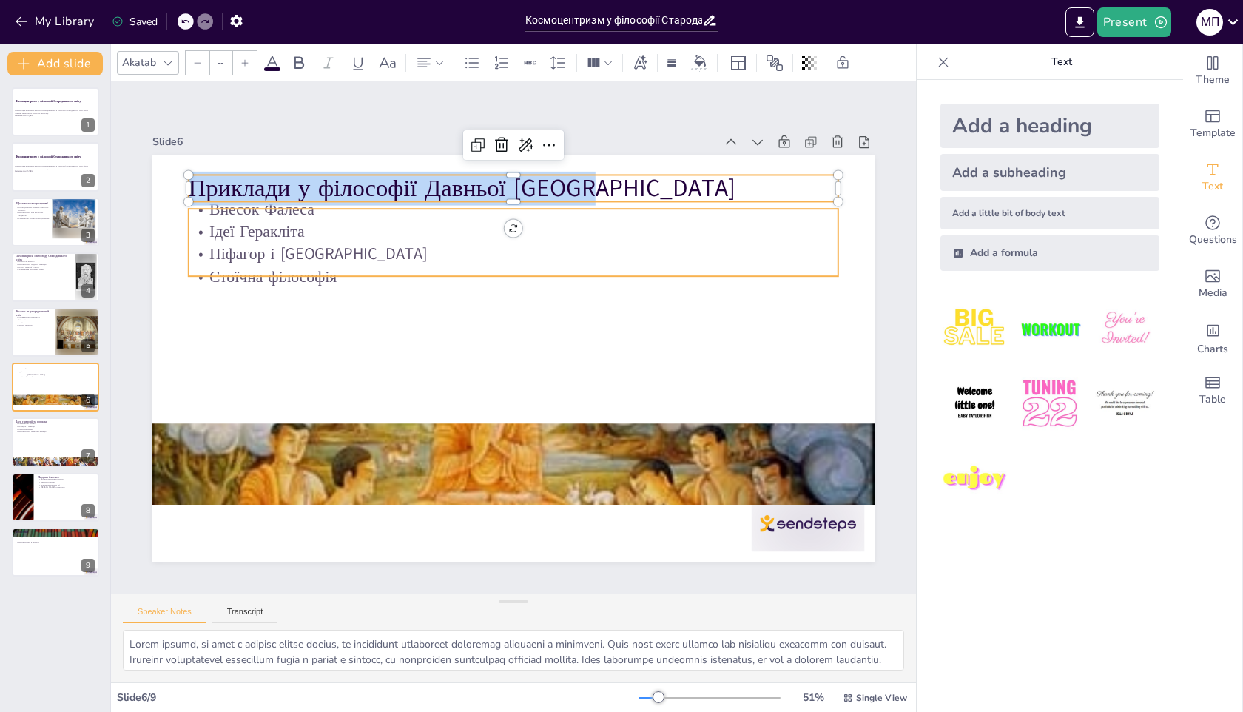
type input "32"
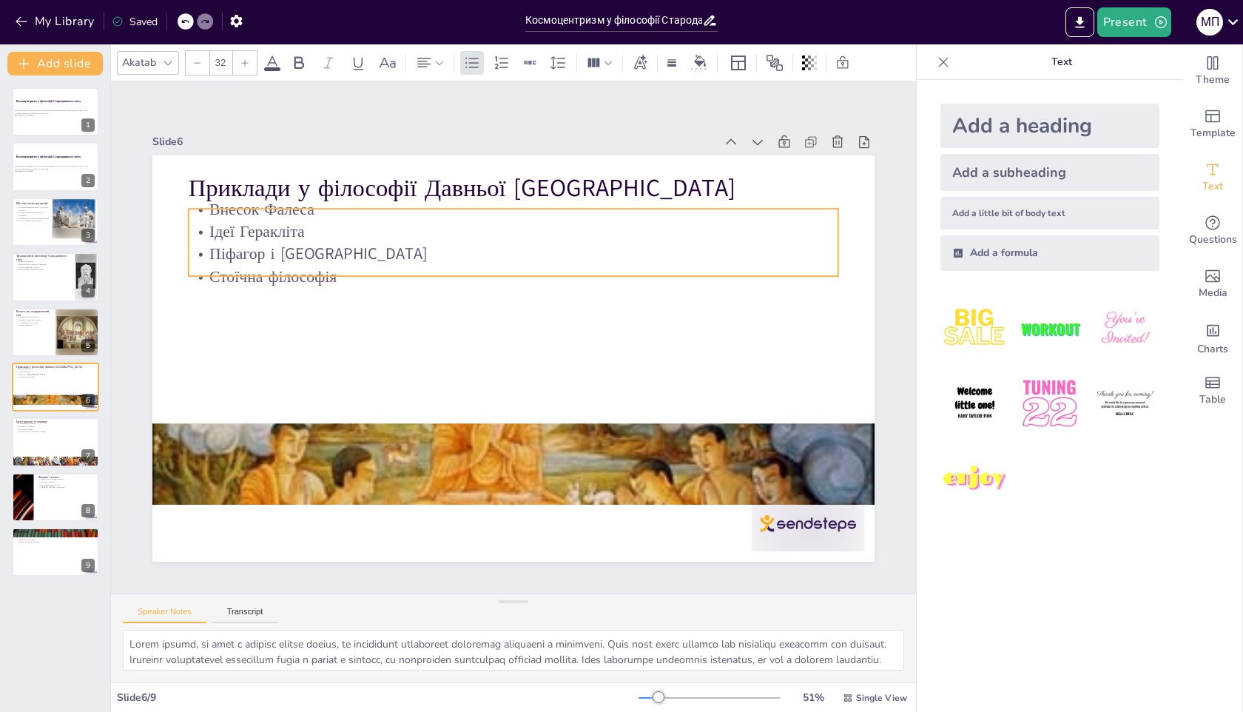
click at [278, 270] on p "Стоїчна філософія" at bounding box center [526, 277] width 640 height 158
click at [461, 266] on p "Стоїчна філософія" at bounding box center [572, 356] width 222 height 625
click at [301, 254] on p "Піфагор і [GEOGRAPHIC_DATA]" at bounding box center [522, 254] width 649 height 90
click at [320, 254] on p "Піфагор і [GEOGRAPHIC_DATA]" at bounding box center [569, 275] width 498 height 451
click at [326, 250] on p "Піфагор і [GEOGRAPHIC_DATA]" at bounding box center [539, 258] width 625 height 223
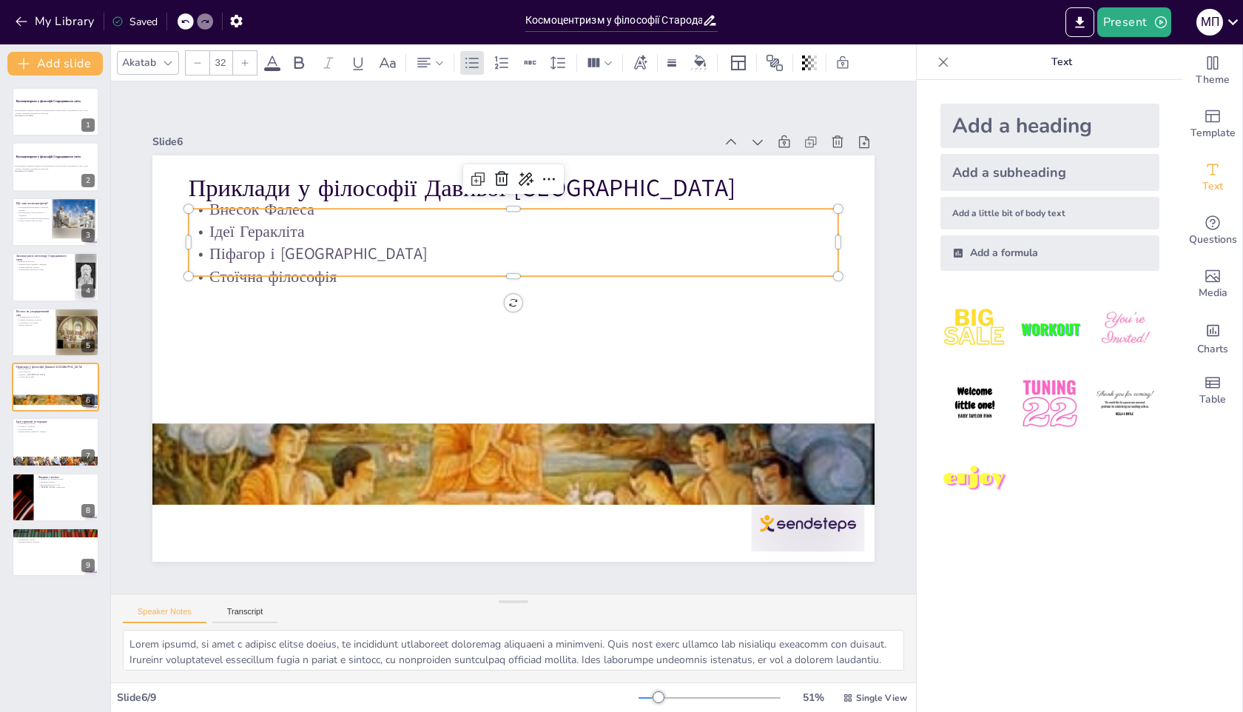
click at [326, 250] on p "Піфагор і [GEOGRAPHIC_DATA]" at bounding box center [539, 258] width 625 height 222
click at [332, 250] on p "Піфагор і [GEOGRAPHIC_DATA]" at bounding box center [522, 254] width 649 height 90
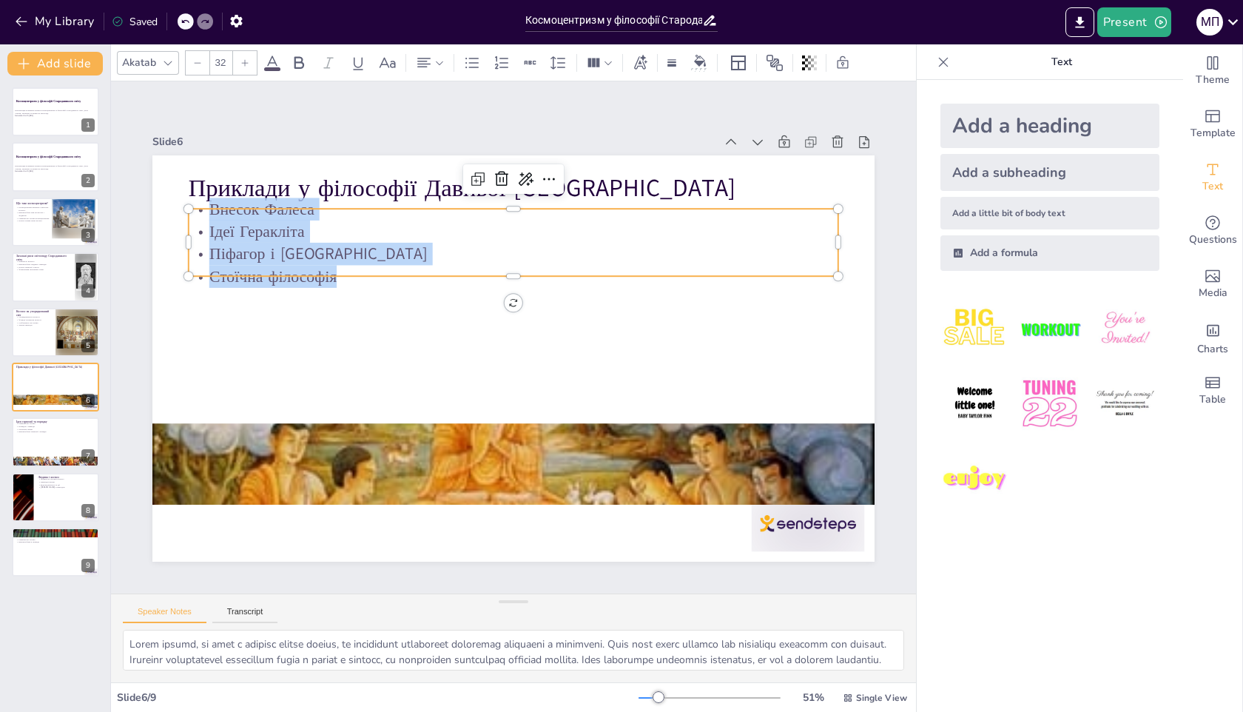
copy div "Внесок Фалеса [PERSON_NAME] і гармонія Стоїчна філософія"
click at [548, 449] on div at bounding box center [474, 457] width 819 height 631
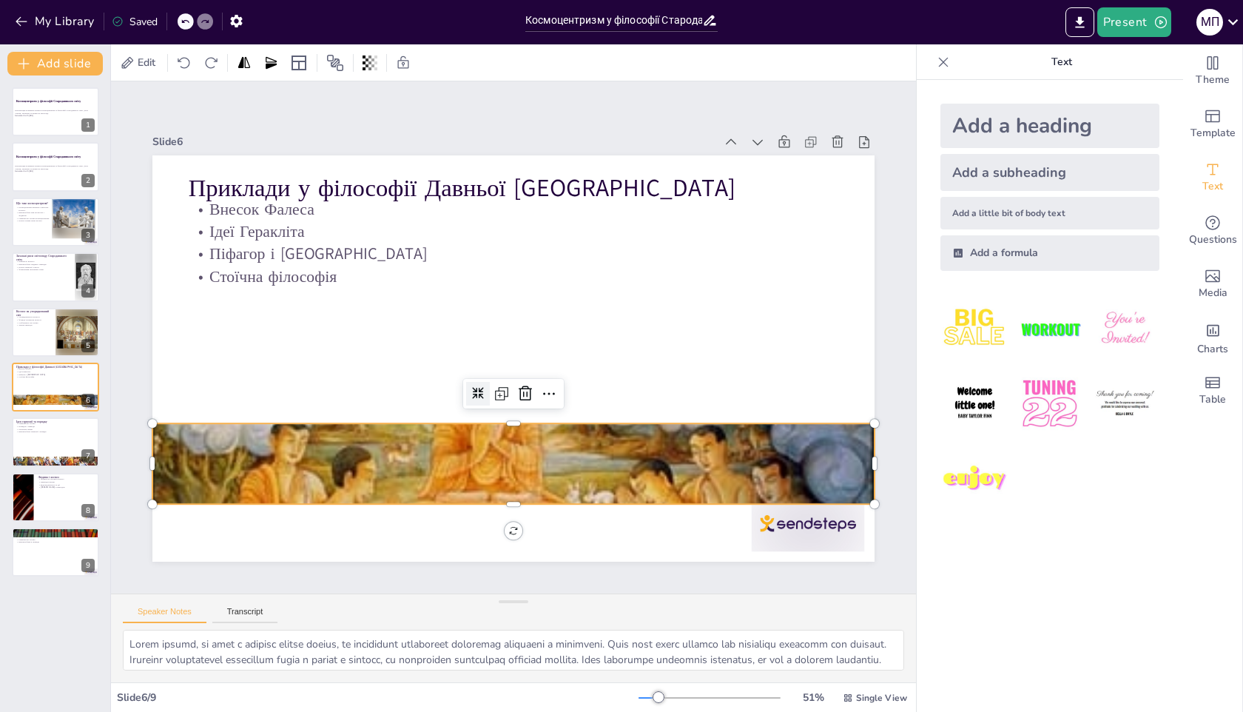
click at [474, 298] on icon at bounding box center [466, 290] width 15 height 15
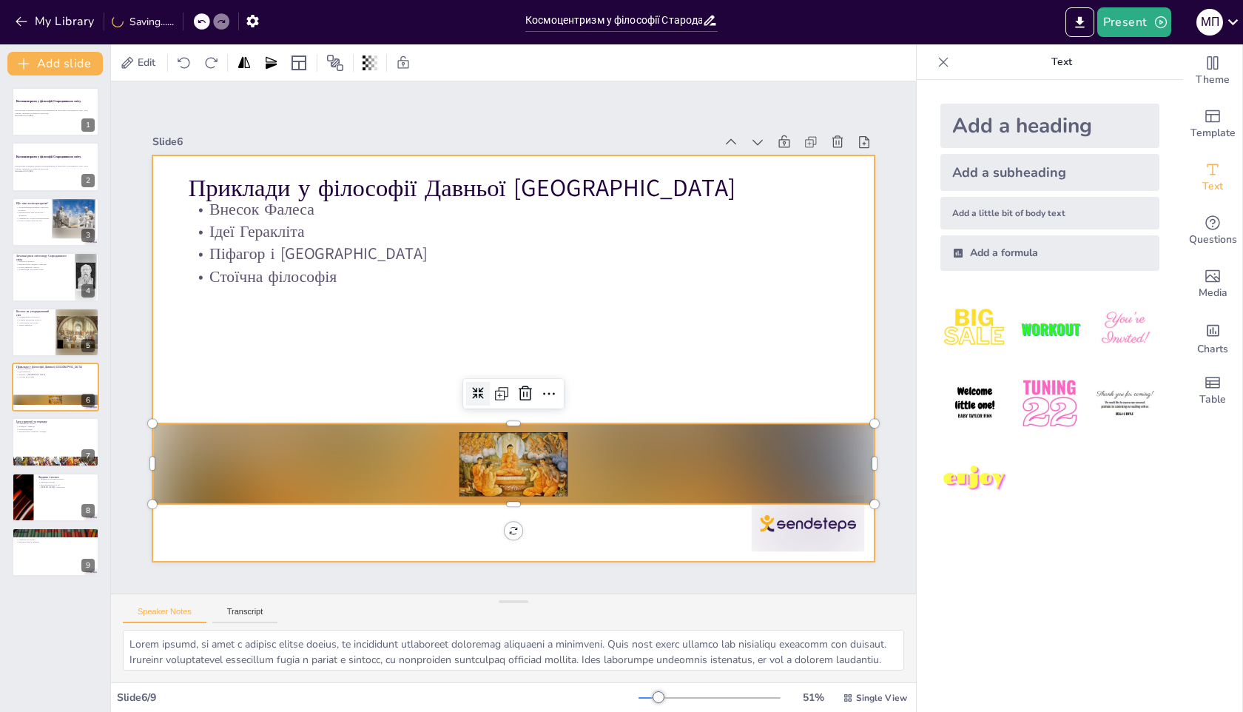
click at [671, 364] on div at bounding box center [509, 358] width 791 height 548
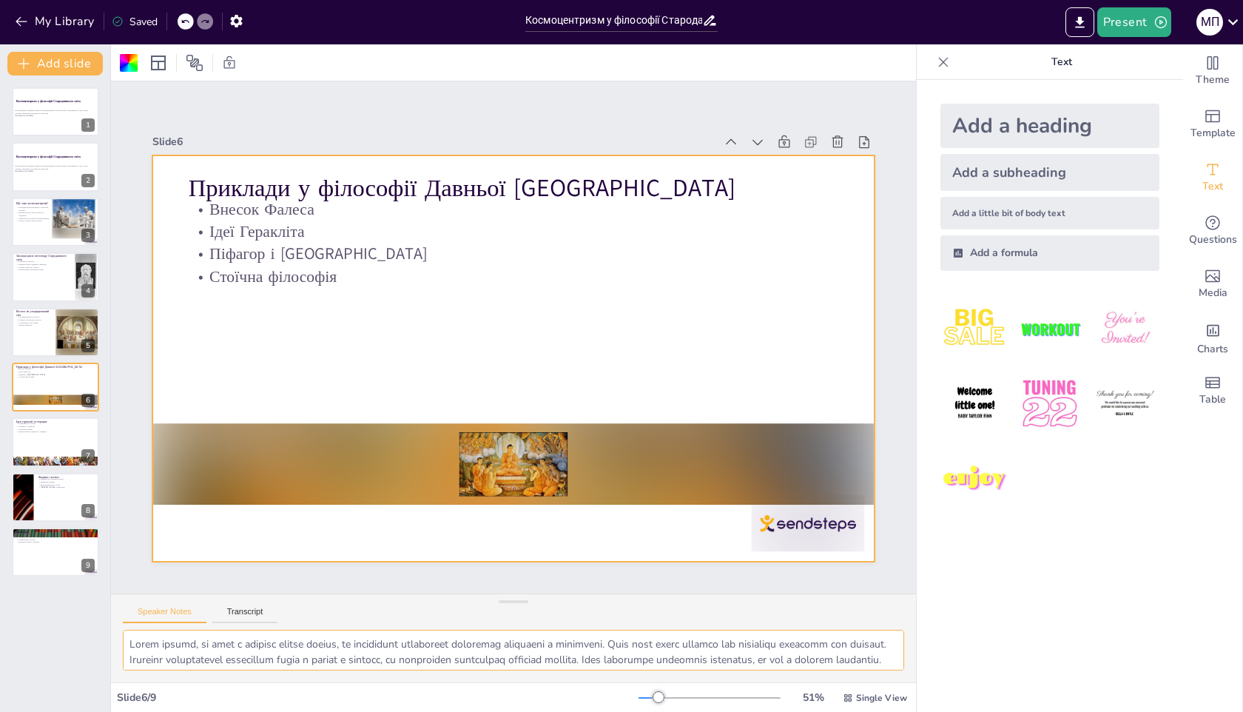
click at [272, 661] on textarea at bounding box center [514, 650] width 782 height 41
click at [31, 449] on div at bounding box center [55, 442] width 89 height 50
type textarea "Loremips d sitamet con adipiscin elits. Doeiusmo tempori, ut laboreet d magnaal…"
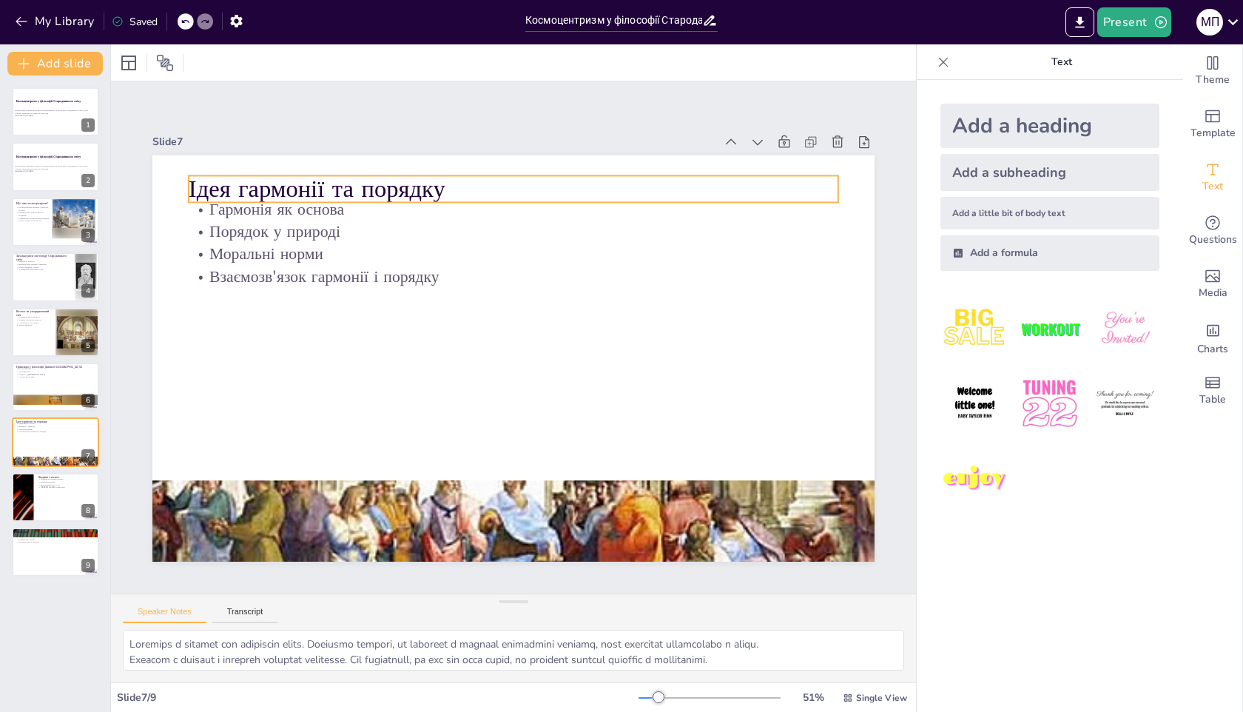
click at [282, 196] on p "Ідея гармонії та порядку" at bounding box center [544, 192] width 643 height 168
click at [538, 187] on p "Ідея гармонії та порядку" at bounding box center [654, 291] width 233 height 628
click at [325, 187] on p "Ідея гармонії та порядку" at bounding box center [544, 192] width 643 height 168
click at [325, 187] on p "Ідея гармонії та порядку" at bounding box center [529, 189] width 650 height 101
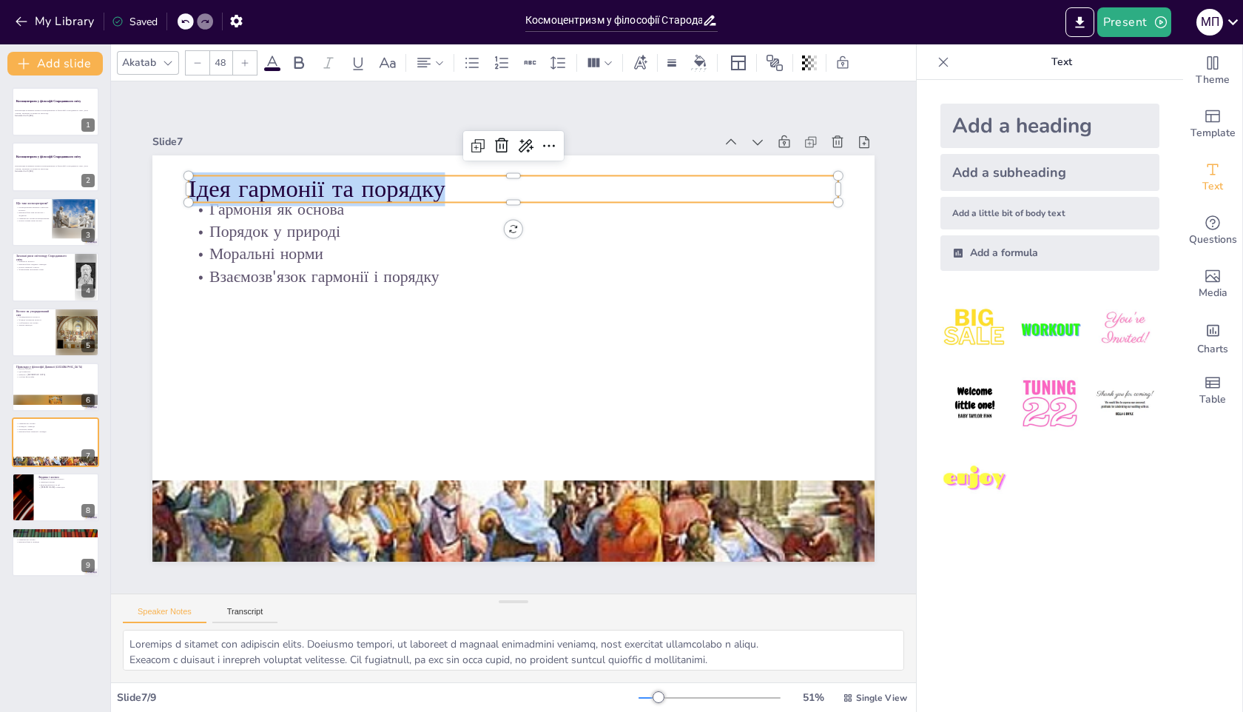
copy p "Ідея гармонії та порядку"
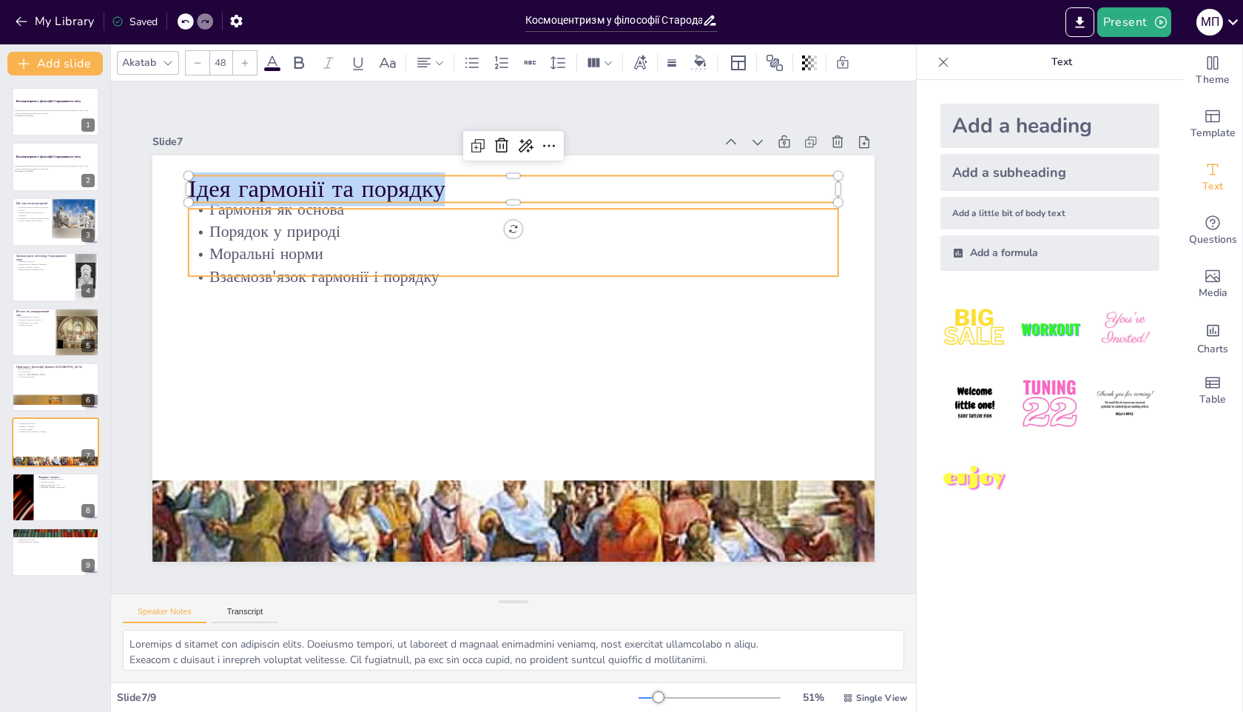
type input "32"
click at [312, 273] on p "Взаємозв'язок гармонії і порядку" at bounding box center [532, 279] width 625 height 222
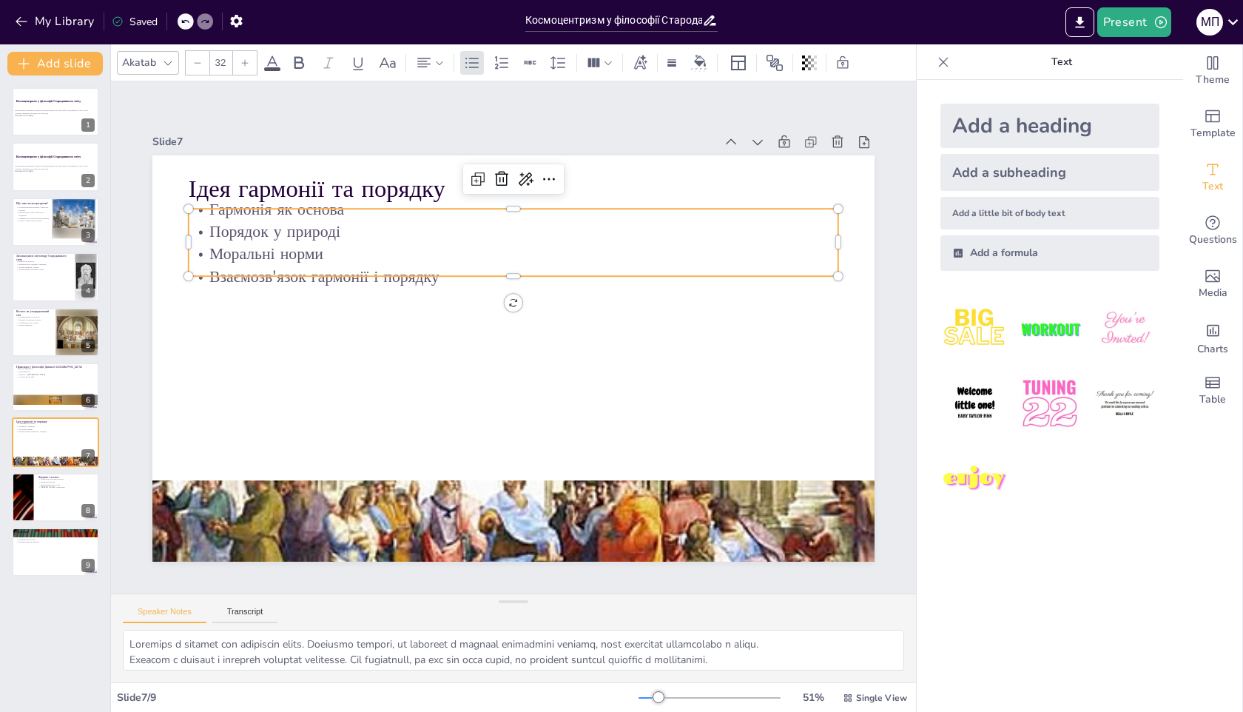
click at [300, 249] on p "Моральні норми" at bounding box center [539, 258] width 625 height 222
click at [300, 249] on p "Моральні норми" at bounding box center [547, 260] width 603 height 285
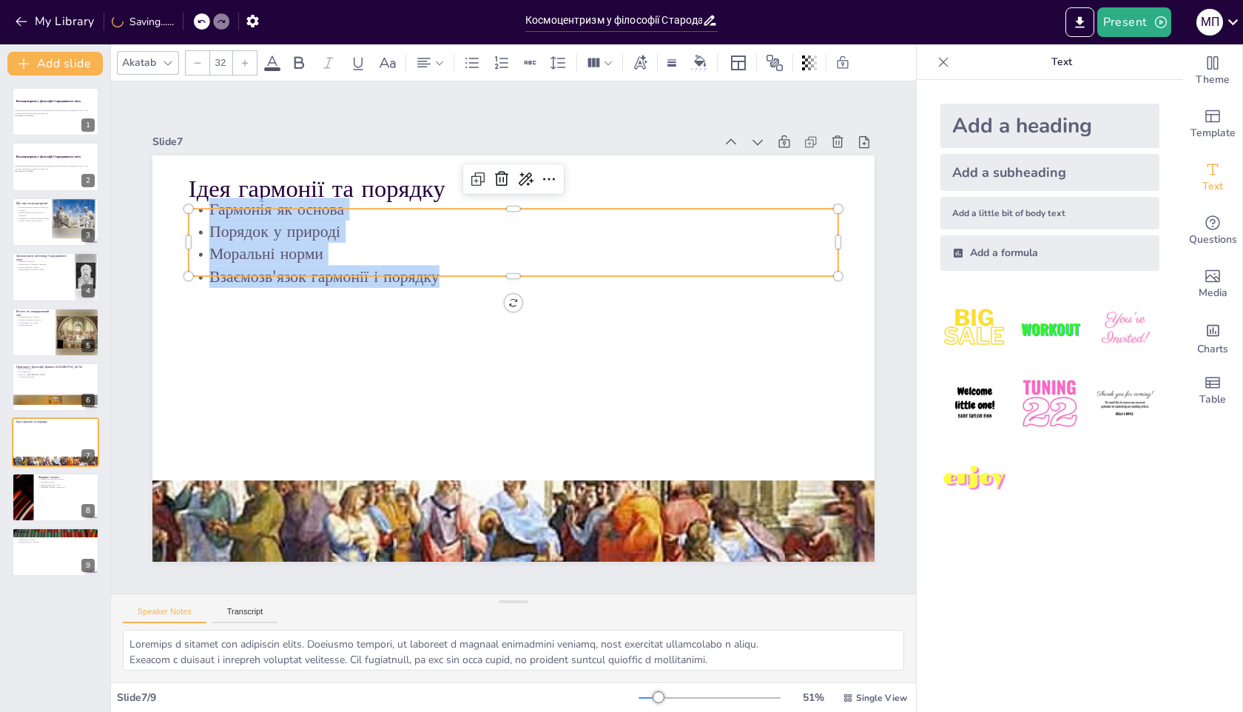
copy div "Гармонія як основа Порядок у природі Моральні норми Взаємозв'язок гармонії і по…"
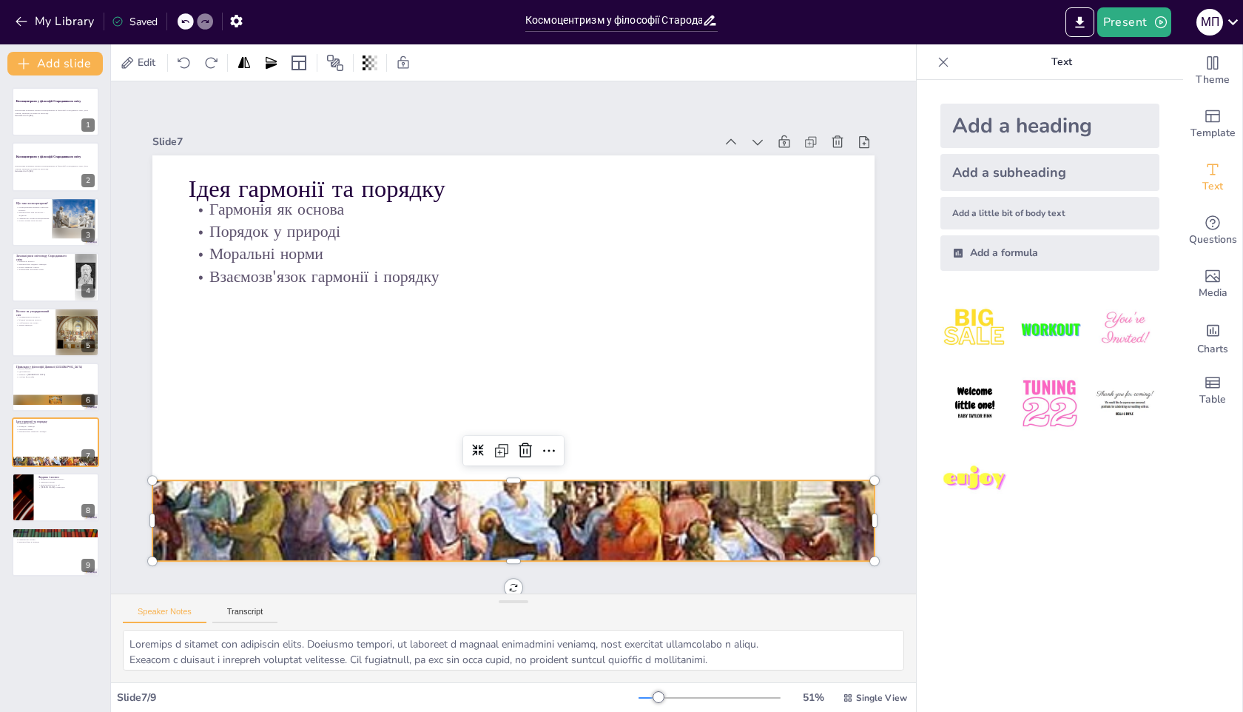
click at [628, 490] on div at bounding box center [494, 519] width 772 height 587
click at [463, 448] on icon at bounding box center [455, 440] width 15 height 15
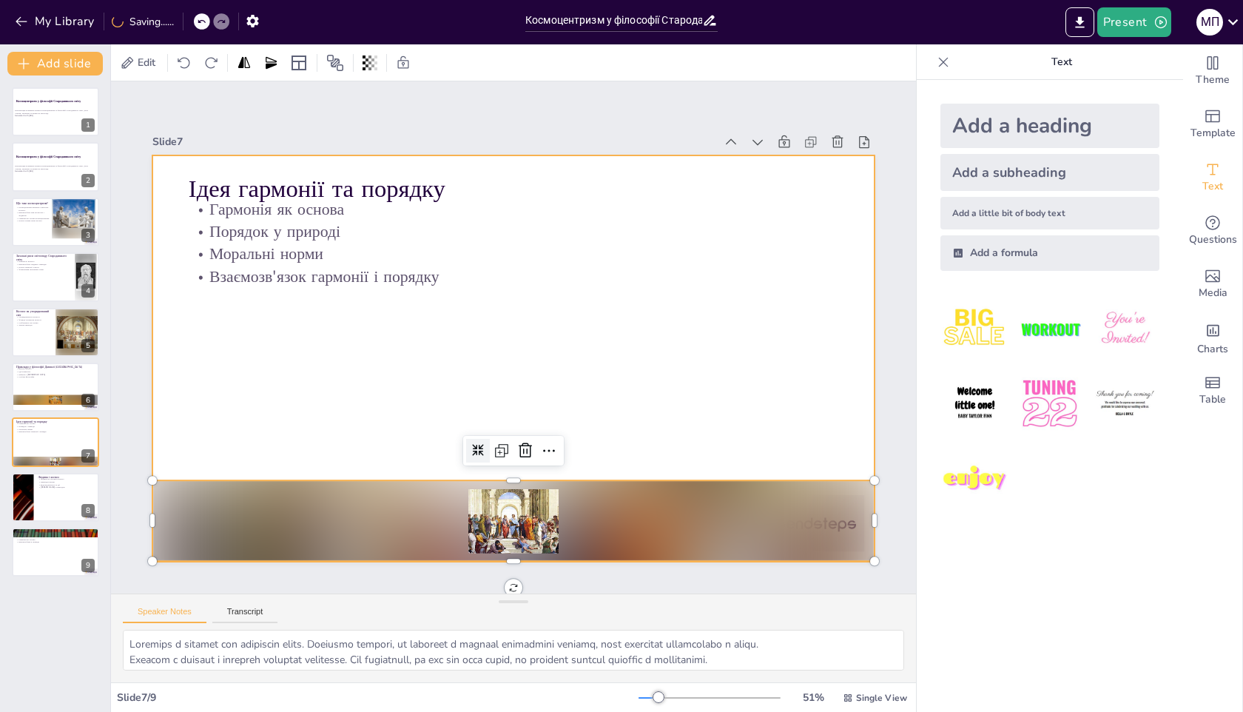
click at [511, 485] on div at bounding box center [406, 486] width 632 height 490
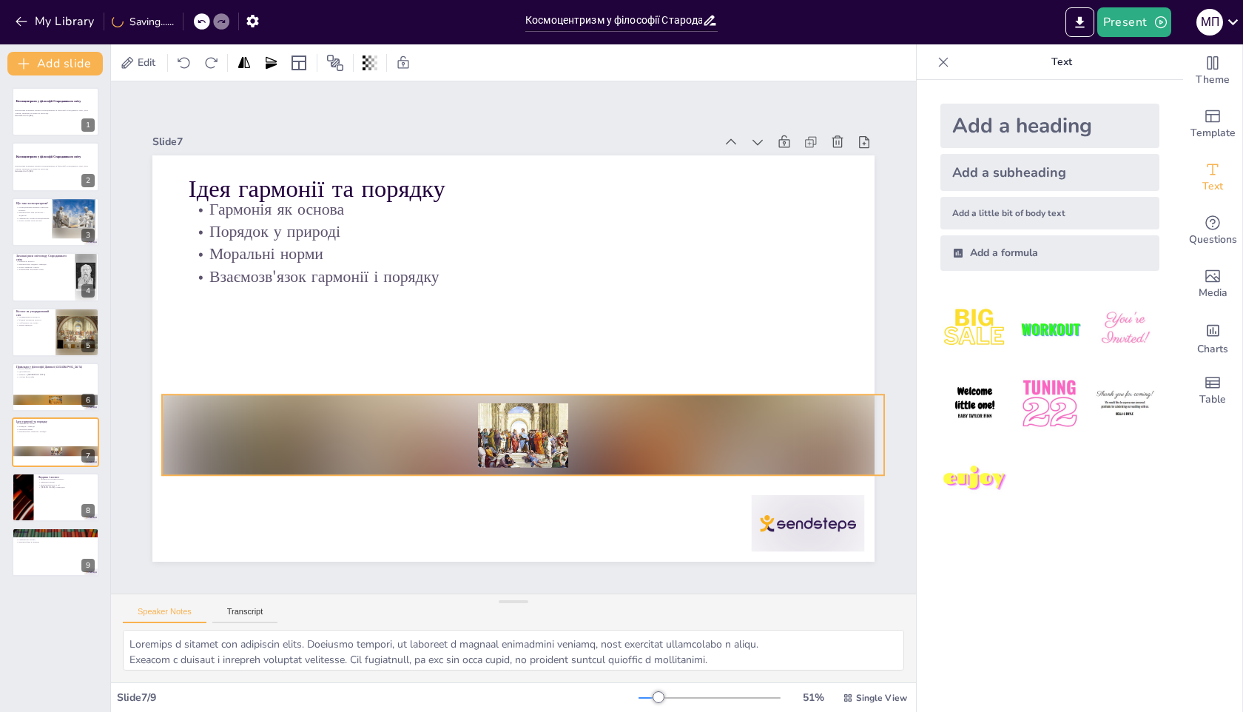
drag, startPoint x: 597, startPoint y: 489, endPoint x: 607, endPoint y: 402, distance: 87.9
click at [607, 401] on div at bounding box center [513, 435] width 727 height 156
click at [303, 653] on textarea at bounding box center [514, 650] width 782 height 41
click at [26, 498] on div at bounding box center [22, 497] width 89 height 50
type textarea "Loremipsu dolors am consect adipisc elitsedd eiusmodtem, in utla etdol mag aliq…"
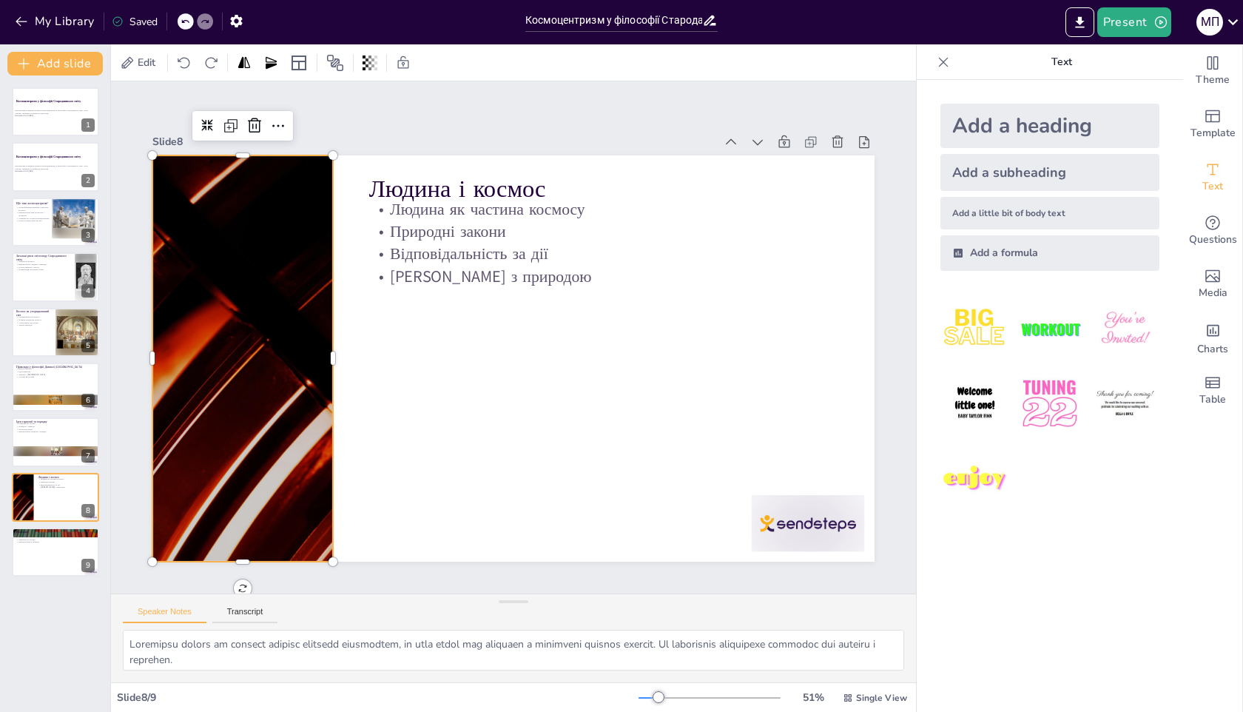
click at [261, 255] on div at bounding box center [244, 302] width 791 height 548
click at [193, 334] on div at bounding box center [244, 301] width 791 height 548
click at [206, 333] on div at bounding box center [244, 301] width 791 height 548
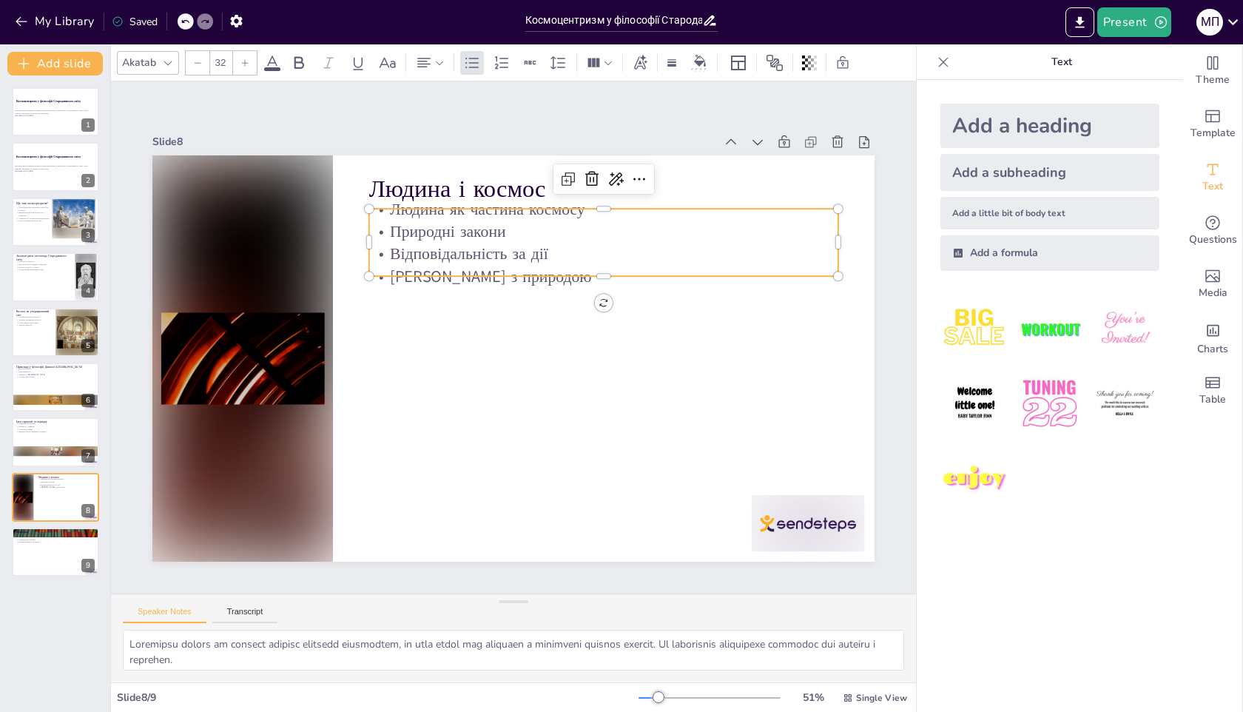
click at [484, 229] on p "Природні закони" at bounding box center [633, 264] width 454 height 167
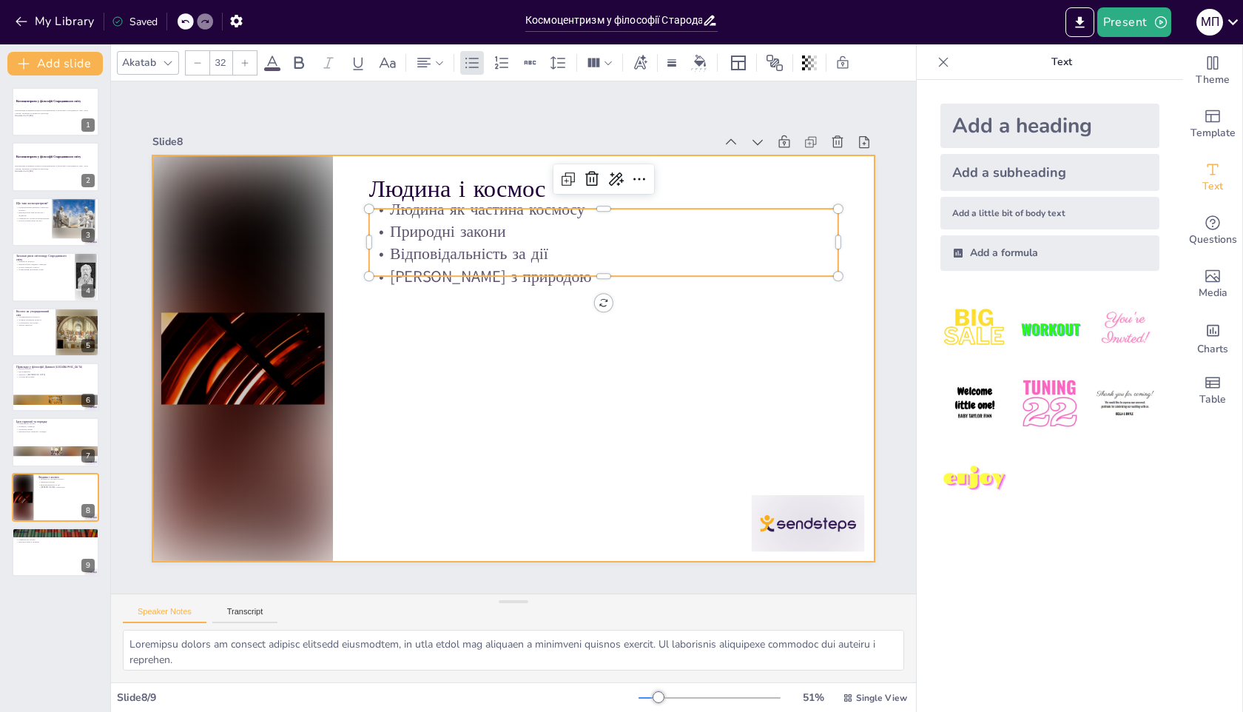
click at [488, 299] on div at bounding box center [511, 358] width 761 height 480
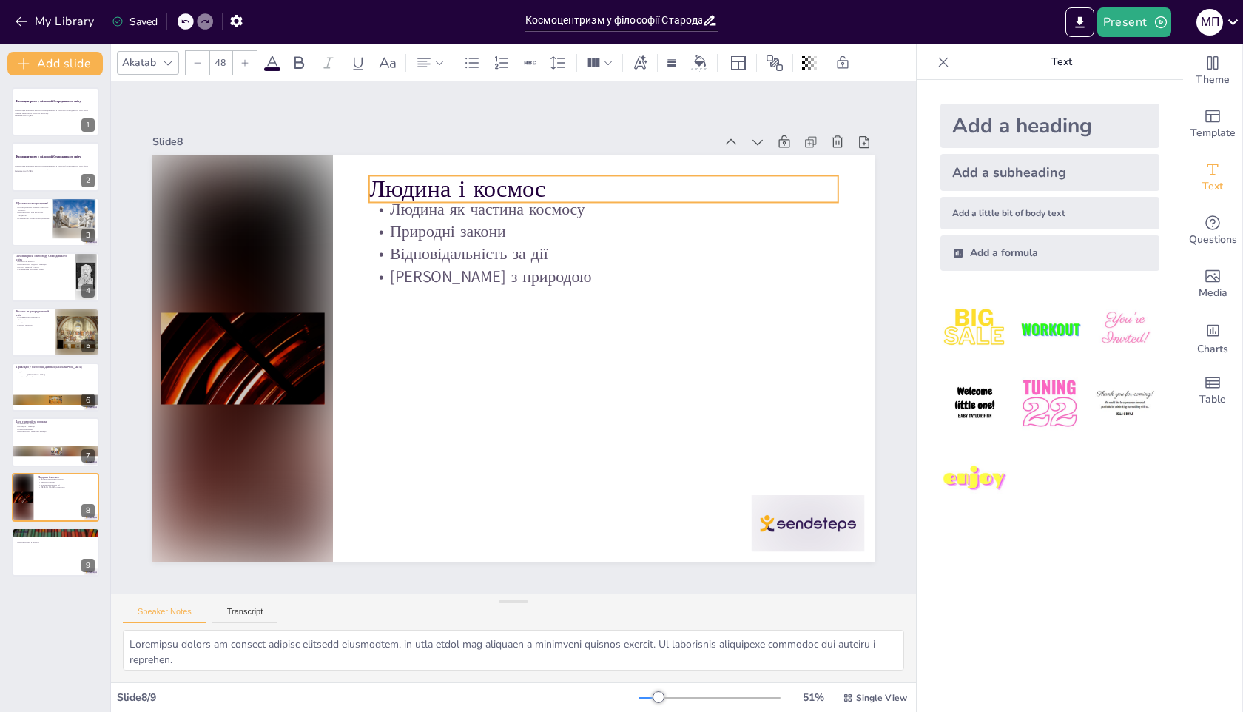
click at [479, 184] on p "Людина і космос" at bounding box center [645, 224] width 457 height 178
click at [496, 184] on p "Людина і космос" at bounding box center [633, 211] width 466 height 130
click at [508, 186] on p "Людина і космос" at bounding box center [645, 223] width 457 height 177
click at [508, 186] on p "Людина і космос" at bounding box center [603, 189] width 469 height 34
copy p "Людина і космос"
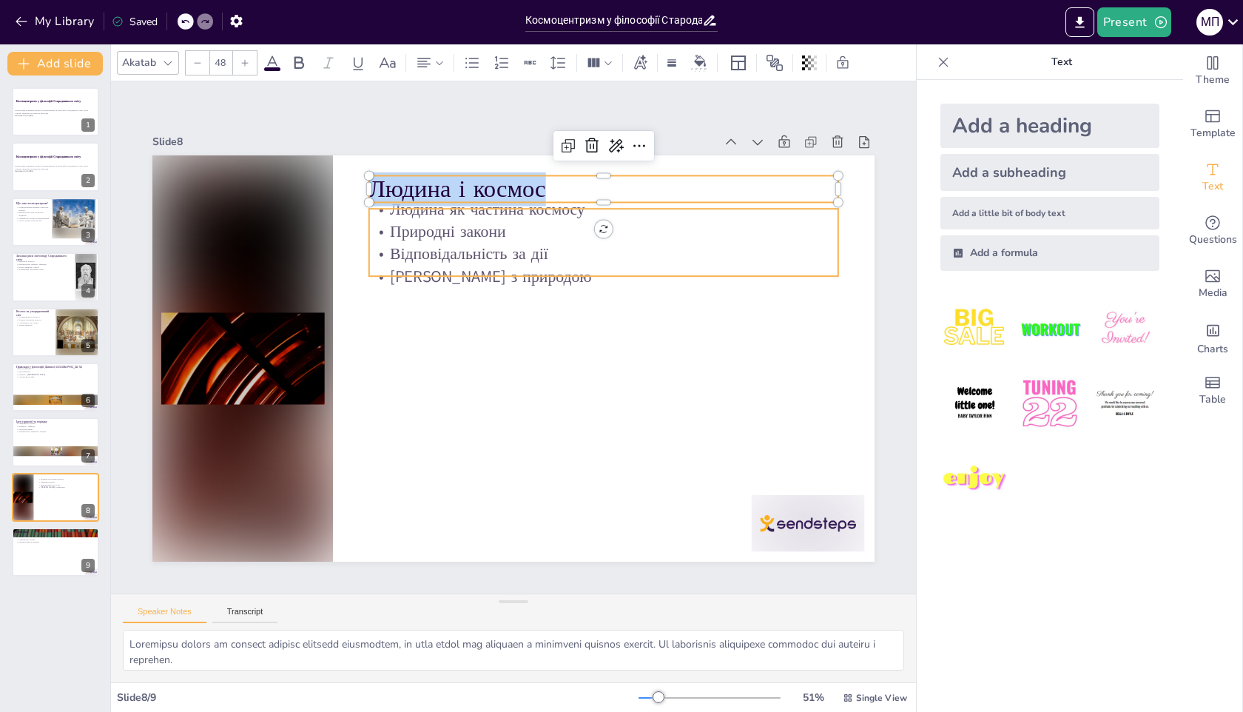
type input "32"
click at [457, 272] on p "[PERSON_NAME] з природою" at bounding box center [619, 307] width 454 height 167
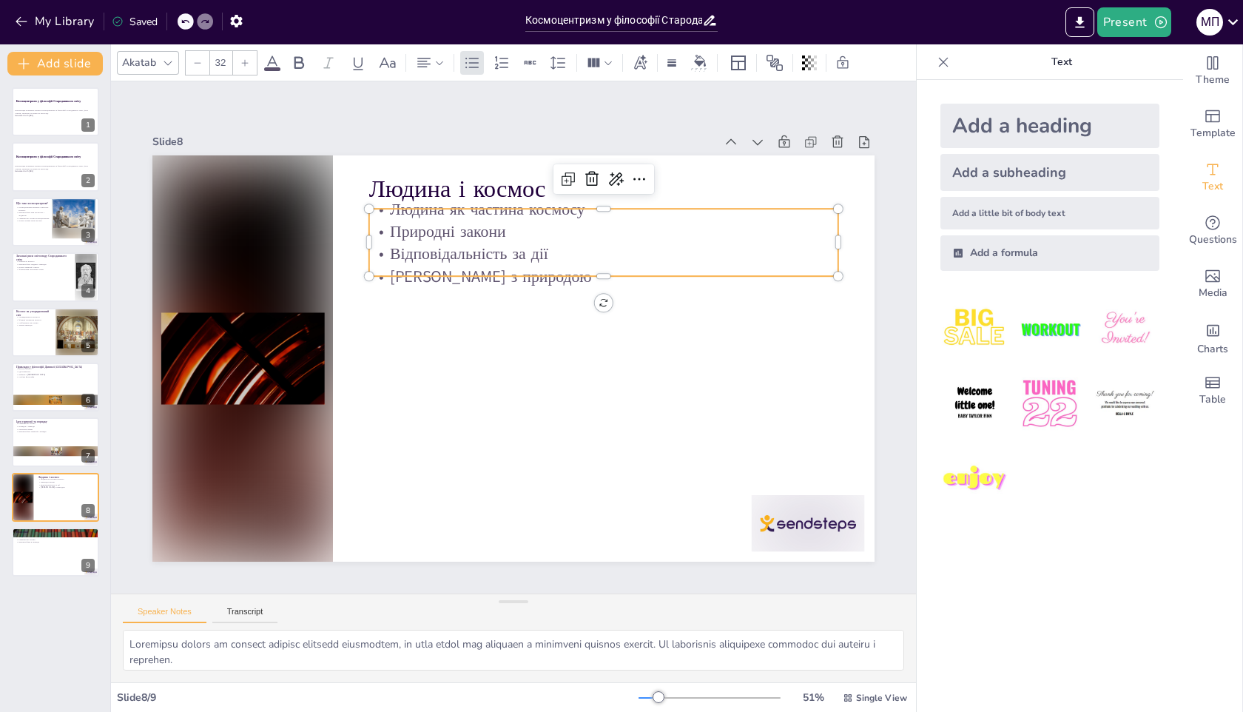
click at [432, 250] on p "Відповідальність за дії" at bounding box center [634, 310] width 418 height 254
click at [468, 252] on p "Відповідальність за дії" at bounding box center [611, 265] width 469 height 72
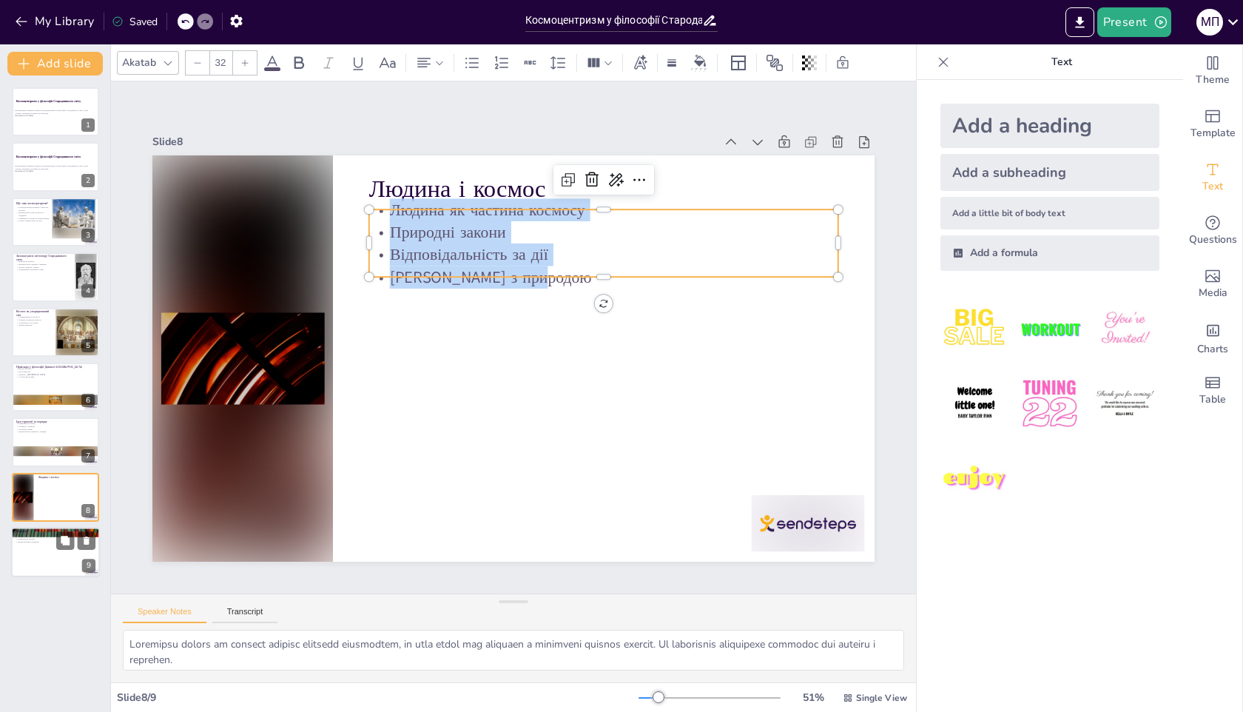
click at [27, 551] on div at bounding box center [55, 552] width 89 height 50
type textarea "Loremipsum dolorsitametco adipisc e sedd, ei tem incidi utla etdolorem aliqu. E…"
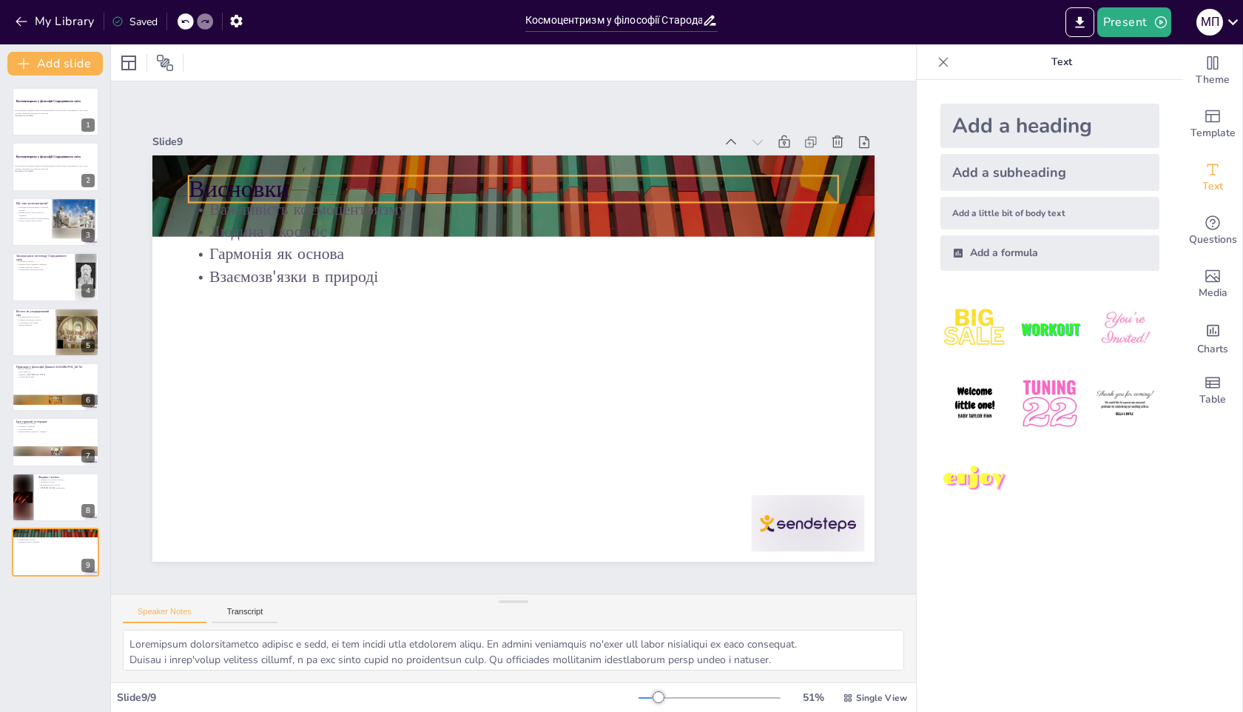
click at [328, 189] on p "Висновки" at bounding box center [600, 217] width 545 height 409
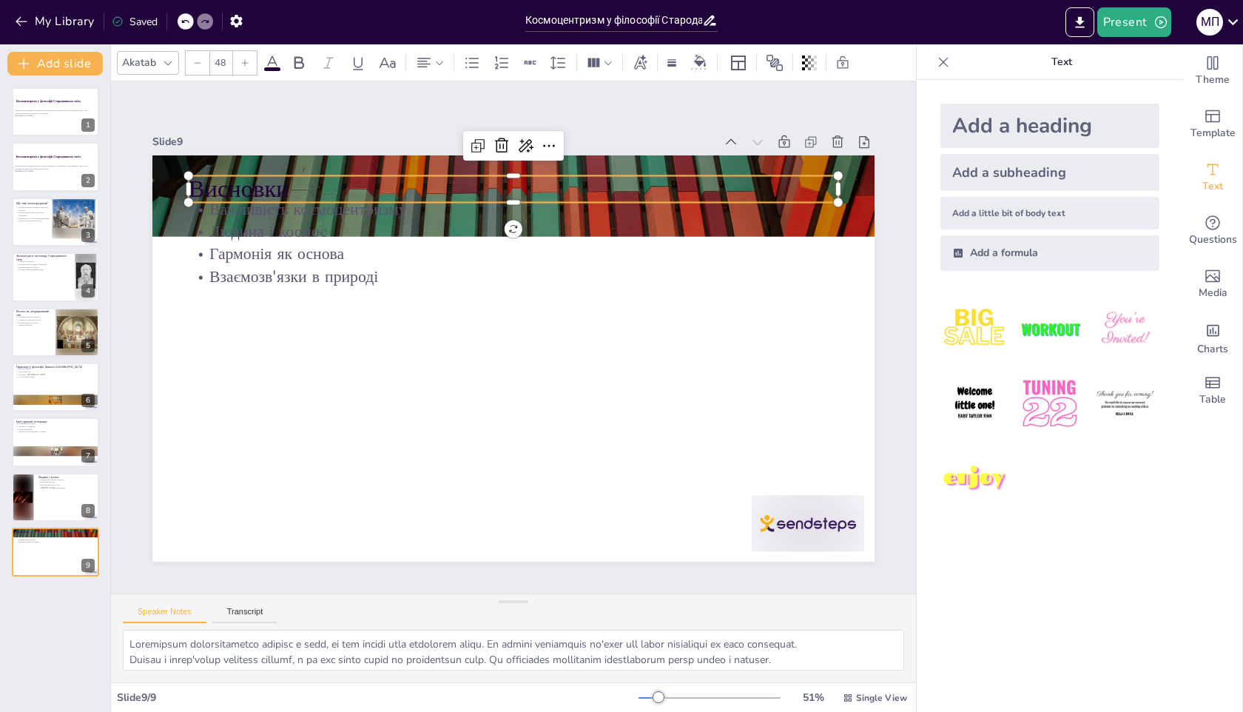
click at [270, 188] on p "Висновки" at bounding box center [574, 201] width 608 height 295
click at [298, 188] on p "Висновки" at bounding box center [588, 209] width 580 height 354
click at [539, 188] on p "Висновки" at bounding box center [655, 291] width 233 height 629
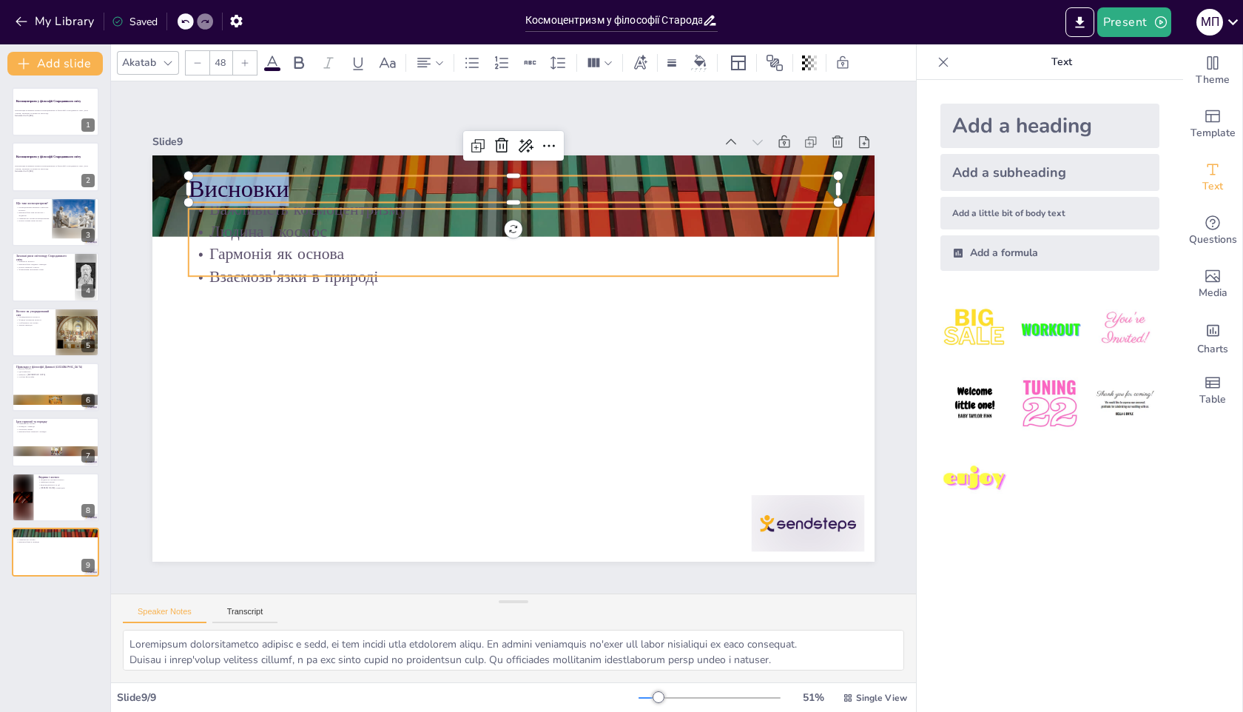
type input "32"
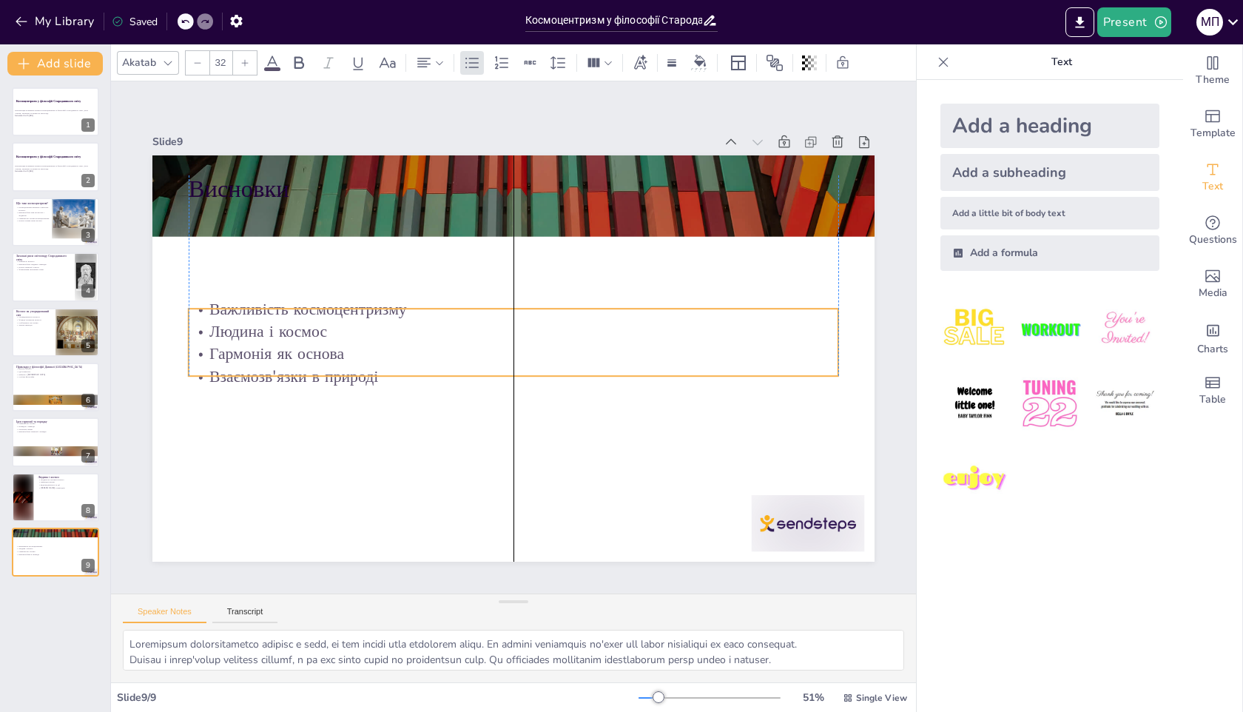
drag, startPoint x: 363, startPoint y: 209, endPoint x: 367, endPoint y: 308, distance: 99.2
click at [367, 308] on p "Важливість космоцентризму" at bounding box center [519, 309] width 640 height 158
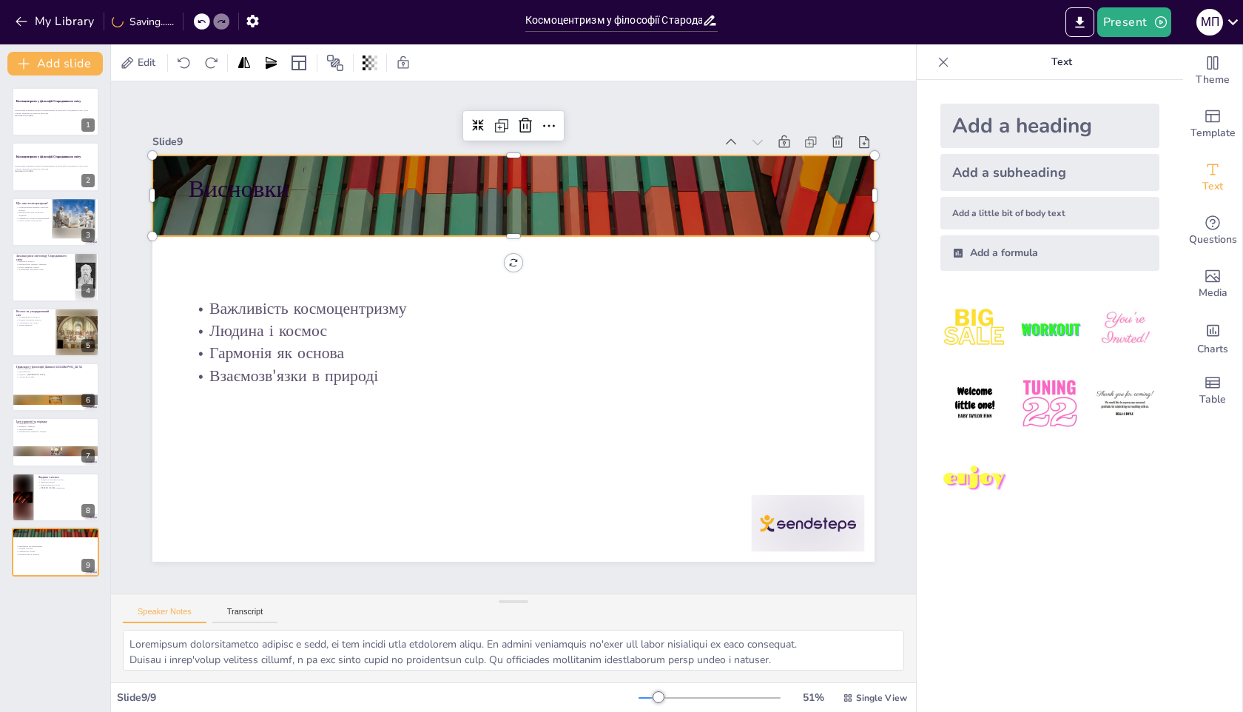
click at [378, 209] on div at bounding box center [542, 199] width 791 height 548
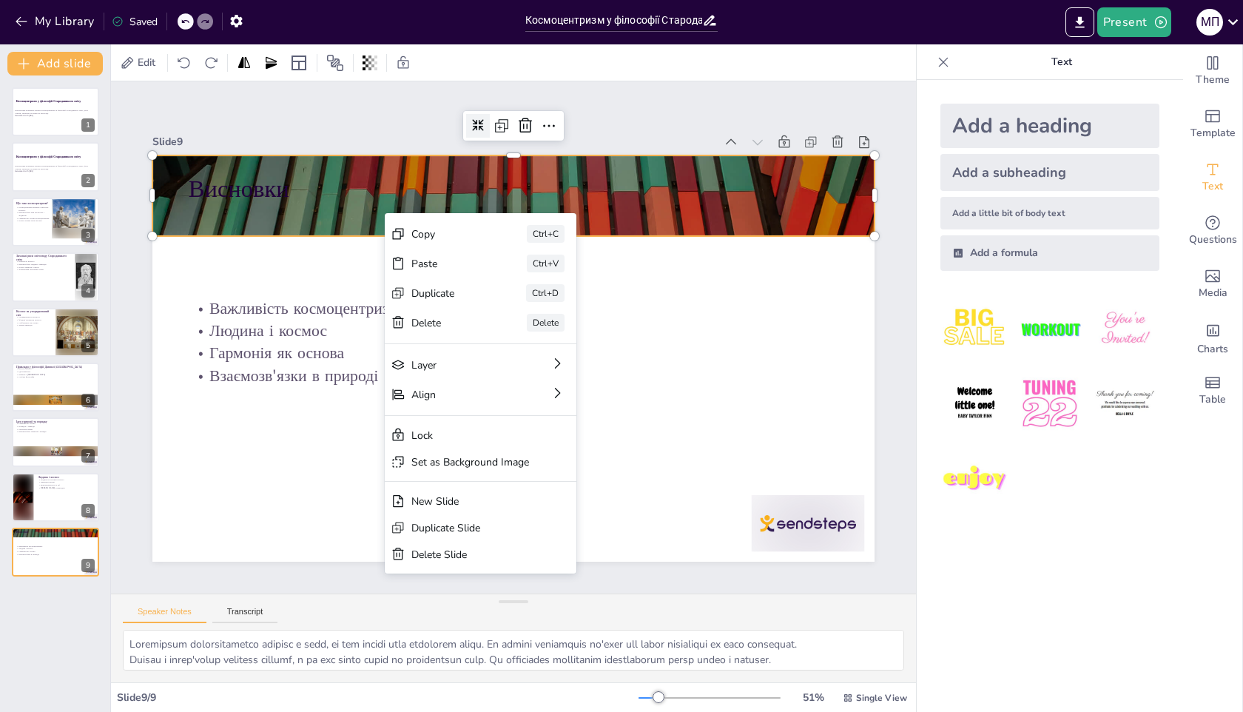
click at [509, 130] on div at bounding box center [523, 123] width 28 height 28
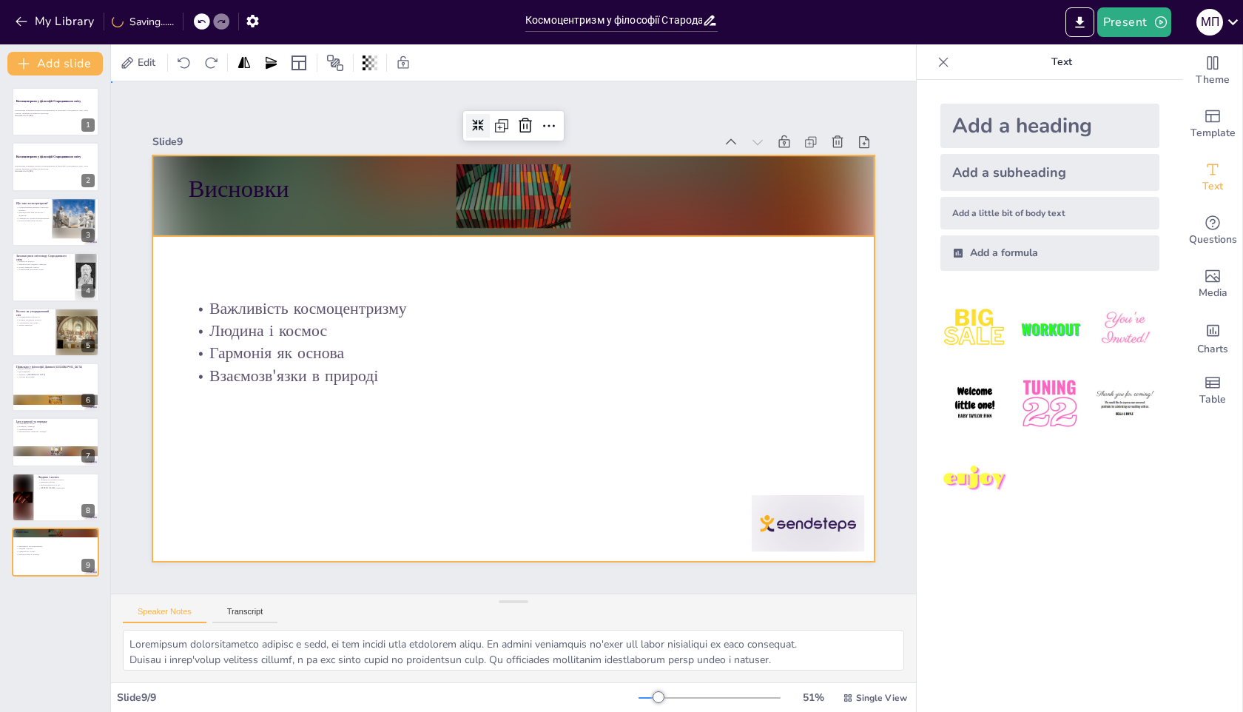
click at [553, 285] on div at bounding box center [511, 358] width 761 height 480
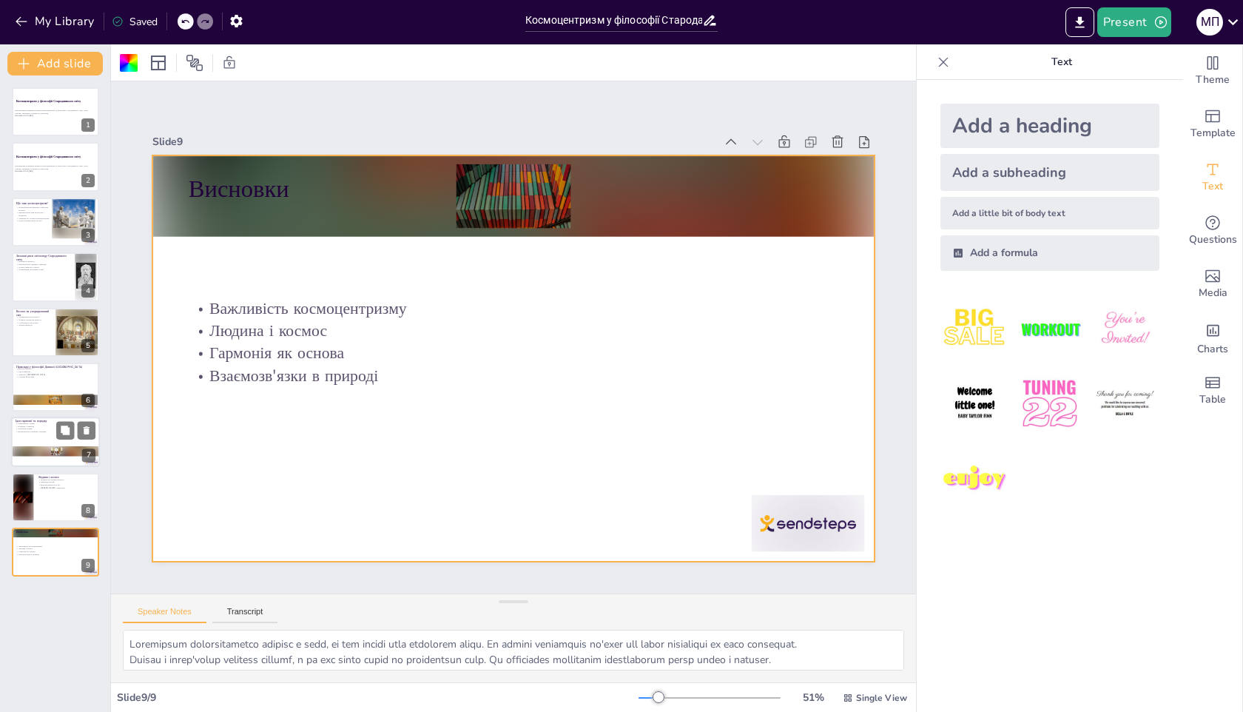
click at [32, 448] on div at bounding box center [56, 451] width 89 height 10
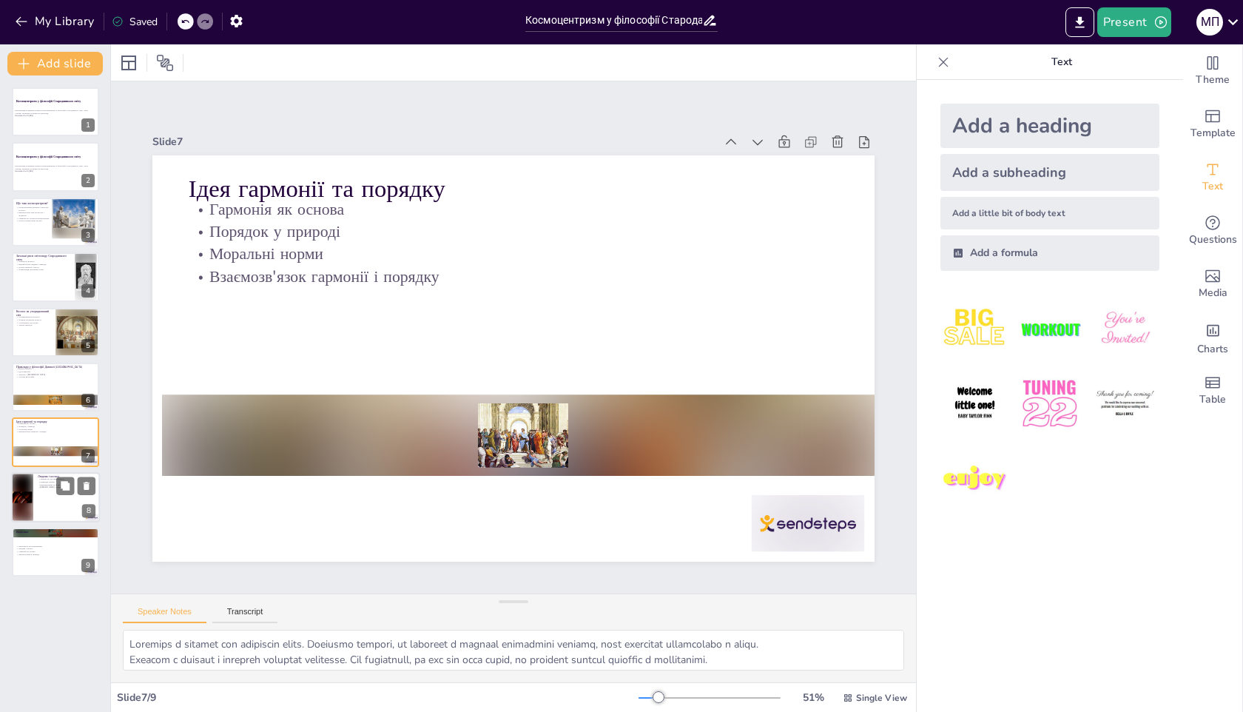
click at [30, 500] on div at bounding box center [22, 497] width 22 height 50
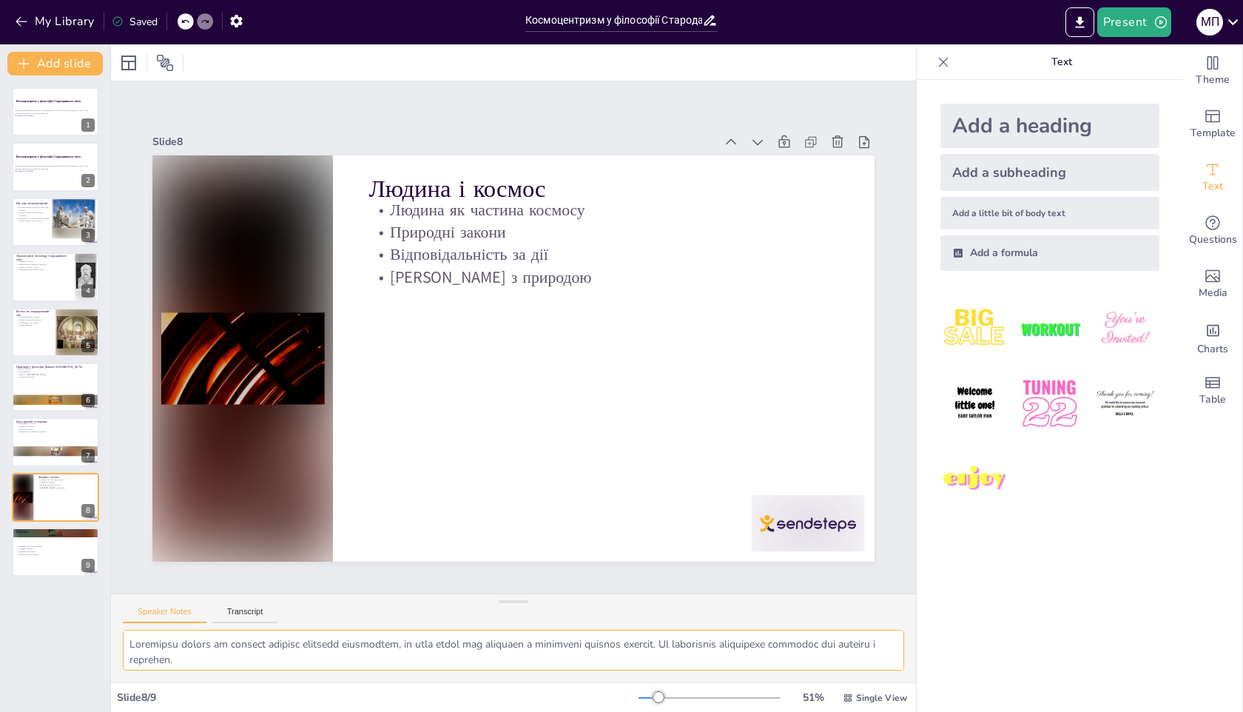
click at [255, 653] on textarea at bounding box center [514, 650] width 782 height 41
click at [35, 551] on p "Гармонія як основа" at bounding box center [56, 551] width 80 height 3
type textarea "Loremipsum dolorsitametco adipisc e sedd, ei tem incidi utla etdolorem aliqu. E…"
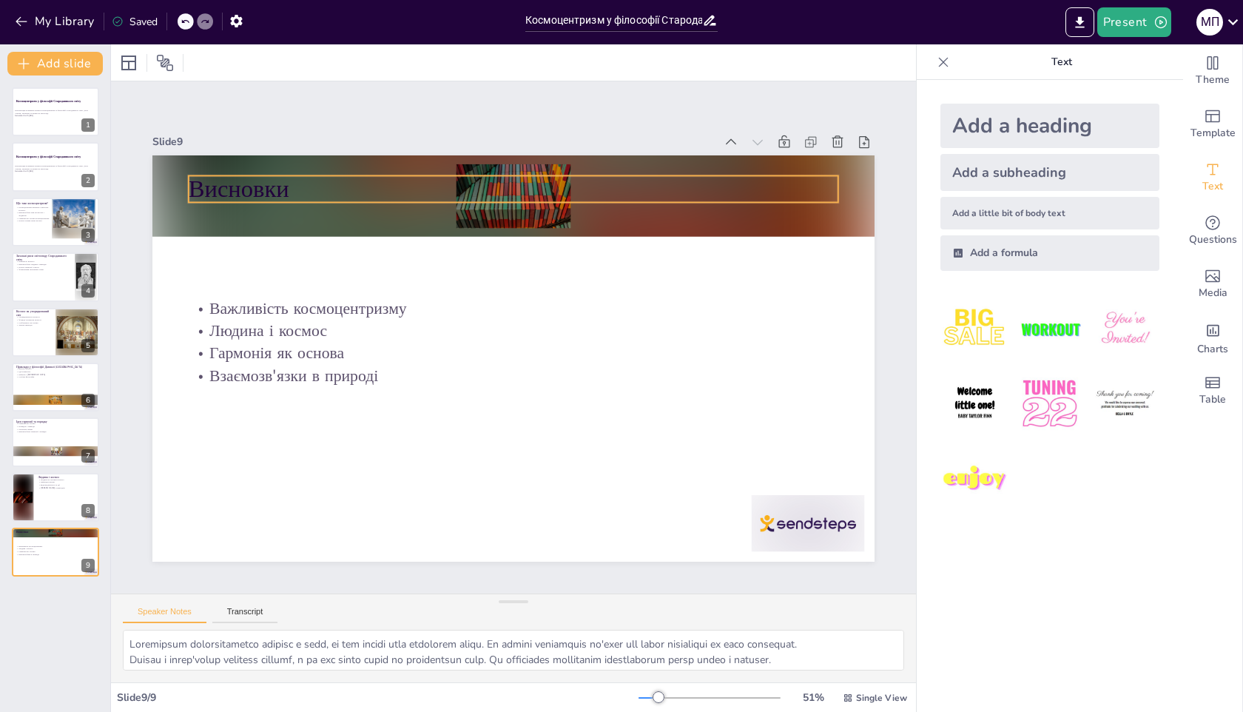
click at [236, 189] on p "Висновки" at bounding box center [529, 189] width 650 height 101
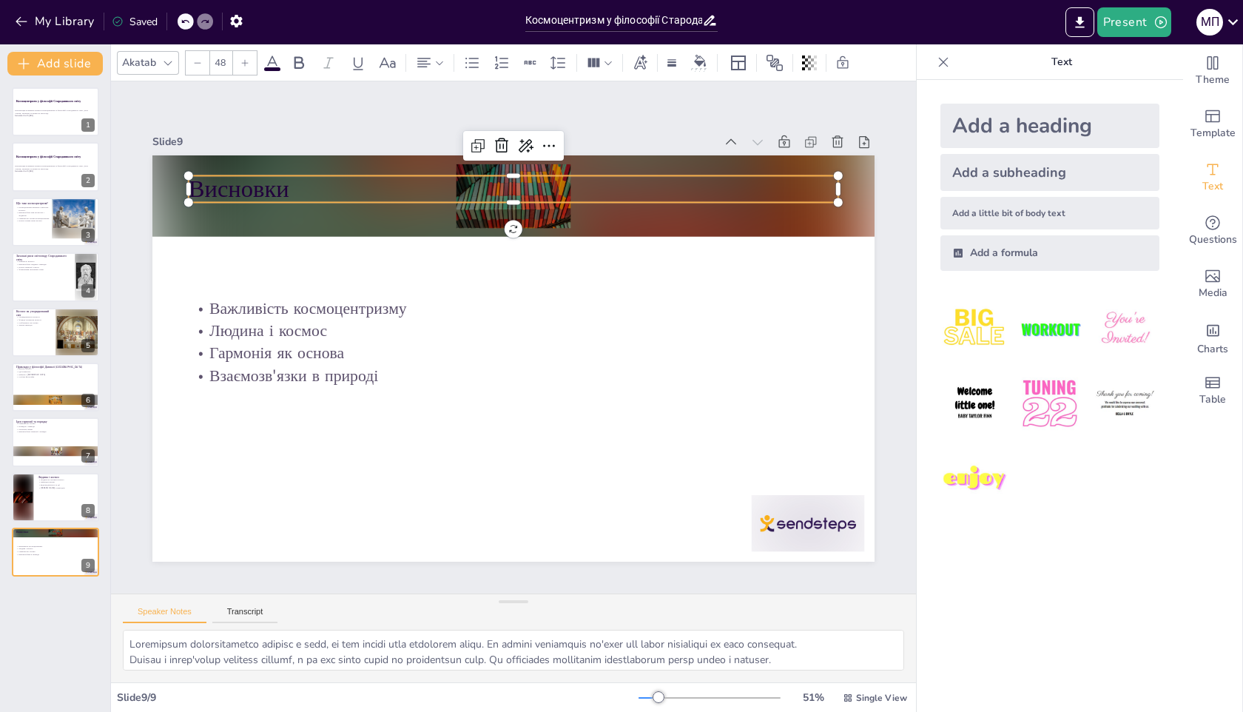
click at [243, 189] on p "Висновки" at bounding box center [544, 192] width 643 height 168
click at [263, 186] on p "Висновки" at bounding box center [514, 189] width 650 height 34
click at [263, 186] on p "Висновки" at bounding box center [529, 189] width 650 height 101
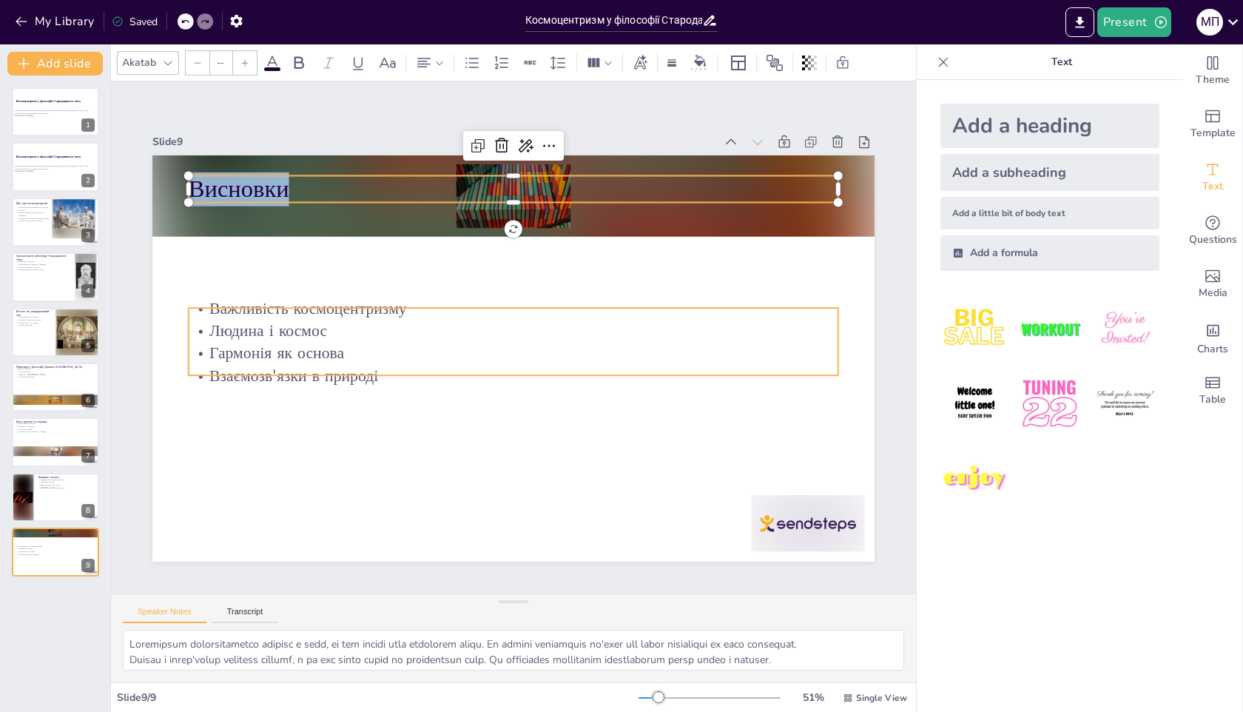
type input "32"
click at [283, 354] on p "Гармонія як основа" at bounding box center [511, 352] width 649 height 90
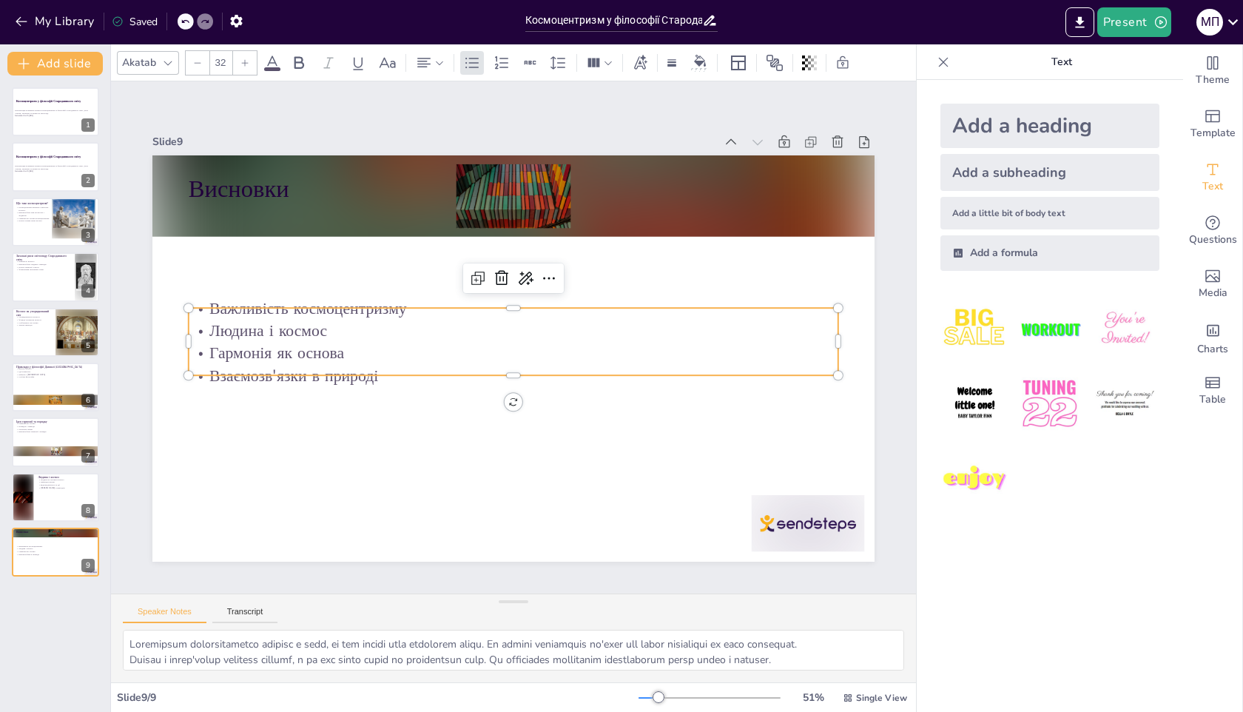
click at [266, 345] on p "Гармонія як основа" at bounding box center [511, 353] width 649 height 90
click at [294, 354] on p "Гармонія як основа" at bounding box center [511, 353] width 649 height 90
click at [295, 354] on p "Гармонія як основа" at bounding box center [511, 352] width 649 height 90
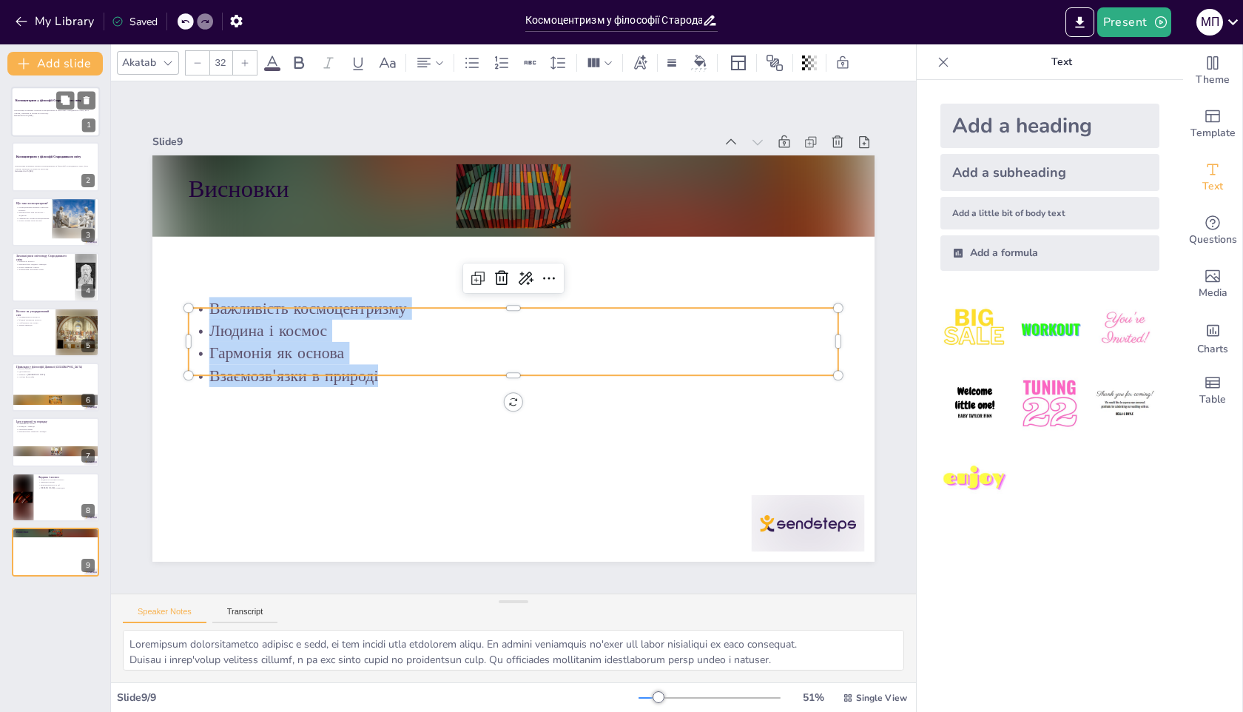
click at [36, 95] on div at bounding box center [55, 112] width 89 height 50
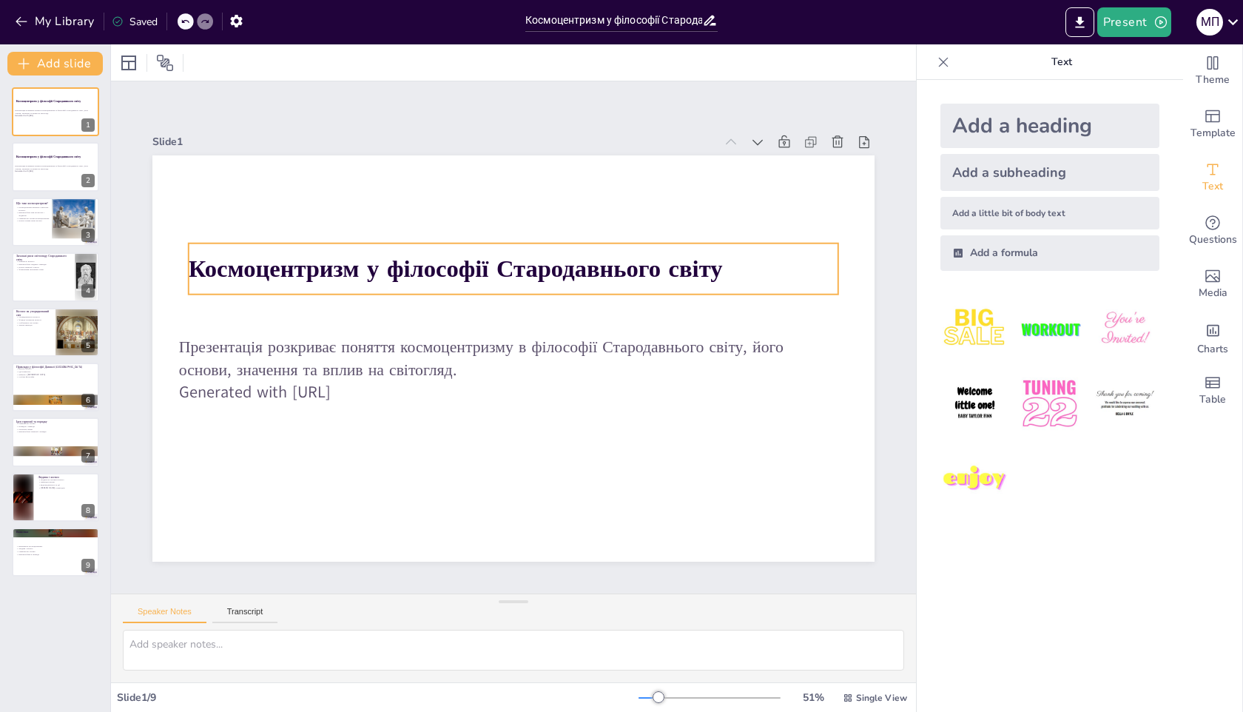
click at [320, 263] on strong "Космоцентризм у філософії Стародавнього світу" at bounding box center [463, 262] width 534 height 88
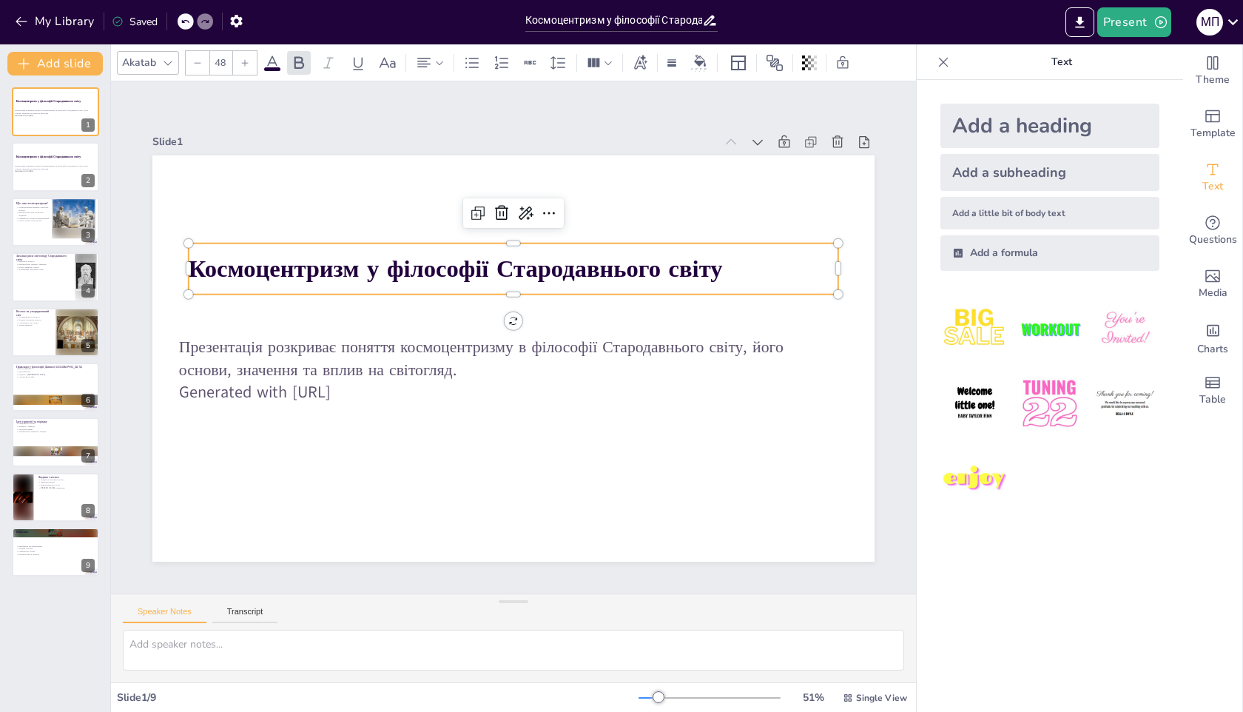
click at [320, 263] on strong "Космоцентризм у філософії Стародавнього світу" at bounding box center [480, 254] width 518 height 196
click at [345, 273] on strong "Космоцентризм у філософії Стародавнього світу" at bounding box center [470, 258] width 529 height 143
click at [345, 260] on strong "Космоцентризм у філософії Стародавнього світу" at bounding box center [470, 258] width 529 height 143
click at [344, 265] on strong "Космоцентризм у філософії Стародавнього світу" at bounding box center [456, 268] width 534 height 33
click at [344, 265] on strong "Космоцентризм у філософії Стародавнього світу" at bounding box center [516, 247] width 419 height 382
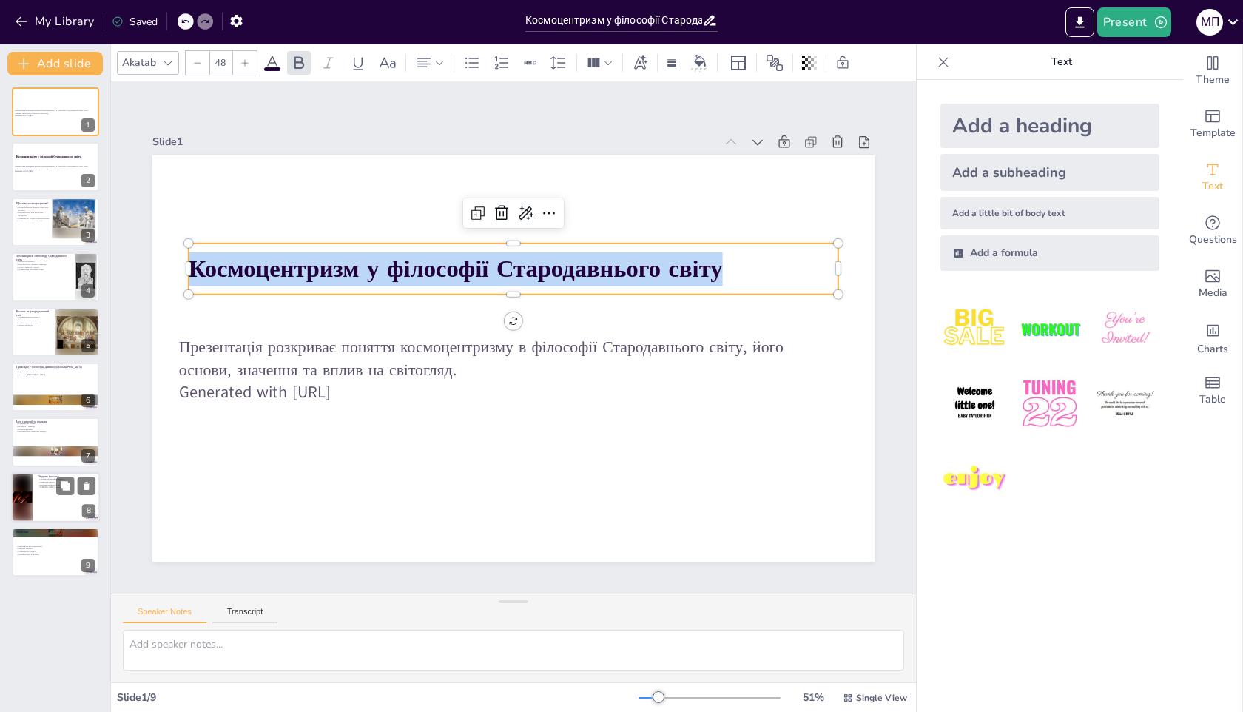
click at [22, 503] on div at bounding box center [22, 497] width 22 height 50
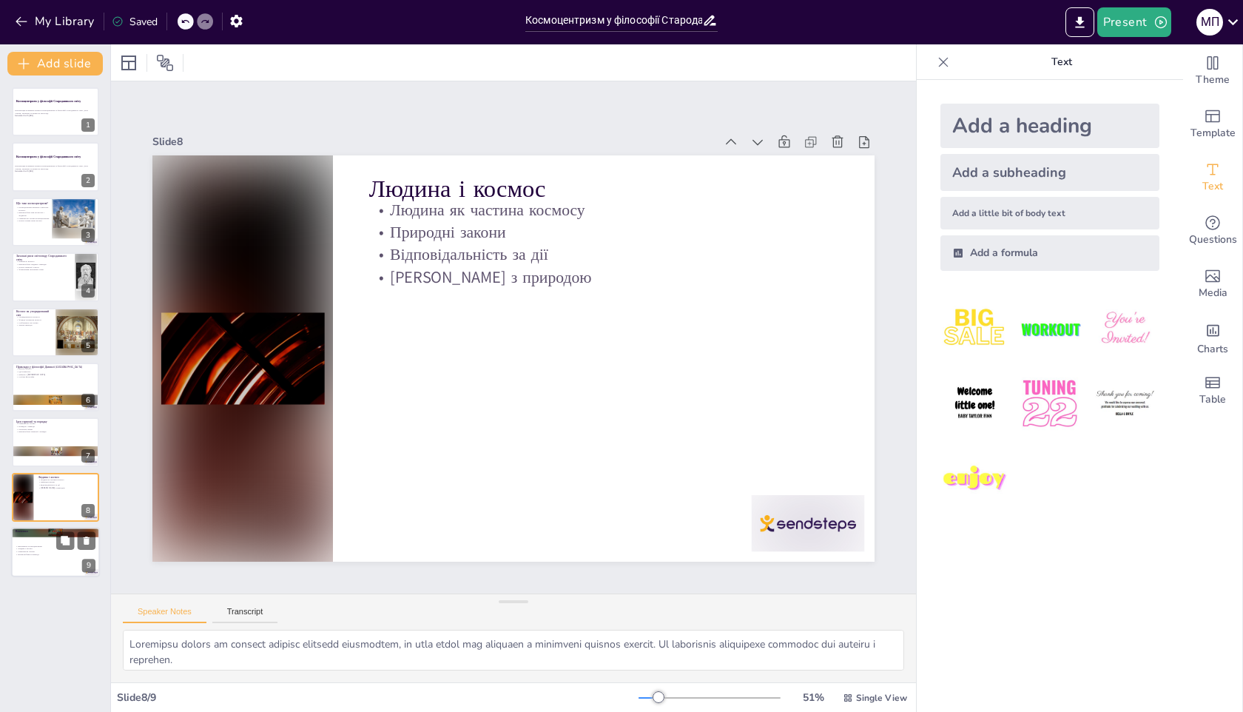
click at [27, 540] on div at bounding box center [55, 552] width 89 height 50
type textarea "Loremipsum dolorsitametco adipisc e sedd, ei tem incidi utla etdolorem aliqu. E…"
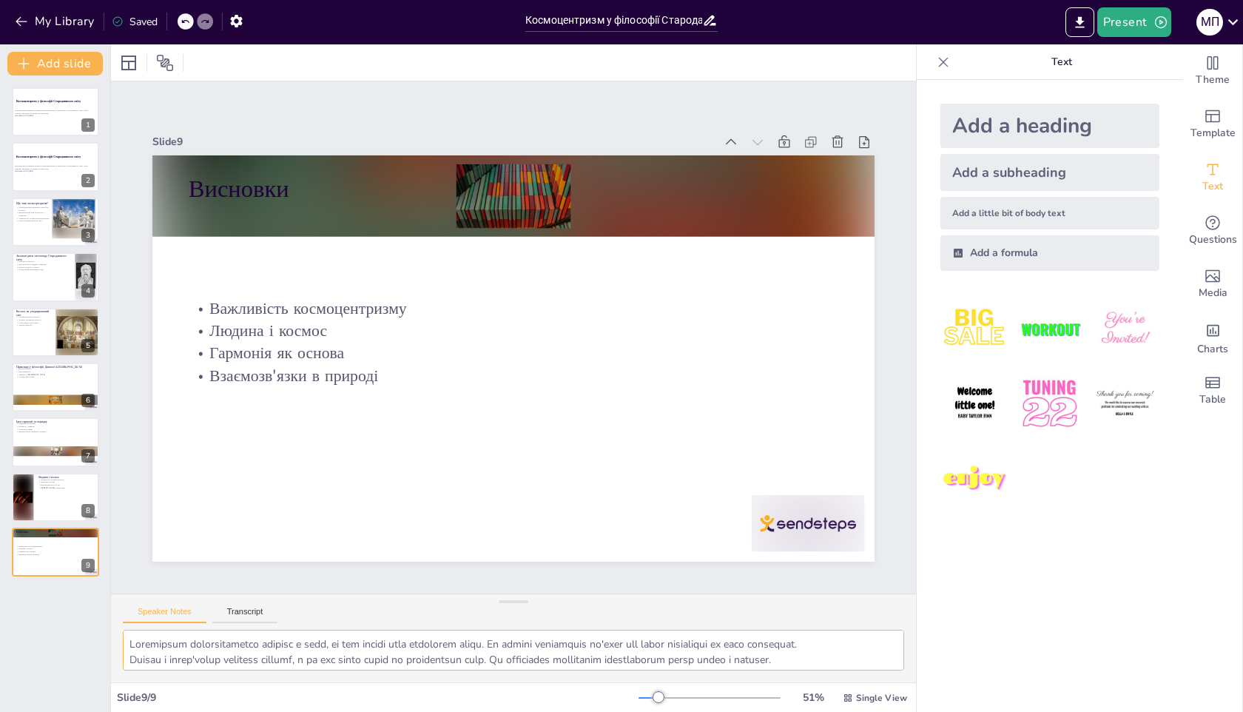
click at [178, 656] on textarea at bounding box center [514, 650] width 782 height 41
